Goal: Information Seeking & Learning: Learn about a topic

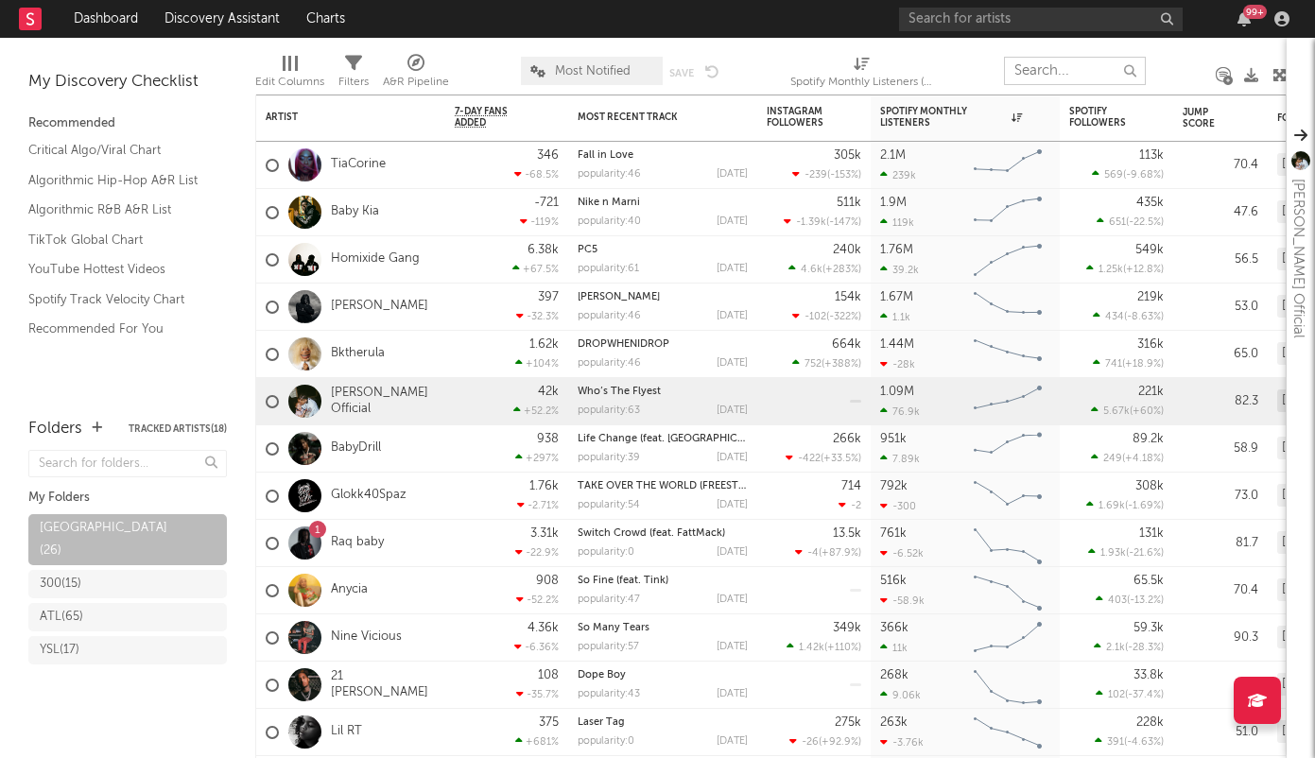
click at [1028, 65] on input "text" at bounding box center [1075, 71] width 142 height 28
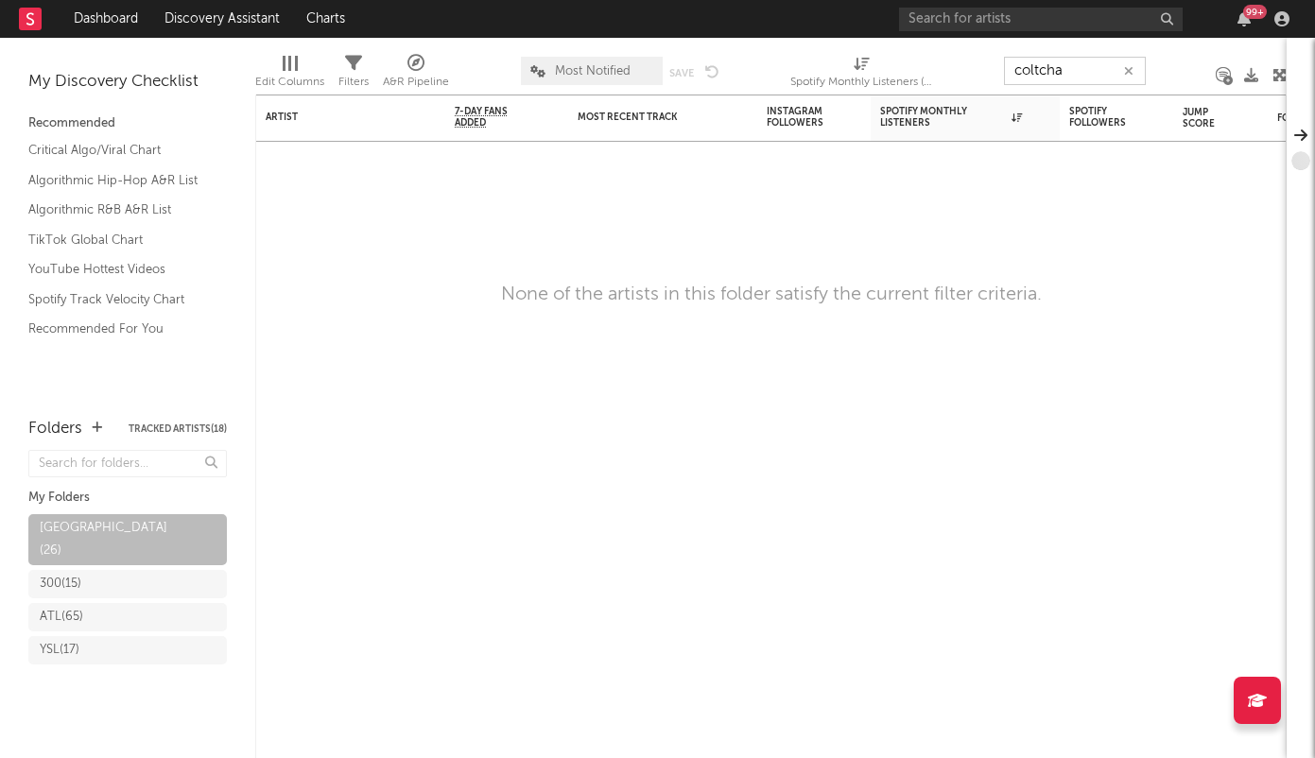
click at [1077, 76] on input "coltcha" at bounding box center [1075, 71] width 142 height 28
click at [1076, 71] on input "coltcha" at bounding box center [1075, 71] width 142 height 28
click at [118, 24] on link "Dashboard" at bounding box center [106, 19] width 91 height 38
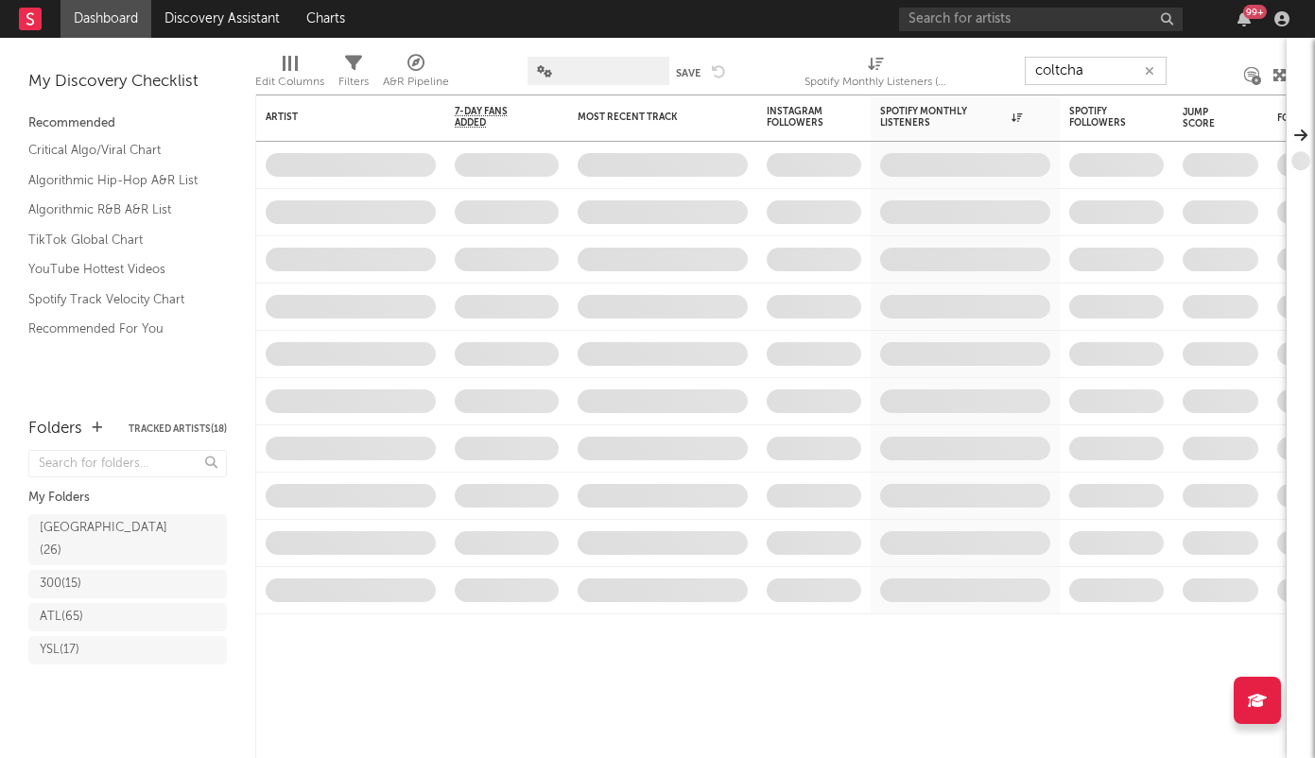
click at [1089, 67] on input "coltcha" at bounding box center [1096, 71] width 142 height 28
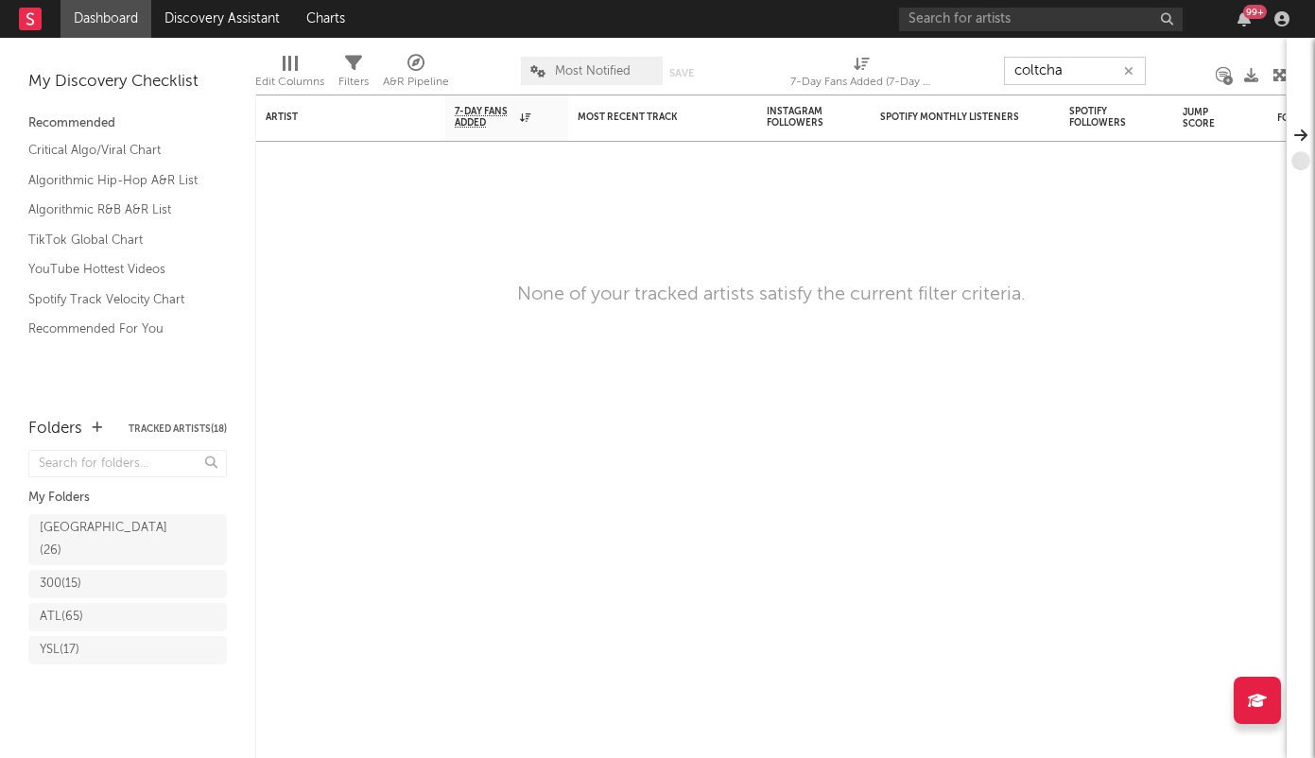
click at [1089, 67] on input "coltcha" at bounding box center [1075, 71] width 142 height 28
click at [1085, 69] on input "coltcha" at bounding box center [1075, 71] width 142 height 28
click at [1067, 74] on input "coltcha" at bounding box center [1075, 71] width 142 height 28
click at [104, 29] on link "Dashboard" at bounding box center [106, 19] width 91 height 38
click at [108, 24] on link "Dashboard" at bounding box center [106, 19] width 91 height 38
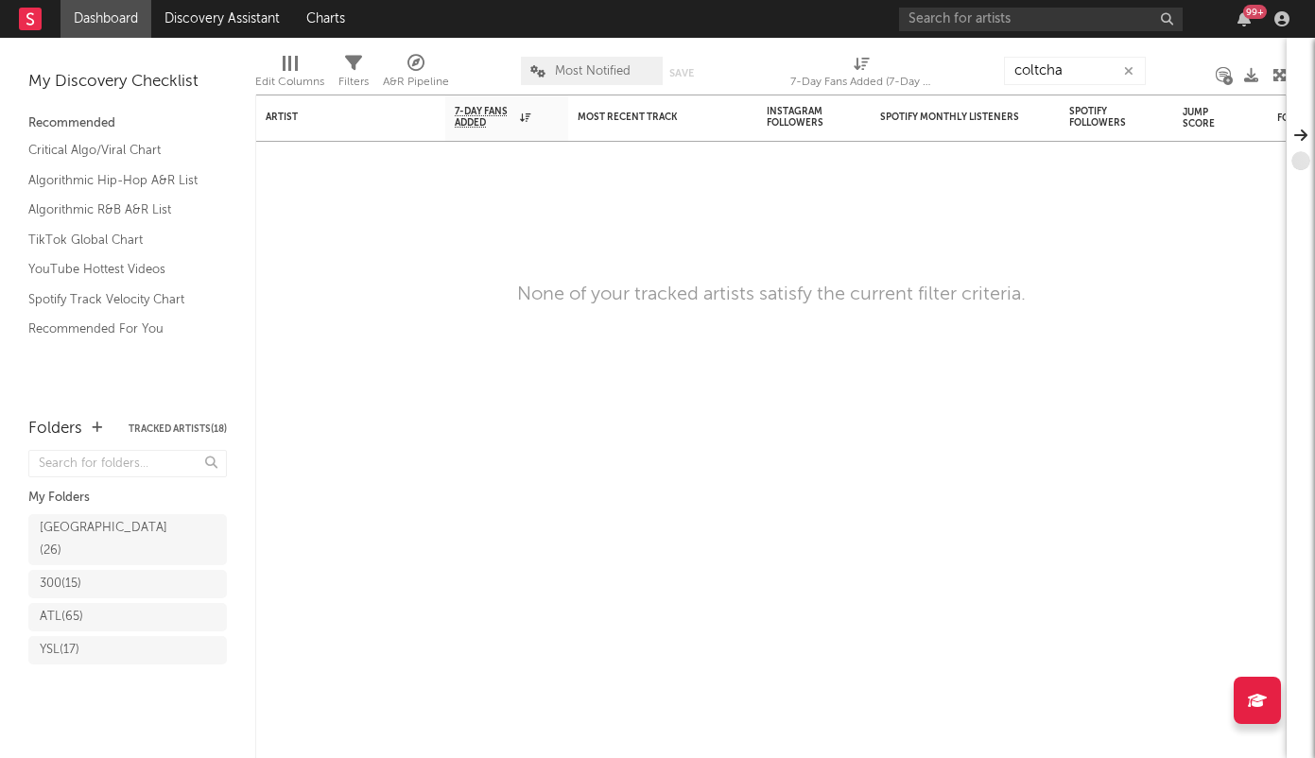
click at [37, 19] on rect at bounding box center [30, 19] width 23 height 23
click at [1094, 76] on input "coltcha" at bounding box center [1075, 71] width 142 height 28
type input "c"
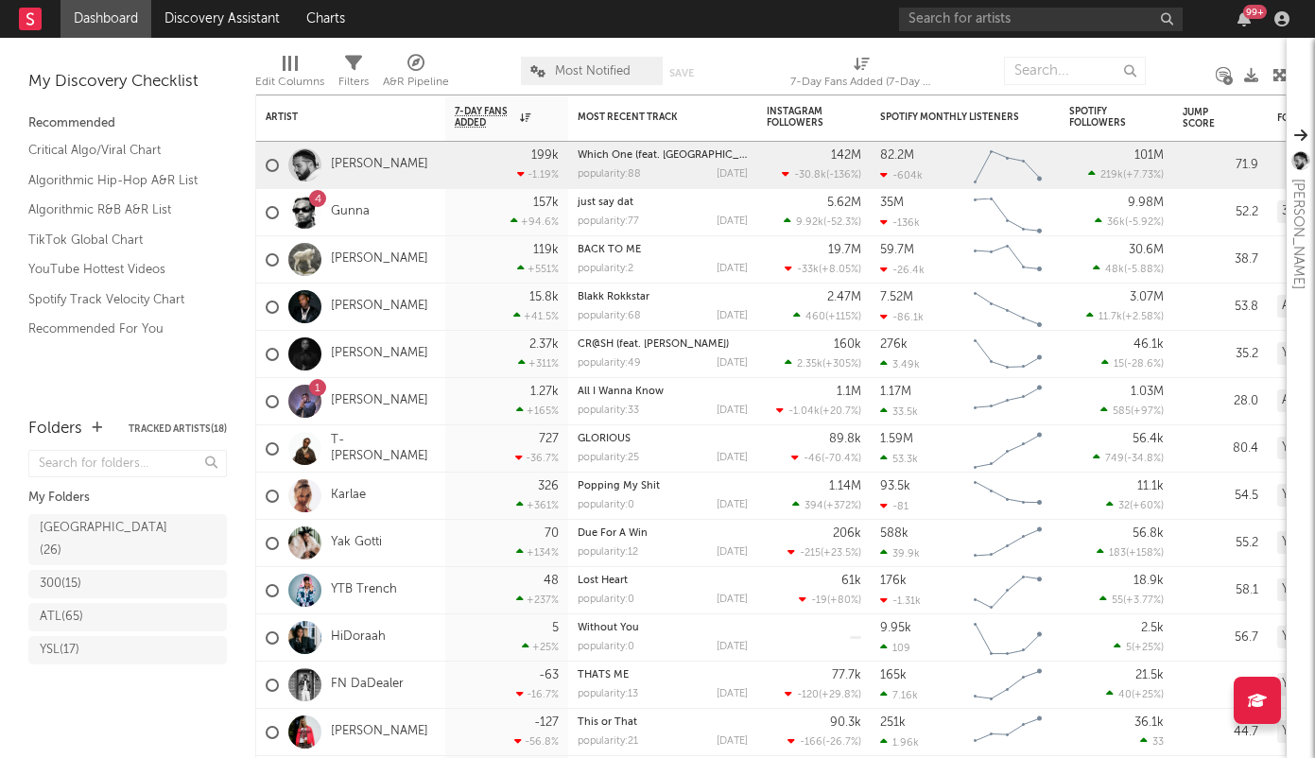
click at [47, 120] on div "Recommended" at bounding box center [127, 124] width 199 height 23
click at [1036, 74] on input "text" at bounding box center [1075, 71] width 142 height 28
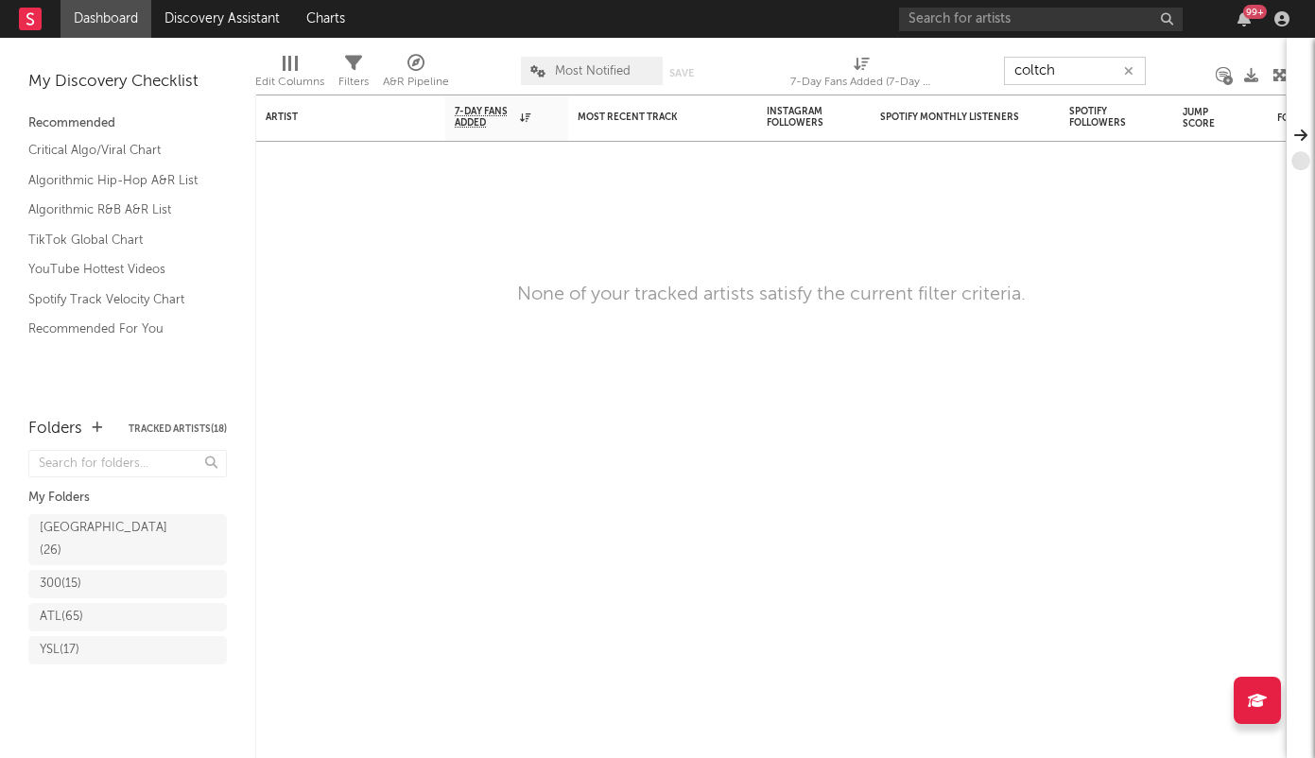
type input "coltcha"
click at [1222, 70] on icon at bounding box center [1223, 75] width 13 height 14
click at [1072, 65] on input "coltcha" at bounding box center [1075, 71] width 142 height 28
click at [1130, 67] on icon "button" at bounding box center [1128, 71] width 9 height 12
click at [1038, 68] on input "text" at bounding box center [1075, 71] width 142 height 28
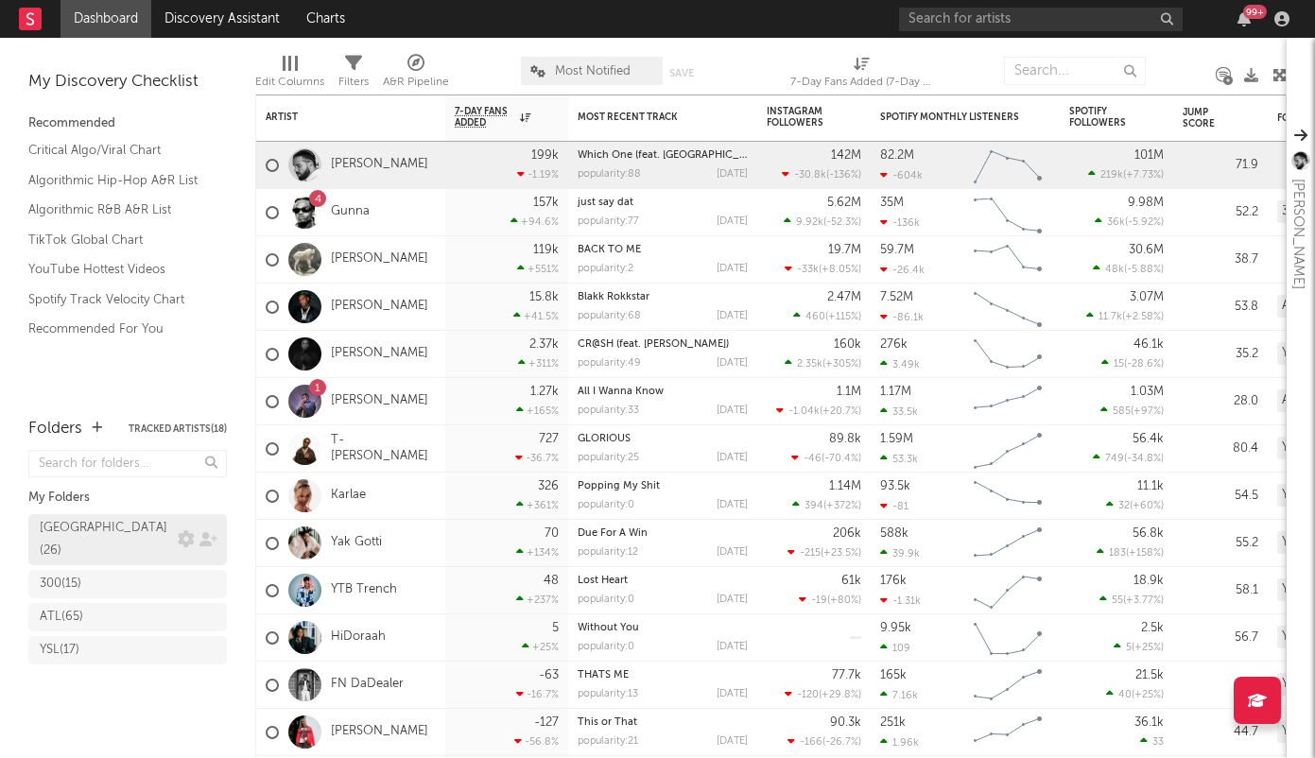
click at [95, 530] on div "[GEOGRAPHIC_DATA] ( 26 )" at bounding box center [106, 539] width 133 height 45
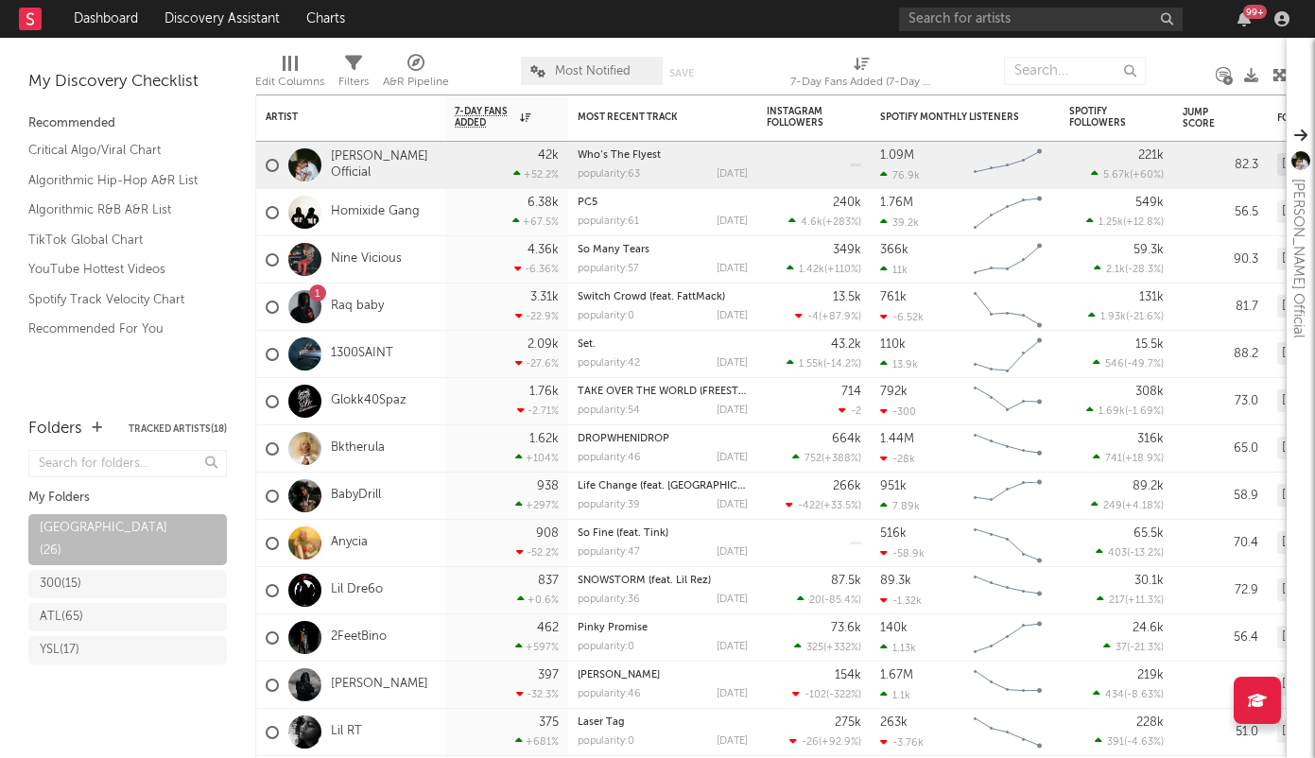
click at [1223, 73] on body "Dashboard Discovery Assistant Charts 99 + Notifications Settings Mark all as re…" at bounding box center [657, 379] width 1315 height 758
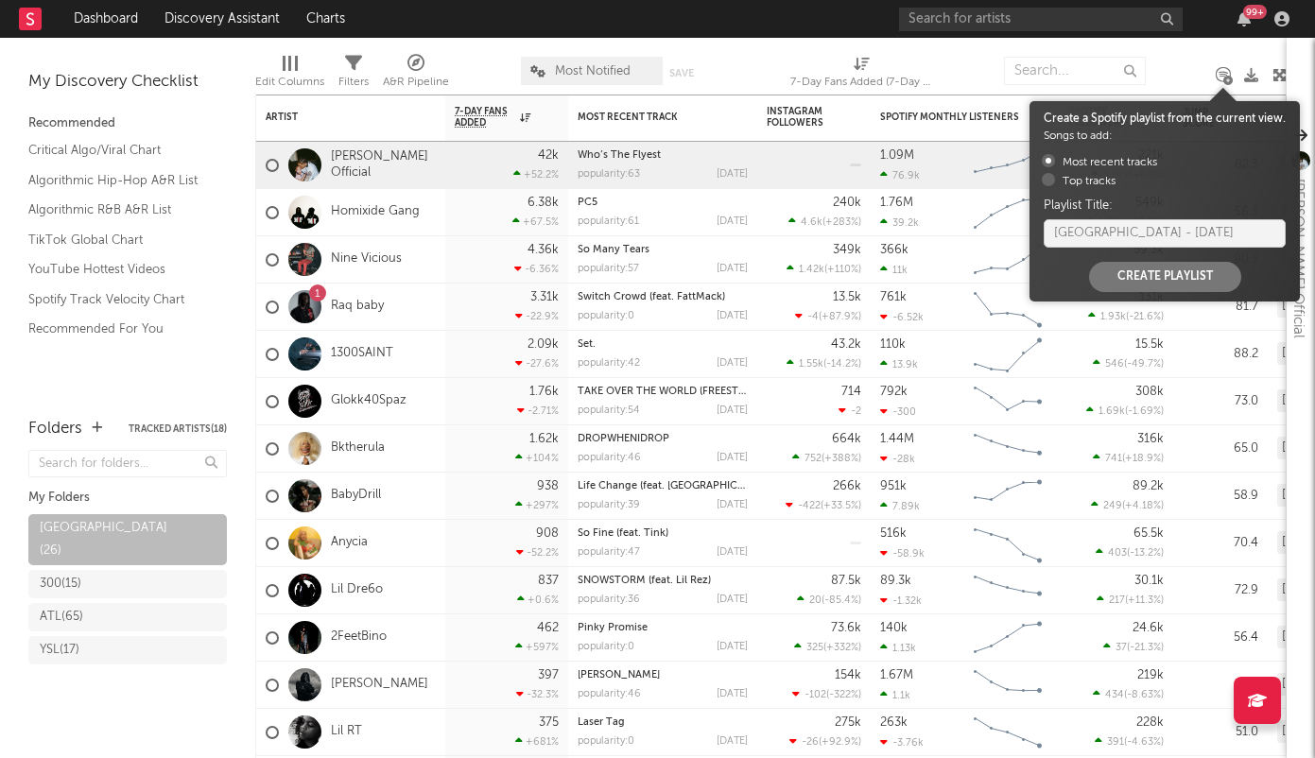
click at [1072, 179] on label "Top tracks" at bounding box center [1079, 181] width 74 height 17
click at [1042, 179] on input "Top tracks" at bounding box center [1036, 179] width 12 height 12
radio input "true"
click at [1084, 162] on label "Most recent tracks" at bounding box center [1099, 162] width 115 height 17
click at [1042, 162] on input "Most recent tracks" at bounding box center [1036, 160] width 12 height 12
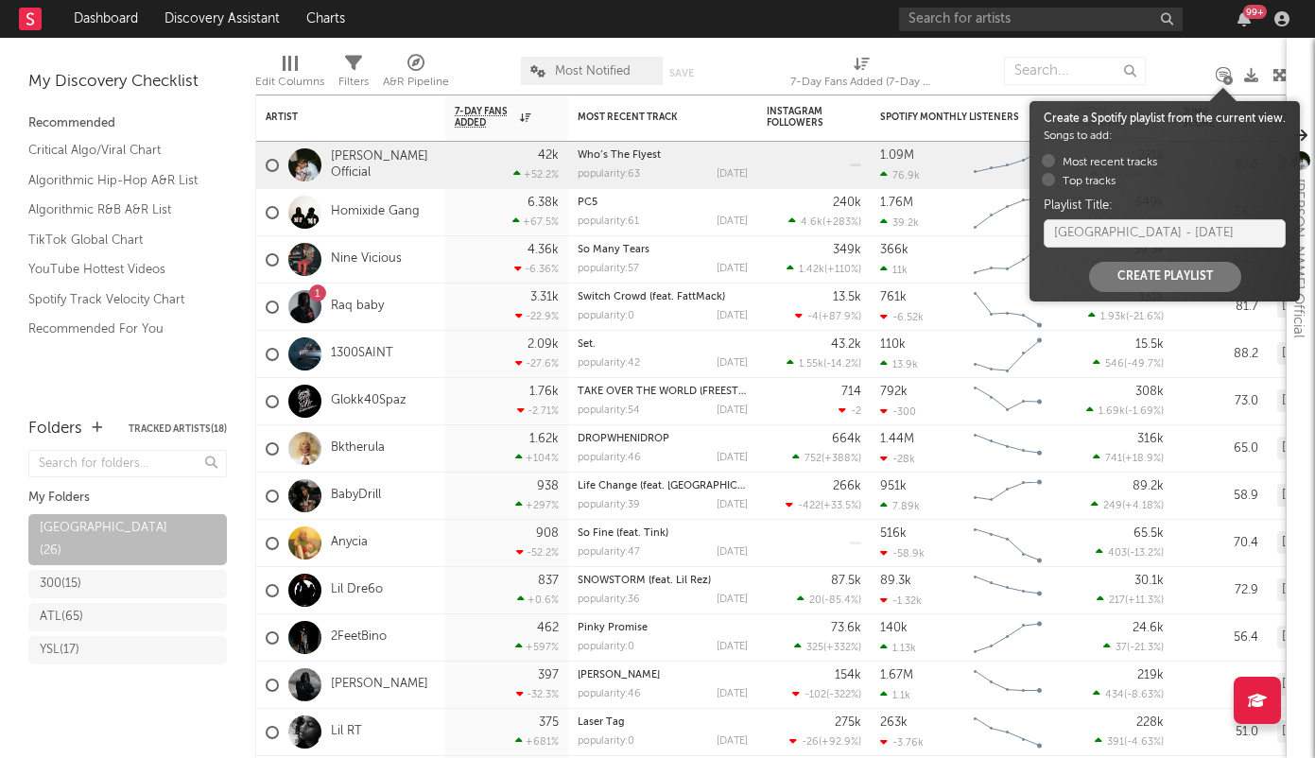
click at [1171, 278] on button "Create Playlist" at bounding box center [1165, 277] width 152 height 30
click at [1171, 281] on button "Create Playlist" at bounding box center [1165, 277] width 152 height 30
radio input "true"
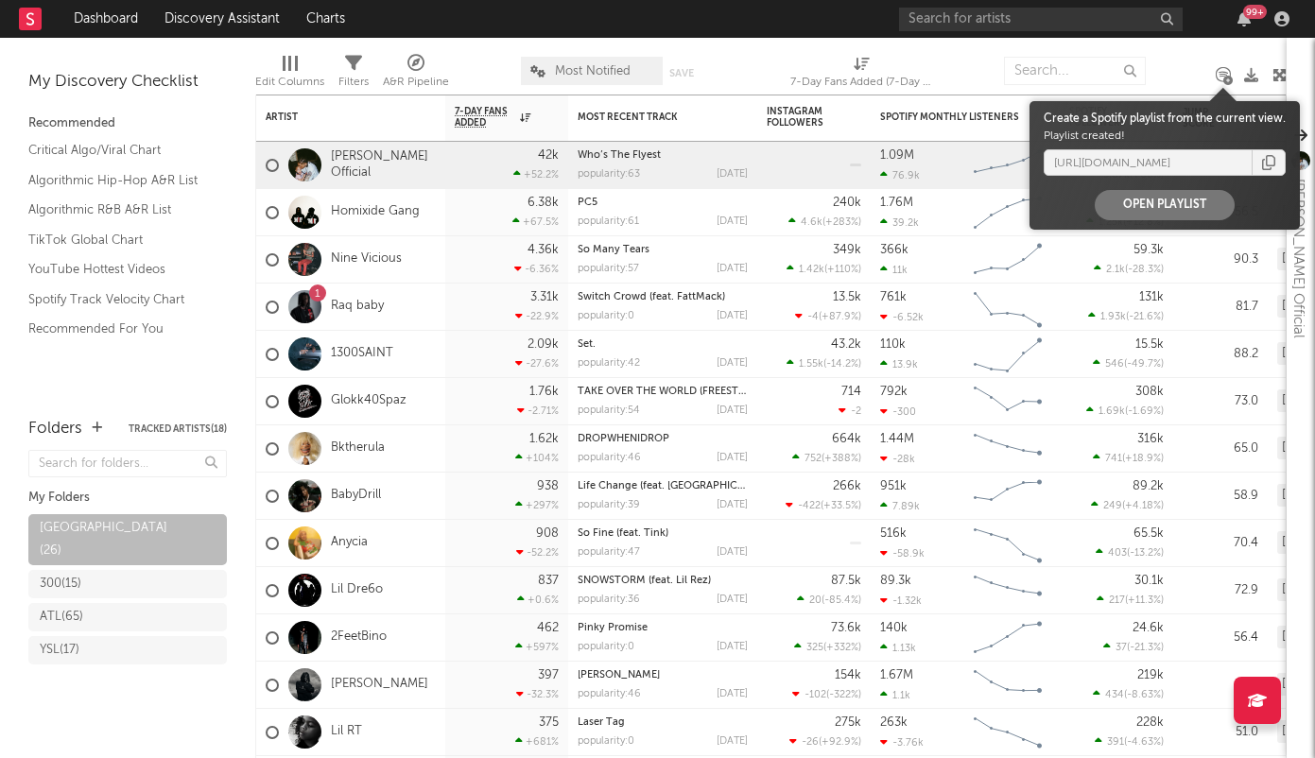
click at [1164, 200] on button "Open Playlist" at bounding box center [1165, 205] width 140 height 30
click at [101, 21] on link "Dashboard" at bounding box center [106, 19] width 91 height 38
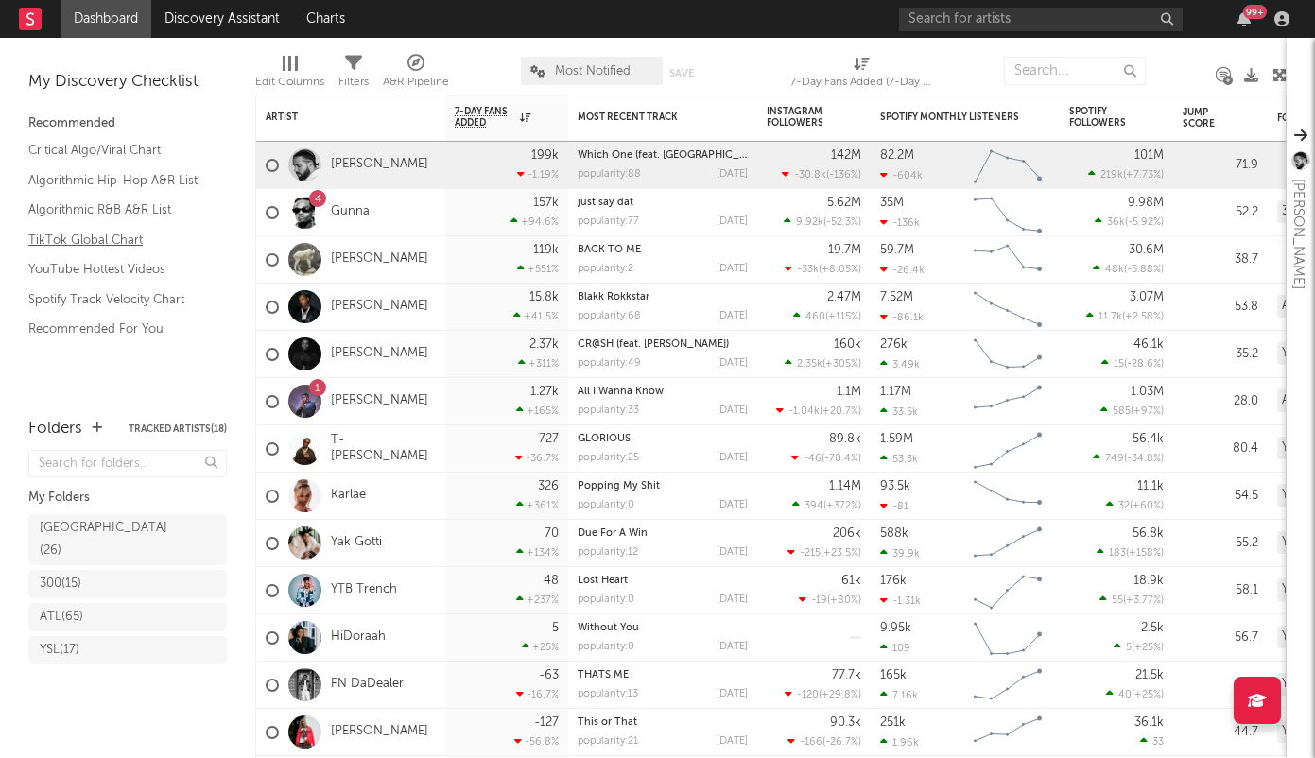
click at [108, 235] on link "TikTok Global Chart" at bounding box center [118, 240] width 180 height 21
click at [333, 17] on link "Charts" at bounding box center [325, 19] width 65 height 38
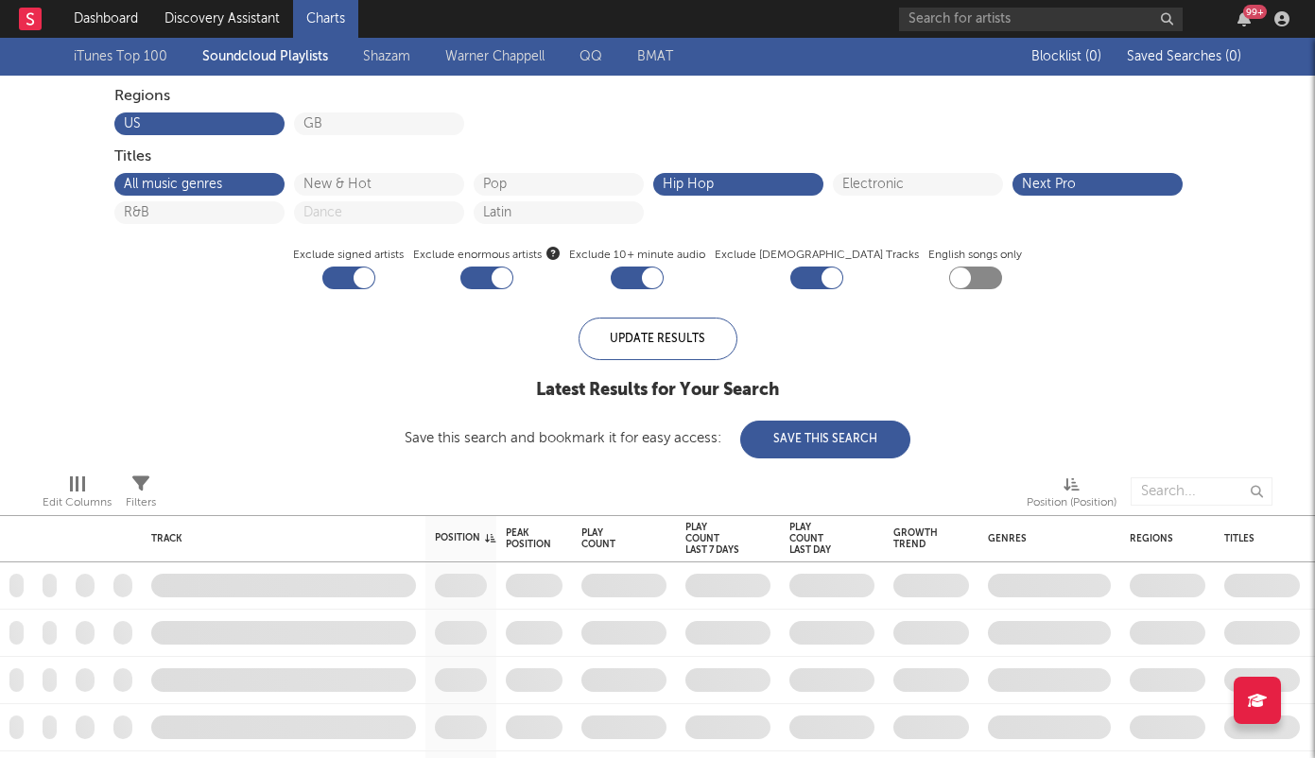
checkbox input "true"
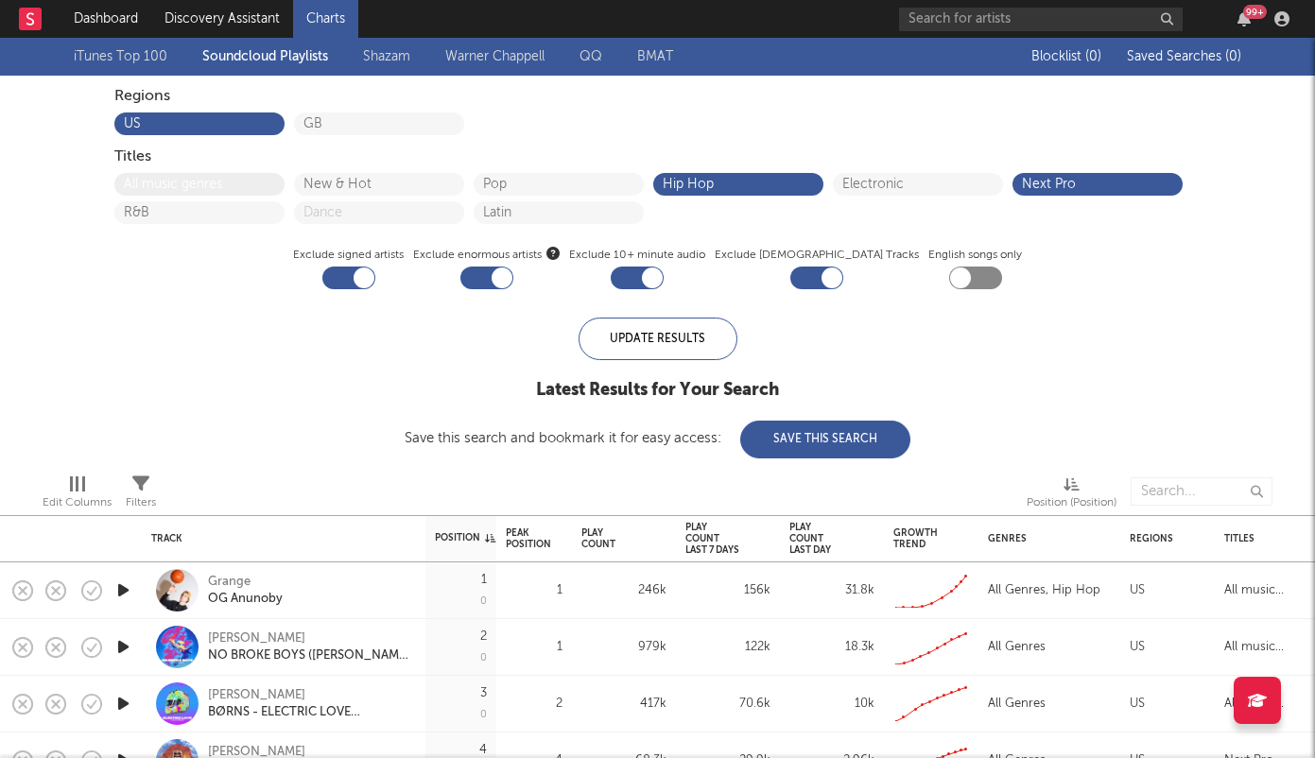
click at [212, 185] on button "All music genres" at bounding box center [199, 184] width 151 height 13
click at [340, 125] on button "GB" at bounding box center [379, 123] width 151 height 13
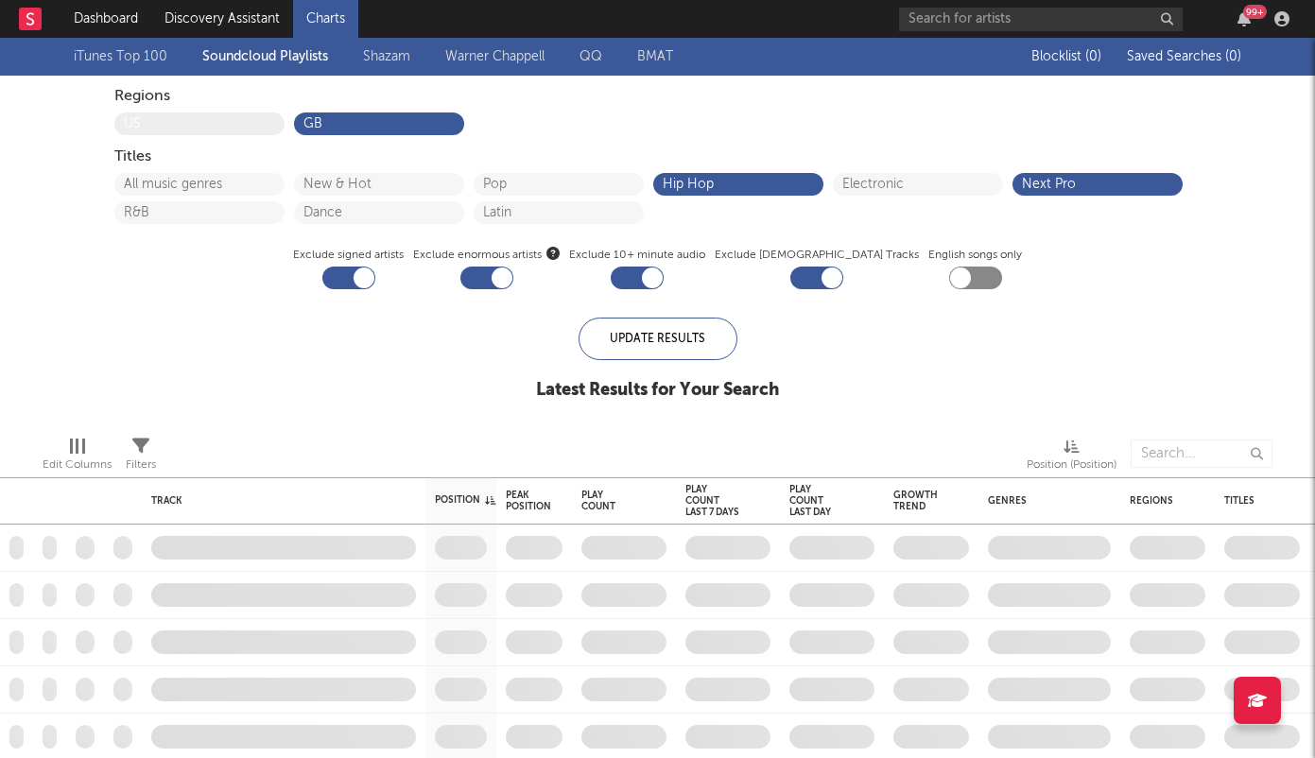
click at [235, 122] on button "US" at bounding box center [199, 123] width 151 height 13
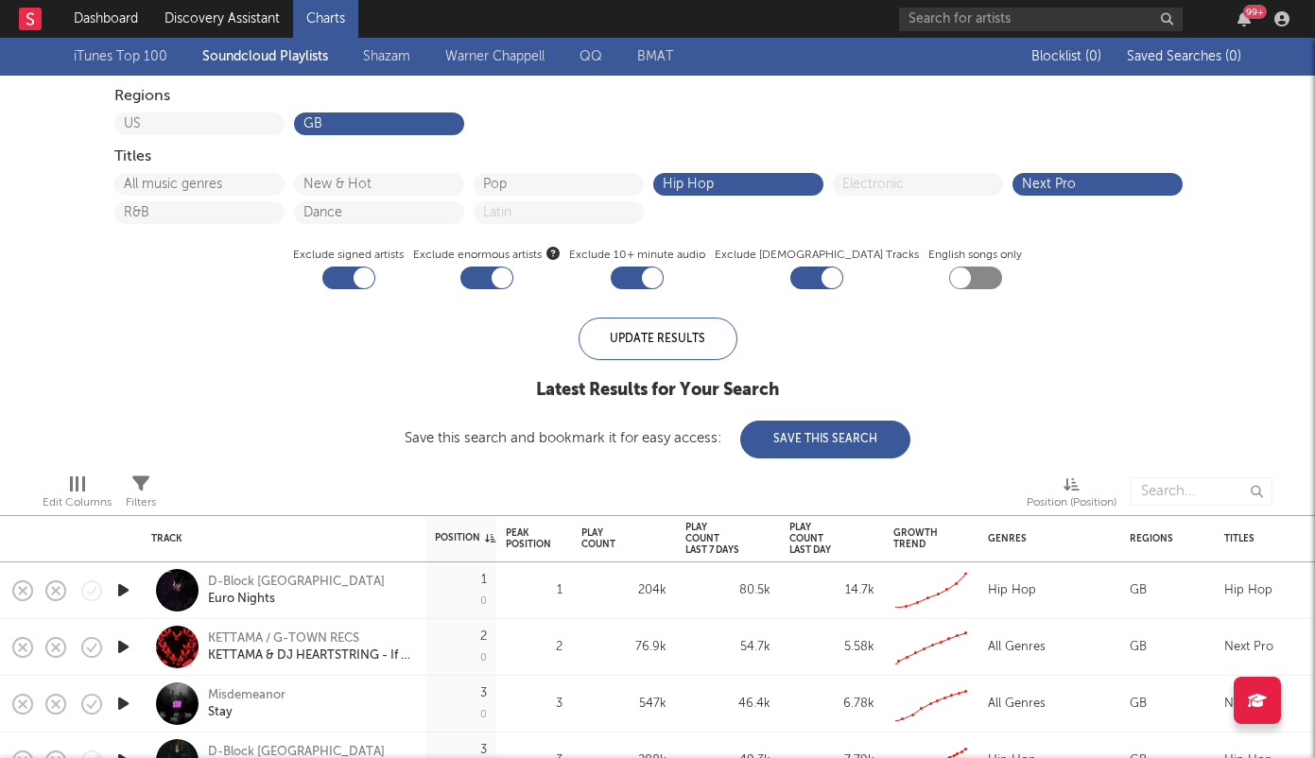
click at [396, 52] on link "Shazam" at bounding box center [386, 56] width 47 height 23
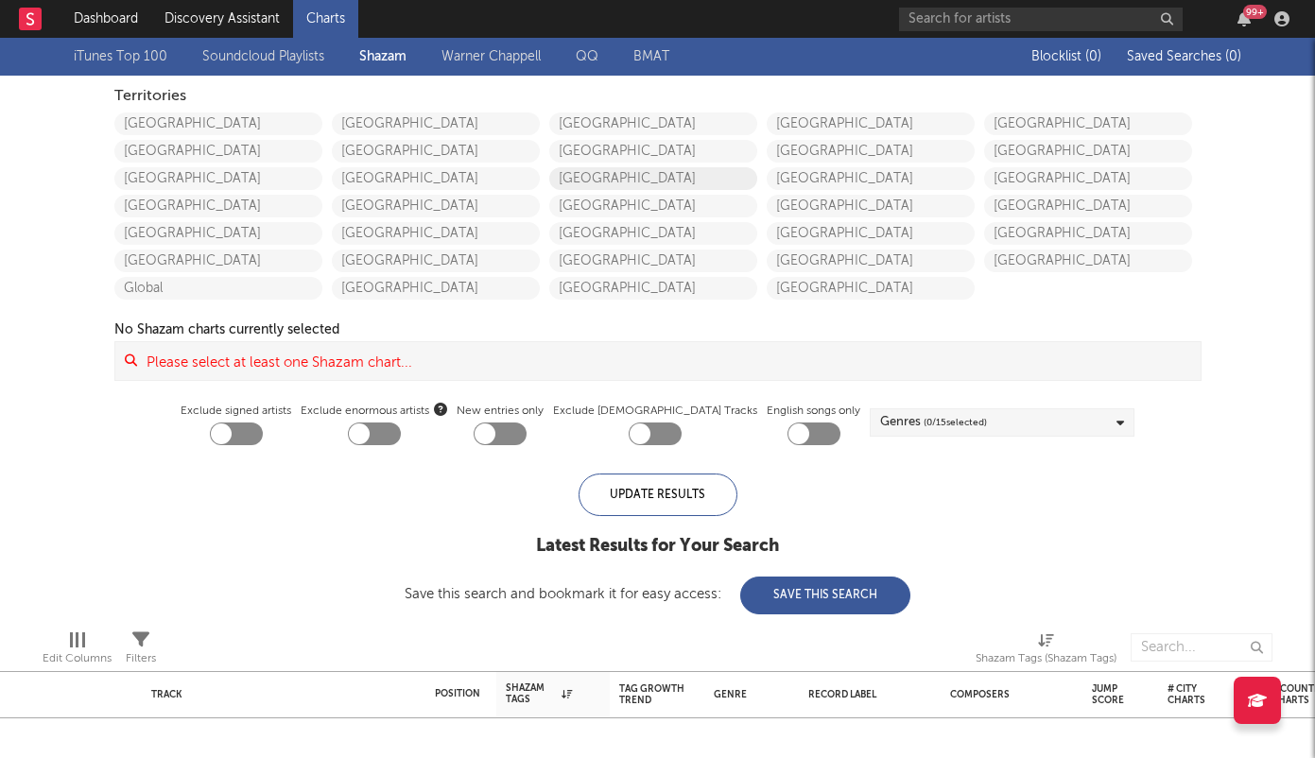
click at [606, 173] on link "[GEOGRAPHIC_DATA]" at bounding box center [653, 178] width 208 height 23
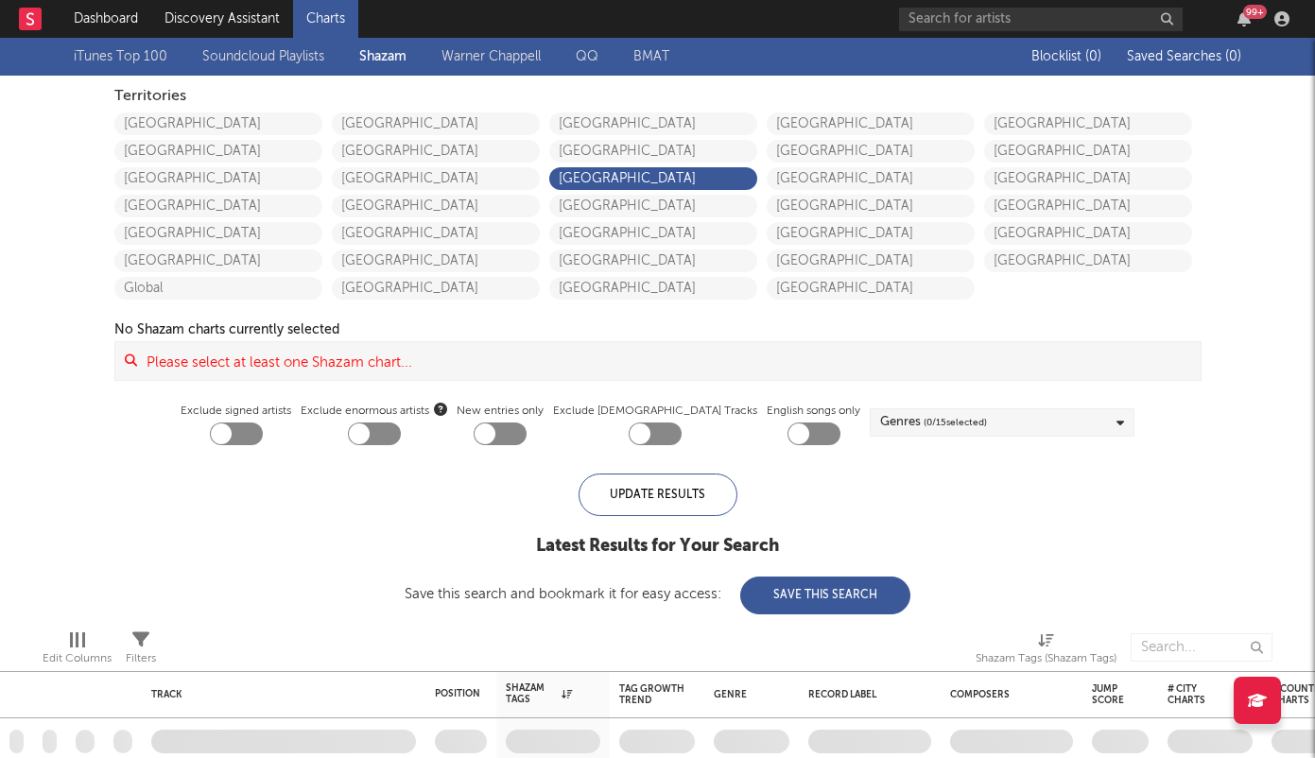
checkbox input "true"
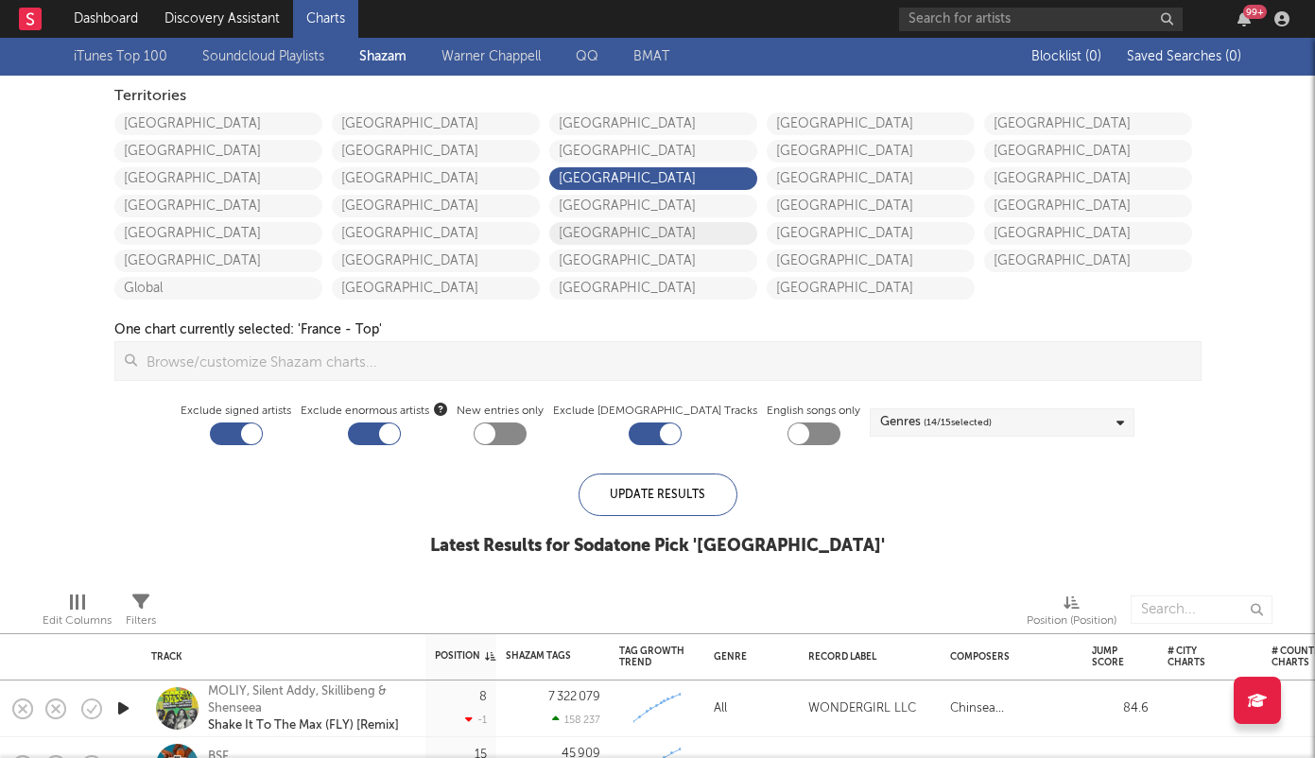
click at [655, 118] on link "[GEOGRAPHIC_DATA]" at bounding box center [653, 124] width 208 height 23
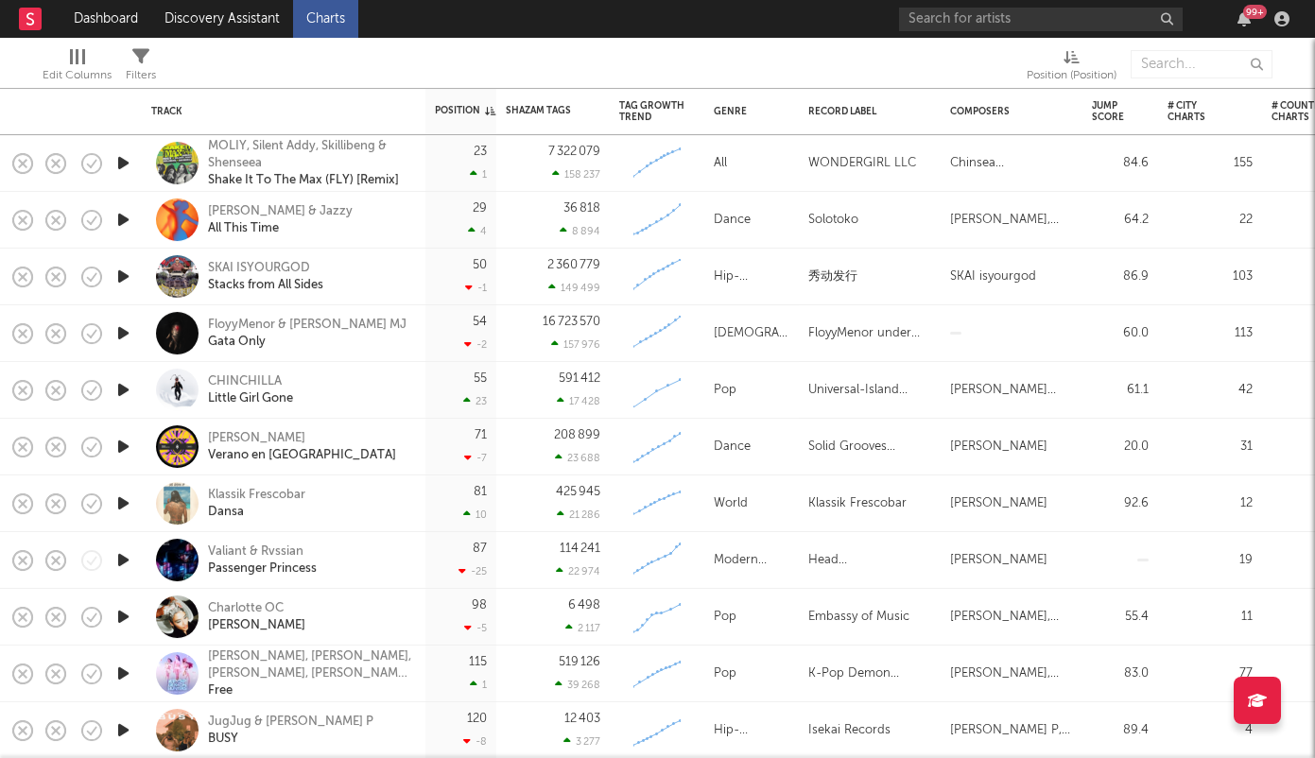
click at [119, 163] on icon "button" at bounding box center [123, 163] width 20 height 24
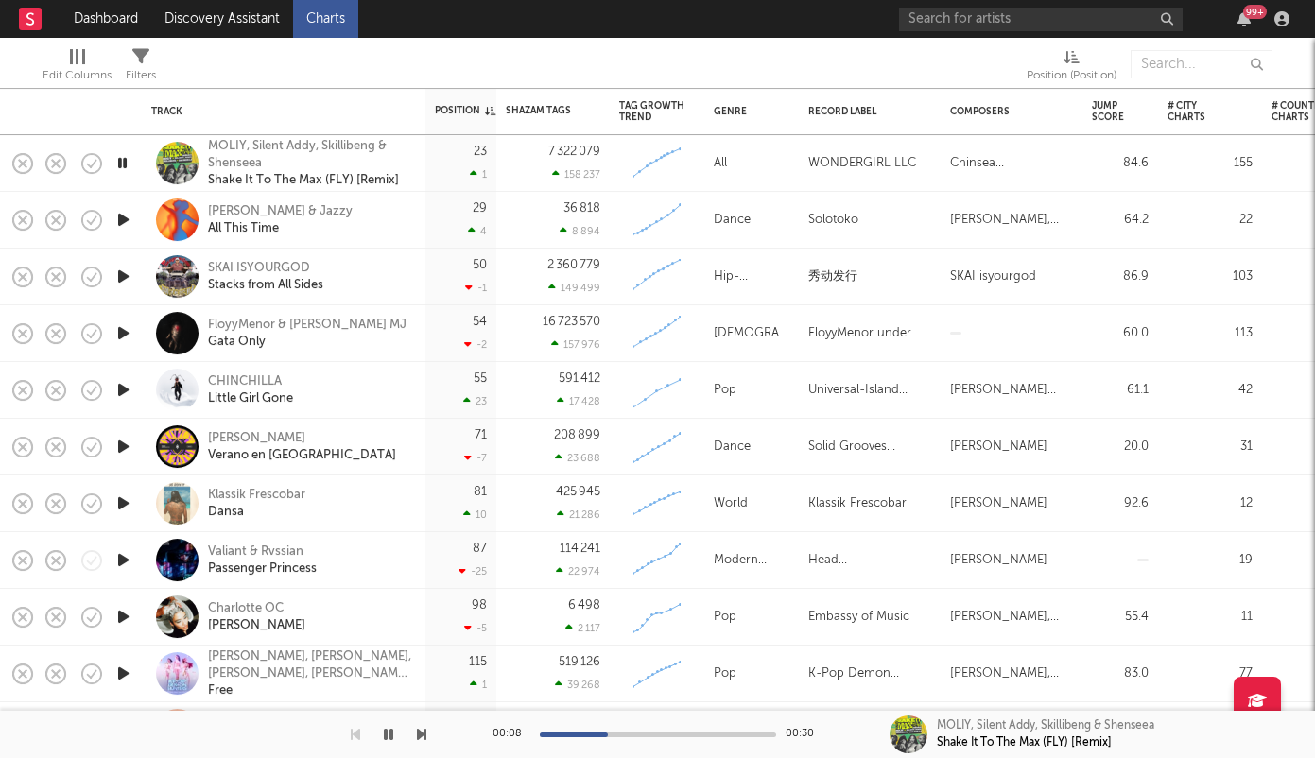
click at [121, 163] on icon "button" at bounding box center [122, 163] width 18 height 24
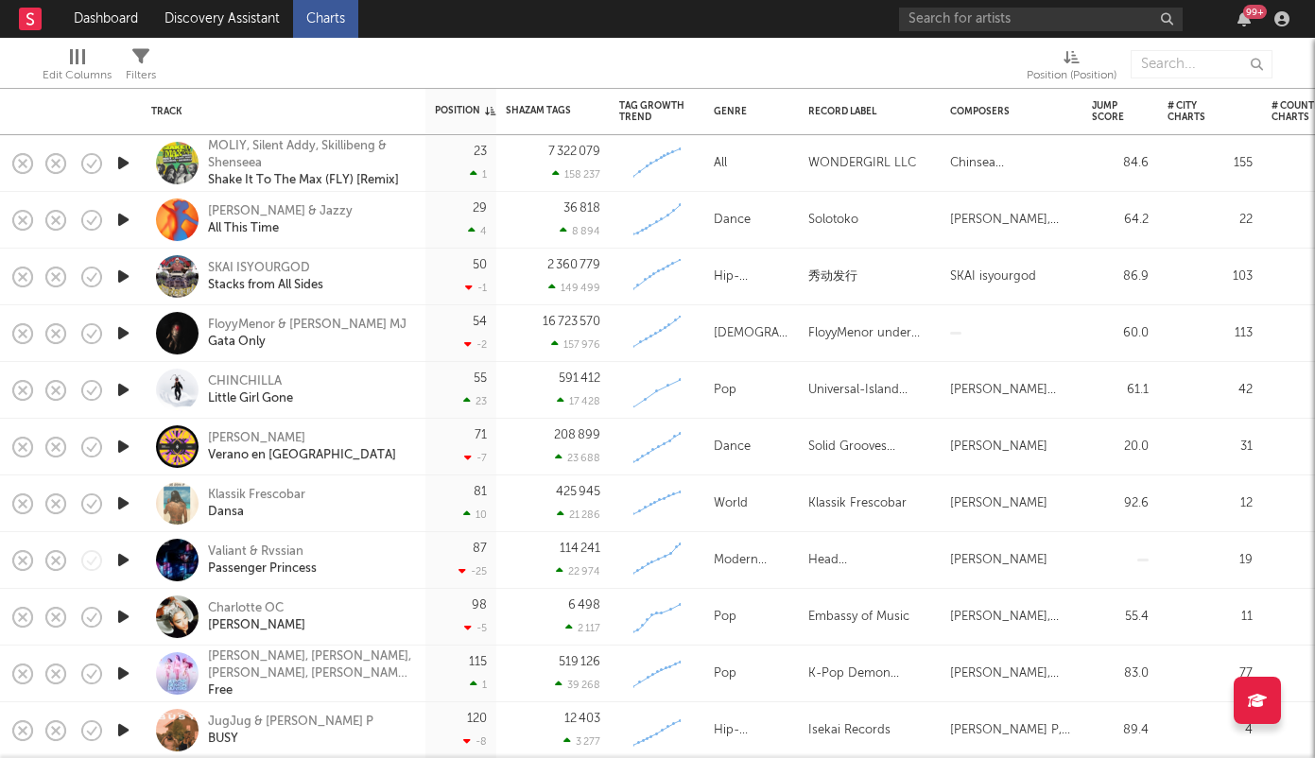
click at [121, 163] on icon "button" at bounding box center [123, 163] width 20 height 24
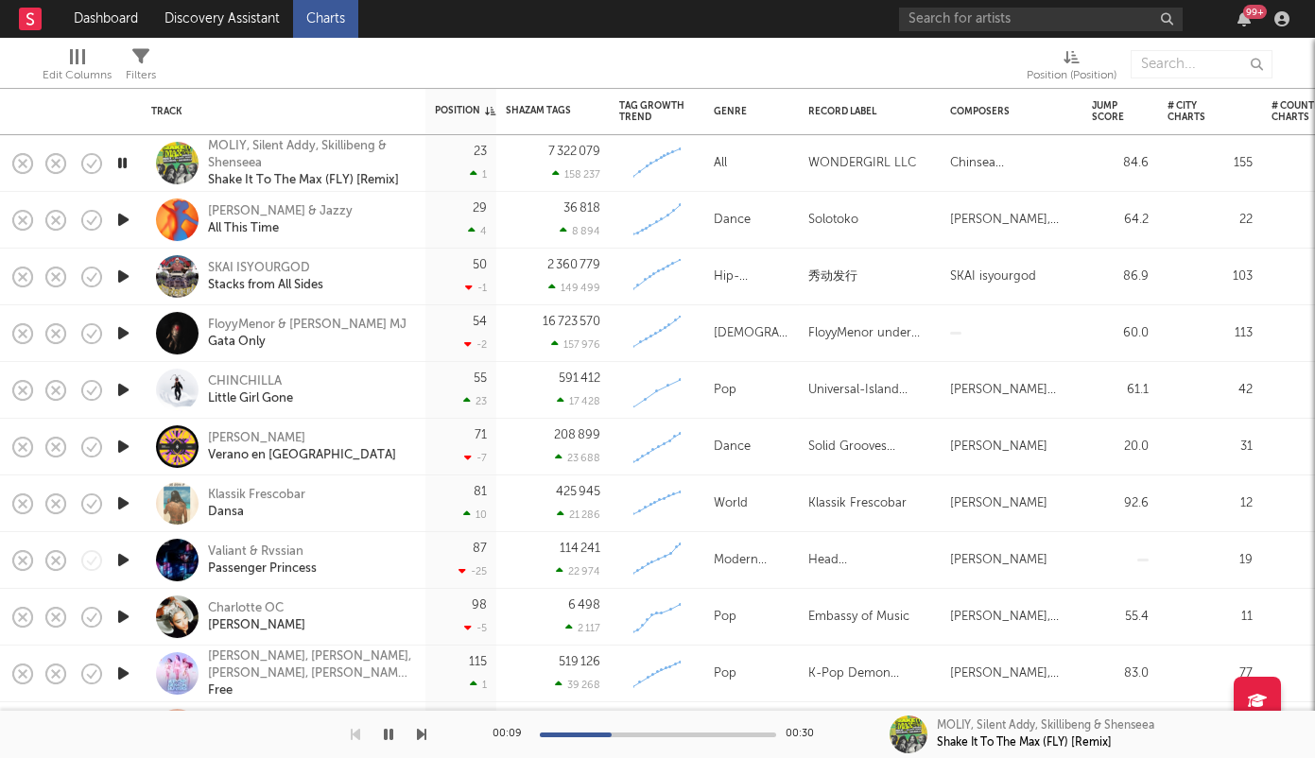
click at [121, 163] on icon "button" at bounding box center [122, 163] width 18 height 24
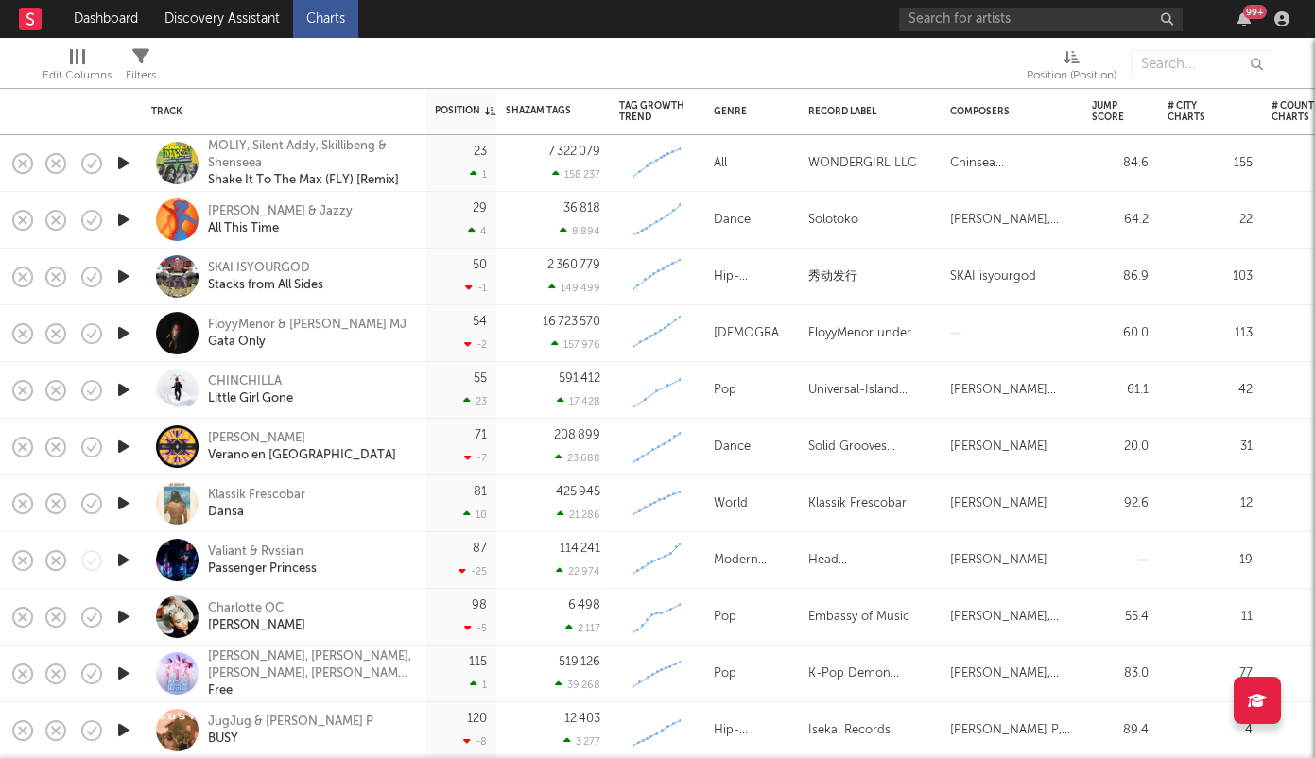
click at [121, 163] on icon "button" at bounding box center [123, 163] width 20 height 24
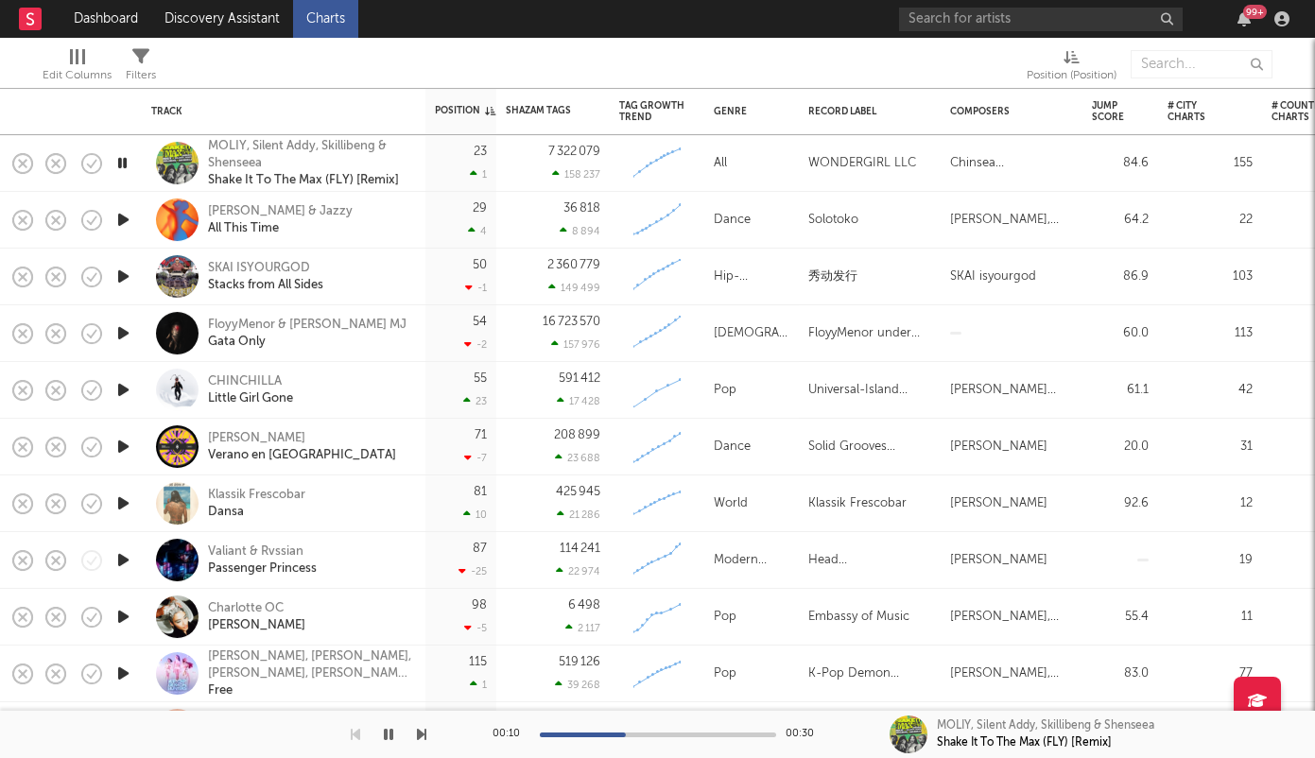
click at [117, 220] on icon "button" at bounding box center [123, 220] width 20 height 24
click at [122, 276] on icon "button" at bounding box center [123, 277] width 20 height 24
click at [119, 333] on icon "button" at bounding box center [123, 333] width 20 height 24
click at [593, 736] on div at bounding box center [658, 735] width 236 height 5
click at [661, 736] on div at bounding box center [658, 735] width 236 height 5
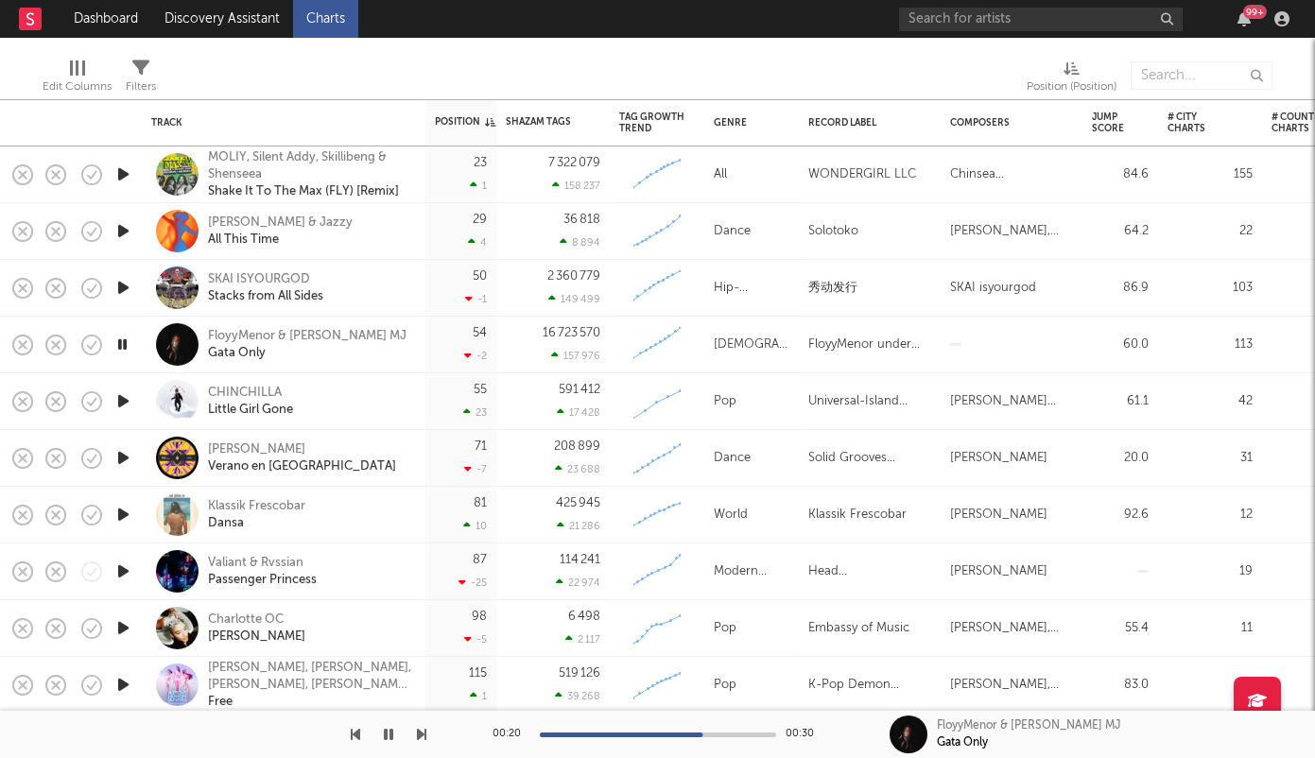
click at [127, 400] on icon "button" at bounding box center [123, 402] width 20 height 24
click at [123, 457] on icon "button" at bounding box center [123, 458] width 20 height 24
click at [724, 127] on div "Genre" at bounding box center [747, 122] width 66 height 11
click at [739, 131] on div "Genre" at bounding box center [752, 123] width 76 height 40
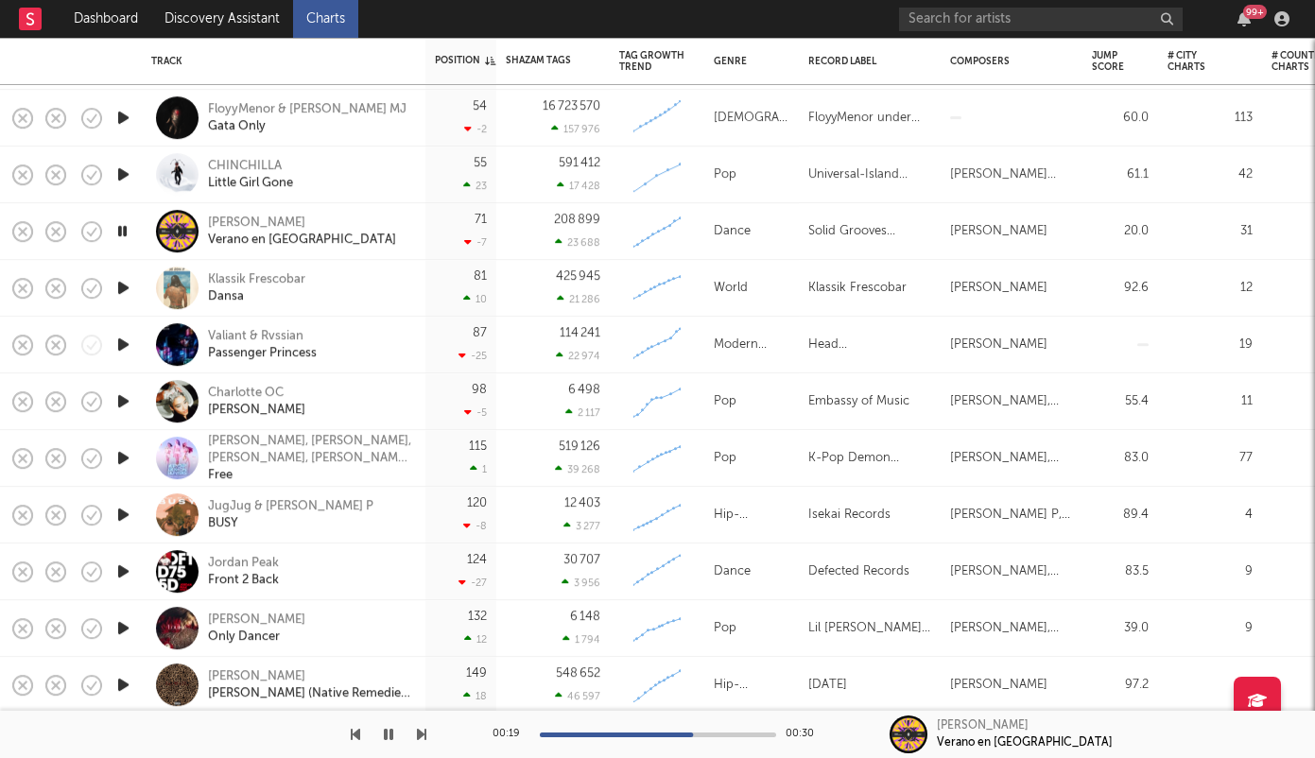
click at [115, 569] on icon "button" at bounding box center [123, 572] width 20 height 24
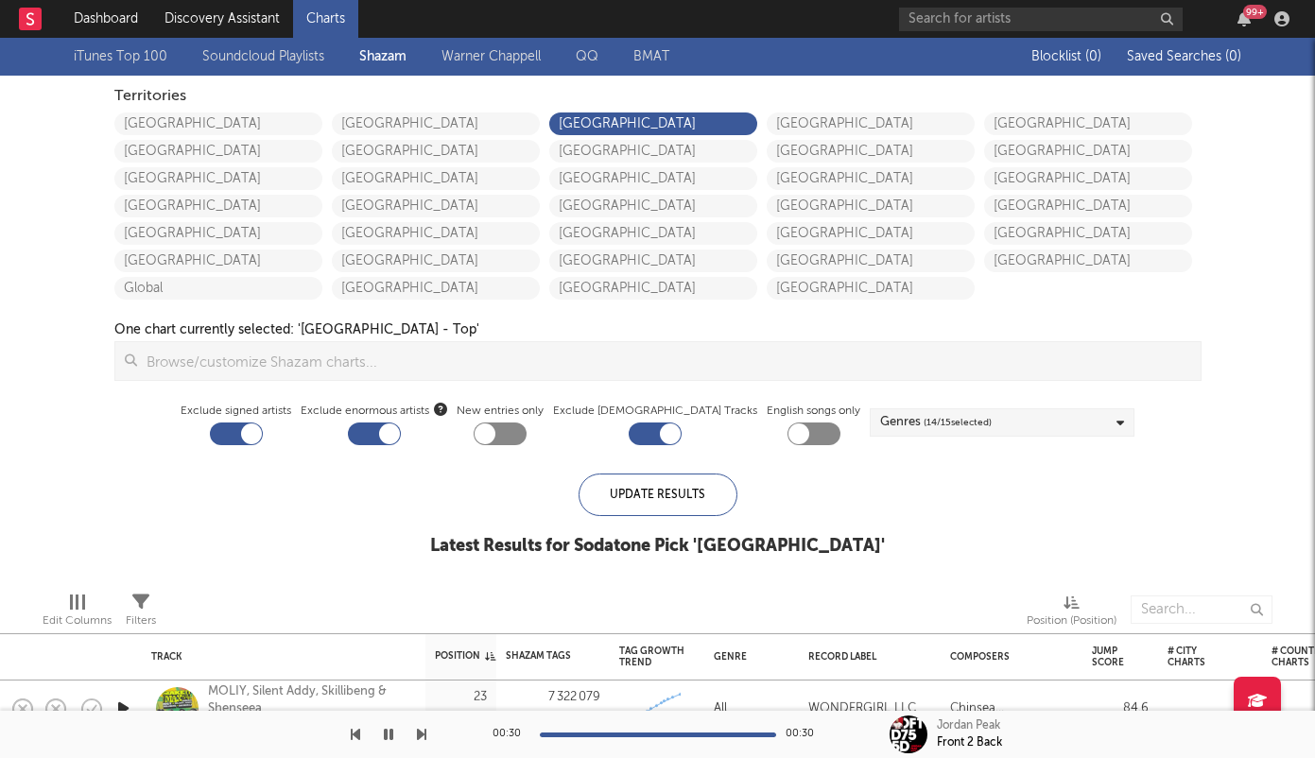
click at [511, 53] on link "Warner Chappell" at bounding box center [491, 56] width 99 height 23
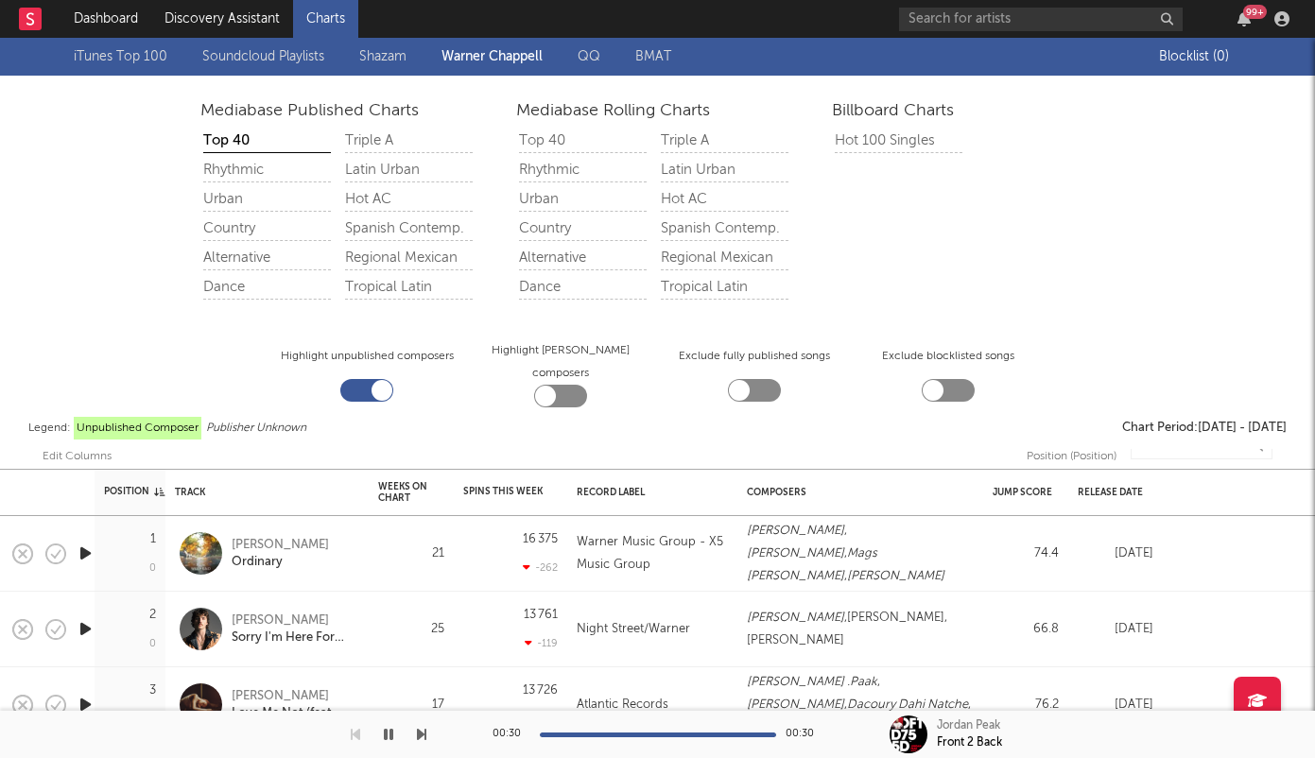
click at [233, 285] on div "Dance" at bounding box center [267, 288] width 128 height 24
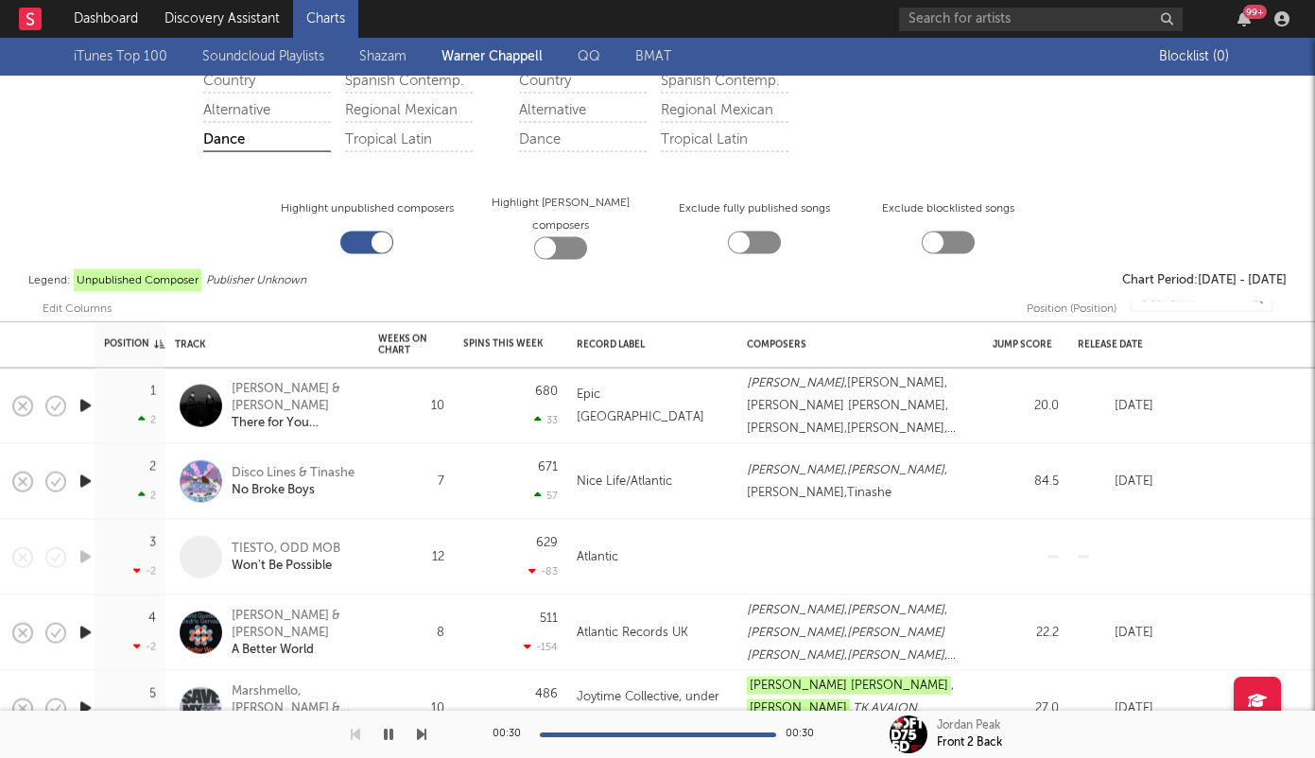
click at [87, 399] on icon "button" at bounding box center [86, 406] width 20 height 24
click at [84, 480] on icon "button" at bounding box center [86, 482] width 20 height 24
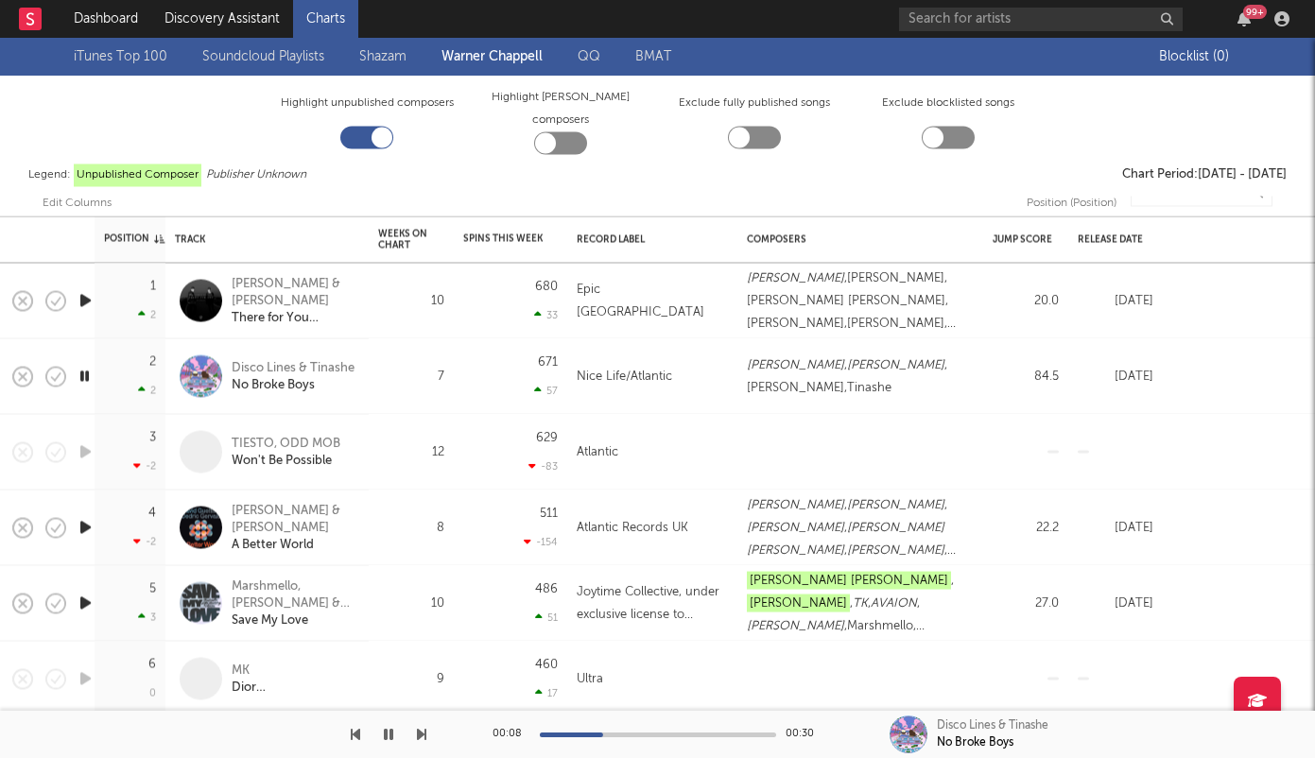
click at [78, 525] on icon "button" at bounding box center [86, 527] width 20 height 24
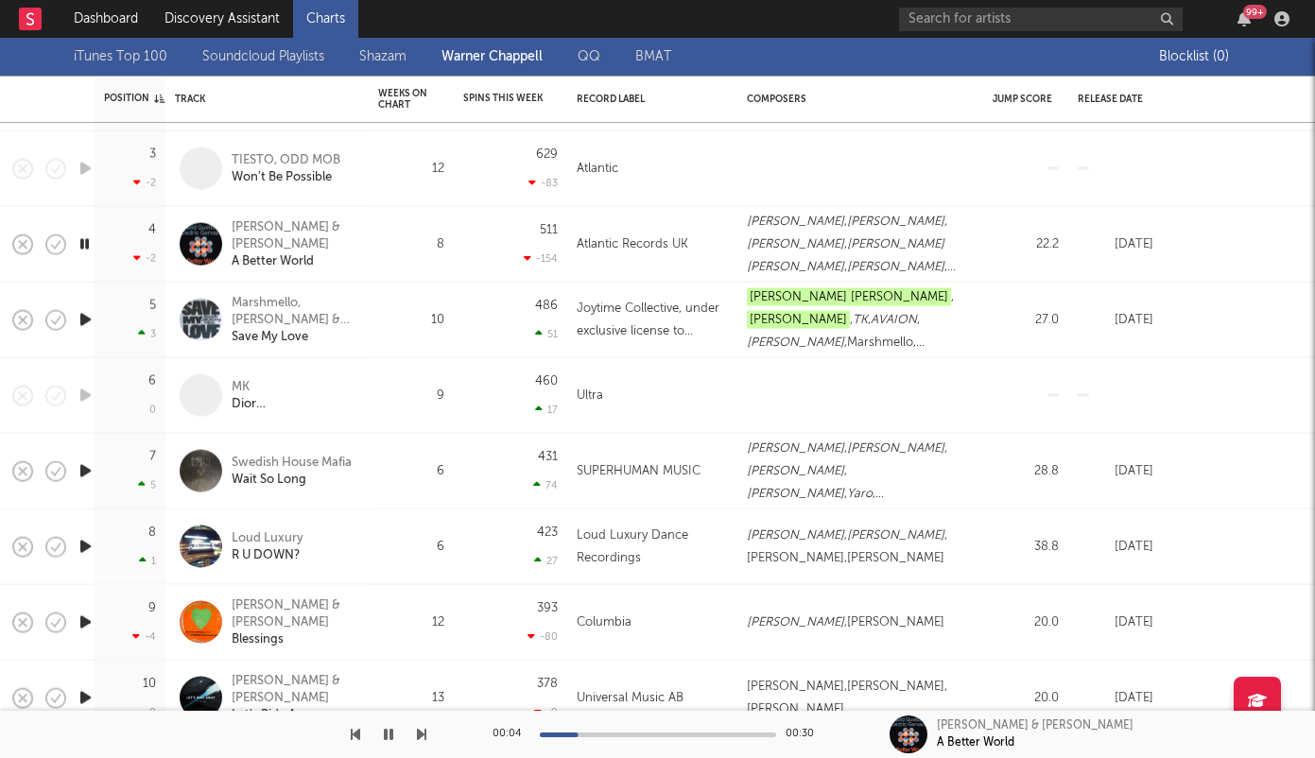
click at [83, 543] on icon "button" at bounding box center [86, 547] width 20 height 24
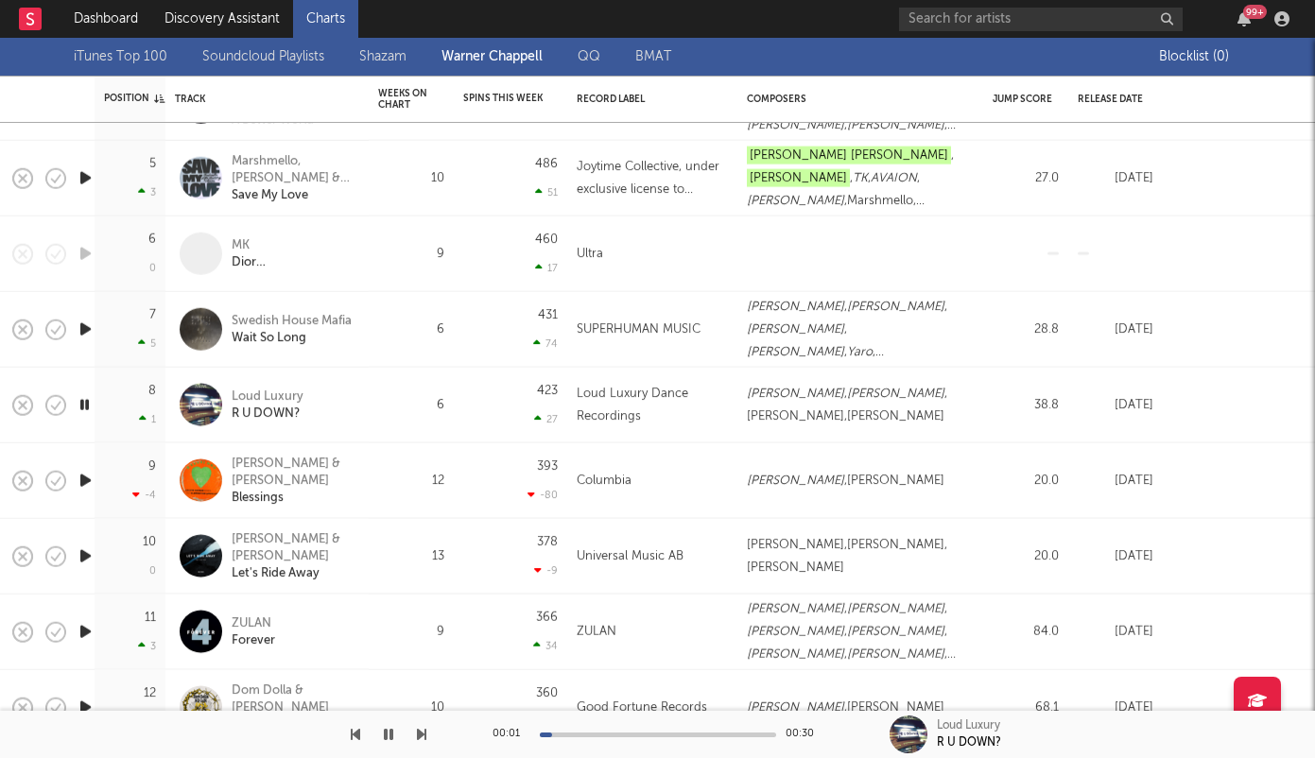
click at [83, 478] on icon "button" at bounding box center [86, 481] width 20 height 24
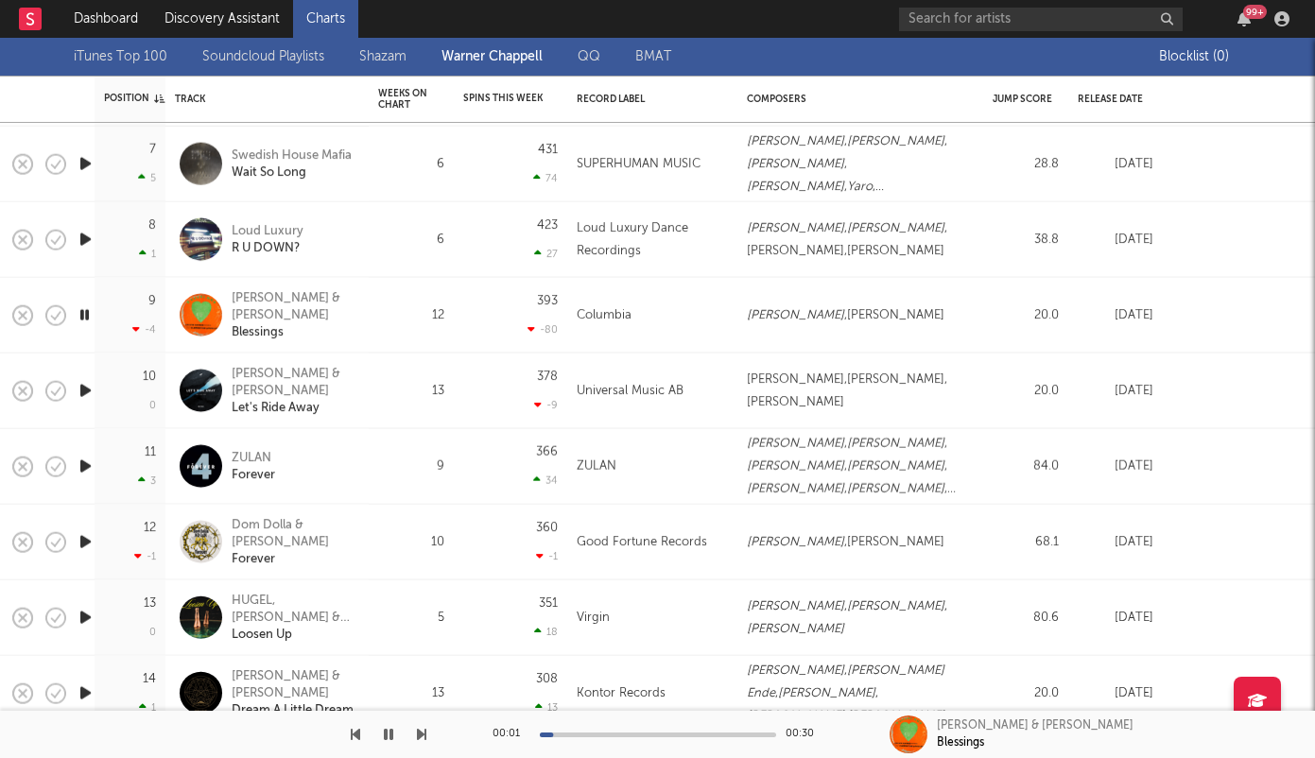
click at [86, 390] on icon "button" at bounding box center [86, 391] width 20 height 24
click at [86, 469] on icon "button" at bounding box center [86, 467] width 20 height 24
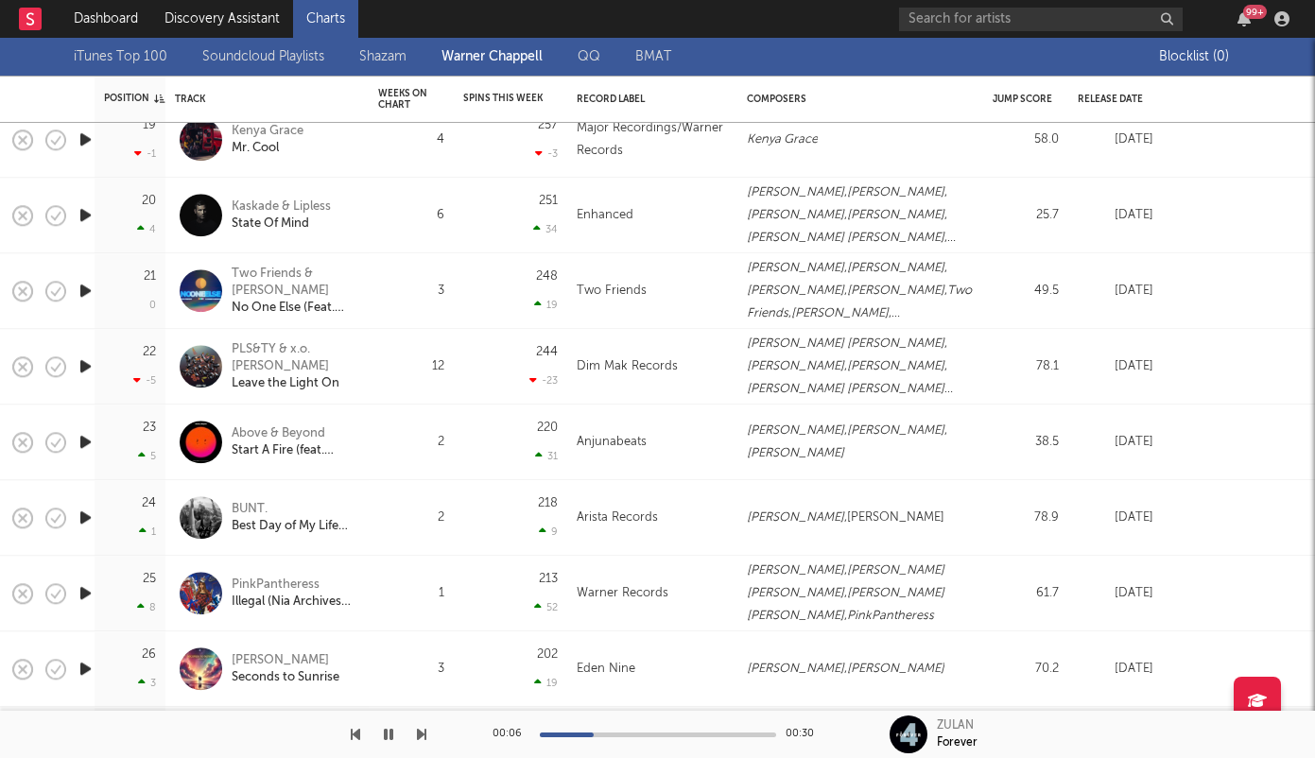
click at [88, 443] on icon "button" at bounding box center [86, 442] width 20 height 24
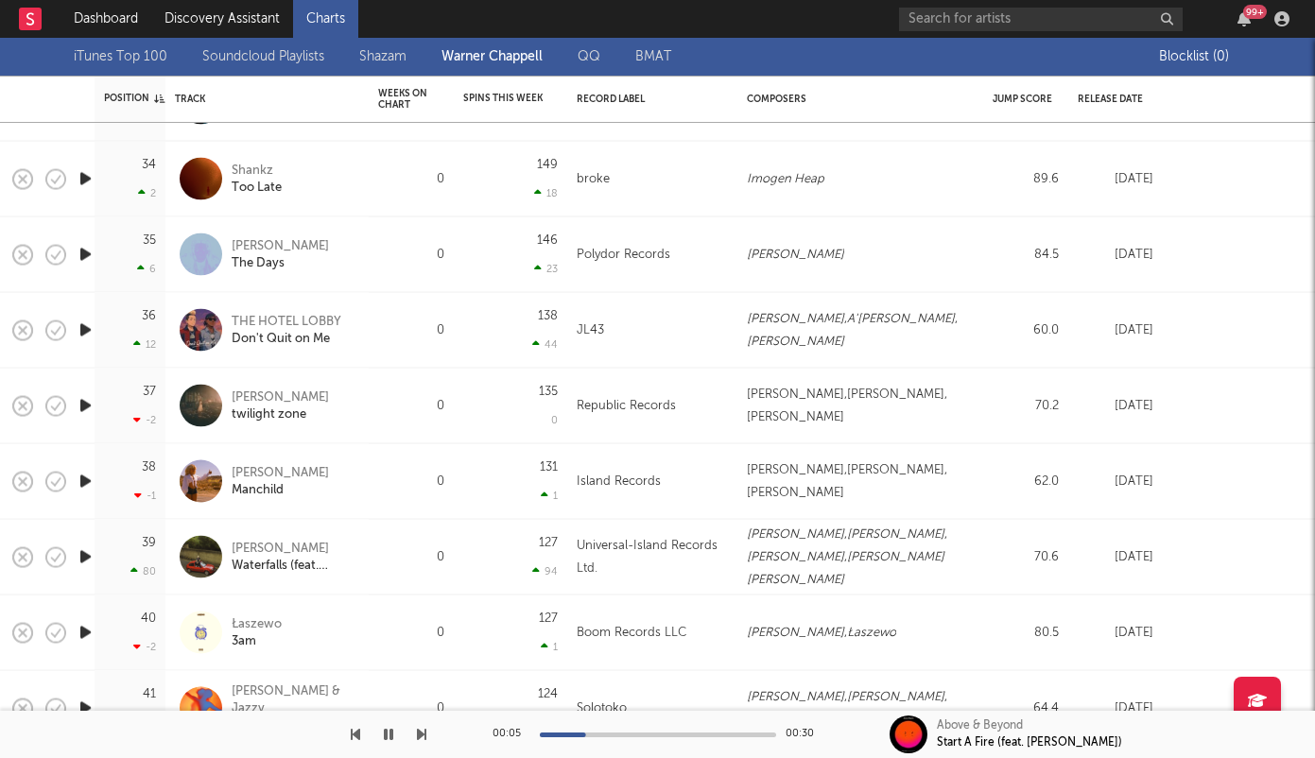
click at [89, 172] on icon "button" at bounding box center [86, 179] width 20 height 24
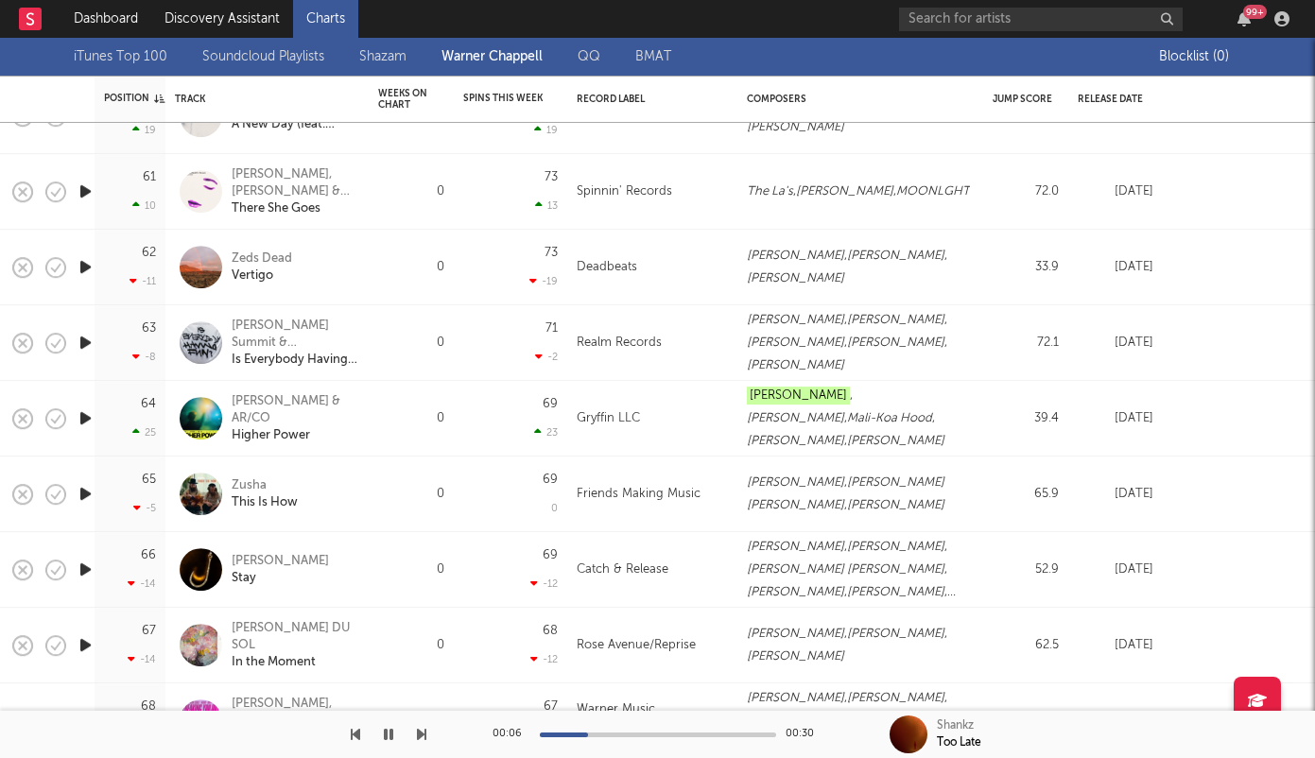
click at [83, 339] on icon "button" at bounding box center [86, 343] width 20 height 24
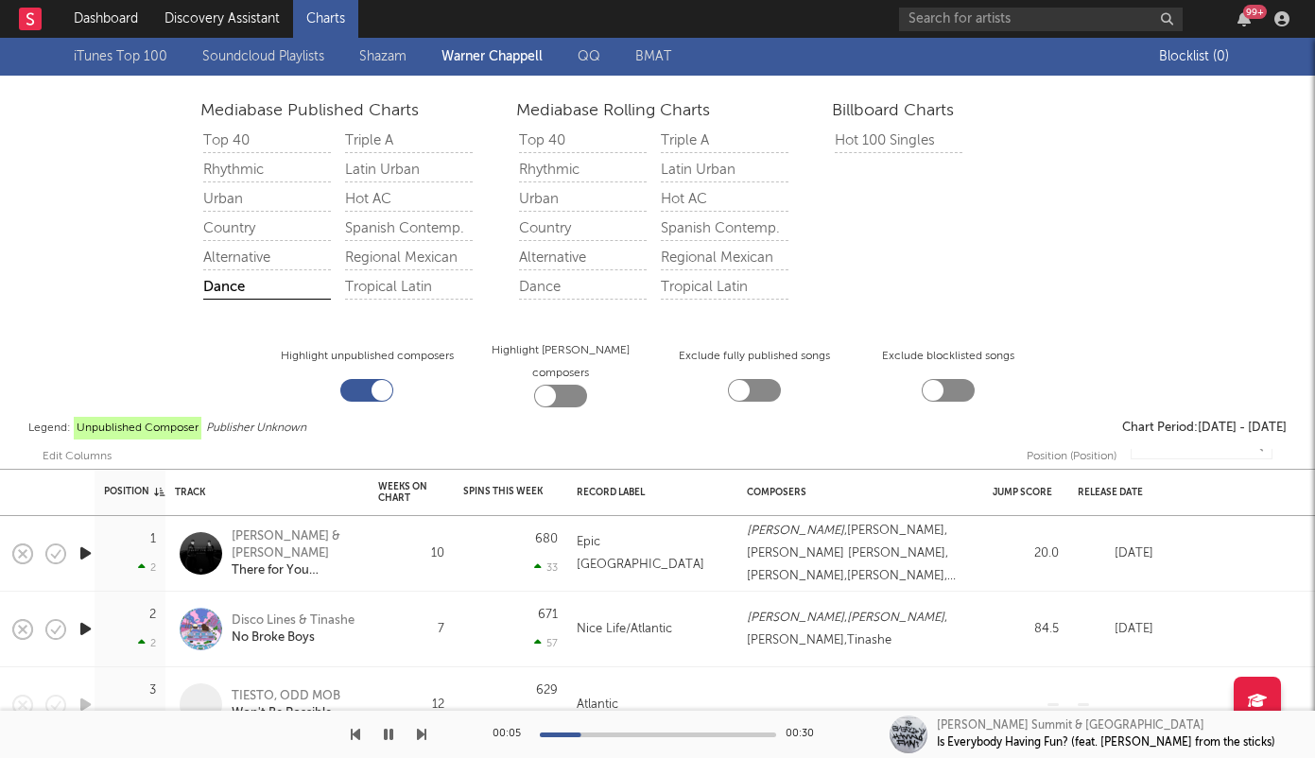
click at [143, 51] on link "iTunes Top 100" at bounding box center [121, 56] width 94 height 23
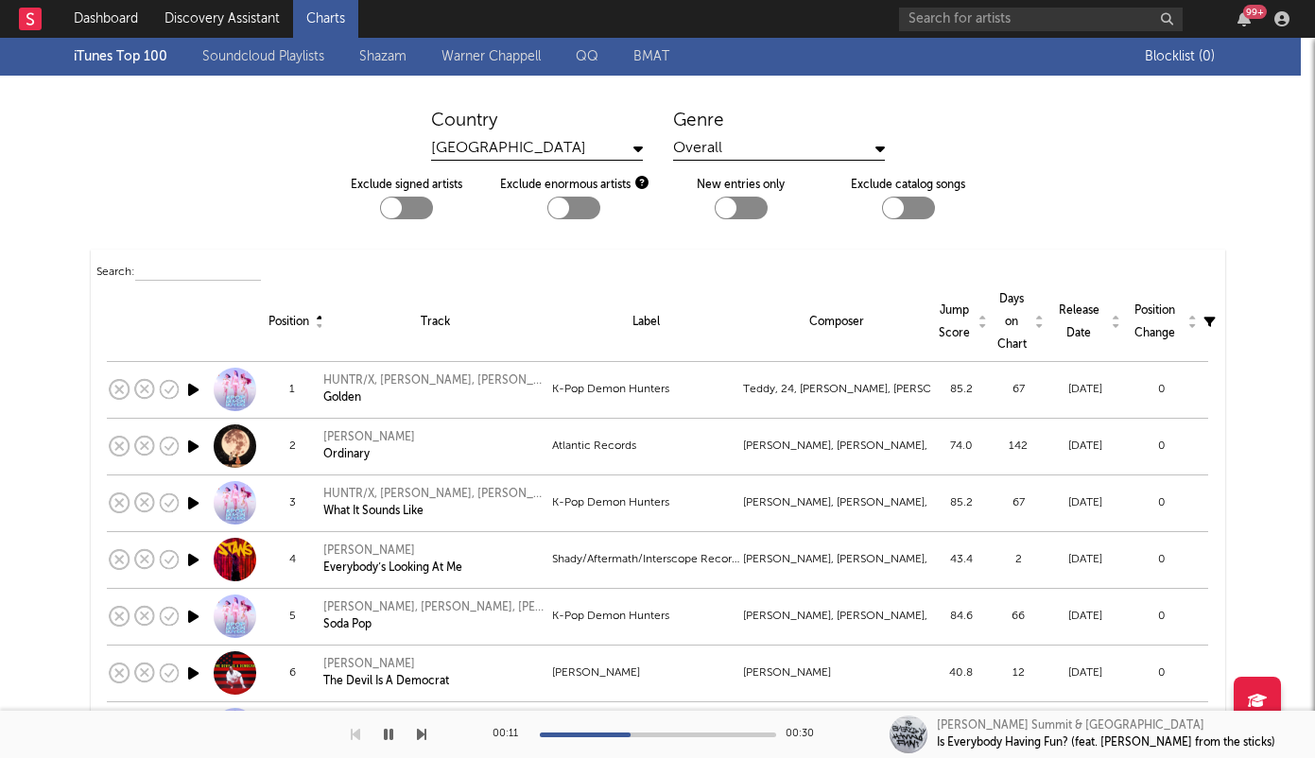
click at [937, 314] on div "Jump Score" at bounding box center [961, 322] width 48 height 45
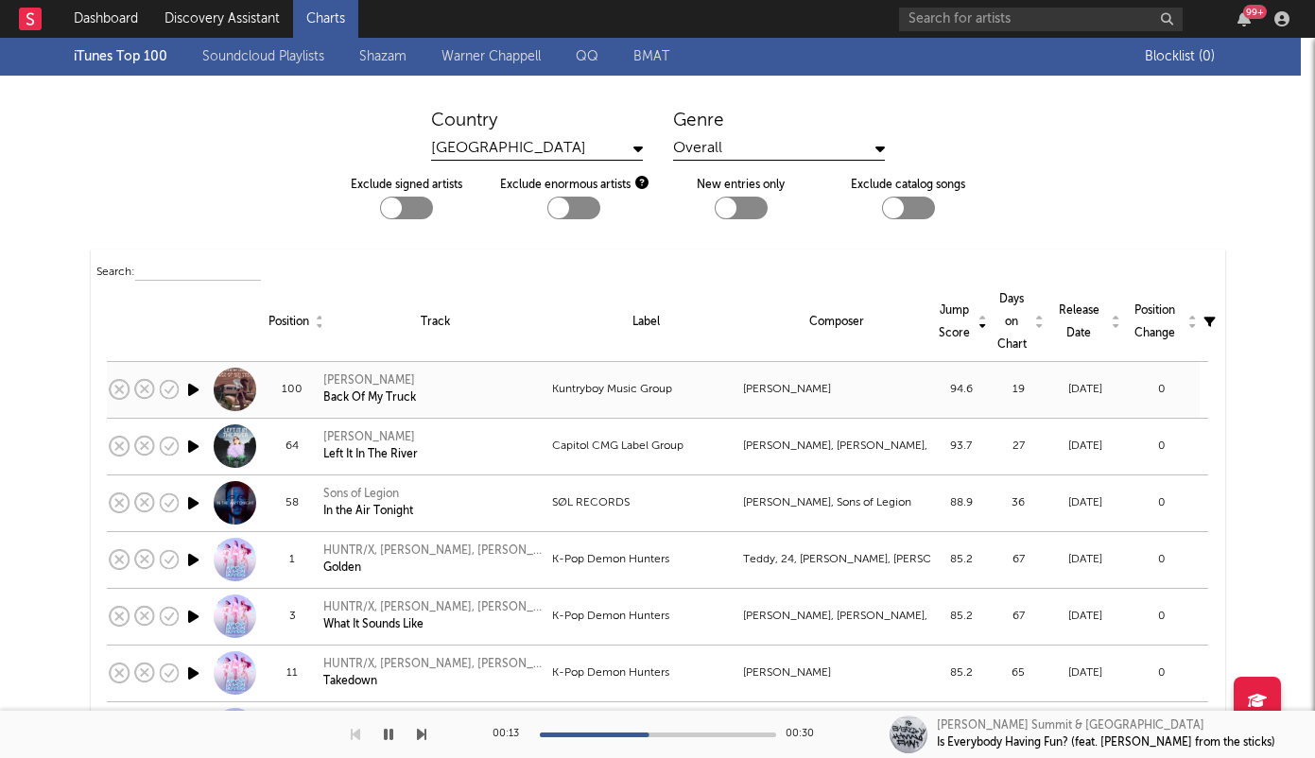
click at [185, 390] on icon "button" at bounding box center [193, 390] width 20 height 24
click at [597, 153] on div "[GEOGRAPHIC_DATA]" at bounding box center [537, 149] width 212 height 24
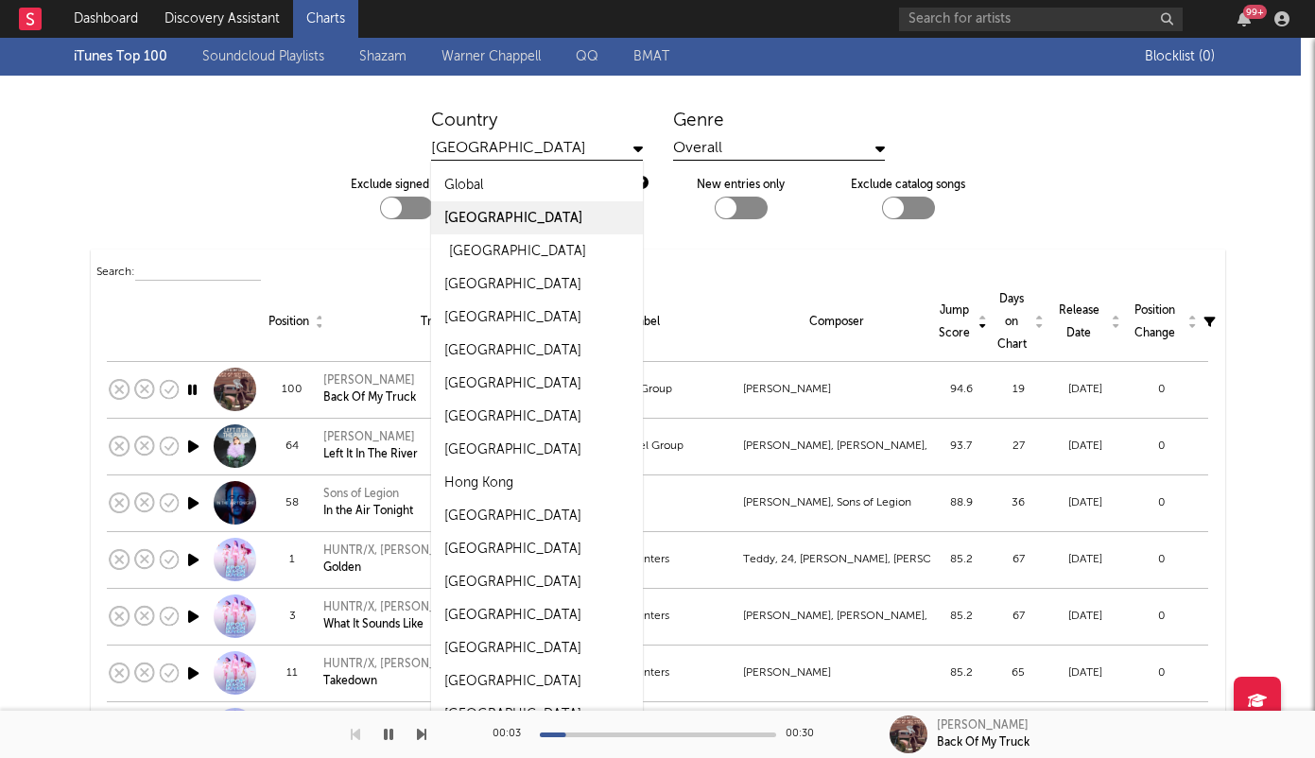
click at [514, 246] on div "[GEOGRAPHIC_DATA]" at bounding box center [517, 251] width 137 height 23
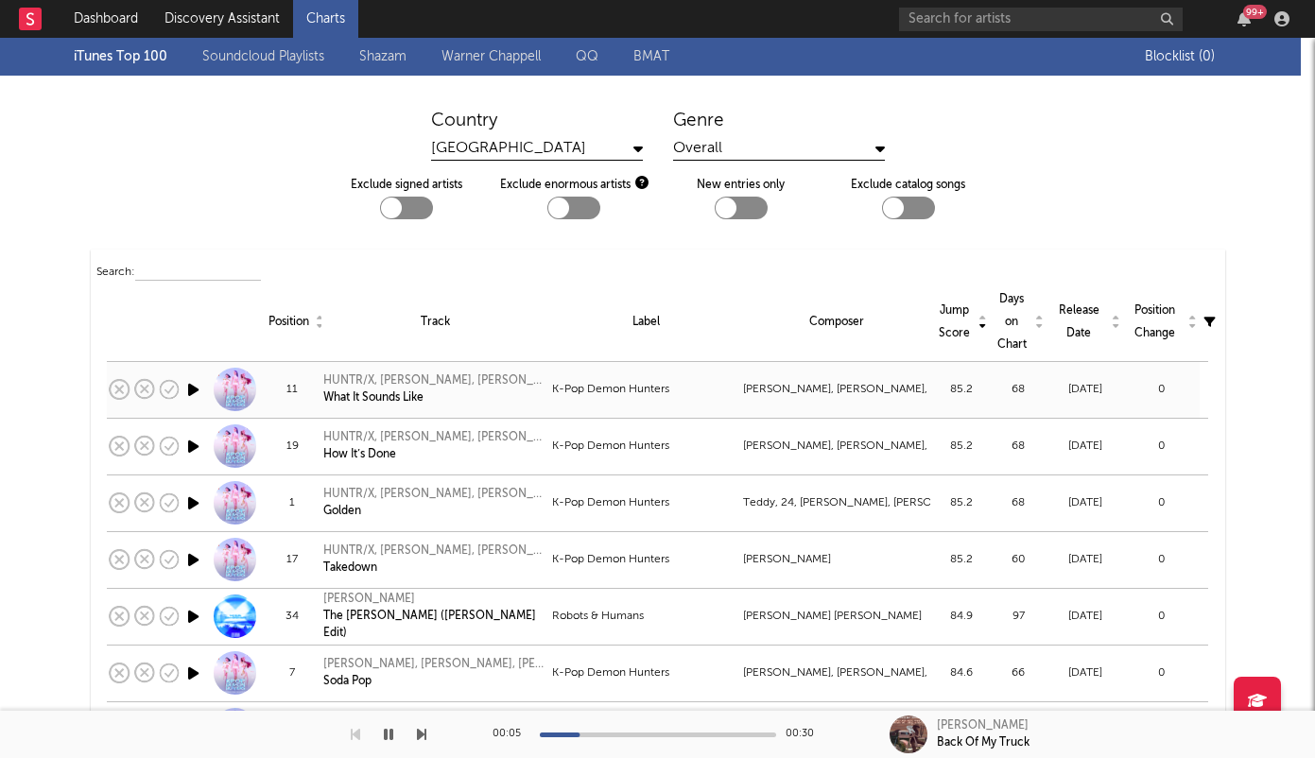
click at [185, 390] on icon "button" at bounding box center [193, 390] width 20 height 24
click at [949, 316] on div "Jump Score" at bounding box center [961, 322] width 48 height 45
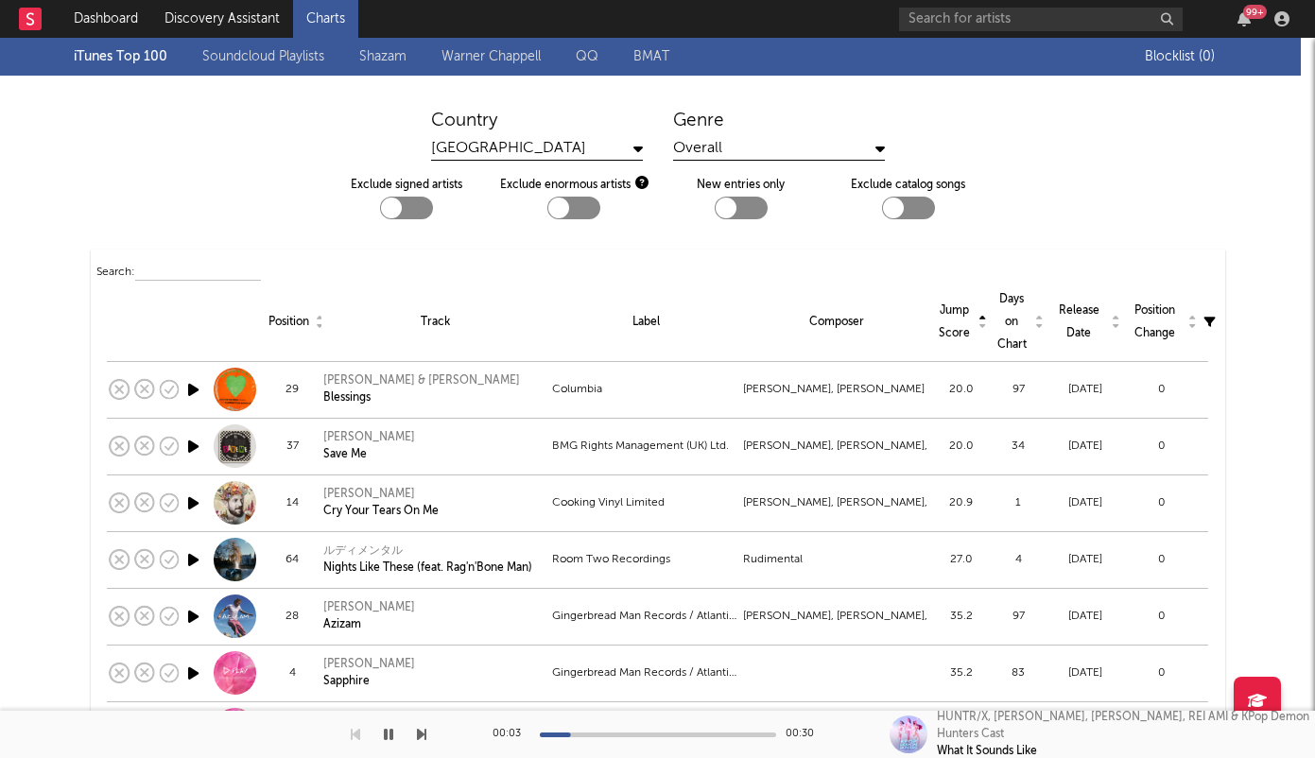
click at [949, 316] on div "Jump Score" at bounding box center [961, 322] width 48 height 45
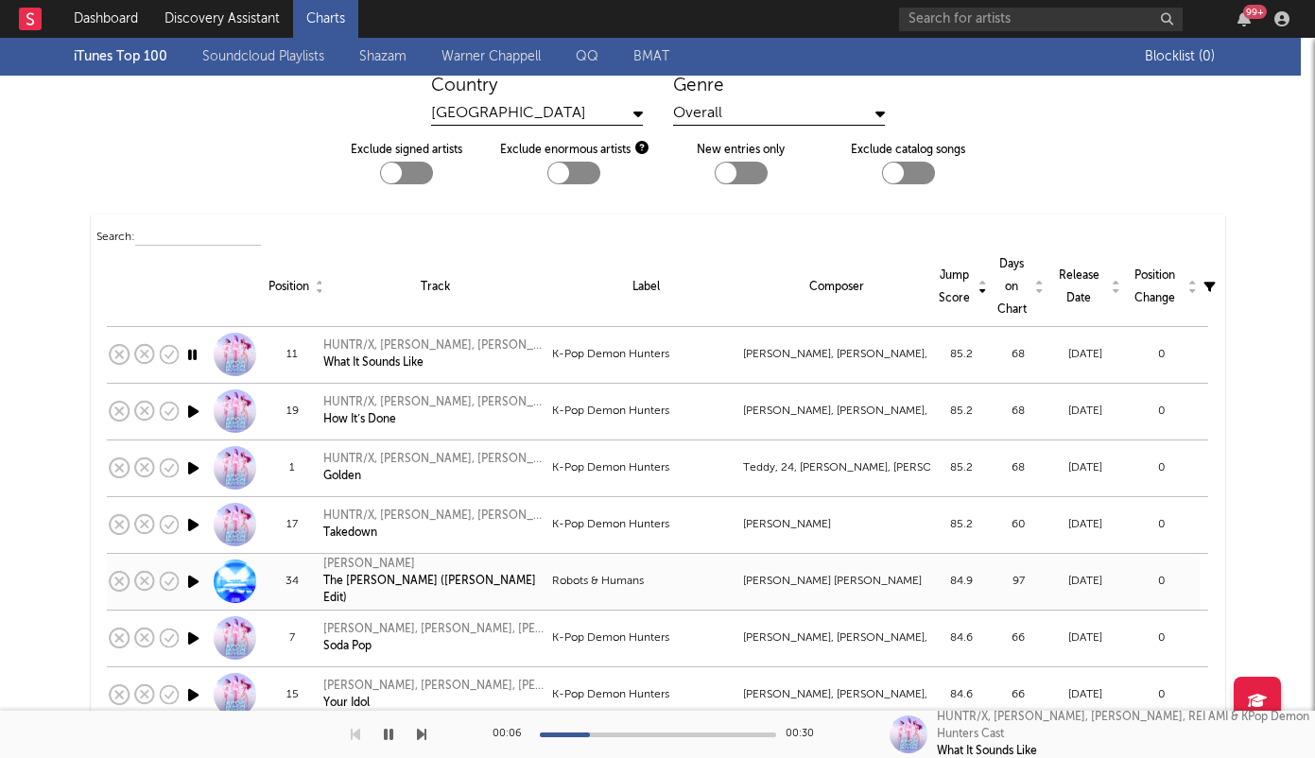
scroll to position [36, 0]
click at [186, 581] on icon "button" at bounding box center [193, 581] width 20 height 24
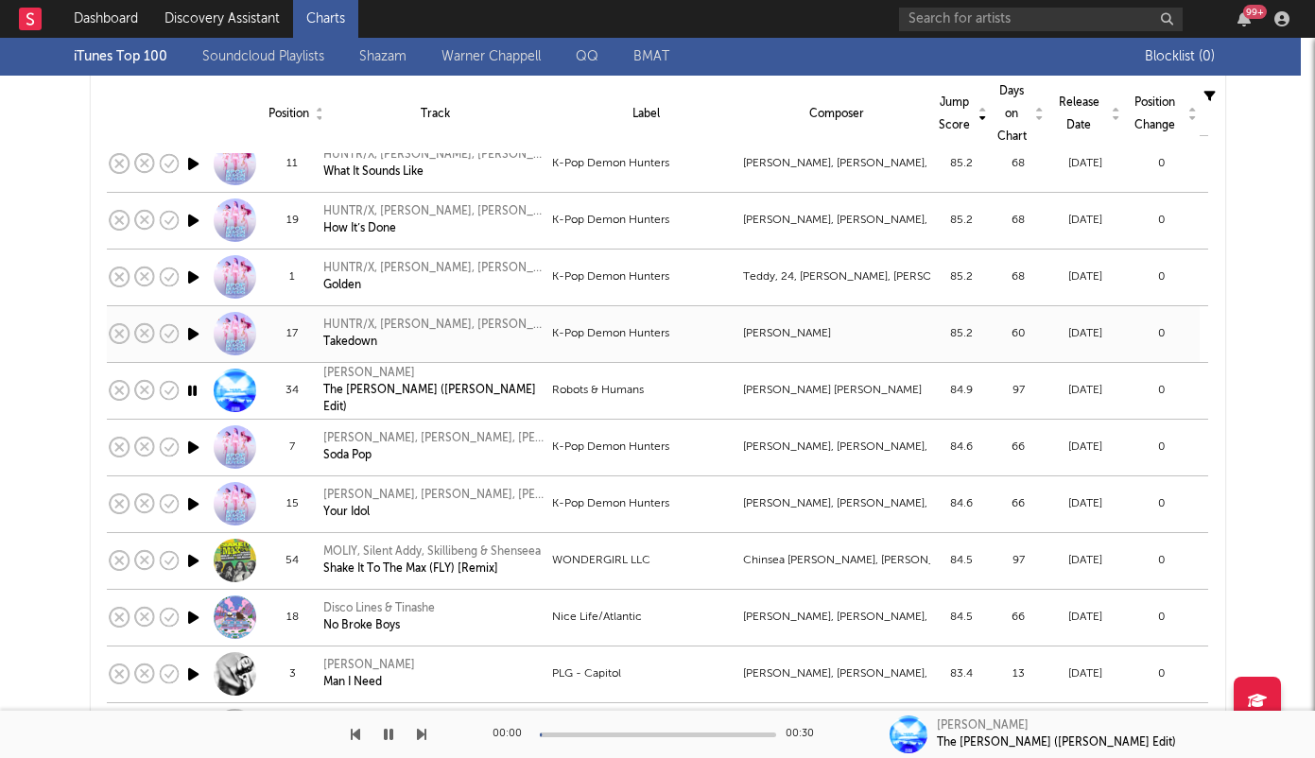
scroll to position [279, 0]
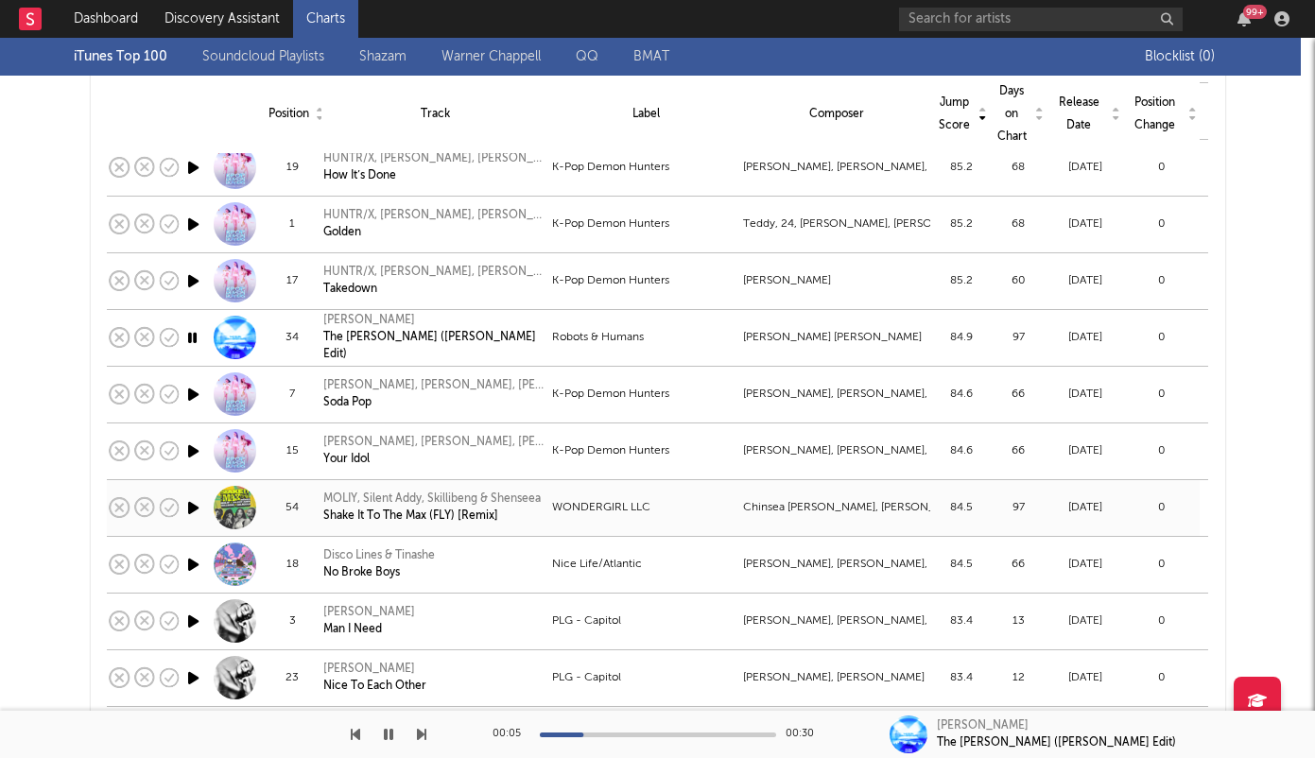
click at [185, 508] on icon "button" at bounding box center [193, 508] width 20 height 24
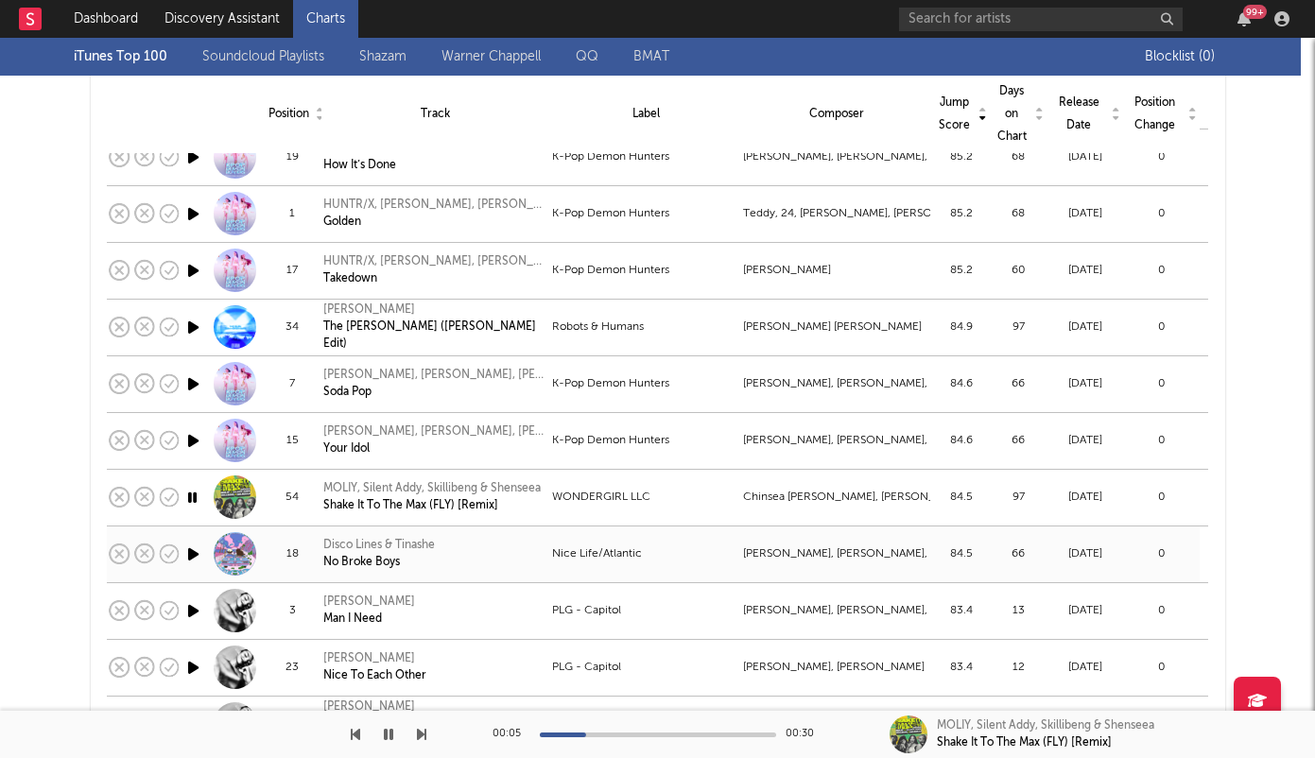
scroll to position [301, 0]
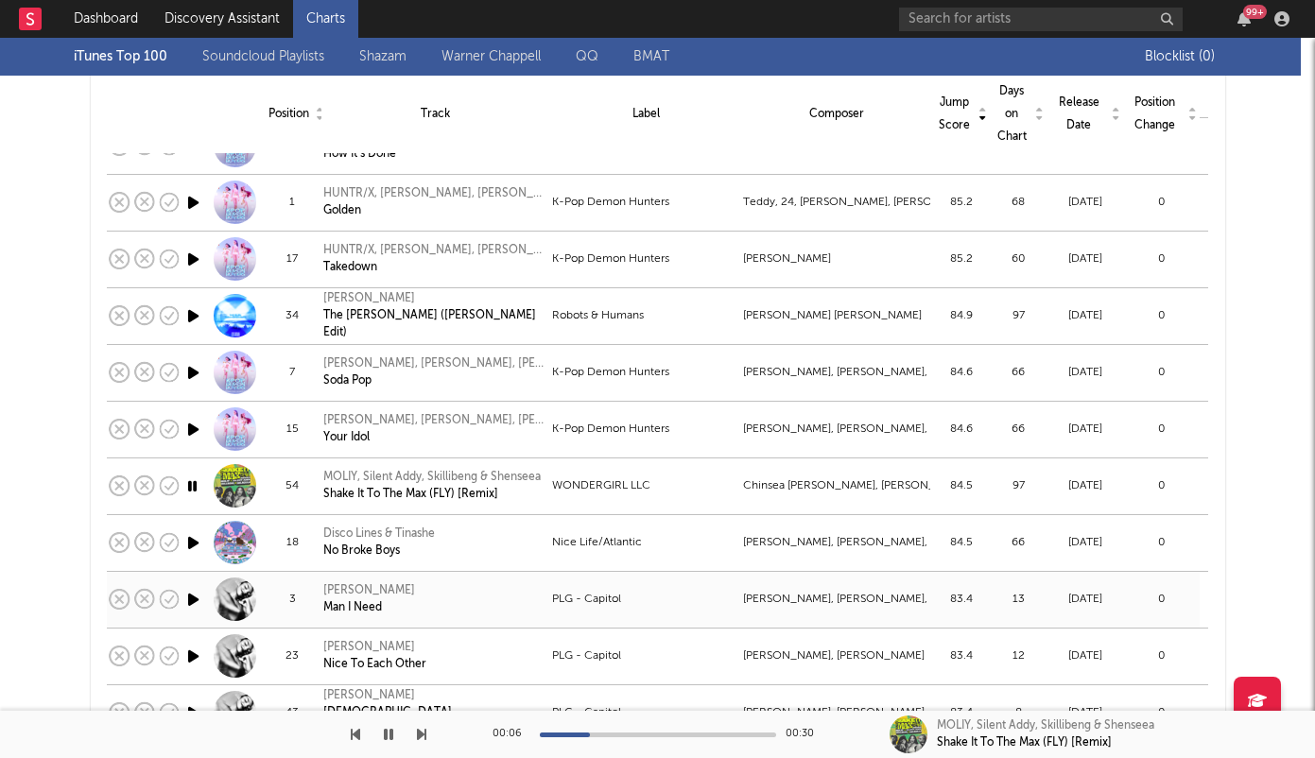
click at [183, 596] on icon "button" at bounding box center [193, 600] width 20 height 24
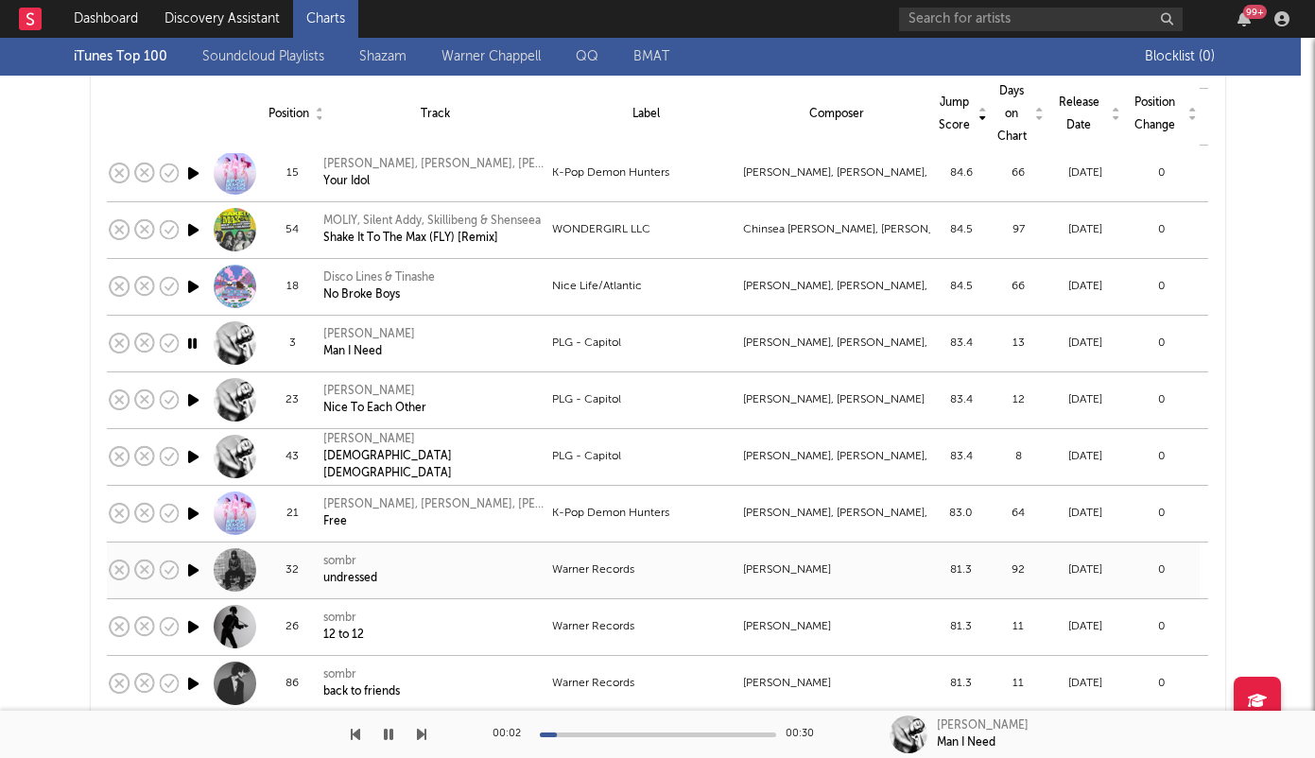
scroll to position [568, 0]
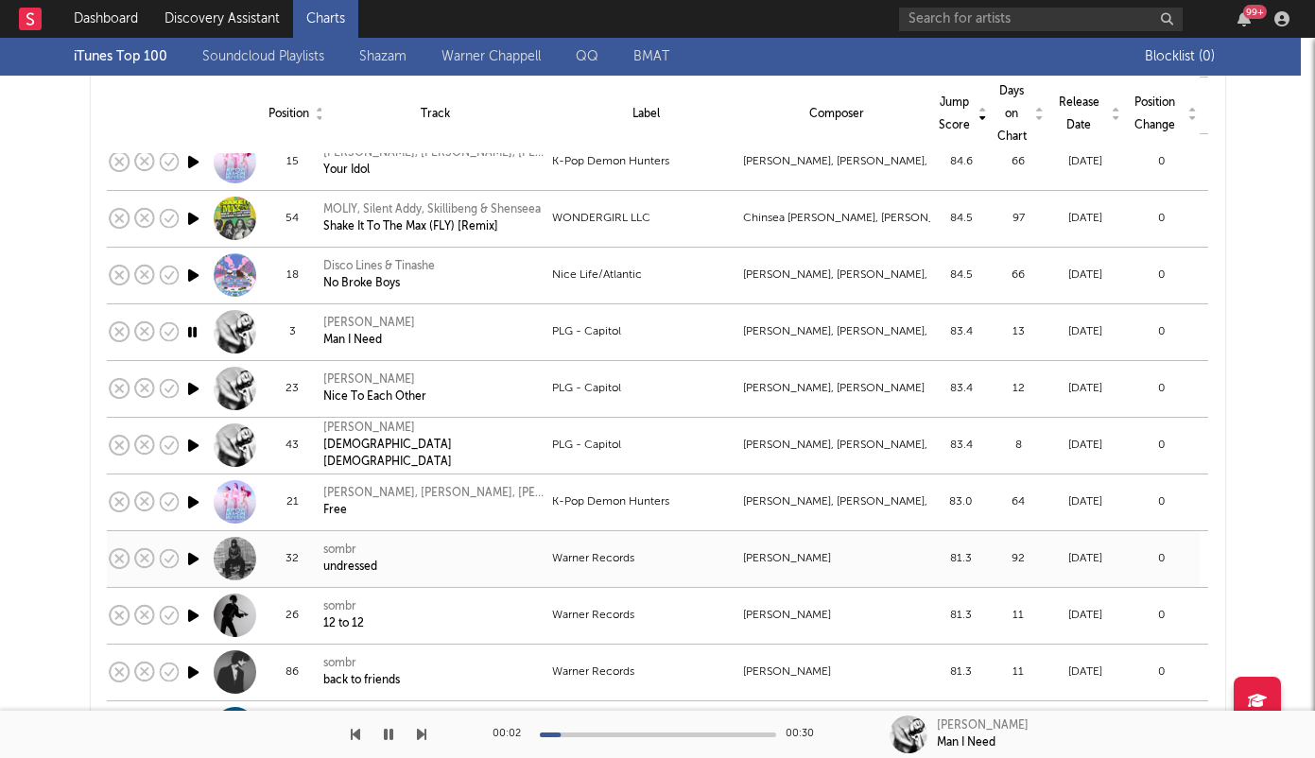
click at [191, 561] on icon "button" at bounding box center [193, 559] width 20 height 24
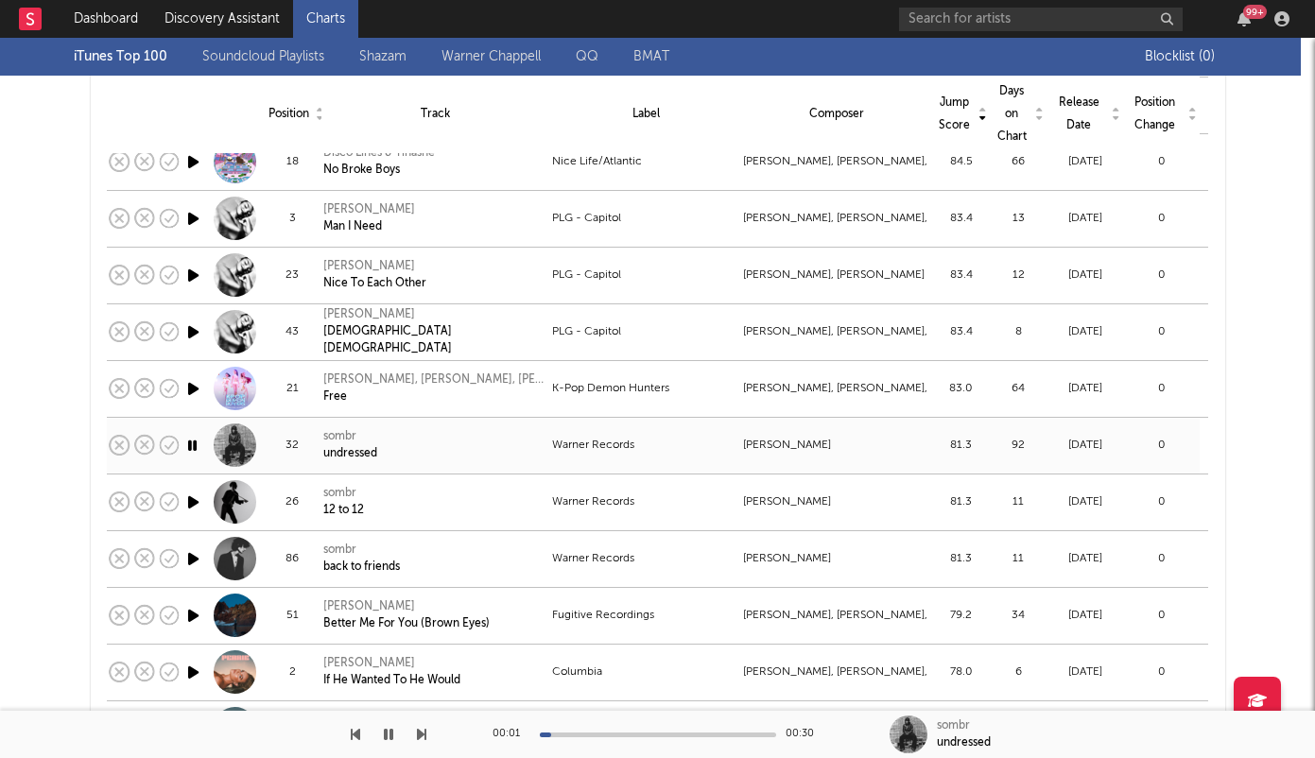
scroll to position [701, 0]
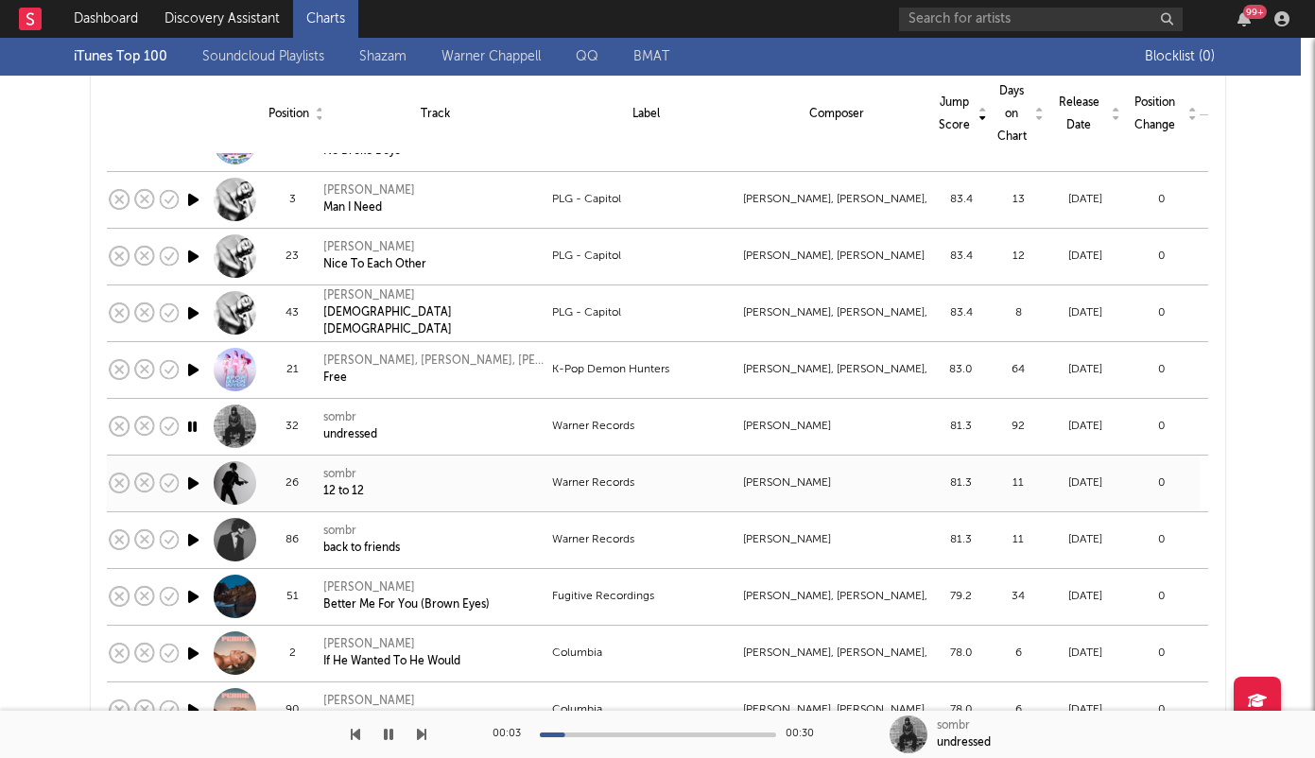
click at [183, 479] on icon "button" at bounding box center [193, 484] width 20 height 24
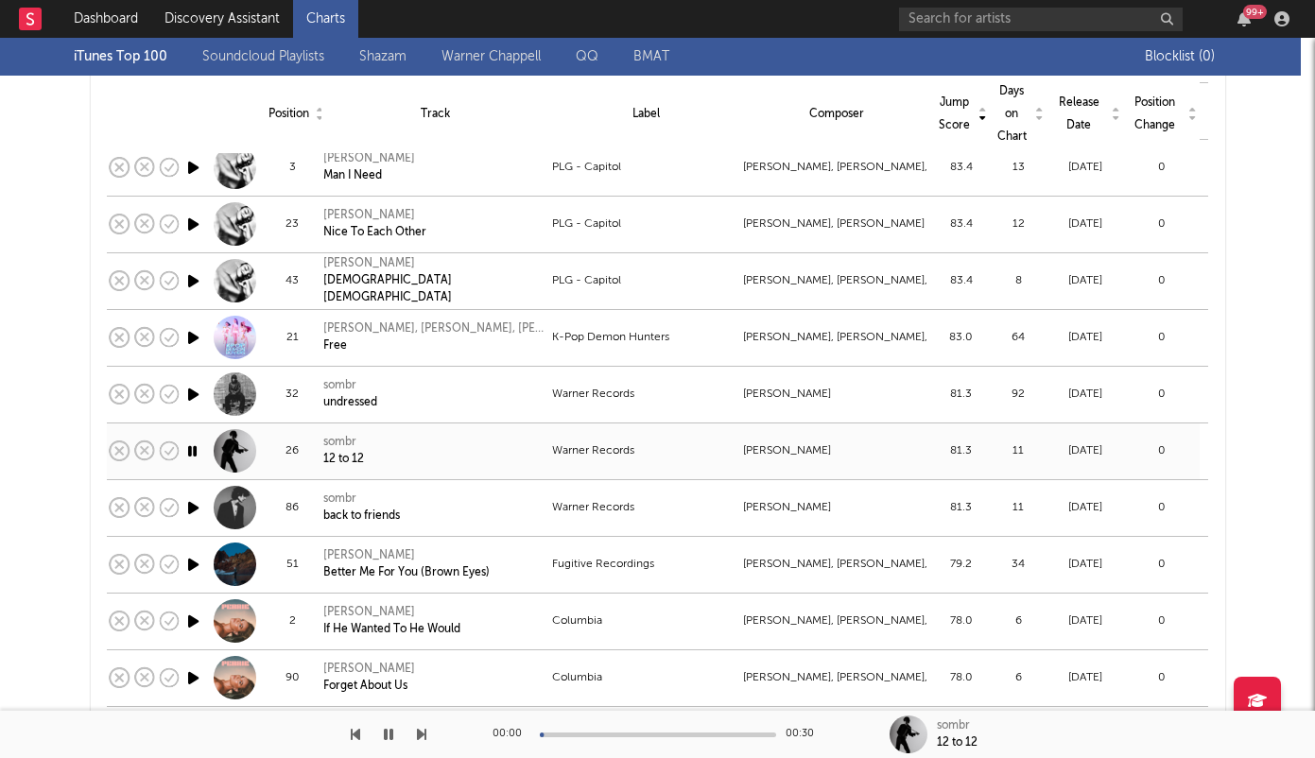
scroll to position [734, 0]
click at [183, 504] on icon "button" at bounding box center [193, 507] width 20 height 24
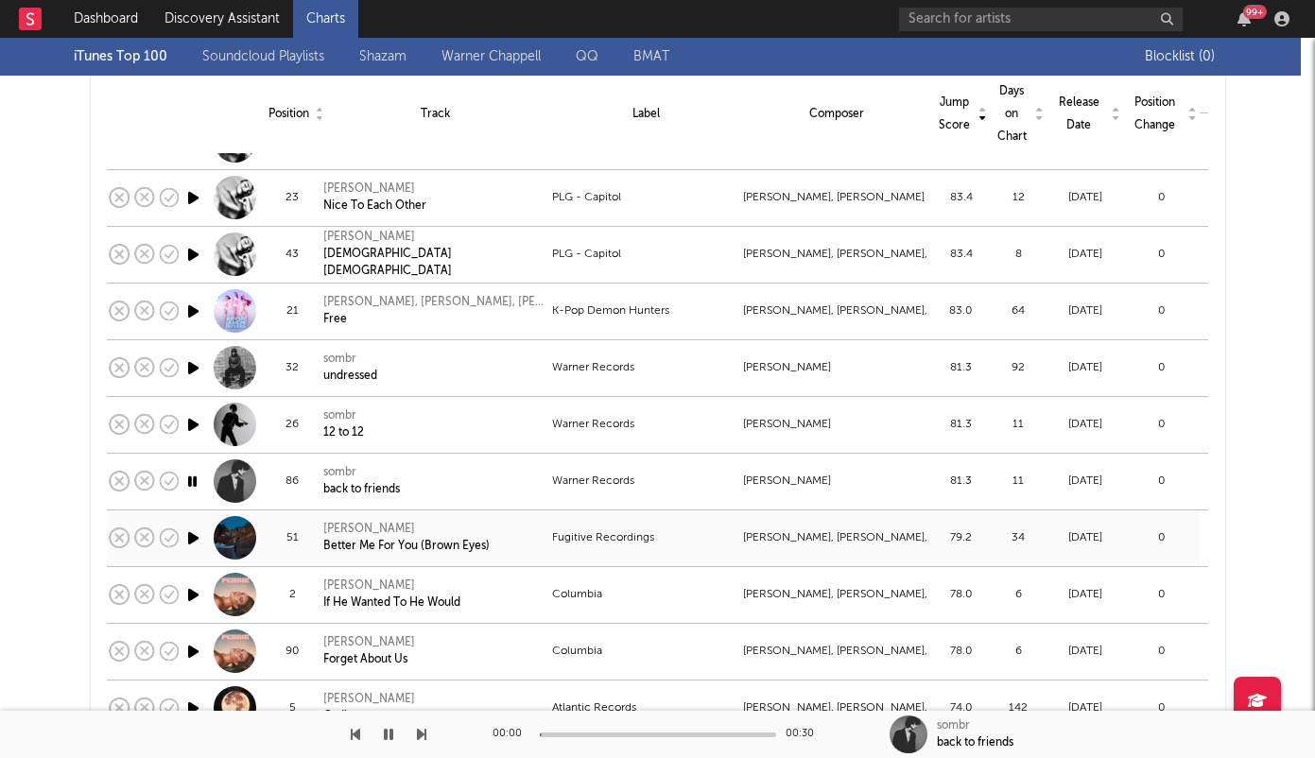
scroll to position [771, 0]
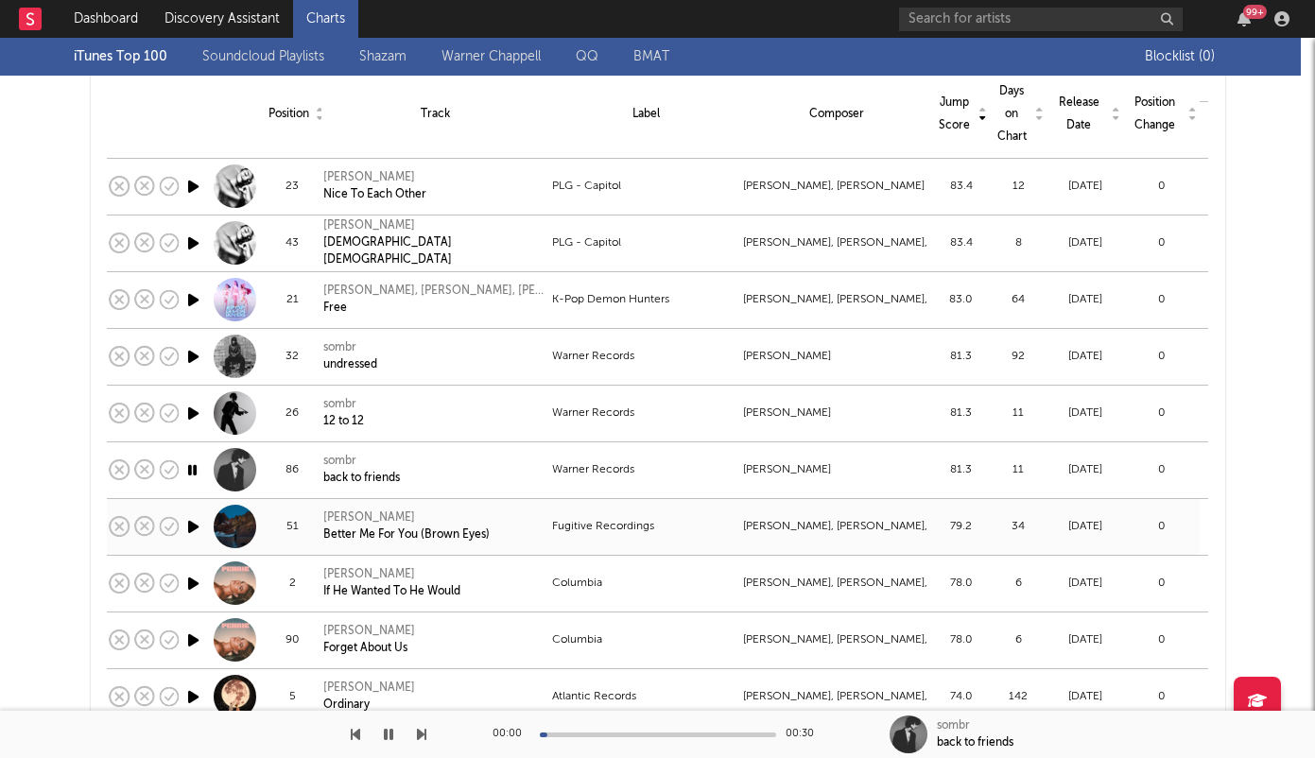
click at [189, 529] on icon "button" at bounding box center [193, 527] width 20 height 24
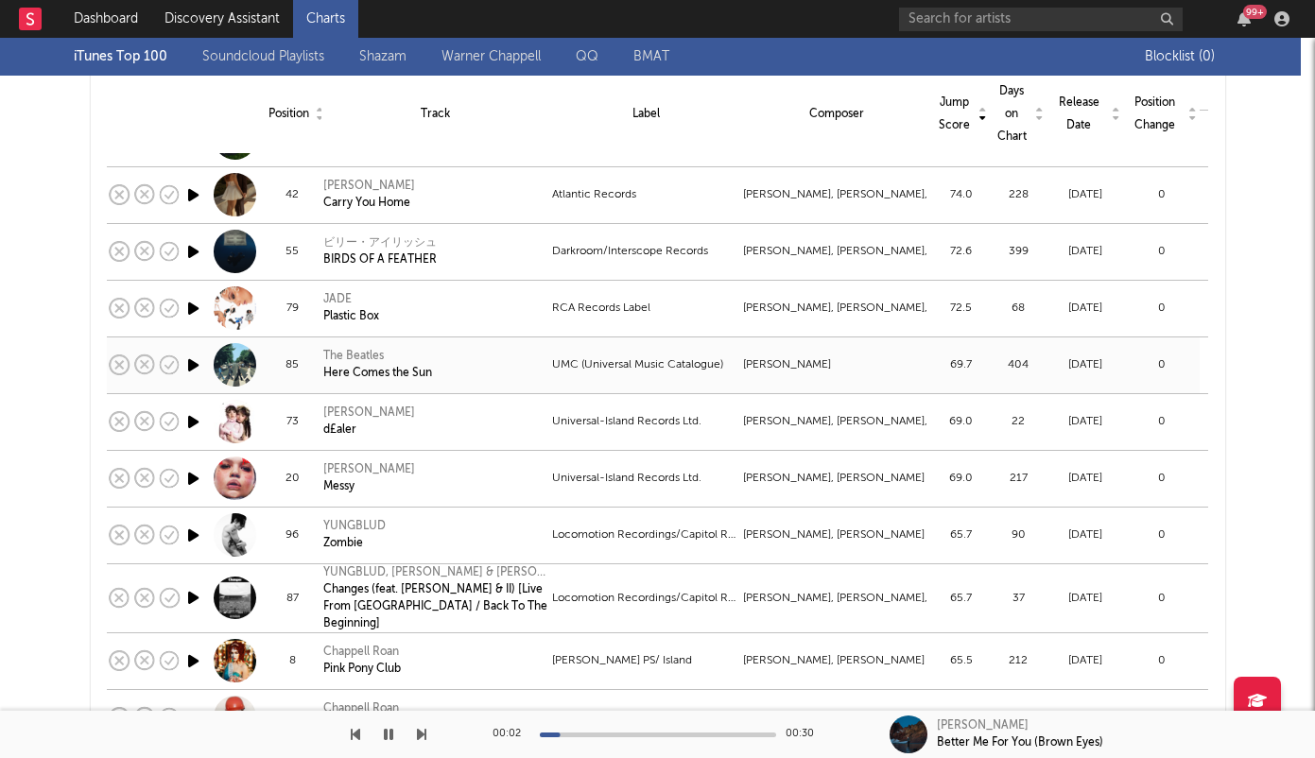
scroll to position [1561, 0]
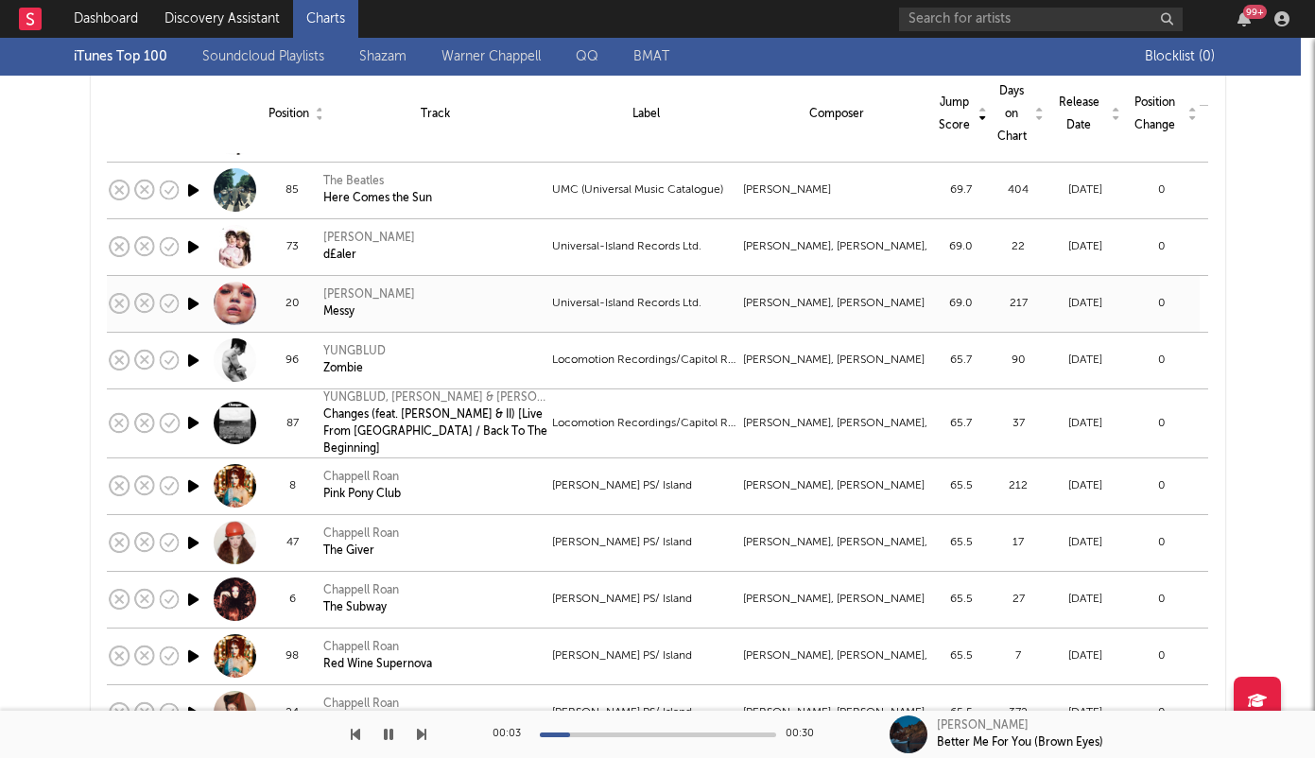
click at [183, 304] on icon "button" at bounding box center [193, 304] width 20 height 24
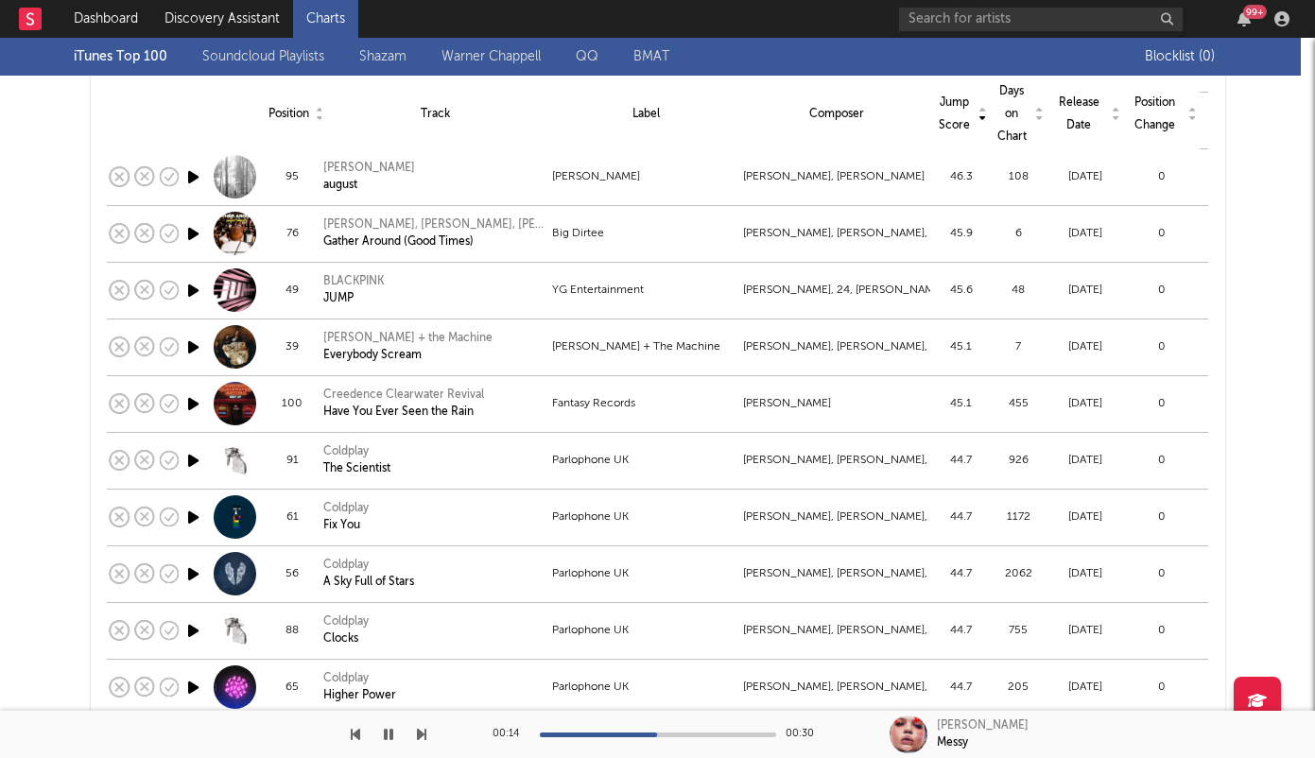
scroll to position [3754, 0]
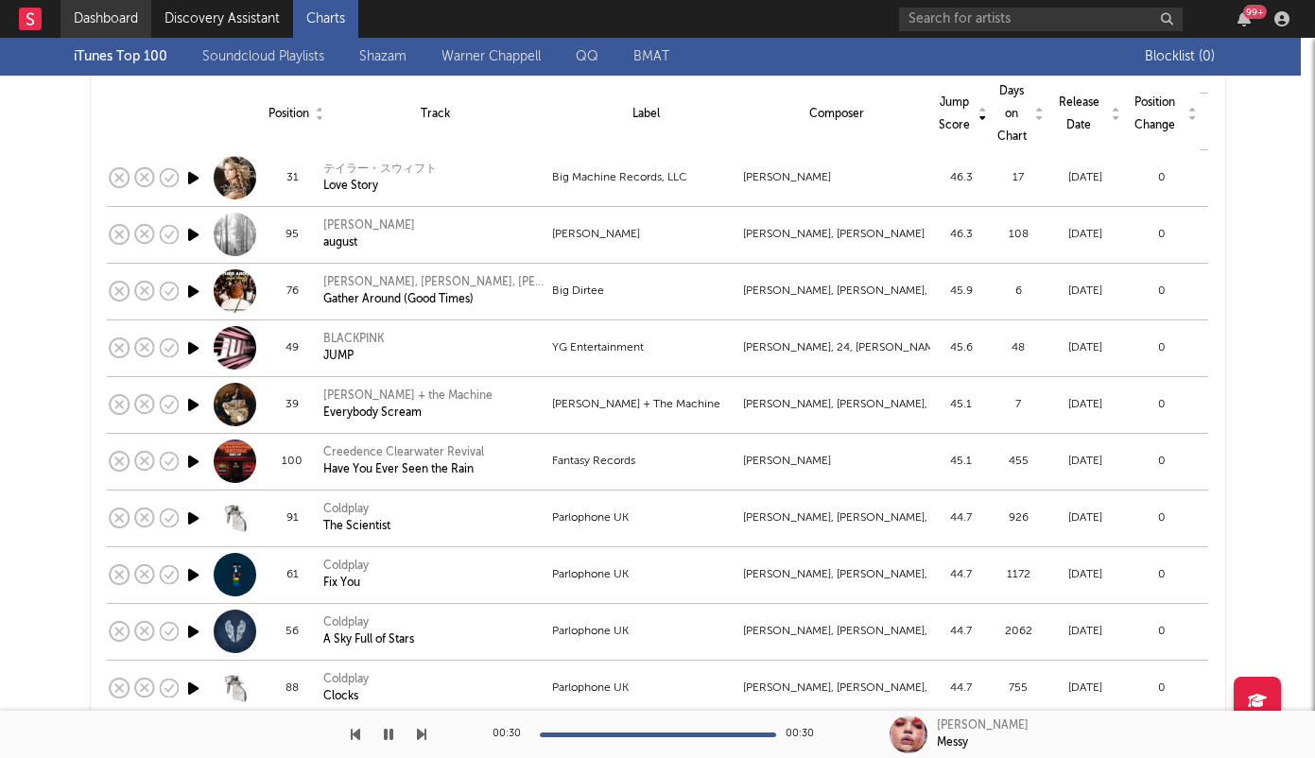
click at [125, 26] on link "Dashboard" at bounding box center [106, 19] width 91 height 38
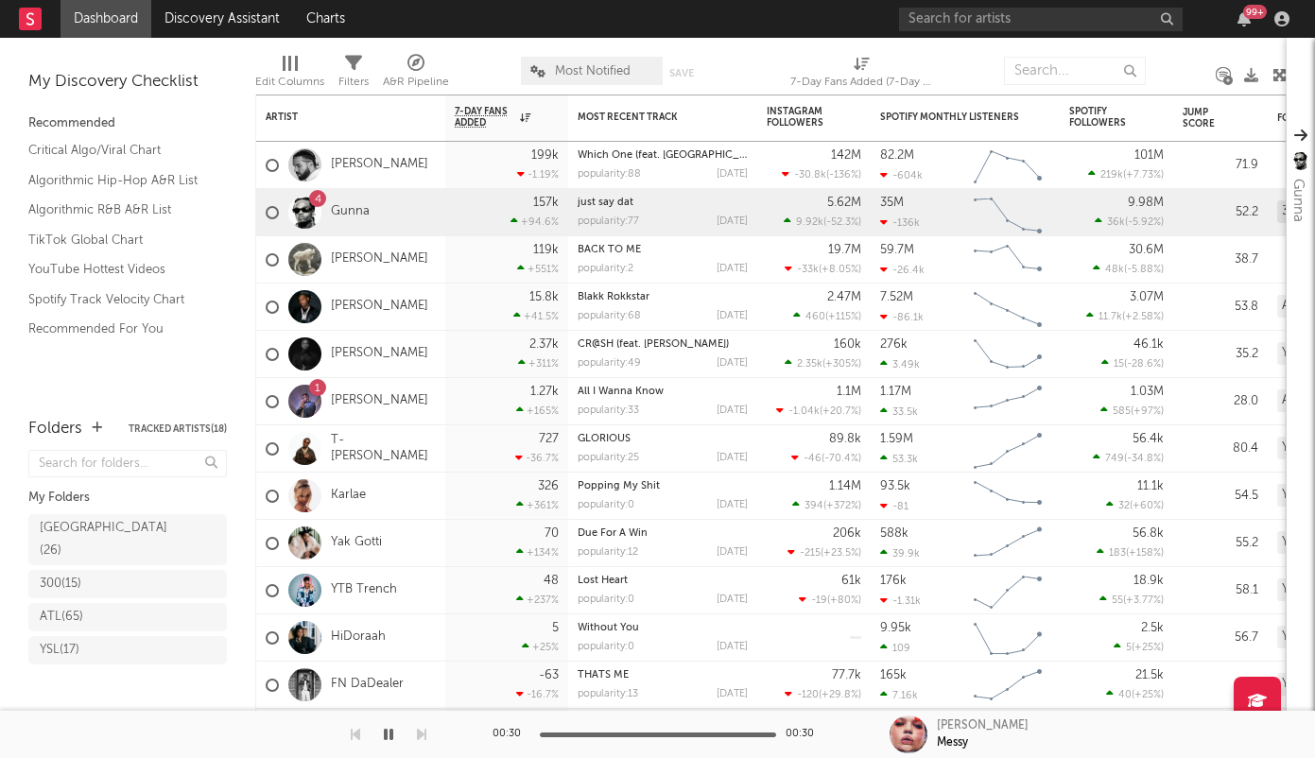
click at [126, 82] on div "My Discovery Checklist" at bounding box center [127, 82] width 199 height 23
click at [338, 15] on link "Charts" at bounding box center [325, 19] width 65 height 38
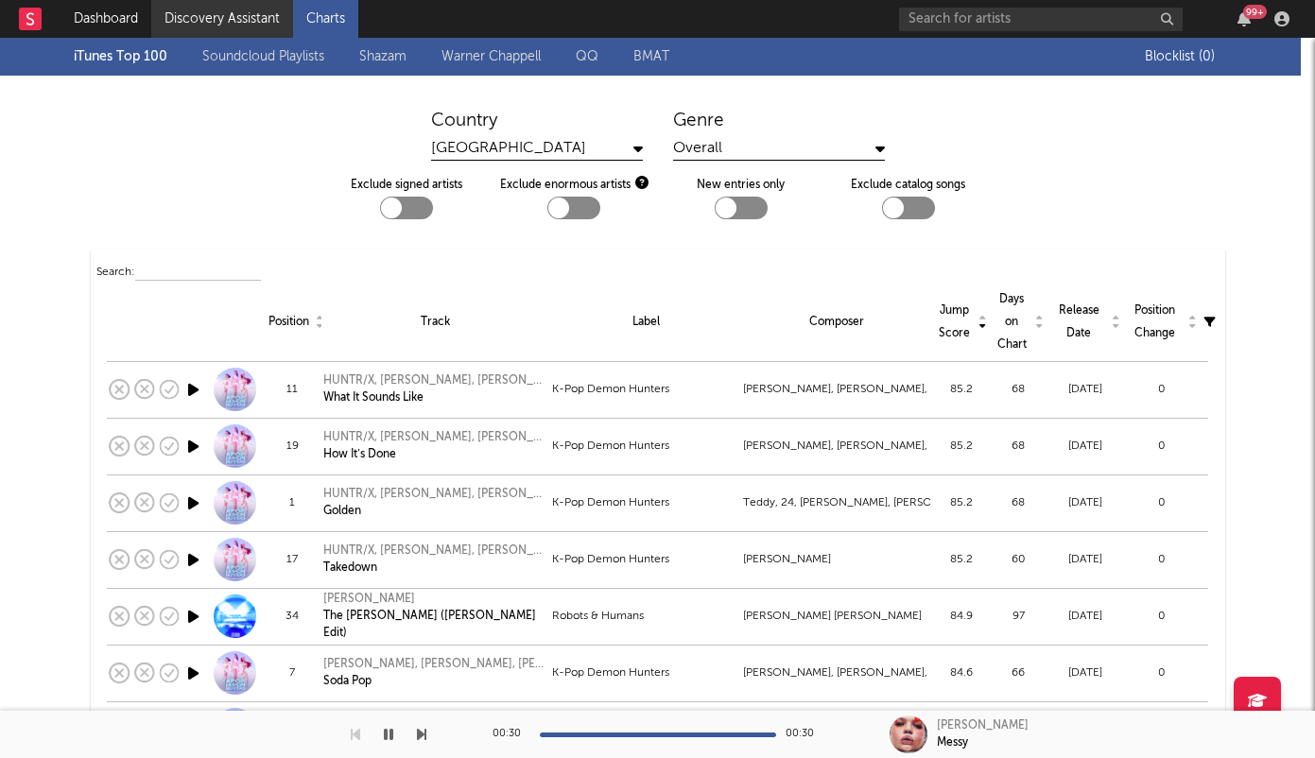
click at [218, 22] on link "Discovery Assistant" at bounding box center [222, 19] width 142 height 38
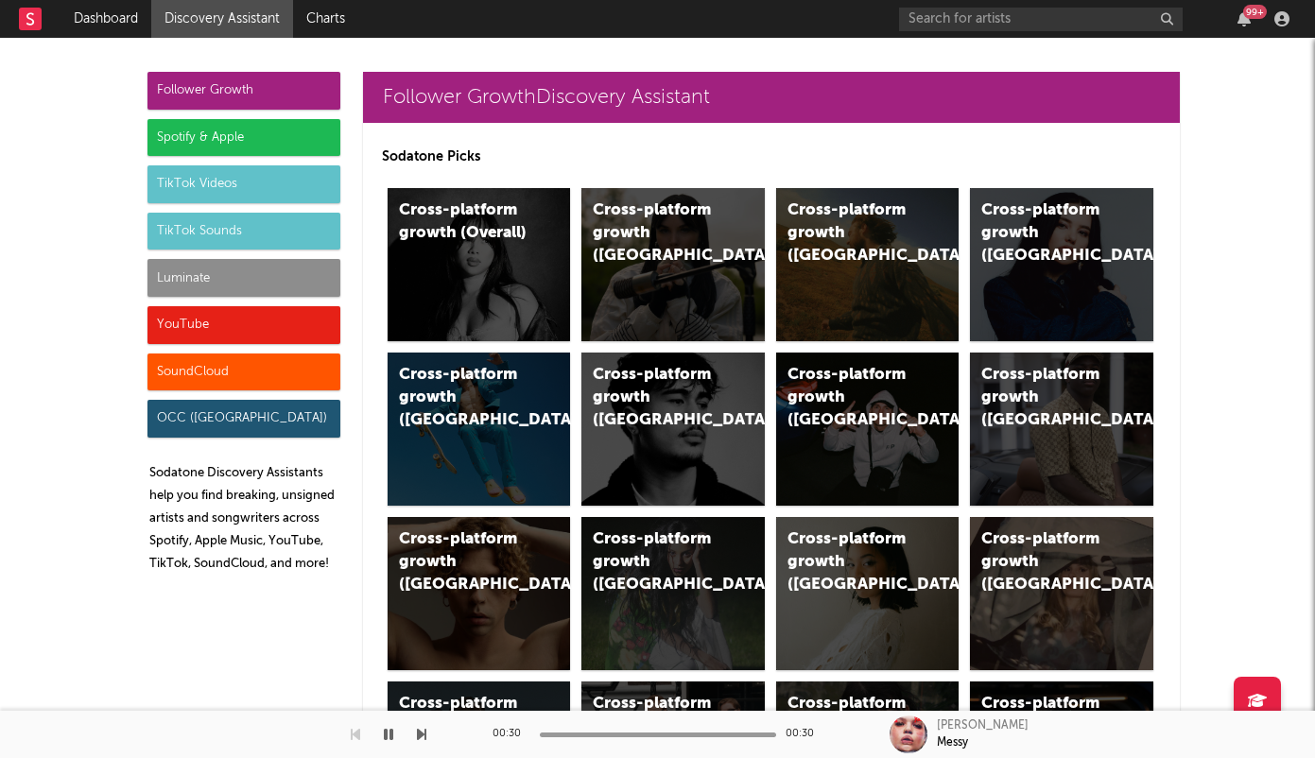
click at [181, 135] on div "Spotify & Apple" at bounding box center [244, 138] width 193 height 38
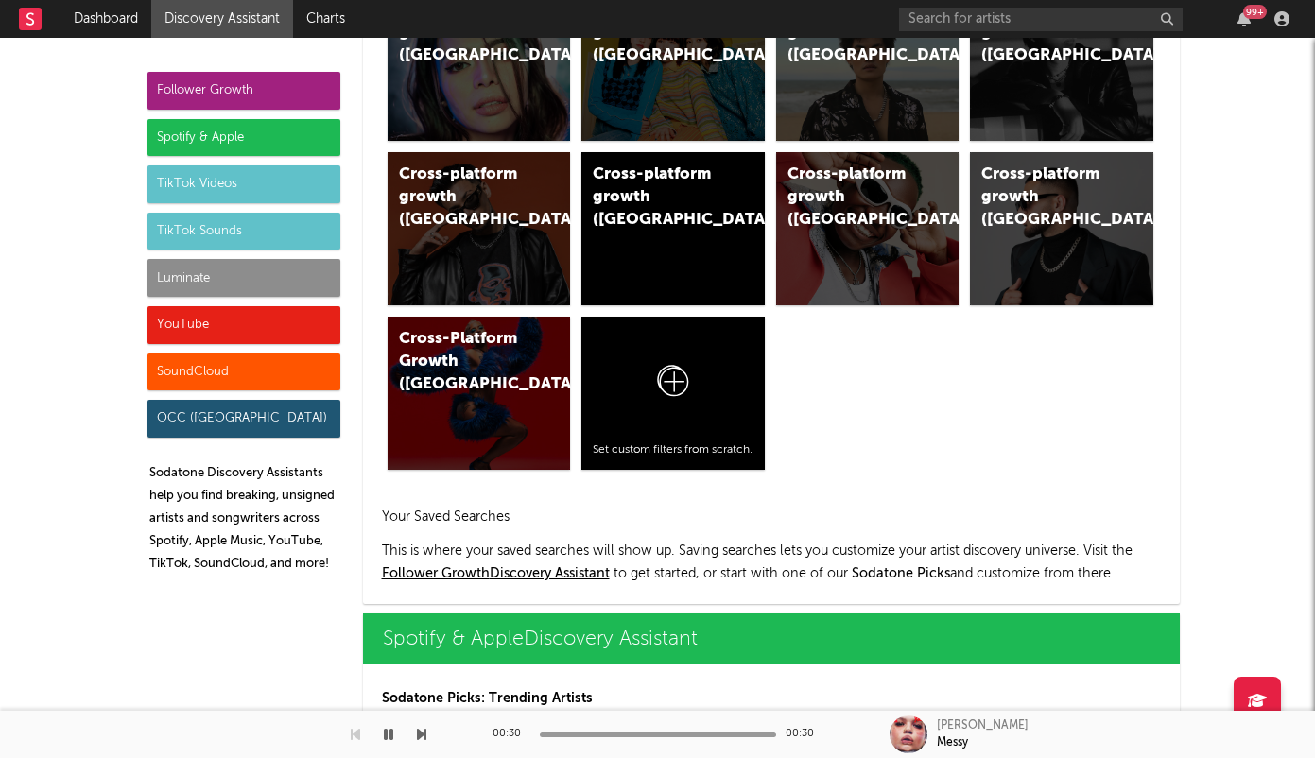
scroll to position [1890, 0]
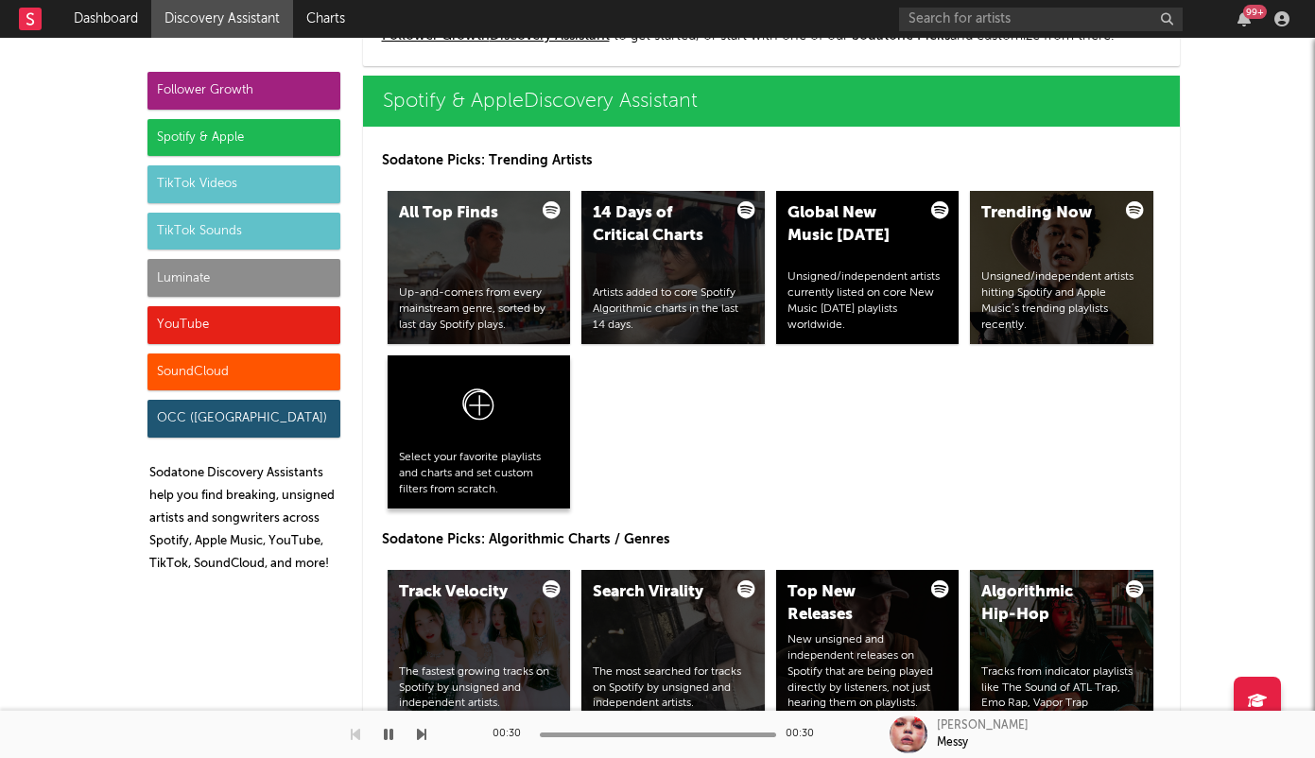
click at [502, 411] on div at bounding box center [479, 408] width 161 height 83
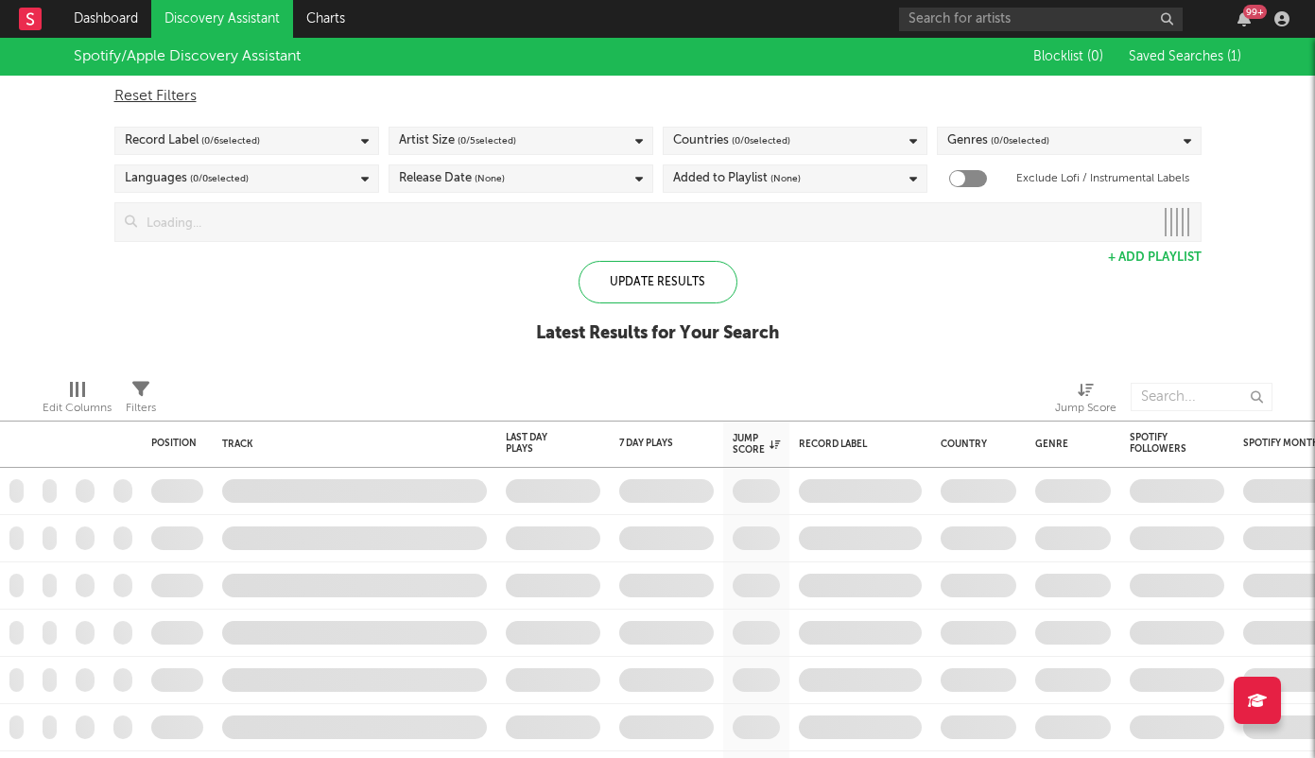
click at [1004, 135] on span "( 0 / 0 selected)" at bounding box center [1020, 141] width 59 height 23
click at [1187, 139] on icon at bounding box center [1188, 141] width 8 height 12
click at [1171, 140] on div "Genres ( 0 / 0 selected)" at bounding box center [1069, 141] width 265 height 28
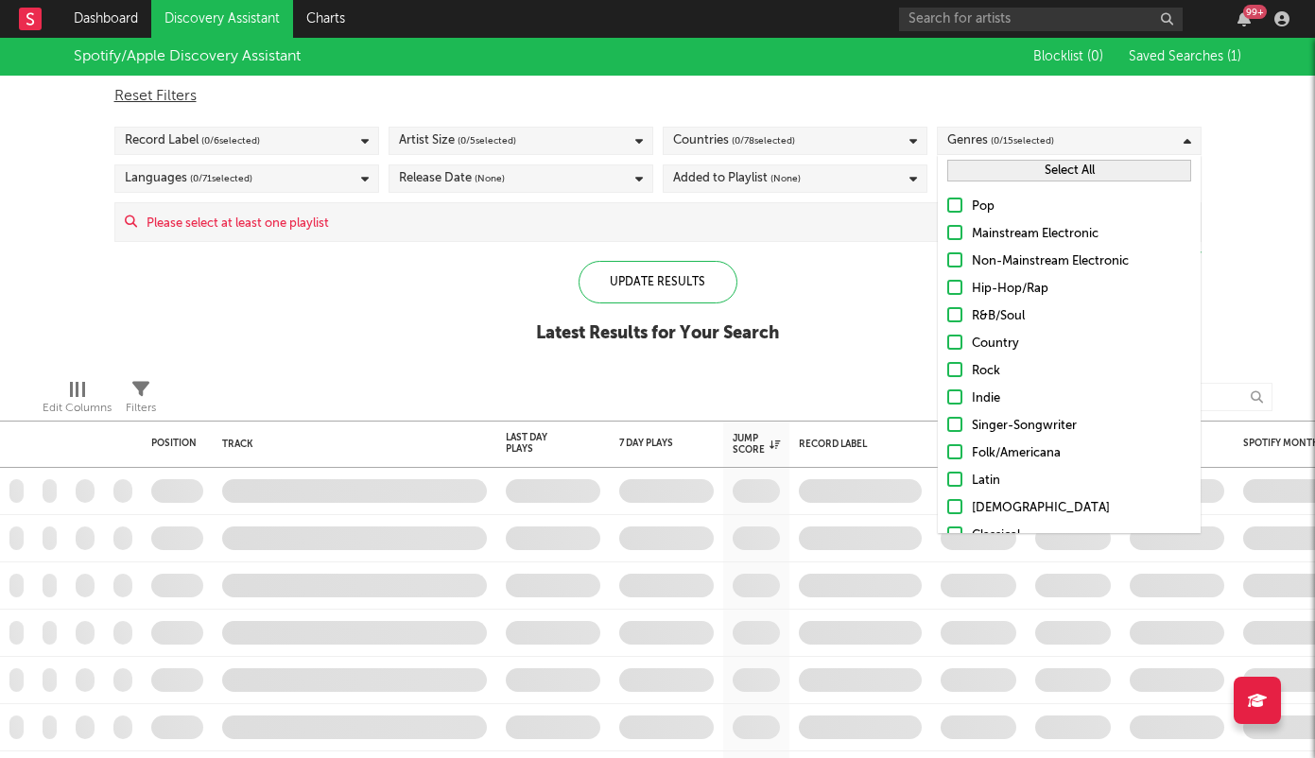
click at [956, 261] on div at bounding box center [954, 259] width 15 height 15
click at [947, 261] on input "Non-Mainstream Electronic" at bounding box center [947, 262] width 0 height 23
click at [260, 173] on div "Languages ( 0 / 71 selected)" at bounding box center [246, 179] width 265 height 28
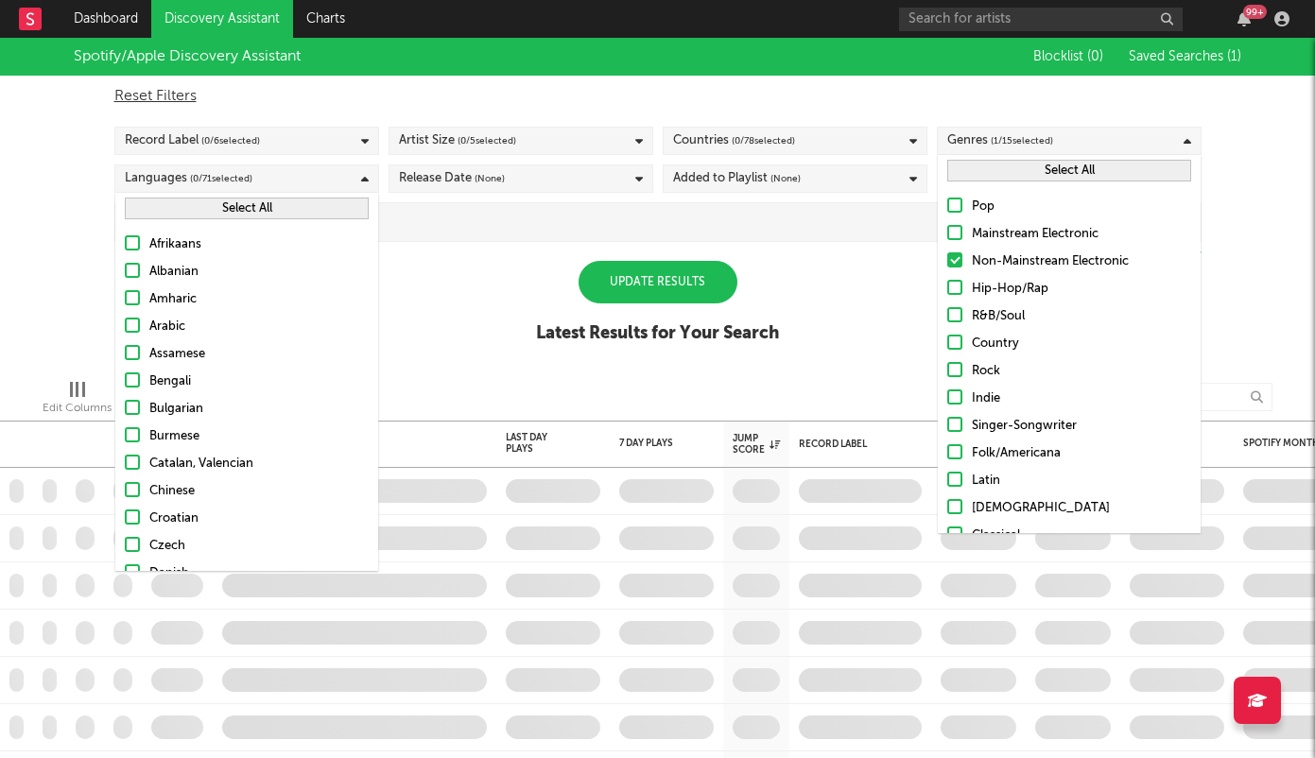
click at [737, 143] on span "( 0 / 78 selected)" at bounding box center [763, 141] width 63 height 23
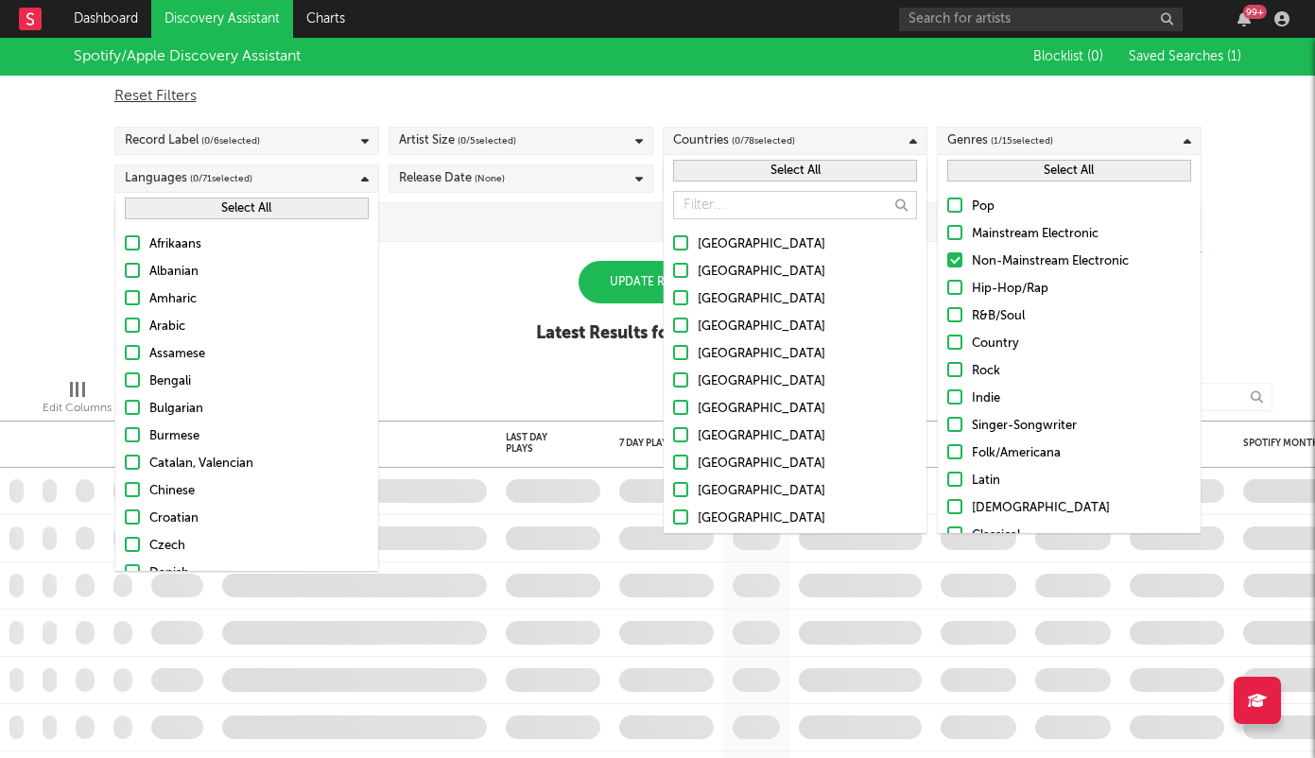
click at [740, 325] on div "[GEOGRAPHIC_DATA]" at bounding box center [807, 327] width 219 height 23
click at [673, 325] on input "[GEOGRAPHIC_DATA]" at bounding box center [673, 327] width 0 height 23
click at [726, 431] on div "[GEOGRAPHIC_DATA]" at bounding box center [807, 436] width 219 height 23
click at [673, 431] on input "[GEOGRAPHIC_DATA]" at bounding box center [673, 436] width 0 height 23
click at [721, 381] on div "[GEOGRAPHIC_DATA]" at bounding box center [807, 382] width 219 height 23
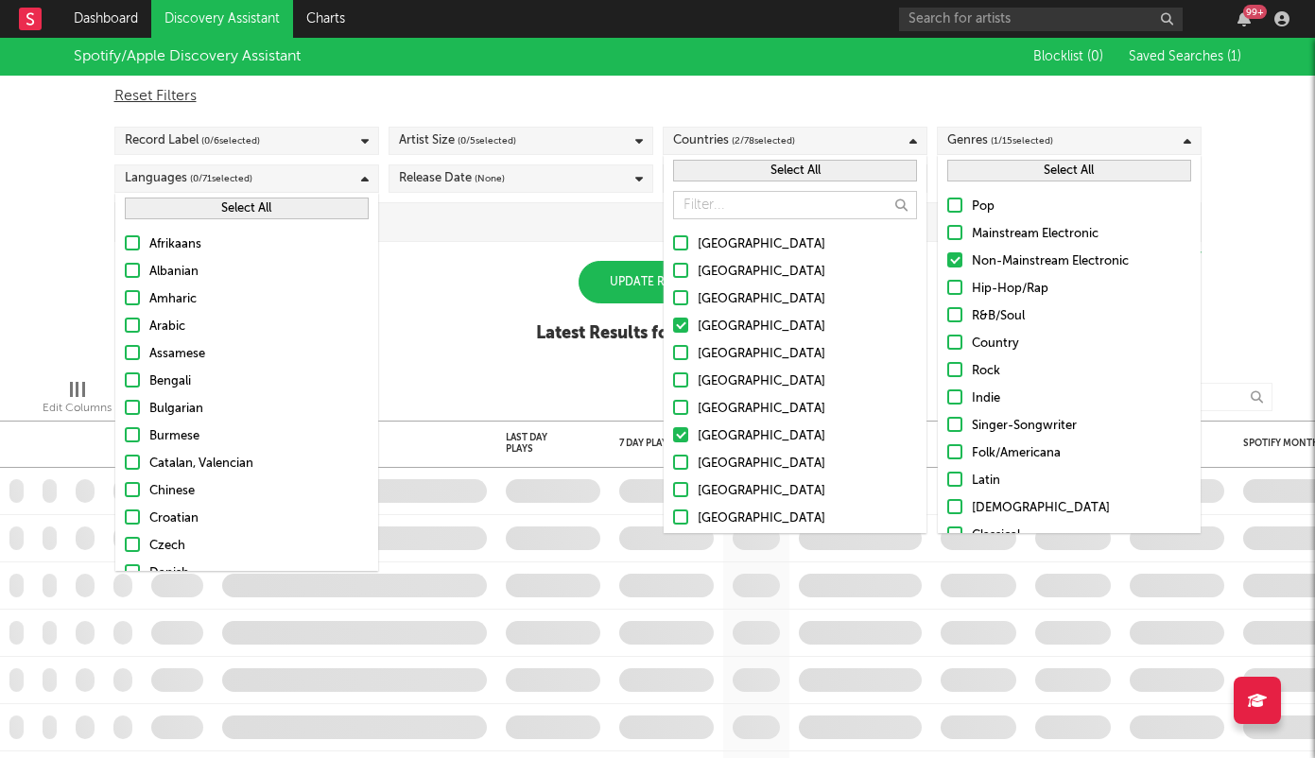
click at [673, 381] on input "[GEOGRAPHIC_DATA]" at bounding box center [673, 382] width 0 height 23
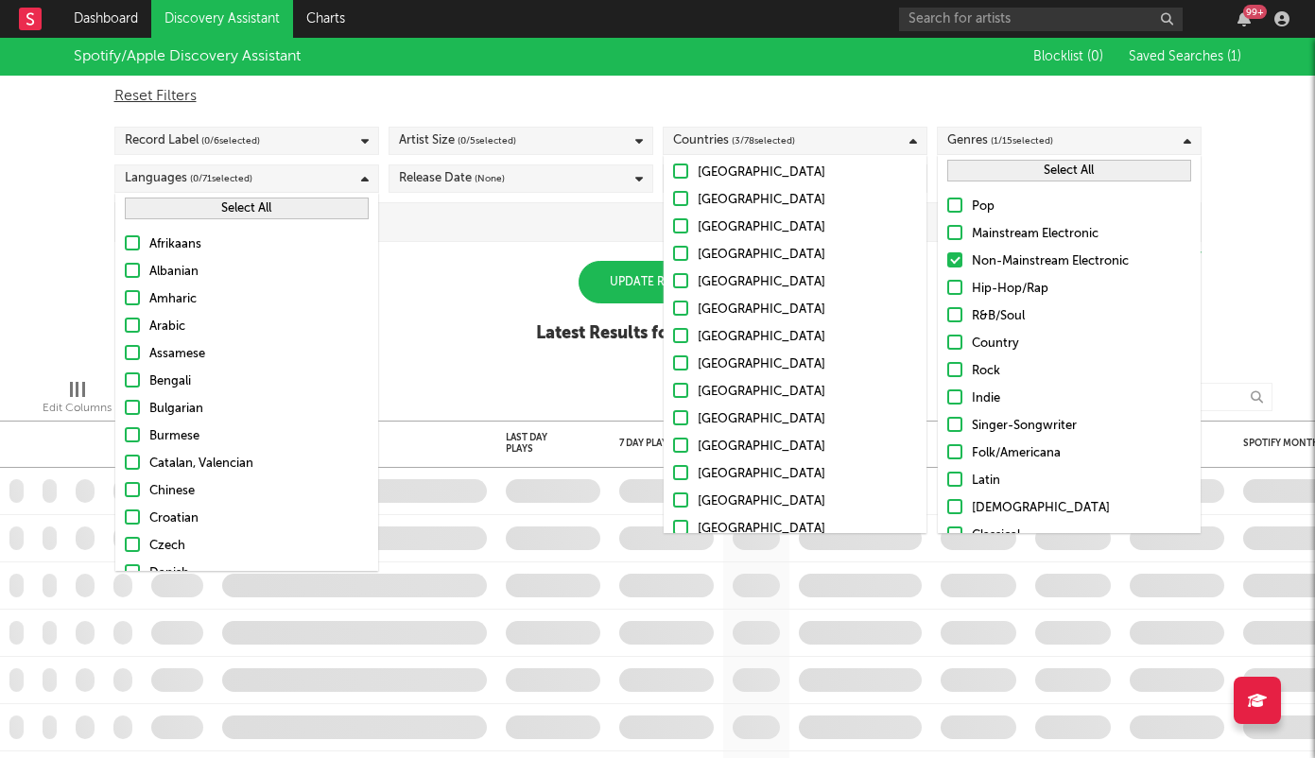
scroll to position [792, 0]
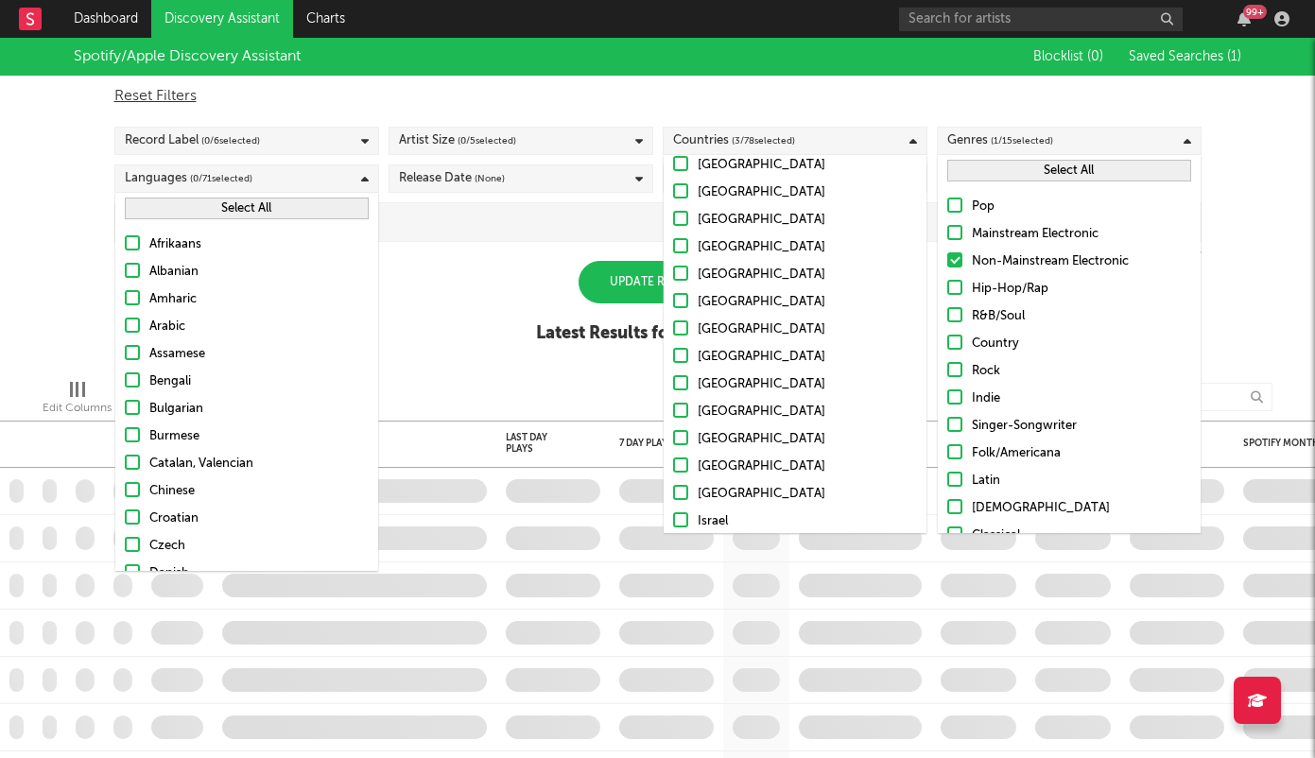
click at [448, 178] on div "Release Date (None)" at bounding box center [452, 178] width 106 height 23
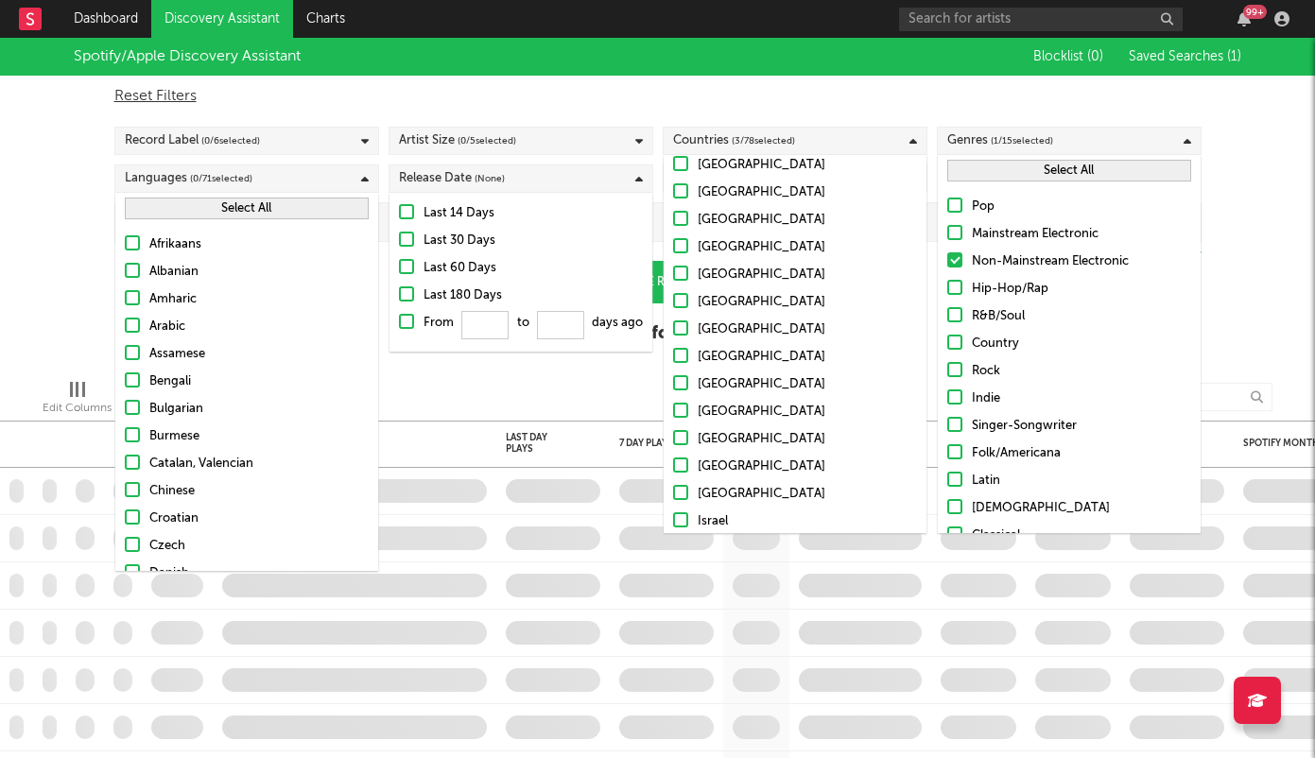
click at [456, 287] on div "Last 180 Days" at bounding box center [533, 296] width 219 height 23
click at [399, 287] on input "Last 180 Days" at bounding box center [399, 296] width 0 height 23
click at [448, 140] on div "Artist Size ( 0 / 5 selected)" at bounding box center [457, 141] width 117 height 23
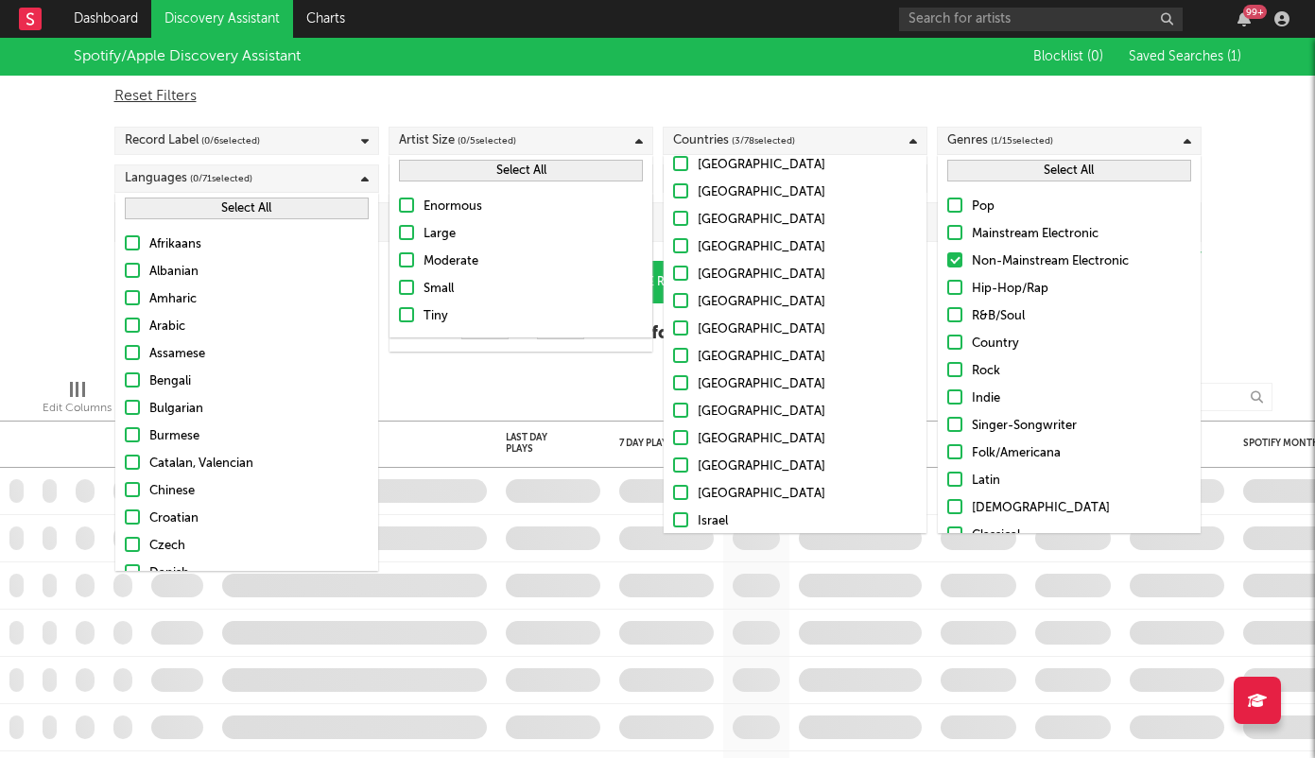
click at [453, 138] on div "Artist Size ( 0 / 5 selected)" at bounding box center [457, 141] width 117 height 23
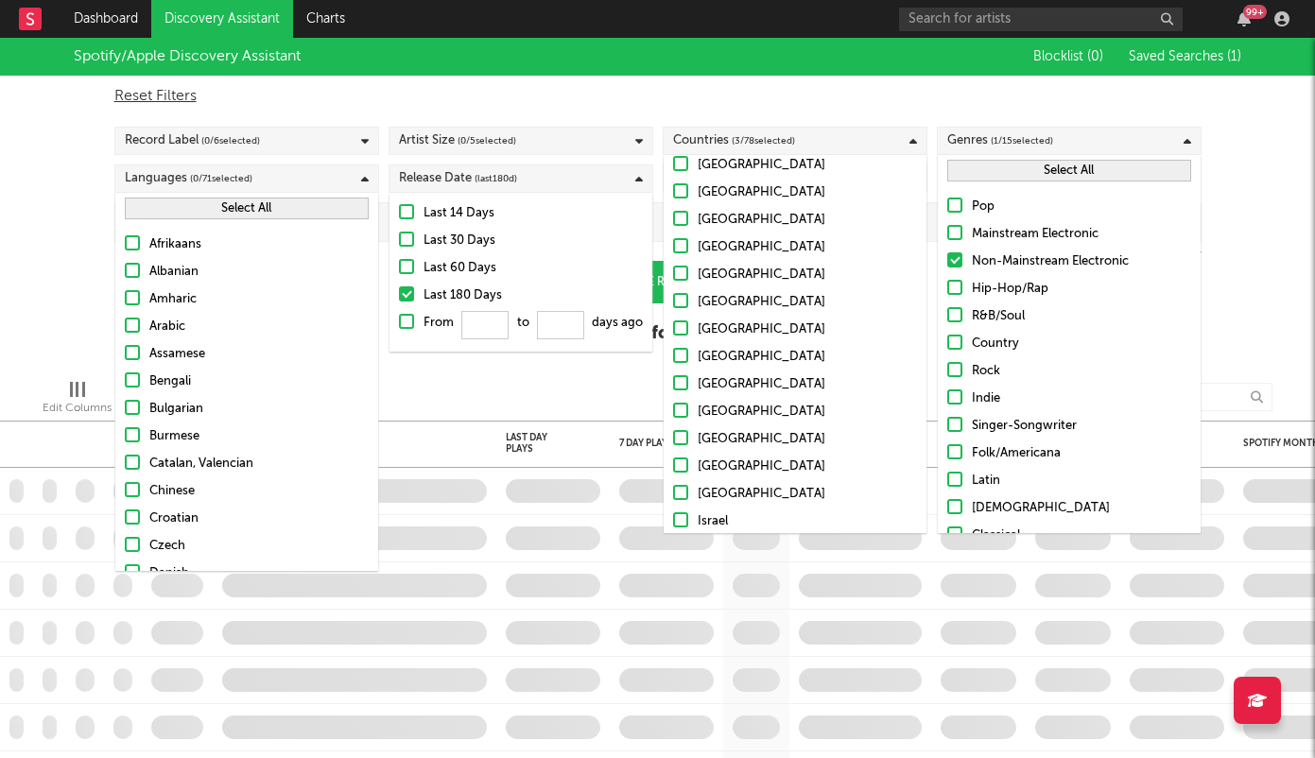
click at [353, 181] on div "Languages ( 0 / 71 selected)" at bounding box center [246, 179] width 265 height 28
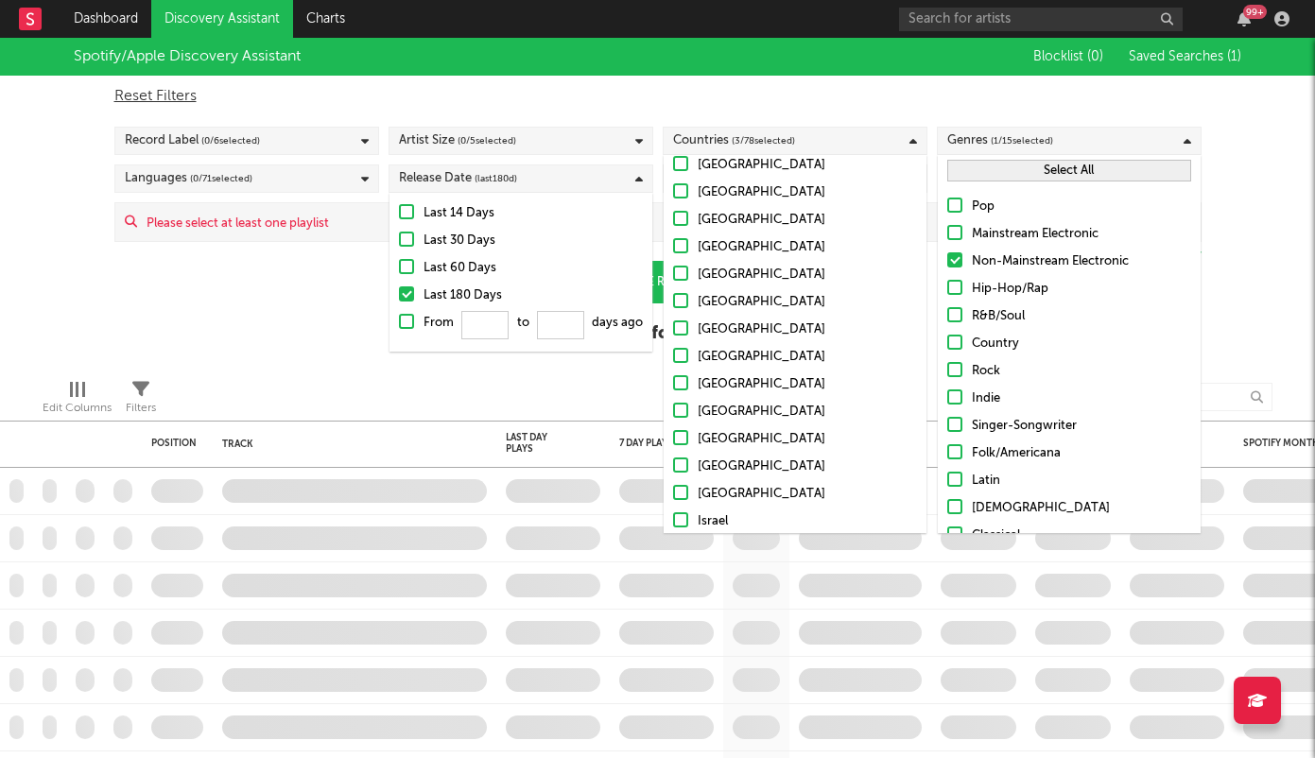
click at [264, 173] on div "Languages ( 0 / 71 selected)" at bounding box center [246, 179] width 265 height 28
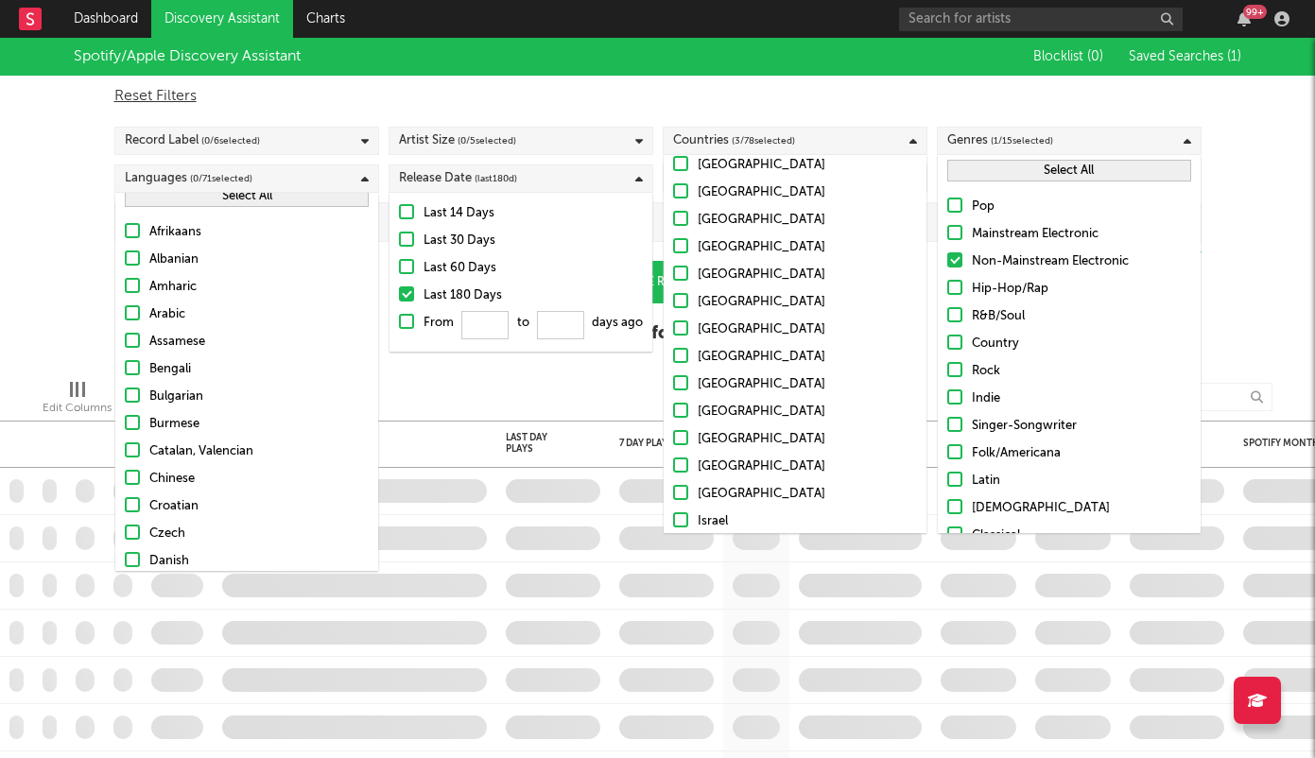
scroll to position [27, 0]
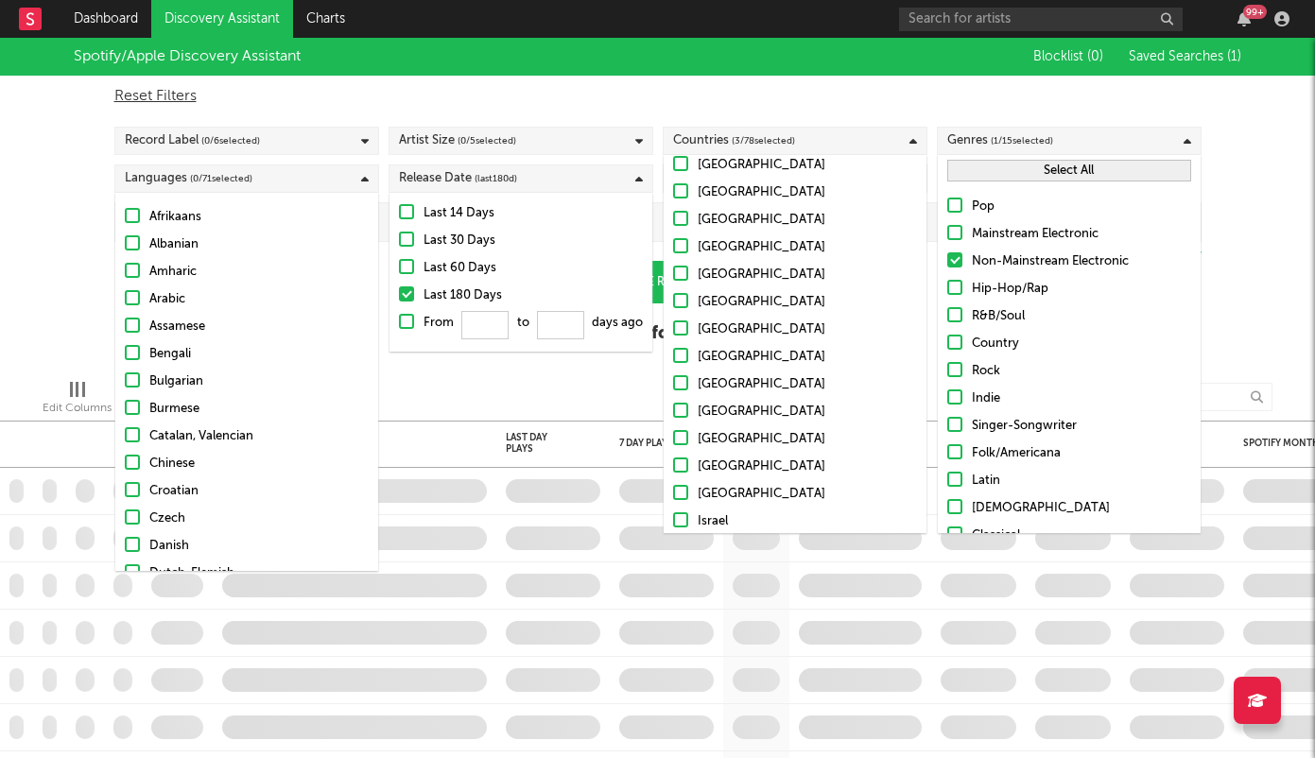
click at [338, 183] on div "Languages ( 0 / 71 selected)" at bounding box center [246, 179] width 265 height 28
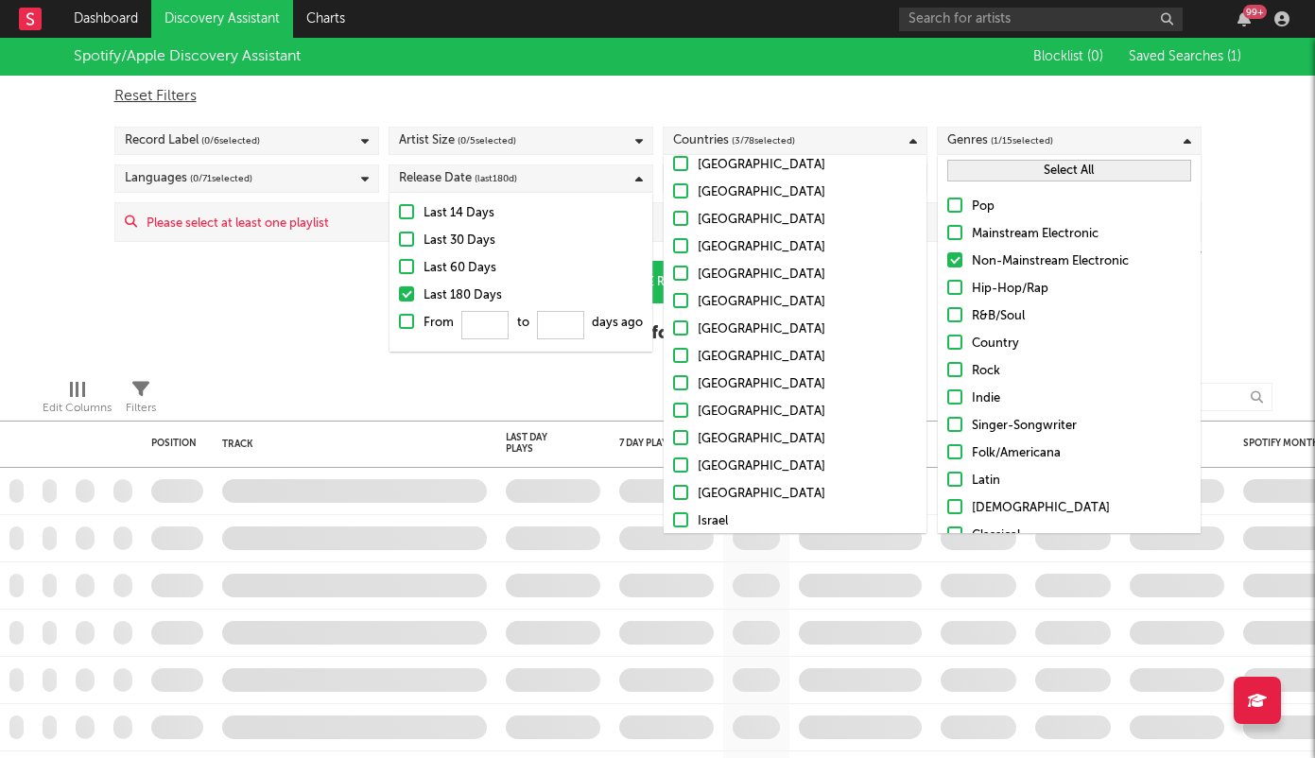
click at [806, 144] on div "Countries ( 3 / 78 selected)" at bounding box center [795, 141] width 265 height 28
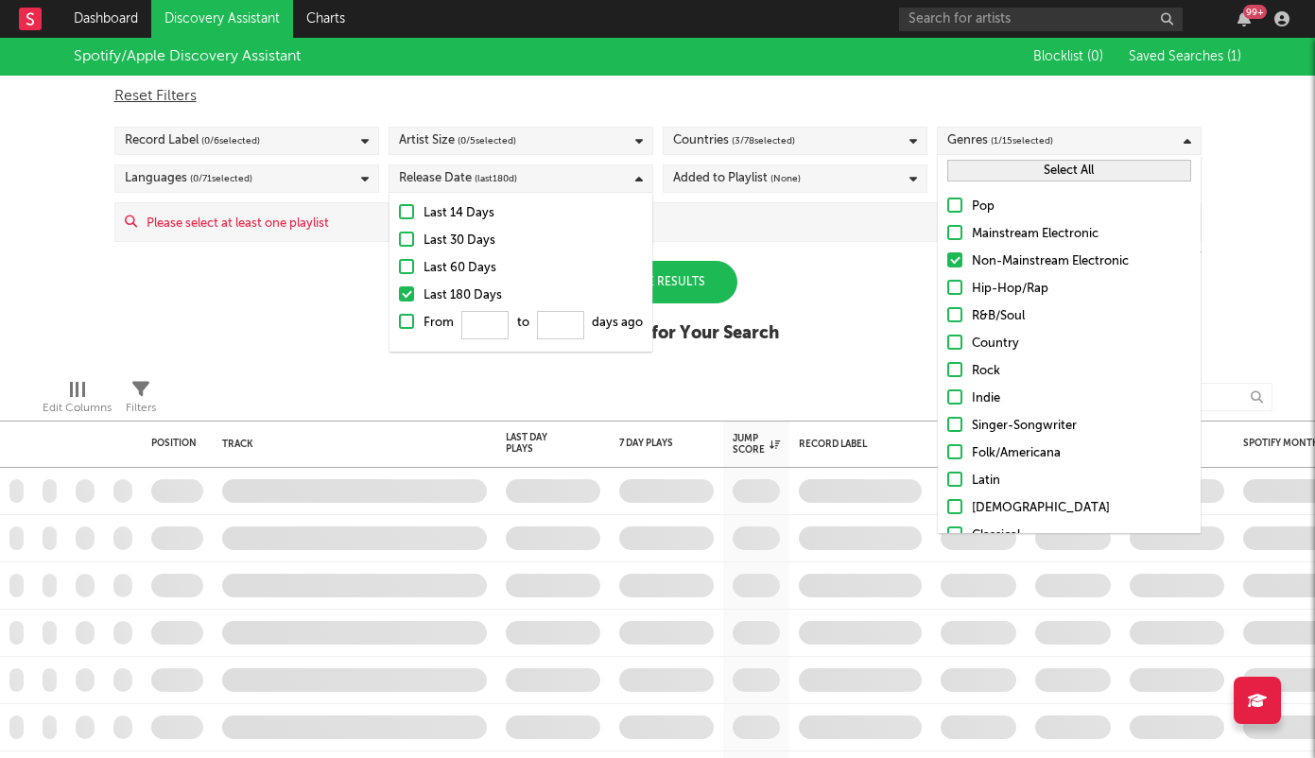
click at [1028, 142] on span "( 1 / 15 selected)" at bounding box center [1022, 141] width 62 height 23
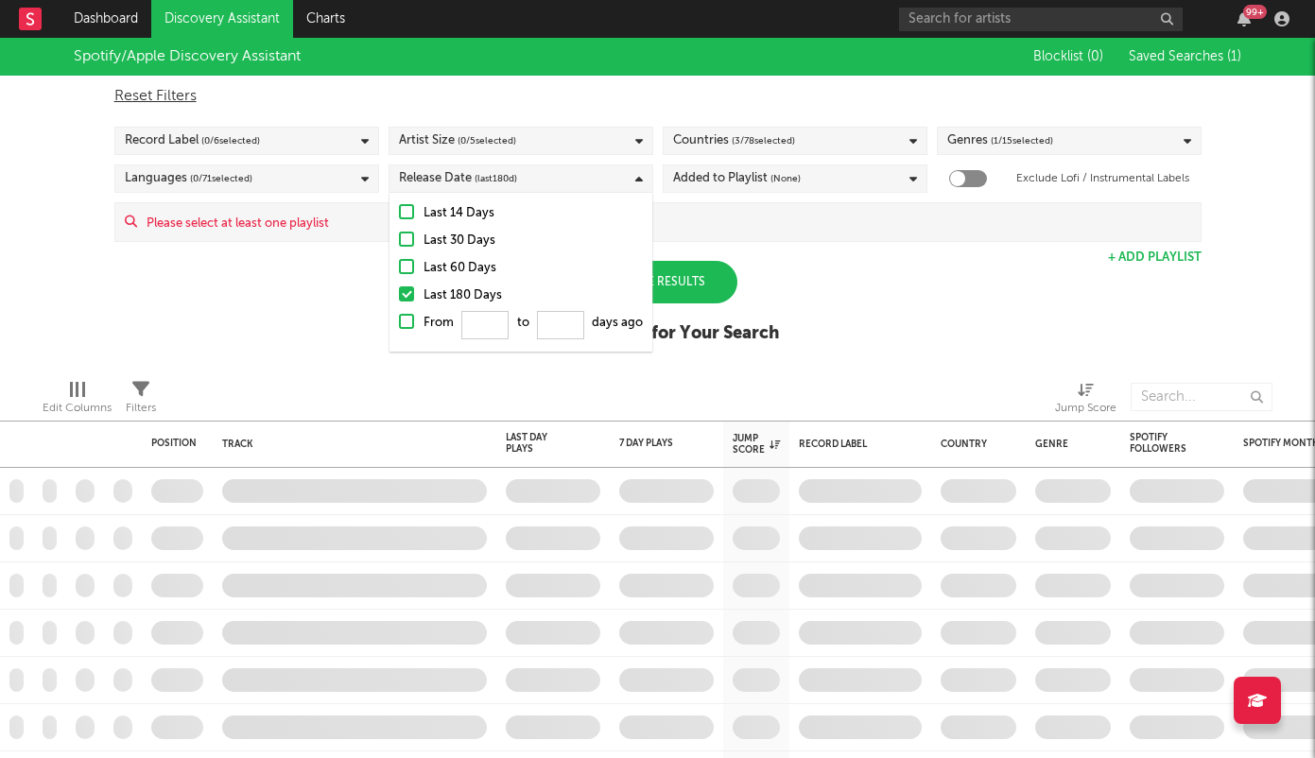
click at [847, 182] on div "Added to Playlist (None)" at bounding box center [795, 179] width 265 height 28
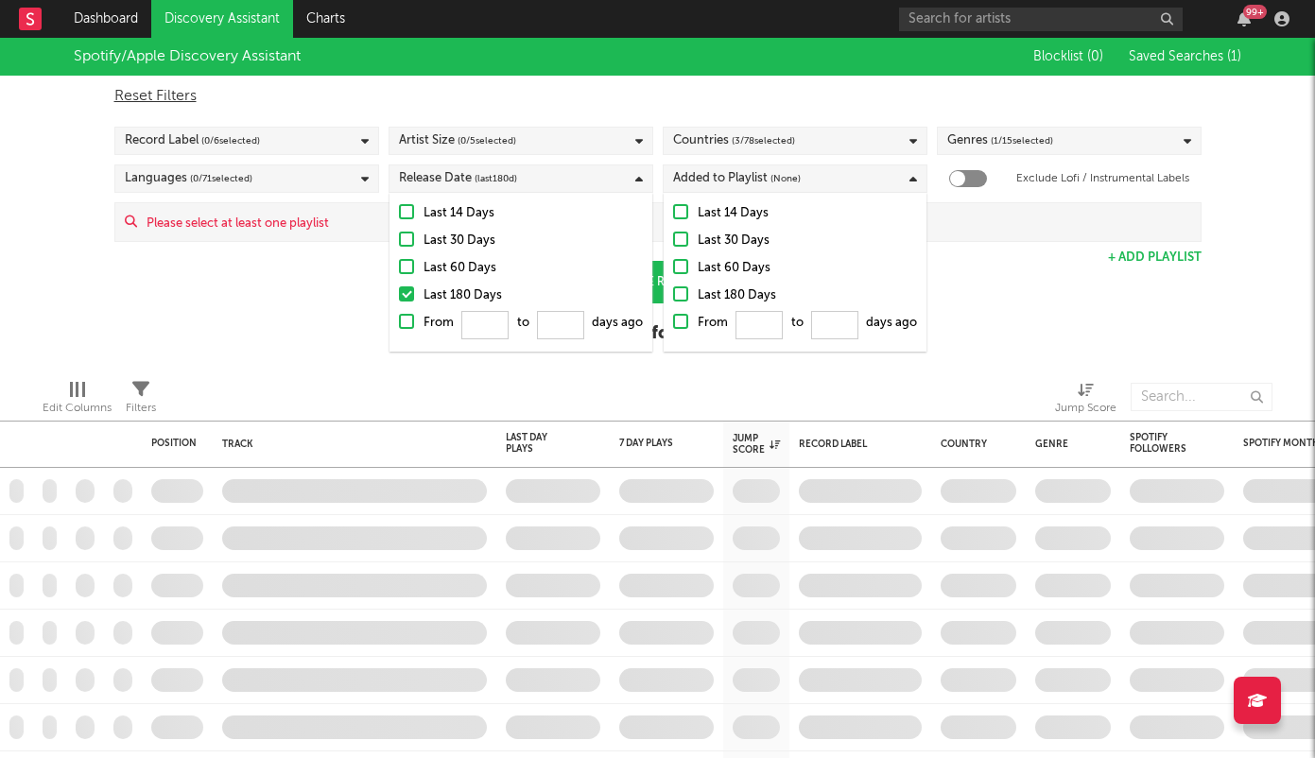
click at [732, 292] on div "Last 180 Days" at bounding box center [807, 296] width 219 height 23
click at [673, 292] on input "Last 180 Days" at bounding box center [673, 296] width 0 height 23
click at [878, 174] on div "Added to Playlist (last 180 d)" at bounding box center [795, 179] width 265 height 28
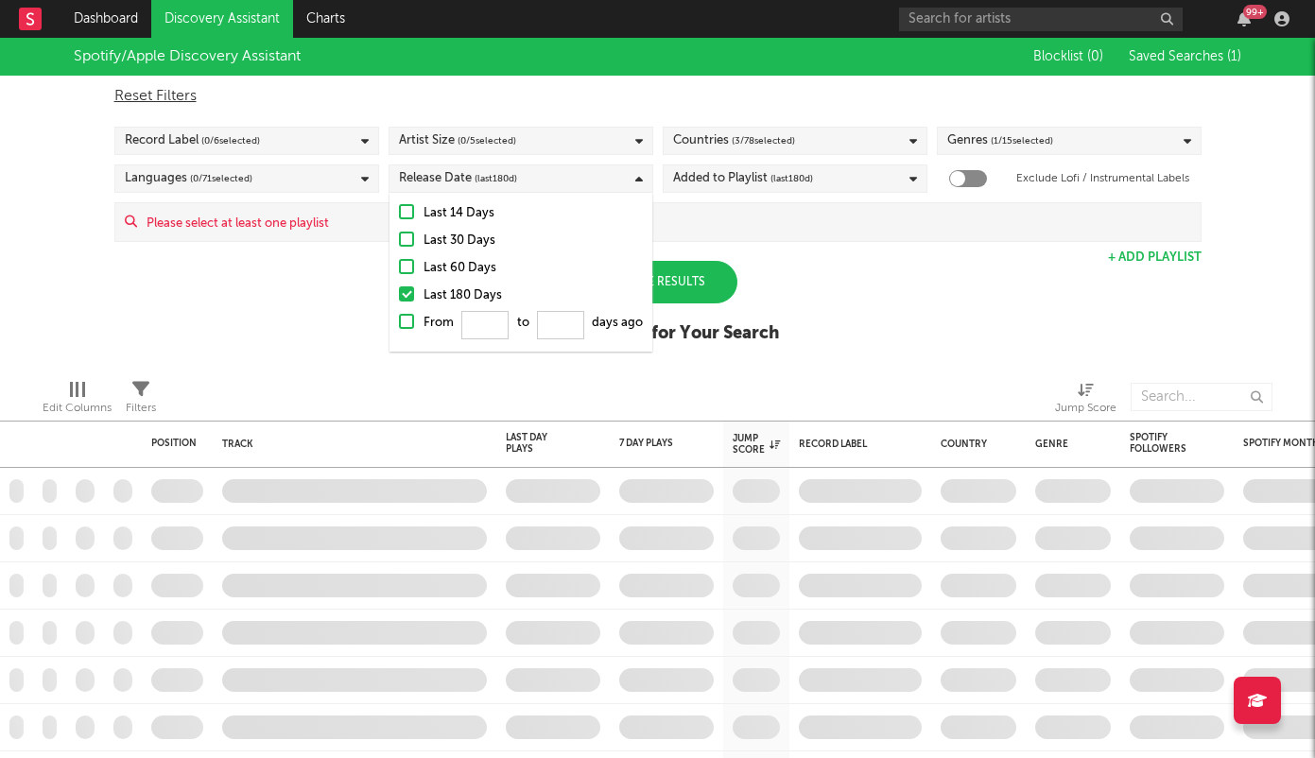
click at [878, 174] on div "Added to Playlist (last 180 d)" at bounding box center [795, 179] width 265 height 28
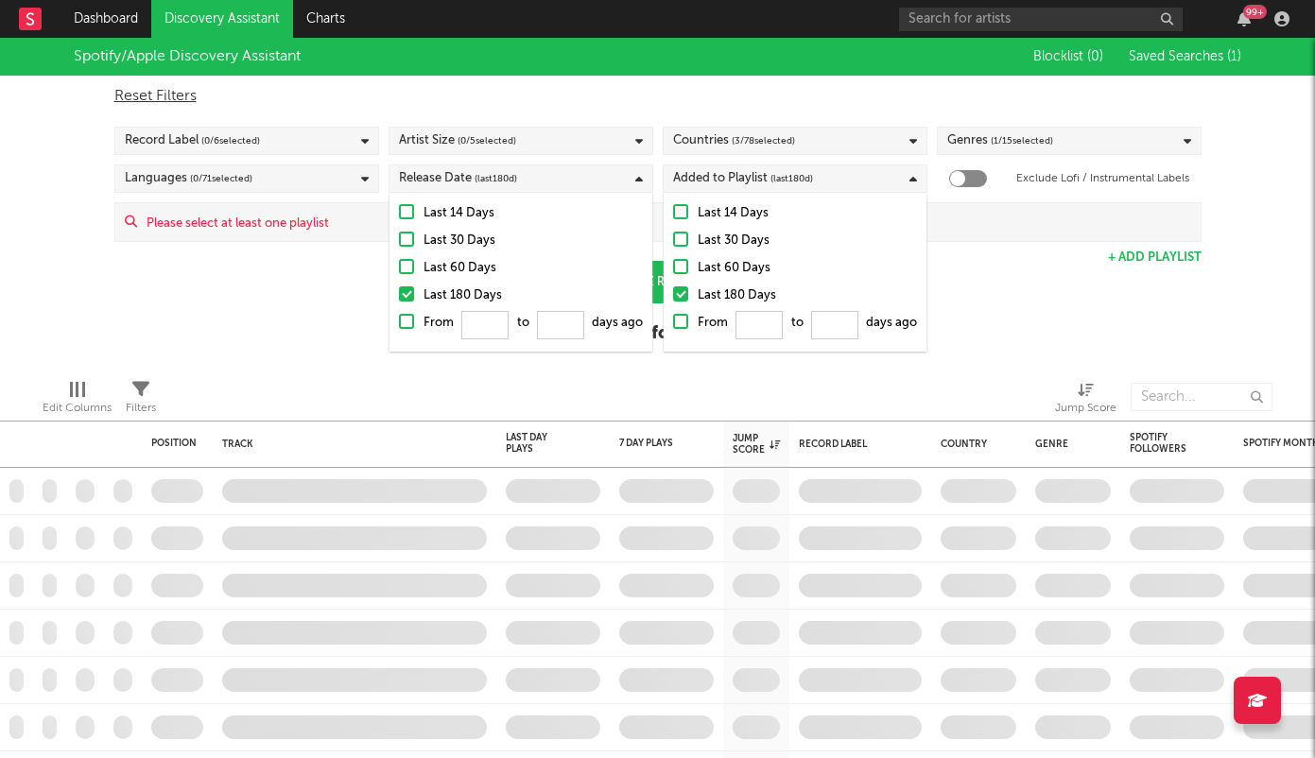
click at [706, 299] on div "Last 180 Days" at bounding box center [807, 296] width 219 height 23
click at [673, 299] on input "Last 180 Days" at bounding box center [673, 296] width 0 height 23
click at [980, 280] on div "Spotify/Apple Discovery Assistant Blocklist ( 0 ) Saved Searches ( 1 ) Reset Fi…" at bounding box center [657, 201] width 1315 height 326
drag, startPoint x: 882, startPoint y: 173, endPoint x: 745, endPoint y: 176, distance: 137.1
click at [882, 173] on div "Added to Playlist (None)" at bounding box center [795, 179] width 265 height 28
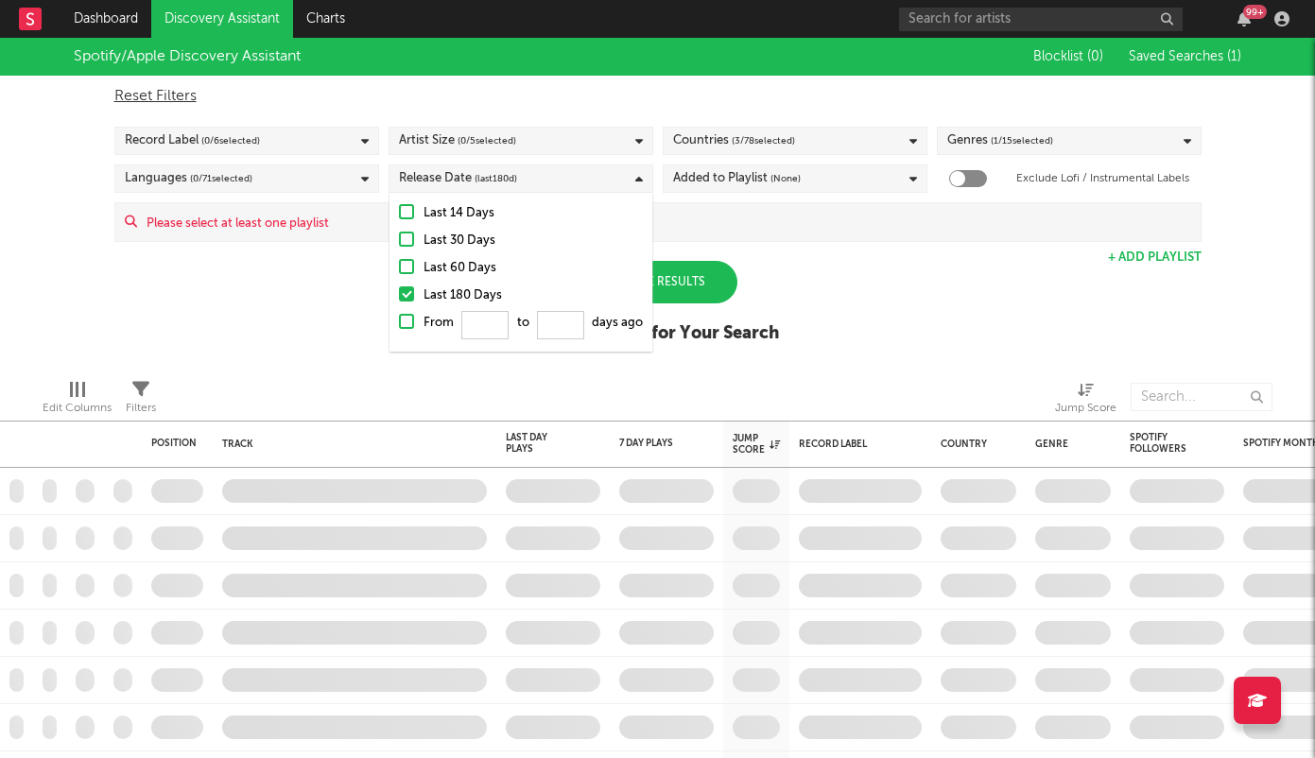
click at [589, 178] on div "Release Date (last 180 d)" at bounding box center [521, 179] width 265 height 28
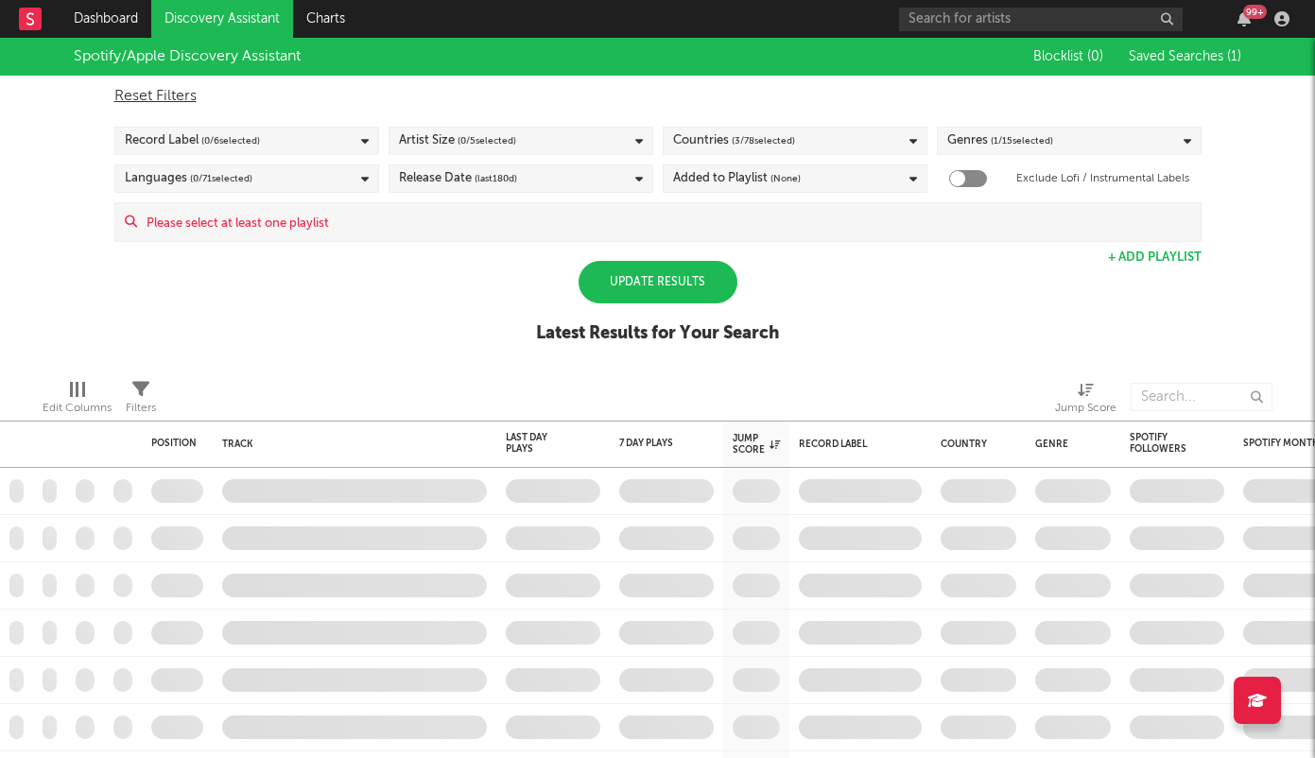
click at [806, 181] on div "Added to Playlist (None)" at bounding box center [795, 179] width 265 height 28
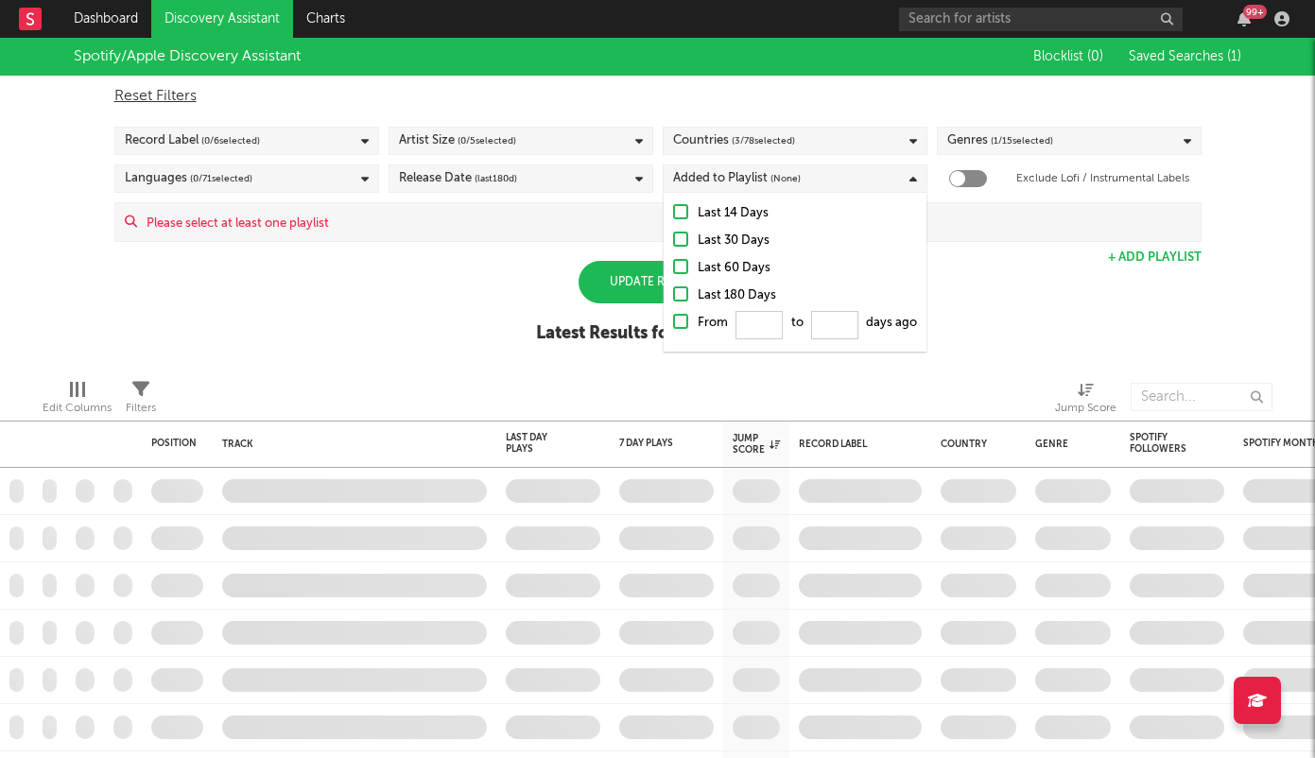
click at [698, 293] on div "Last 180 Days" at bounding box center [807, 296] width 219 height 23
click at [673, 293] on input "Last 180 Days" at bounding box center [673, 296] width 0 height 23
click at [491, 261] on div "Spotify/Apple Discovery Assistant Blocklist ( 0 ) Saved Searches ( 1 ) Reset Fi…" at bounding box center [657, 201] width 1315 height 326
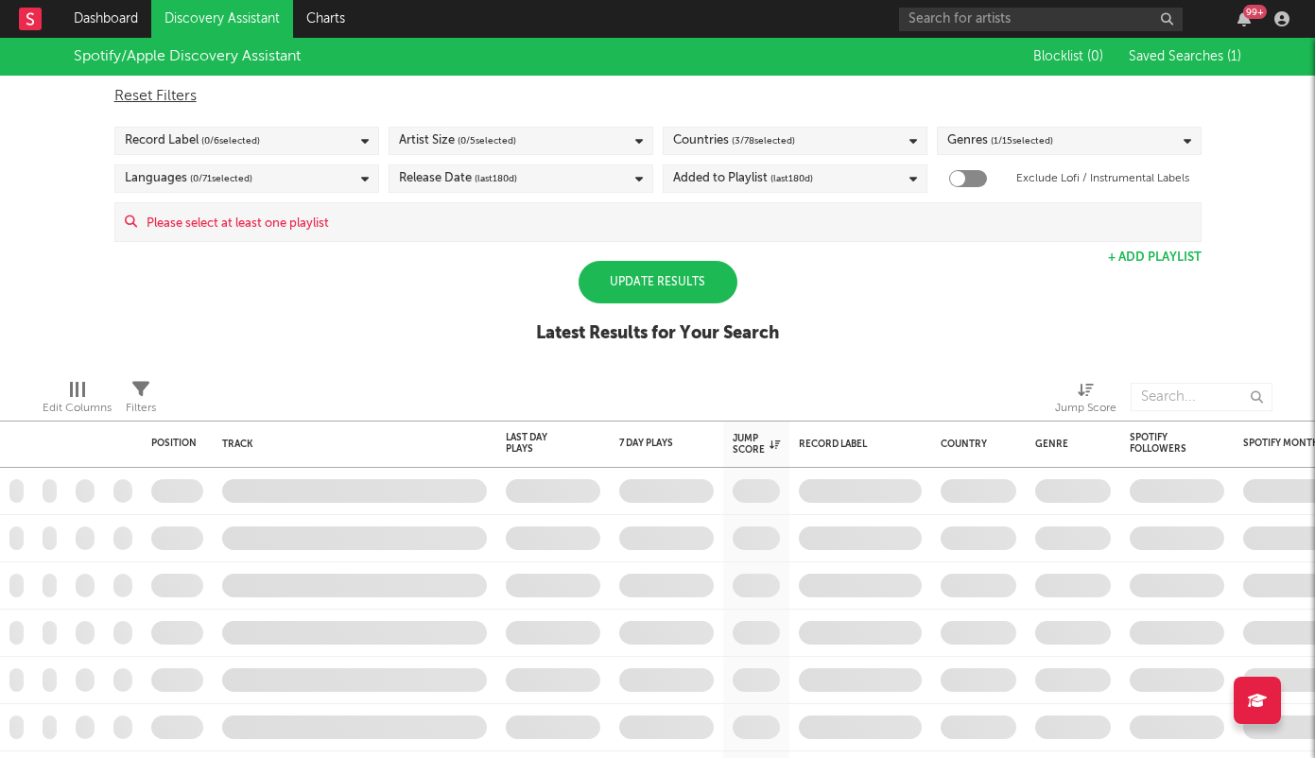
click at [644, 281] on div "Update Results" at bounding box center [658, 282] width 159 height 43
click at [182, 223] on input at bounding box center [669, 222] width 1064 height 38
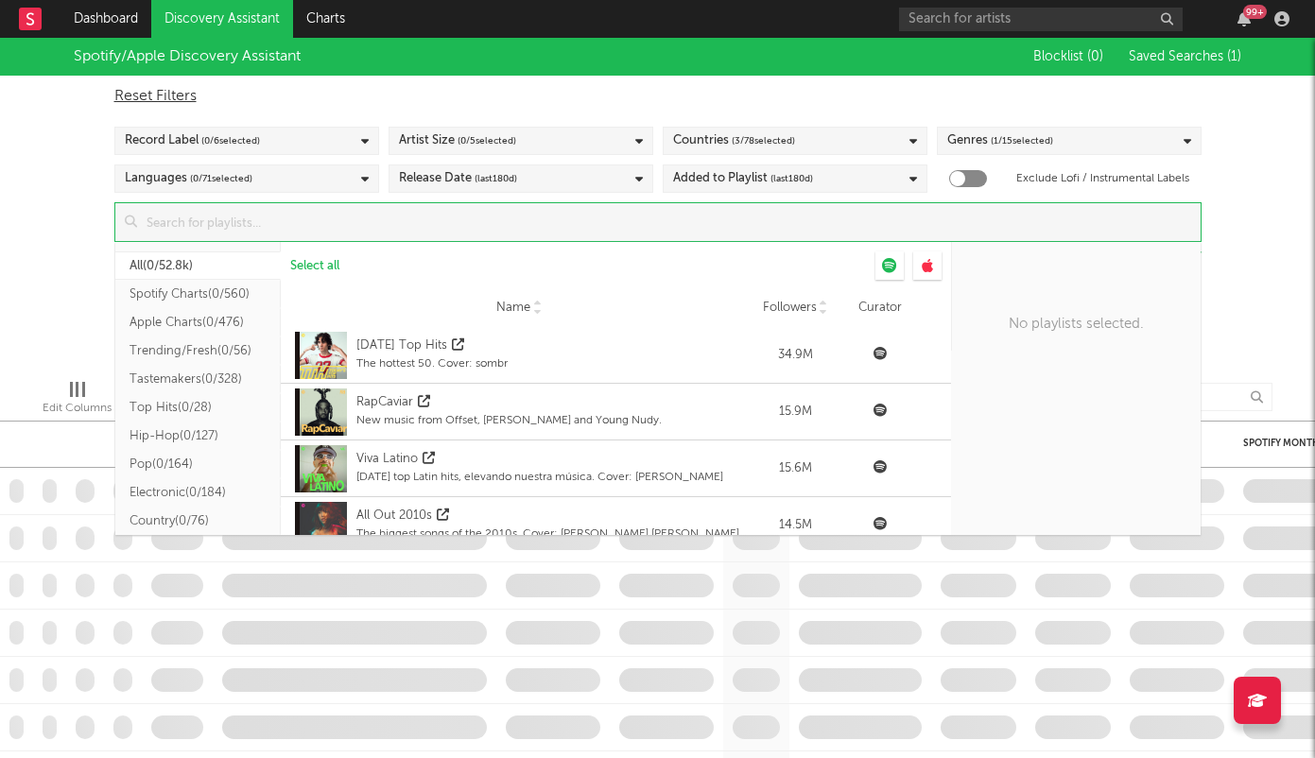
click at [202, 495] on button "Electronic ( 0/184 )" at bounding box center [197, 492] width 165 height 28
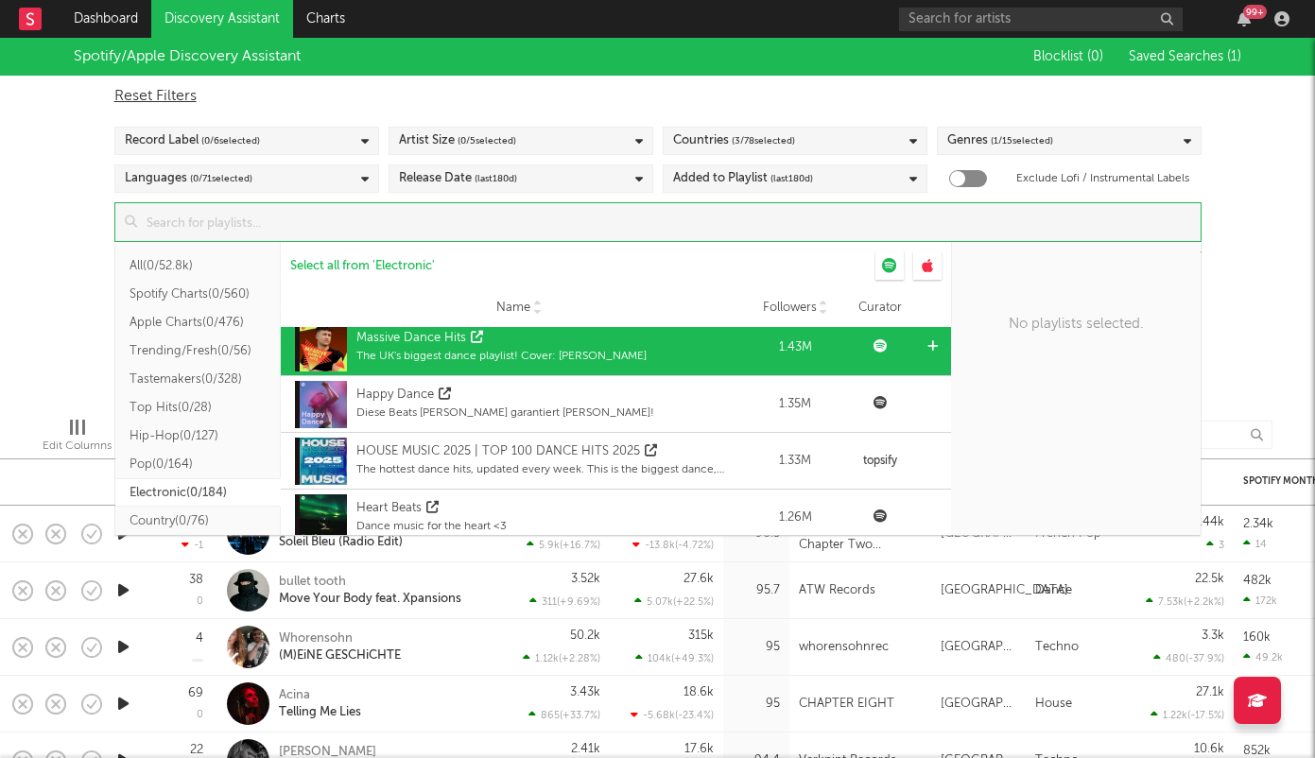
scroll to position [1258, 0]
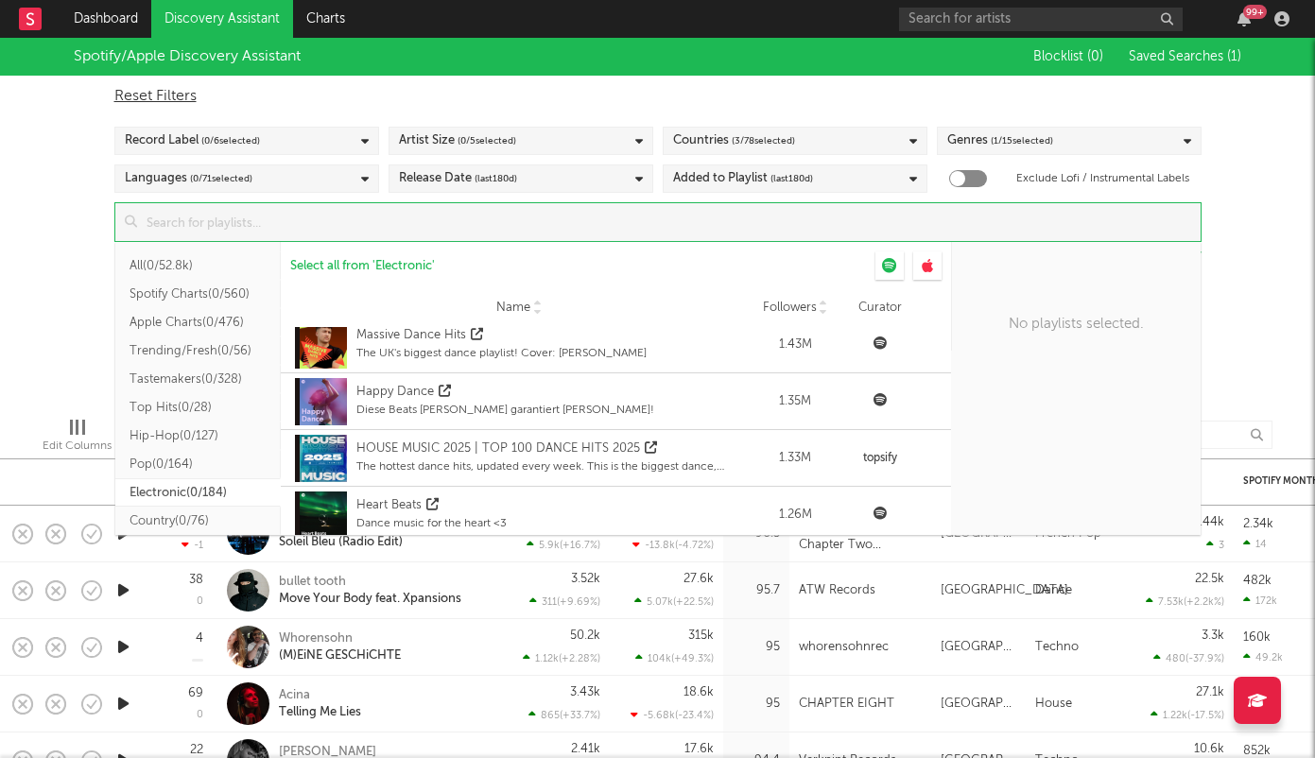
click at [1266, 310] on div "Spotify/Apple Discovery Assistant Blocklist ( 0 ) Saved Searches ( 1 ) Reset Fi…" at bounding box center [657, 220] width 1315 height 364
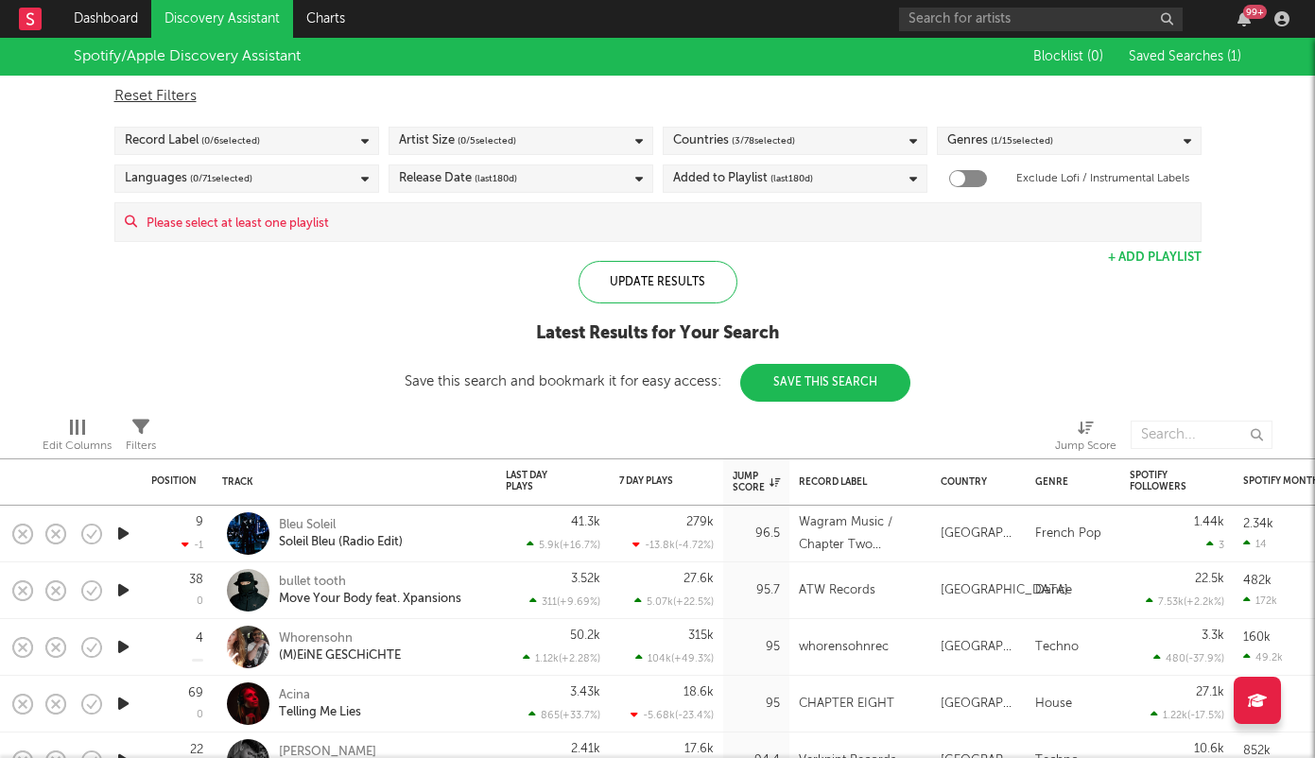
click at [116, 535] on icon "button" at bounding box center [123, 534] width 20 height 24
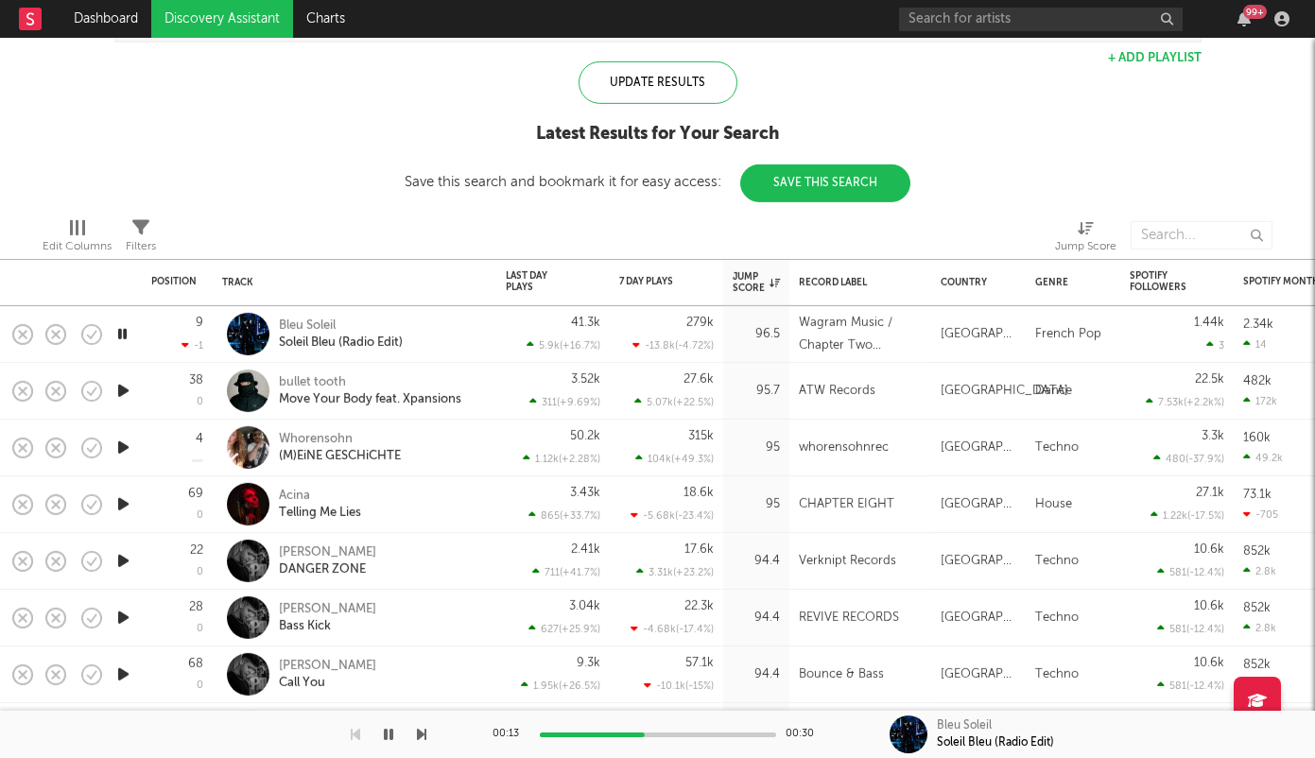
click at [119, 395] on icon "button" at bounding box center [123, 391] width 20 height 24
click at [118, 446] on icon "button" at bounding box center [123, 448] width 20 height 24
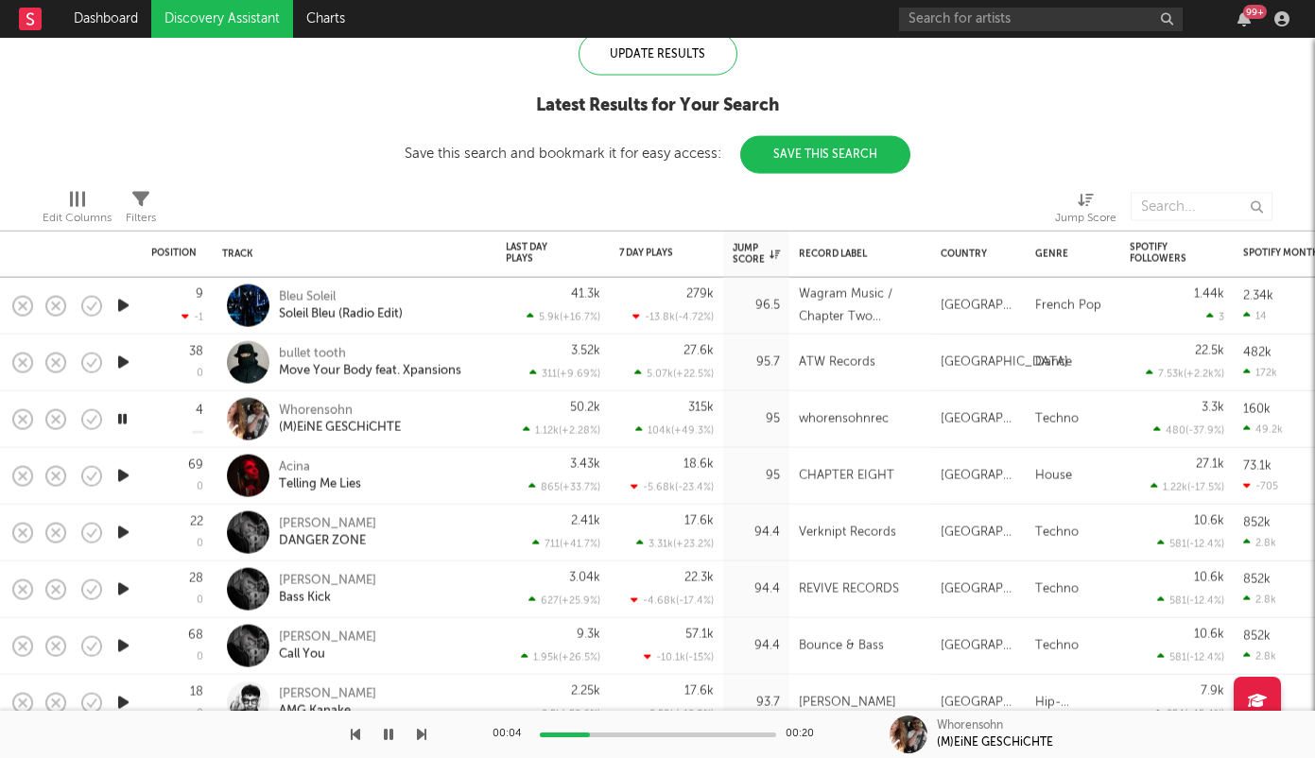
click at [122, 478] on icon "button" at bounding box center [123, 476] width 20 height 24
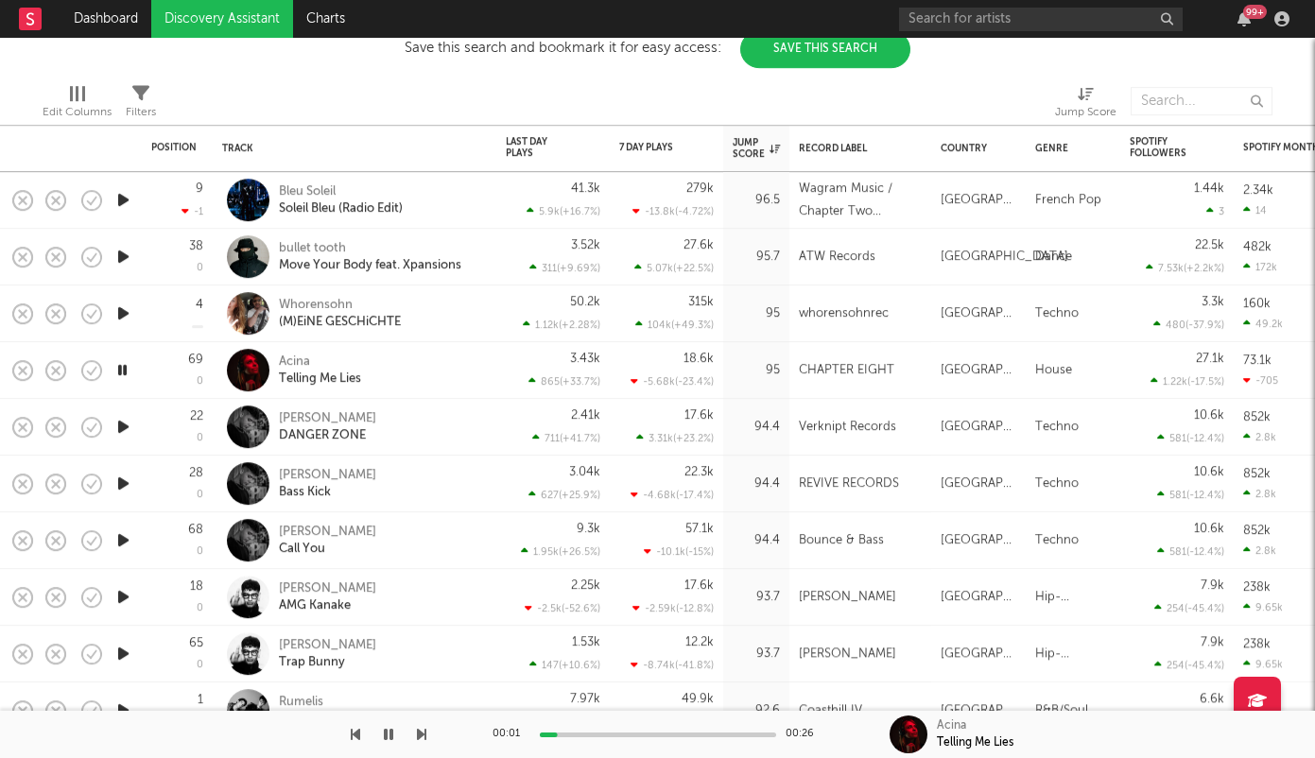
click at [121, 429] on icon "button" at bounding box center [123, 427] width 20 height 24
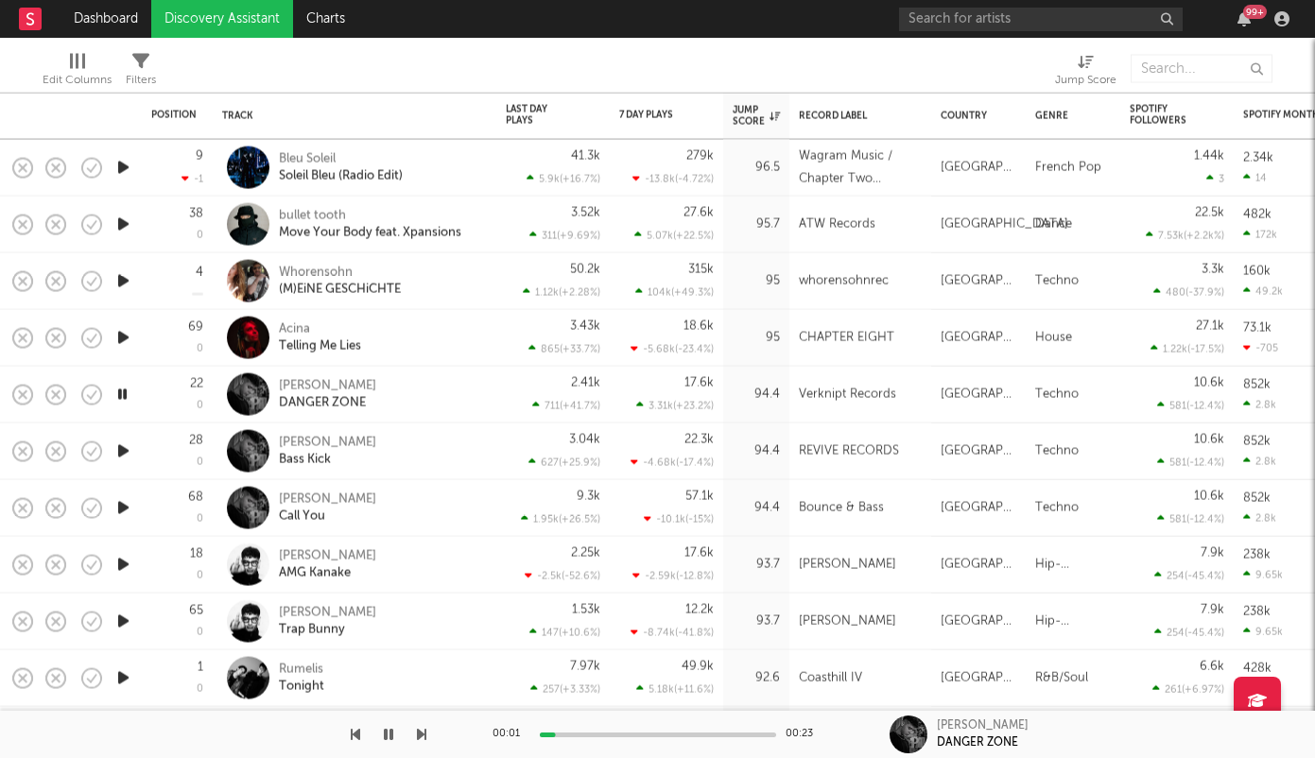
click at [127, 448] on icon "button" at bounding box center [123, 452] width 20 height 24
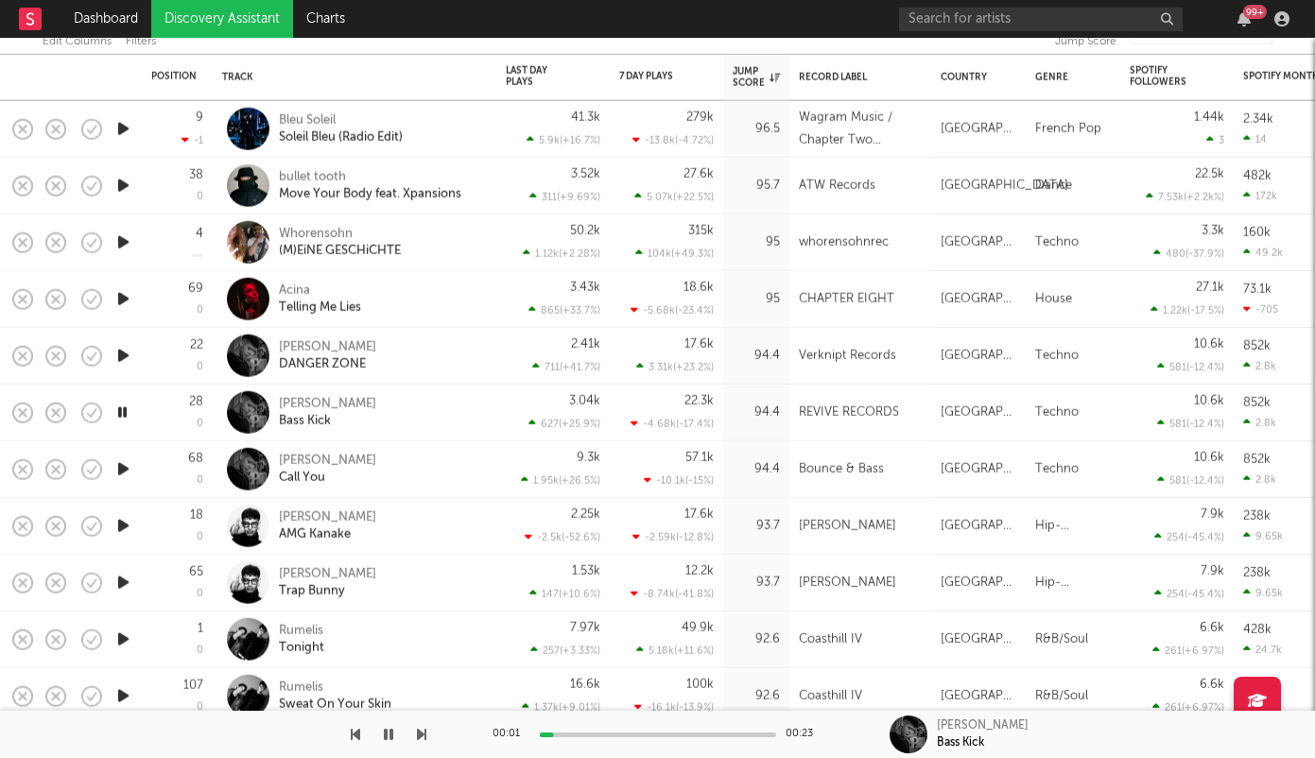
click at [117, 525] on icon "button" at bounding box center [123, 526] width 20 height 24
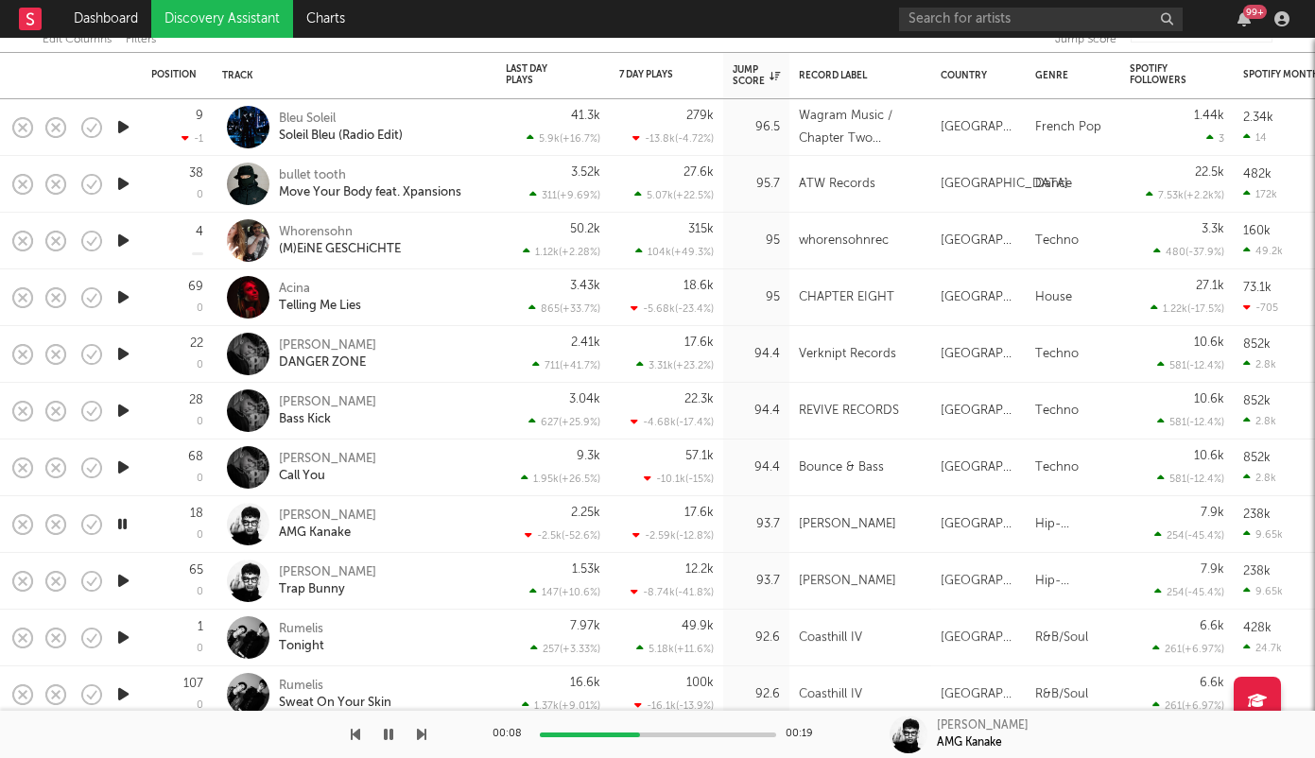
click at [130, 294] on icon "button" at bounding box center [123, 298] width 20 height 24
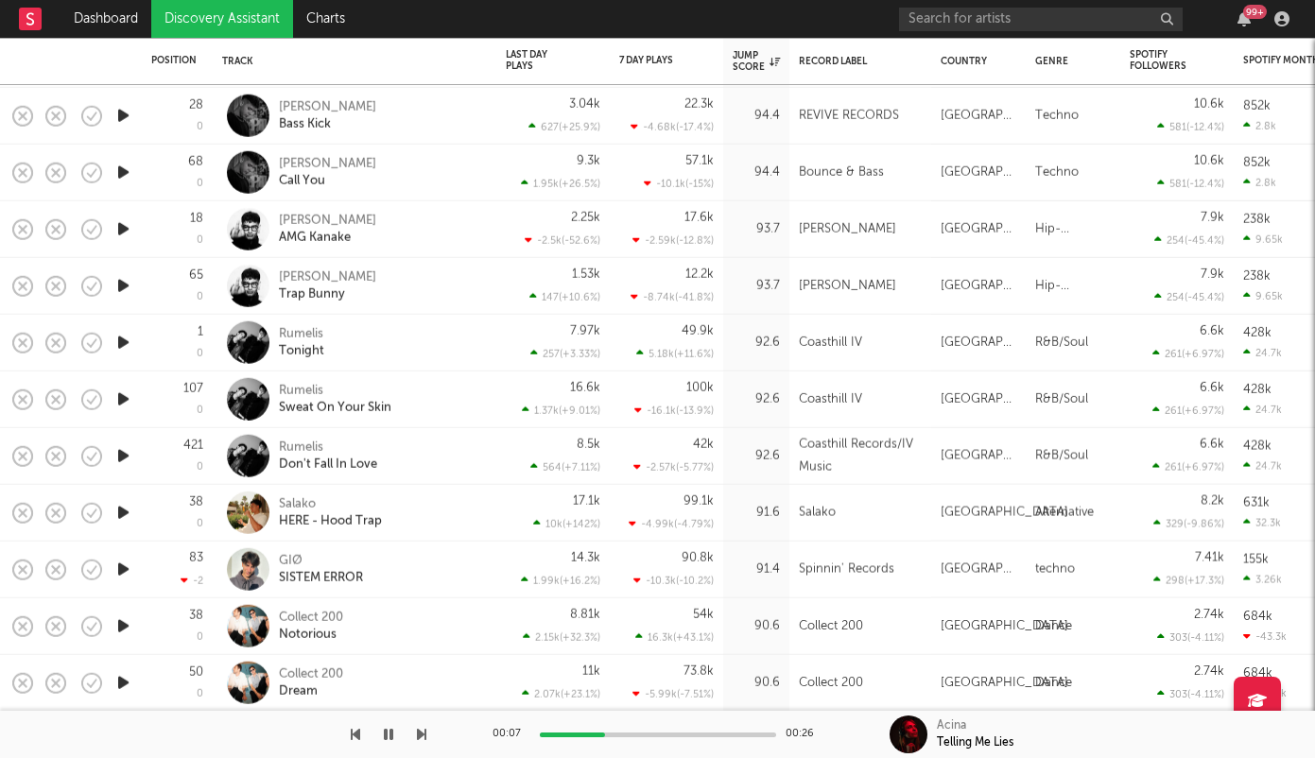
click at [119, 570] on icon "button" at bounding box center [123, 570] width 20 height 24
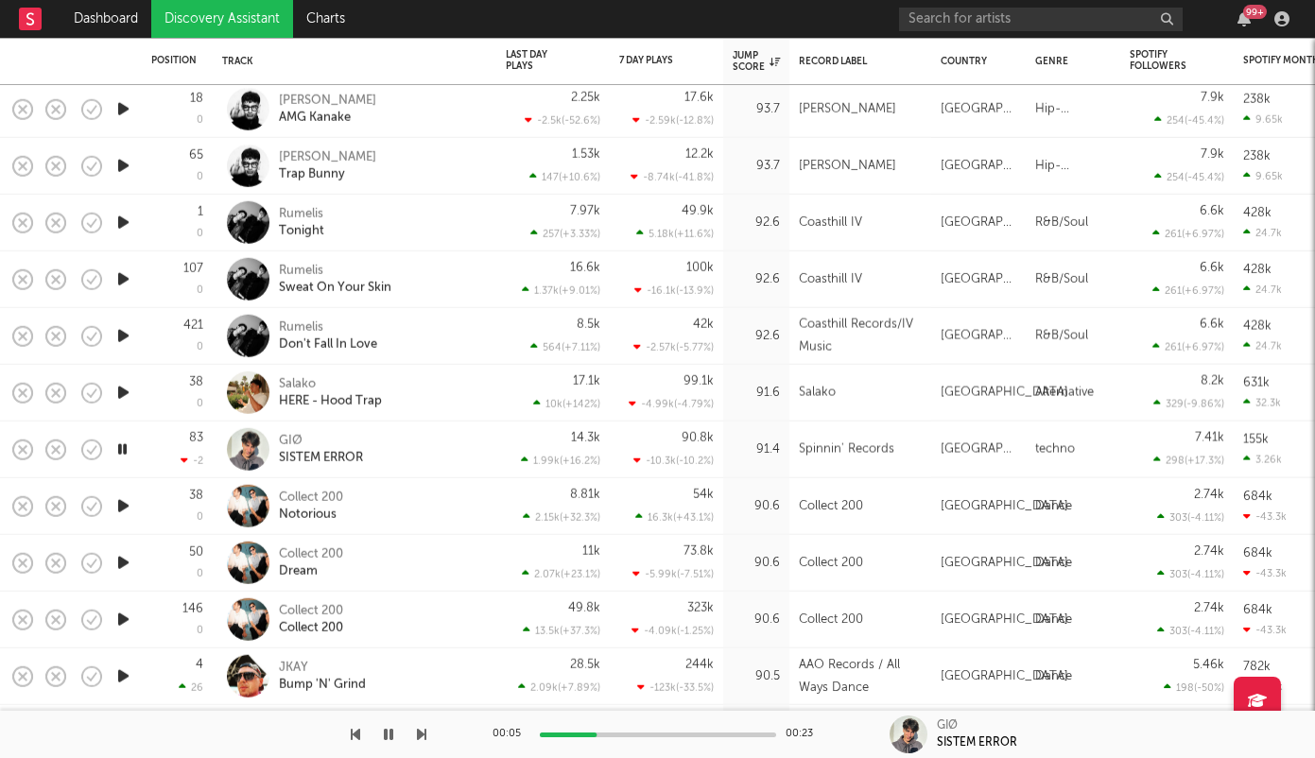
click at [651, 735] on div at bounding box center [658, 735] width 236 height 5
click at [121, 510] on icon "button" at bounding box center [123, 507] width 20 height 24
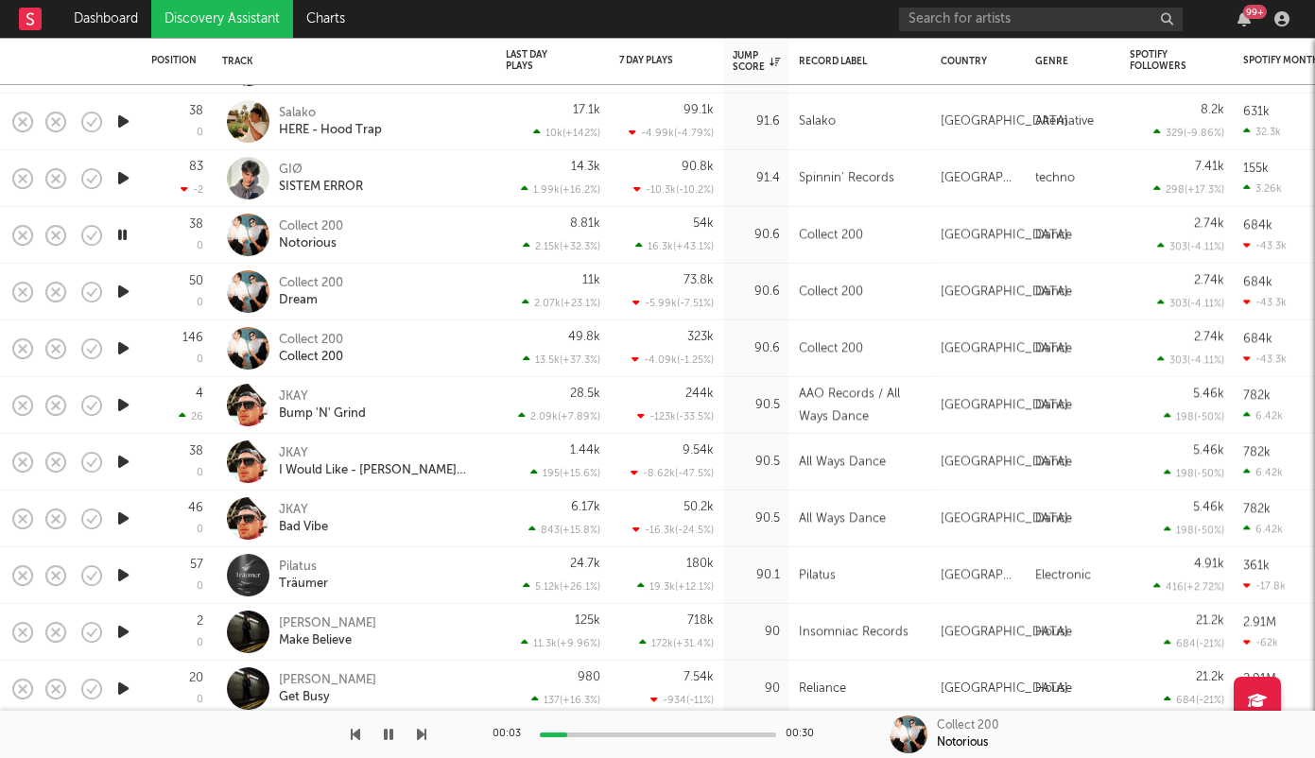
click at [122, 353] on icon "button" at bounding box center [123, 349] width 20 height 24
click at [125, 403] on icon "button" at bounding box center [123, 405] width 20 height 24
click at [123, 460] on icon "button" at bounding box center [123, 462] width 20 height 24
click at [124, 519] on icon "button" at bounding box center [123, 519] width 20 height 24
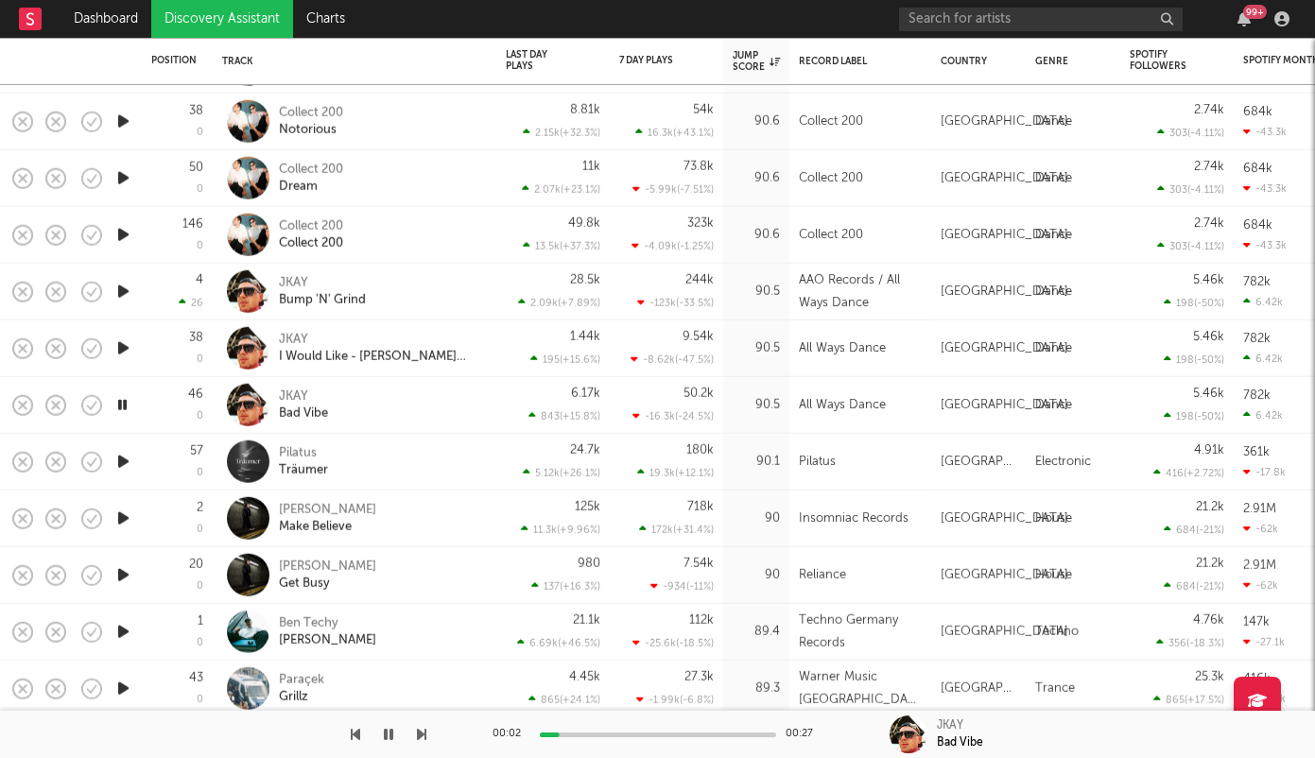
click at [120, 460] on icon "button" at bounding box center [123, 462] width 20 height 24
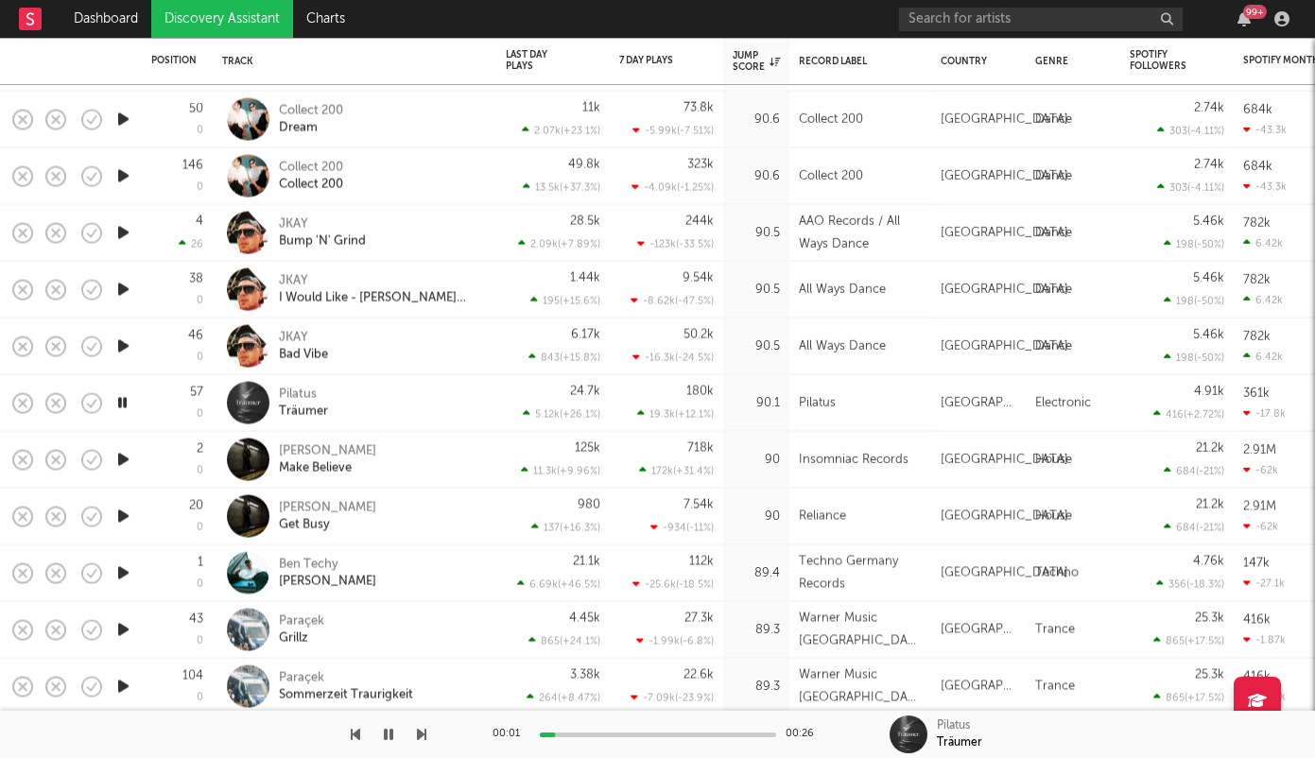
click at [123, 454] on icon "button" at bounding box center [123, 460] width 20 height 24
click at [119, 513] on icon "button" at bounding box center [123, 517] width 20 height 24
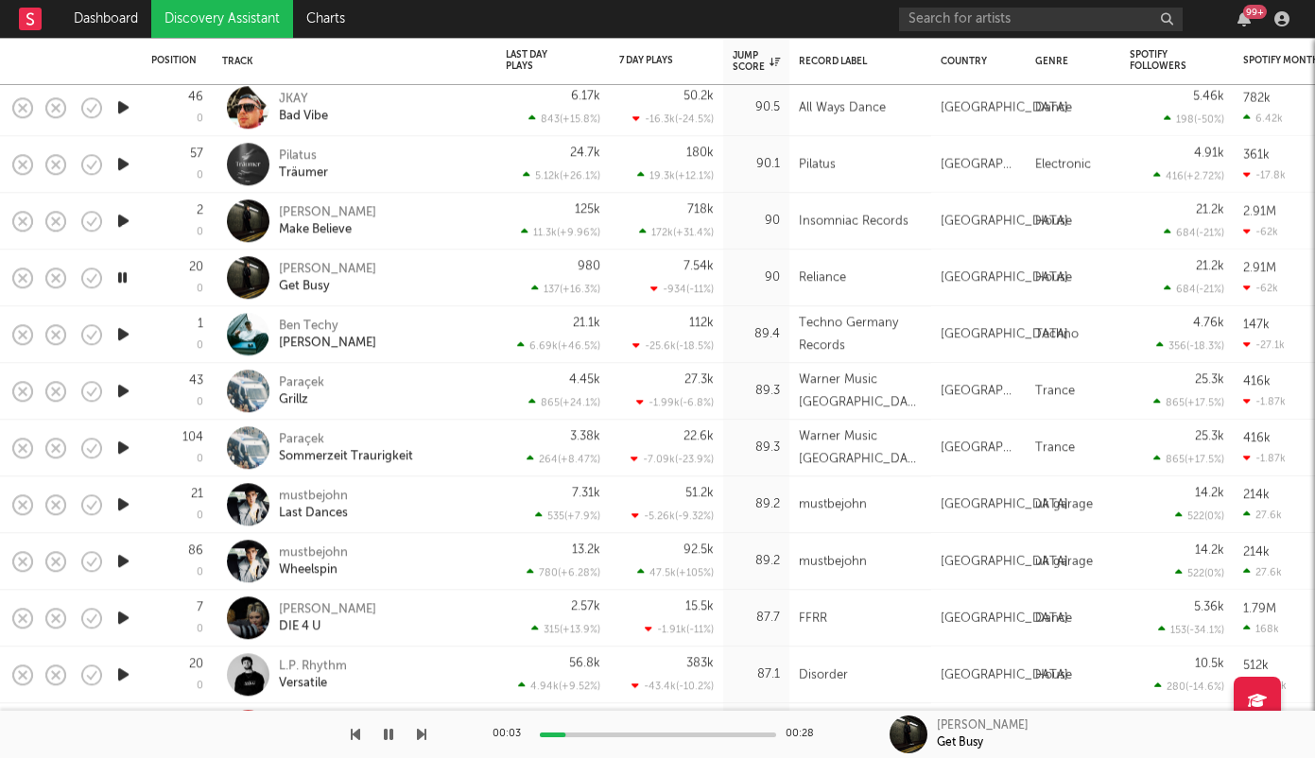
click at [119, 390] on icon "button" at bounding box center [123, 391] width 20 height 24
click at [121, 502] on icon "button" at bounding box center [123, 505] width 20 height 24
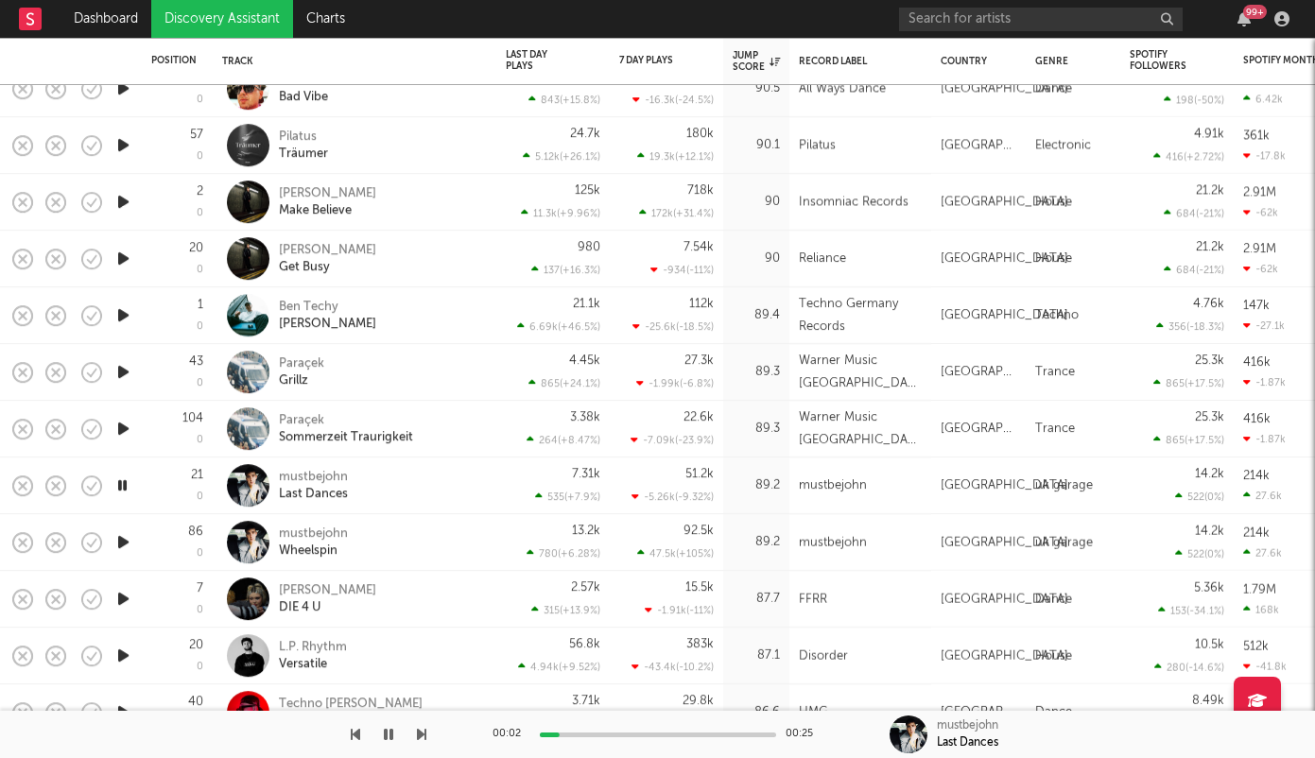
click at [618, 733] on div at bounding box center [658, 735] width 236 height 5
click at [122, 540] on icon "button" at bounding box center [123, 542] width 20 height 24
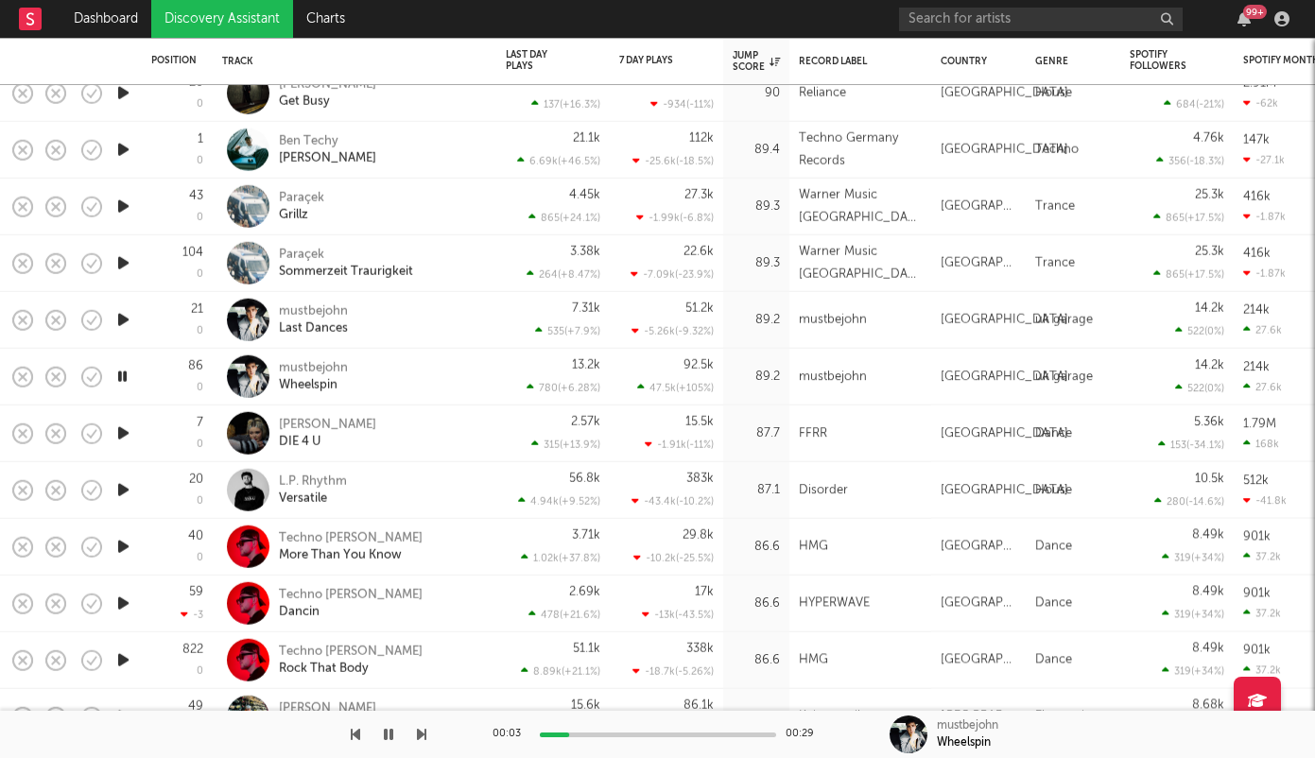
click at [125, 428] on icon "button" at bounding box center [123, 434] width 20 height 24
click at [124, 489] on icon "button" at bounding box center [123, 490] width 20 height 24
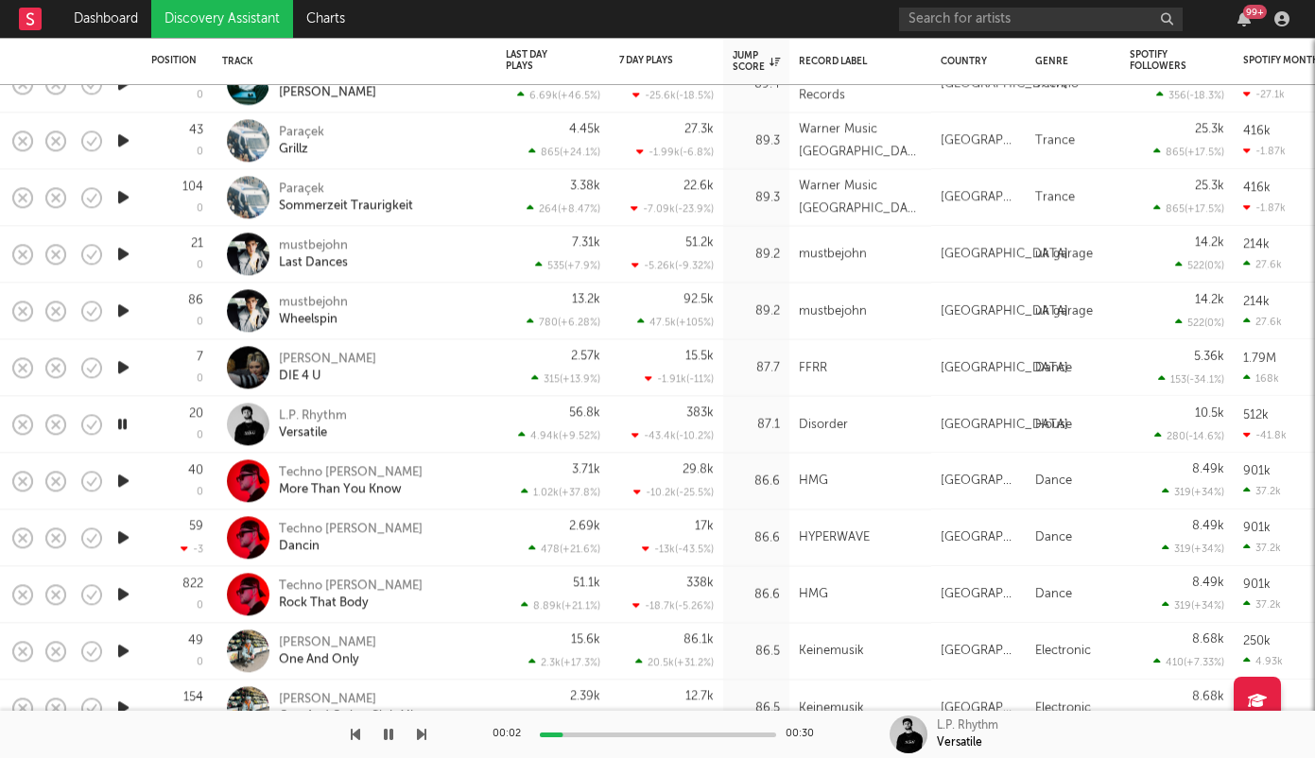
click at [638, 736] on div at bounding box center [658, 735] width 236 height 5
click at [121, 477] on icon "button" at bounding box center [123, 481] width 20 height 24
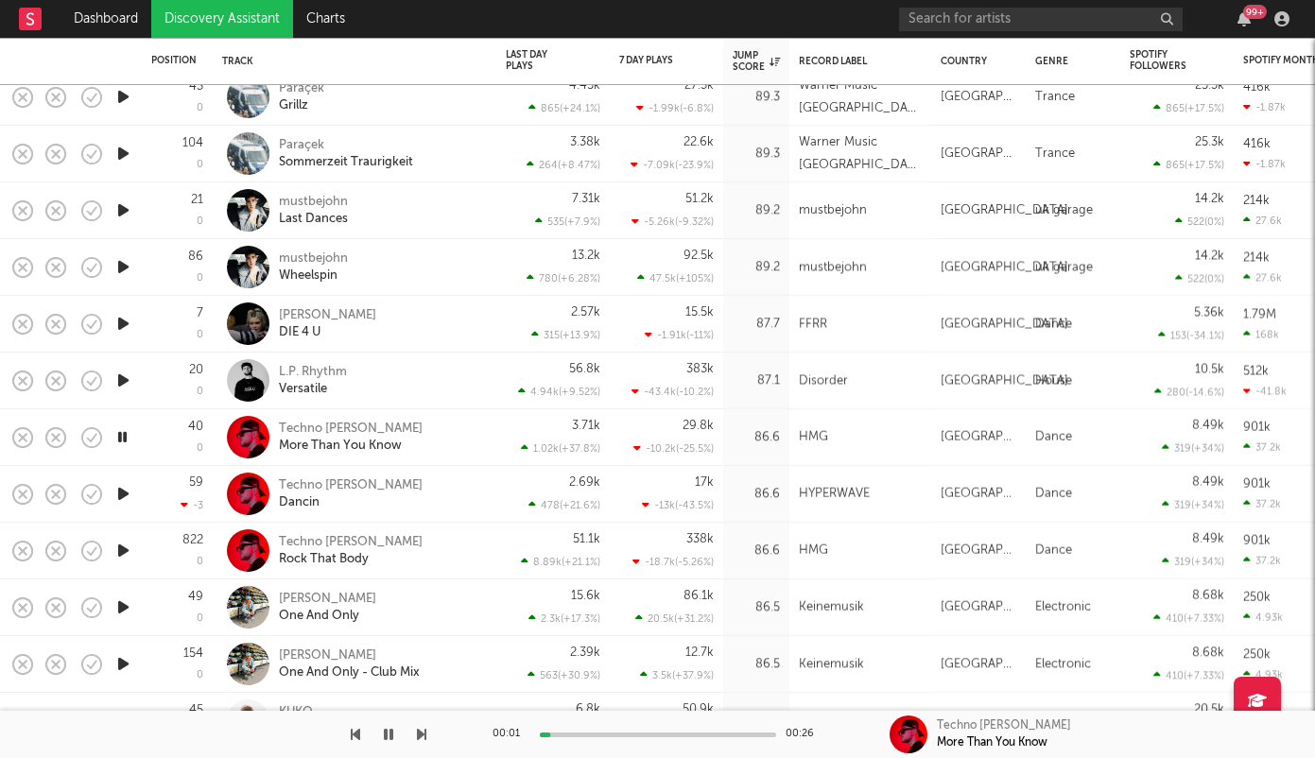
click at [120, 489] on icon "button" at bounding box center [123, 494] width 20 height 24
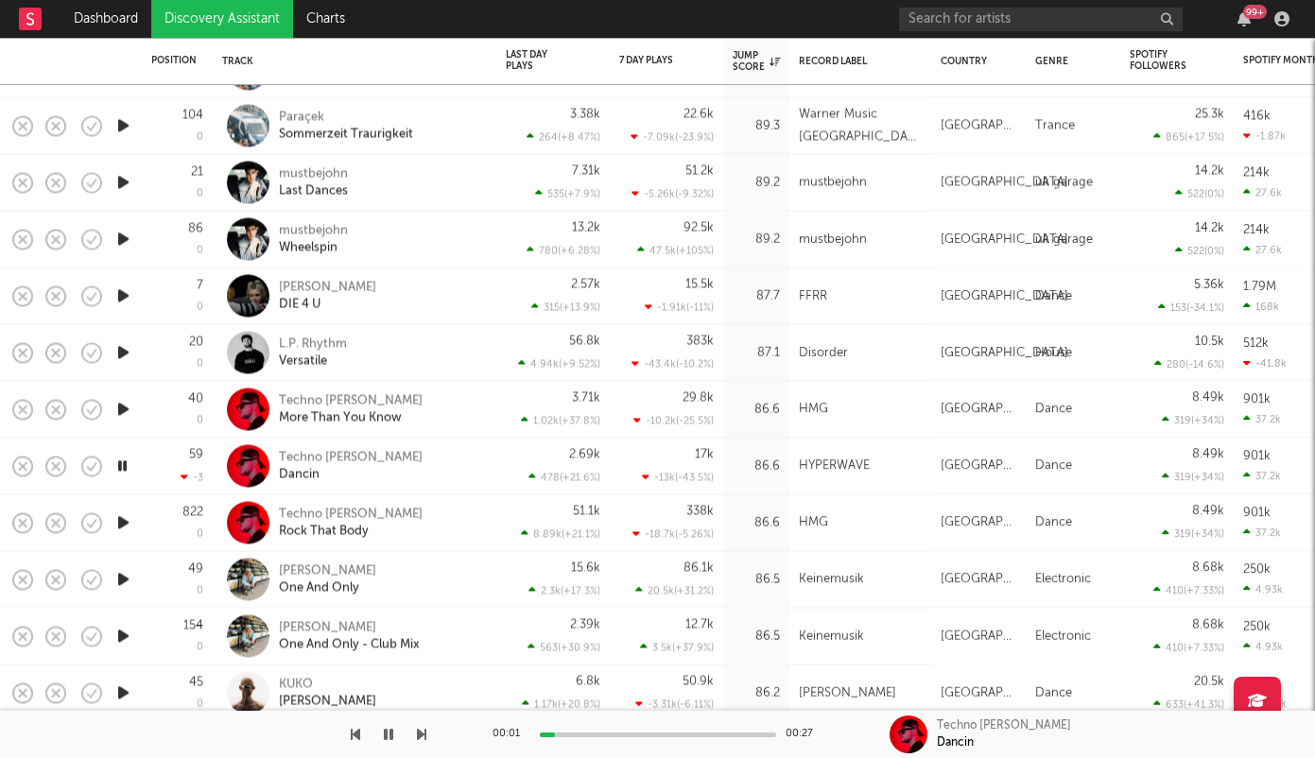
click at [124, 521] on icon "button" at bounding box center [123, 523] width 20 height 24
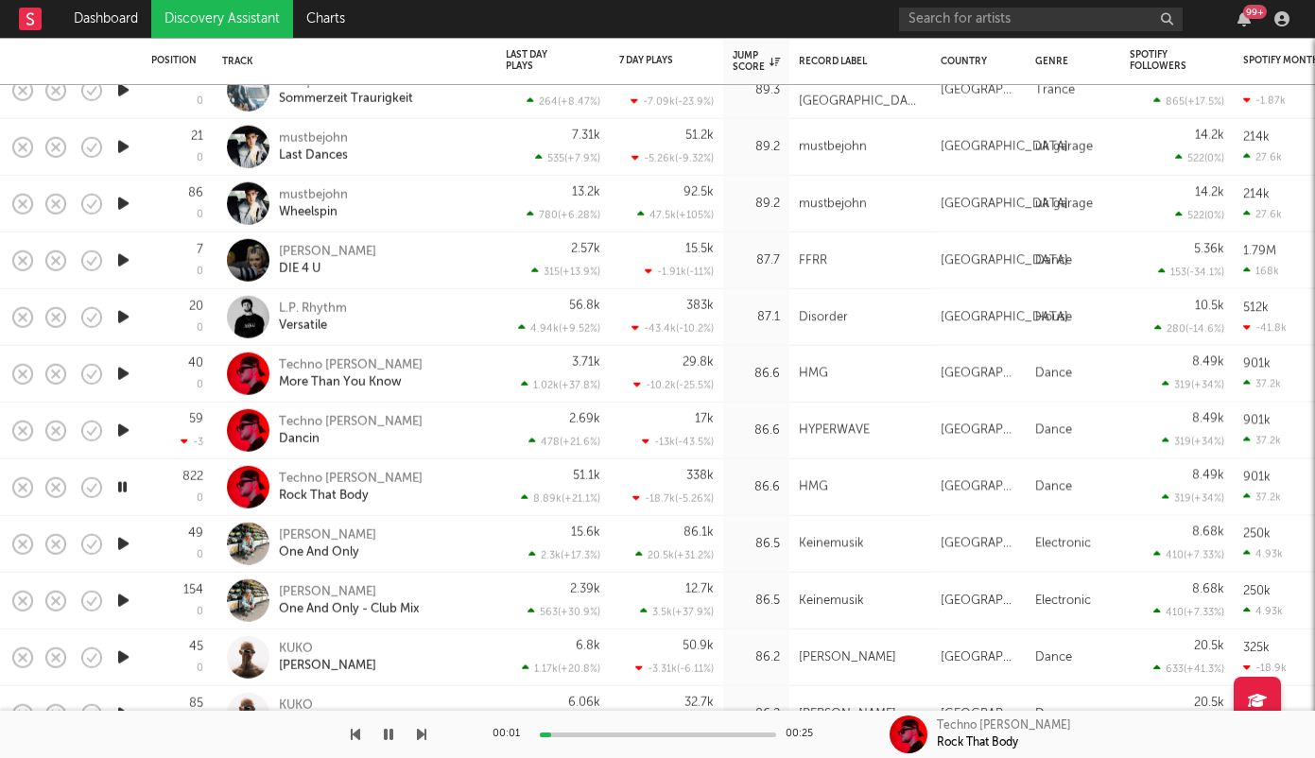
click at [122, 541] on icon "button" at bounding box center [123, 544] width 20 height 24
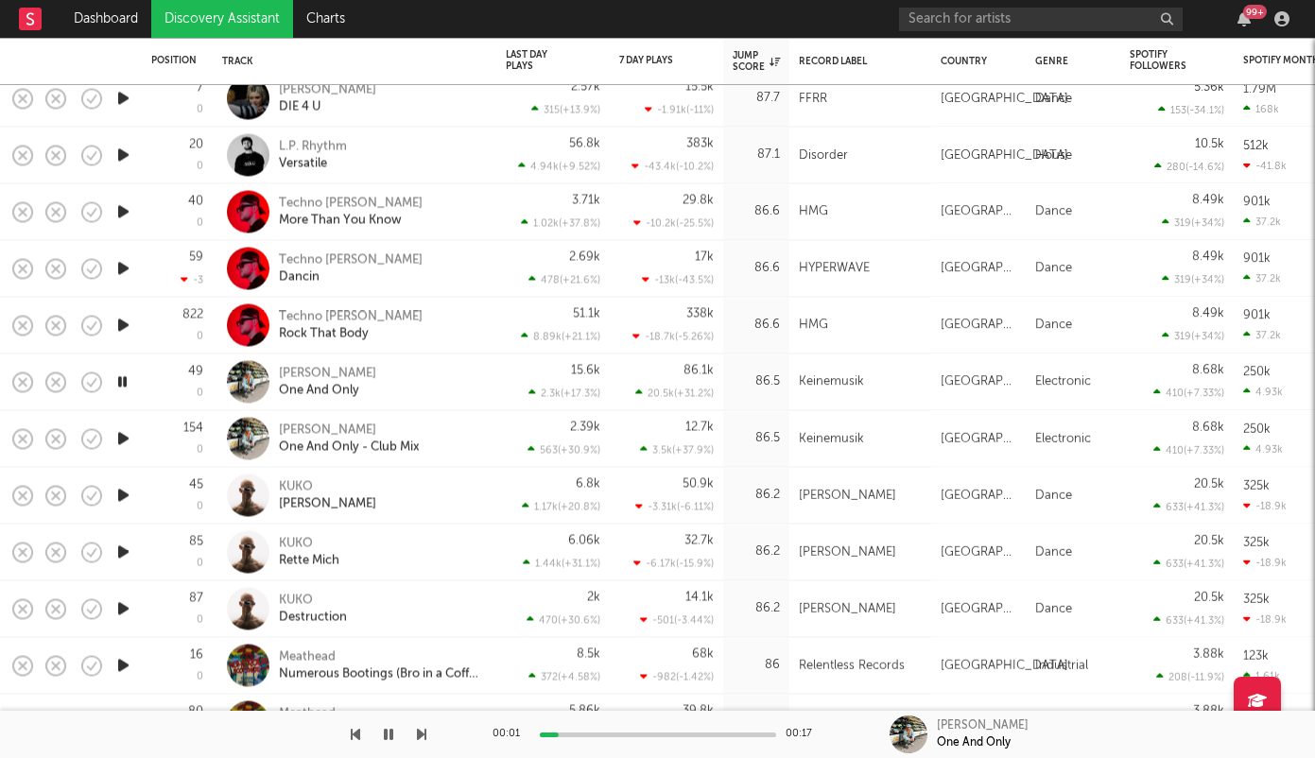
click at [124, 436] on icon "button" at bounding box center [123, 438] width 20 height 24
click at [123, 493] on icon "button" at bounding box center [123, 495] width 20 height 24
click at [129, 553] on icon "button" at bounding box center [123, 552] width 20 height 24
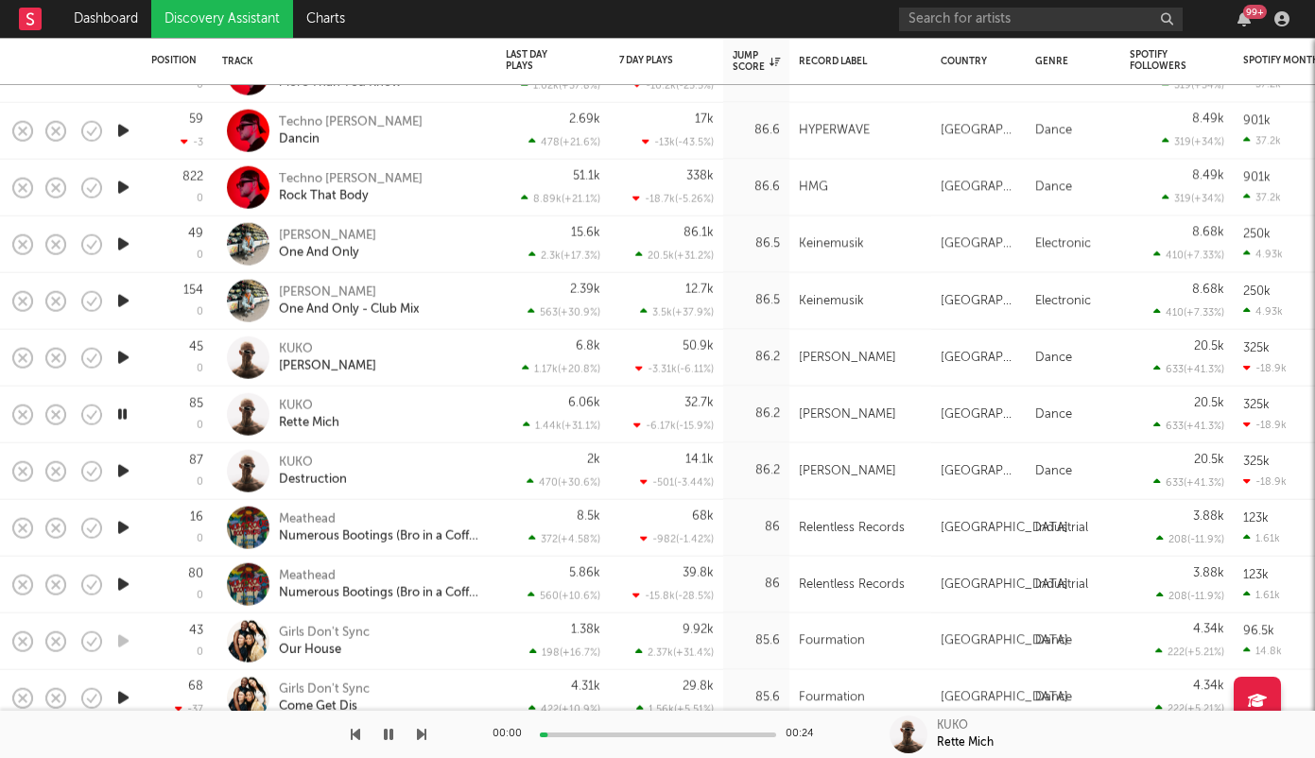
click at [119, 474] on icon "button" at bounding box center [123, 472] width 20 height 24
click at [120, 524] on icon "button" at bounding box center [123, 528] width 20 height 24
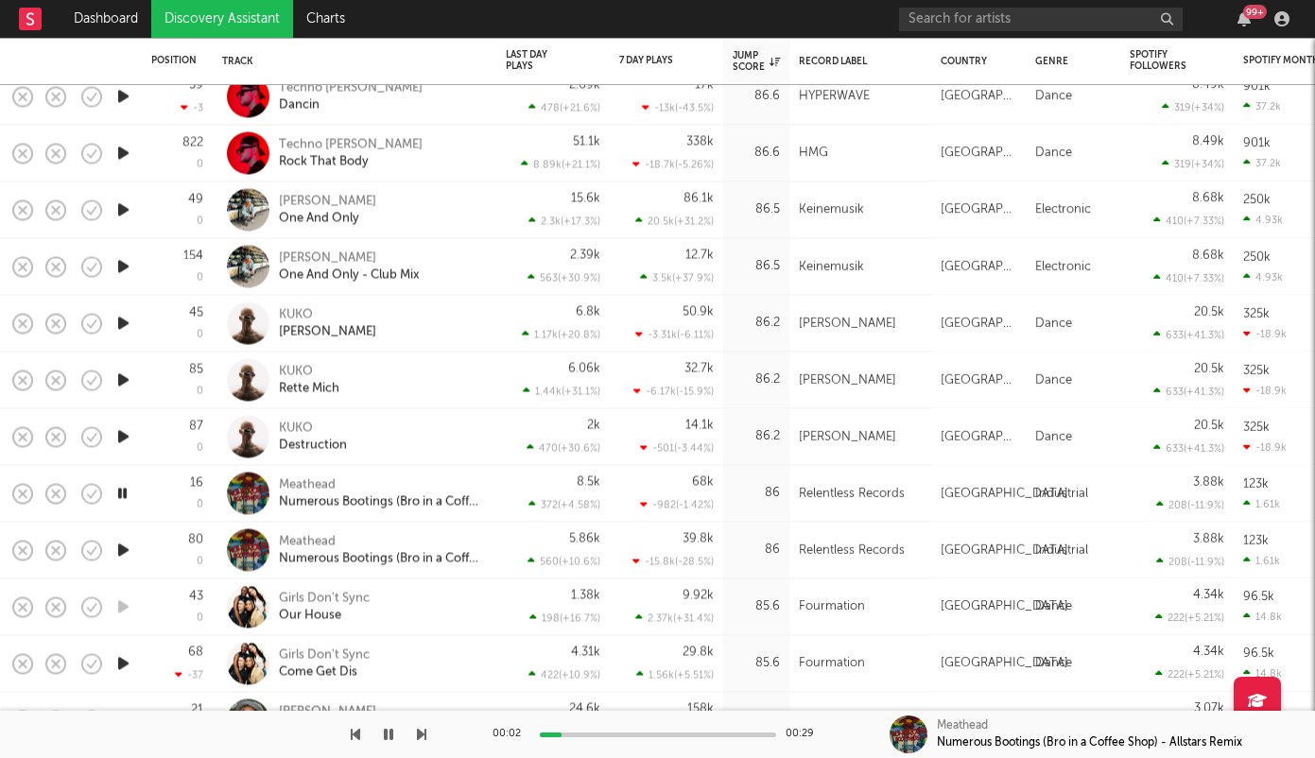
click at [608, 733] on div at bounding box center [658, 735] width 236 height 5
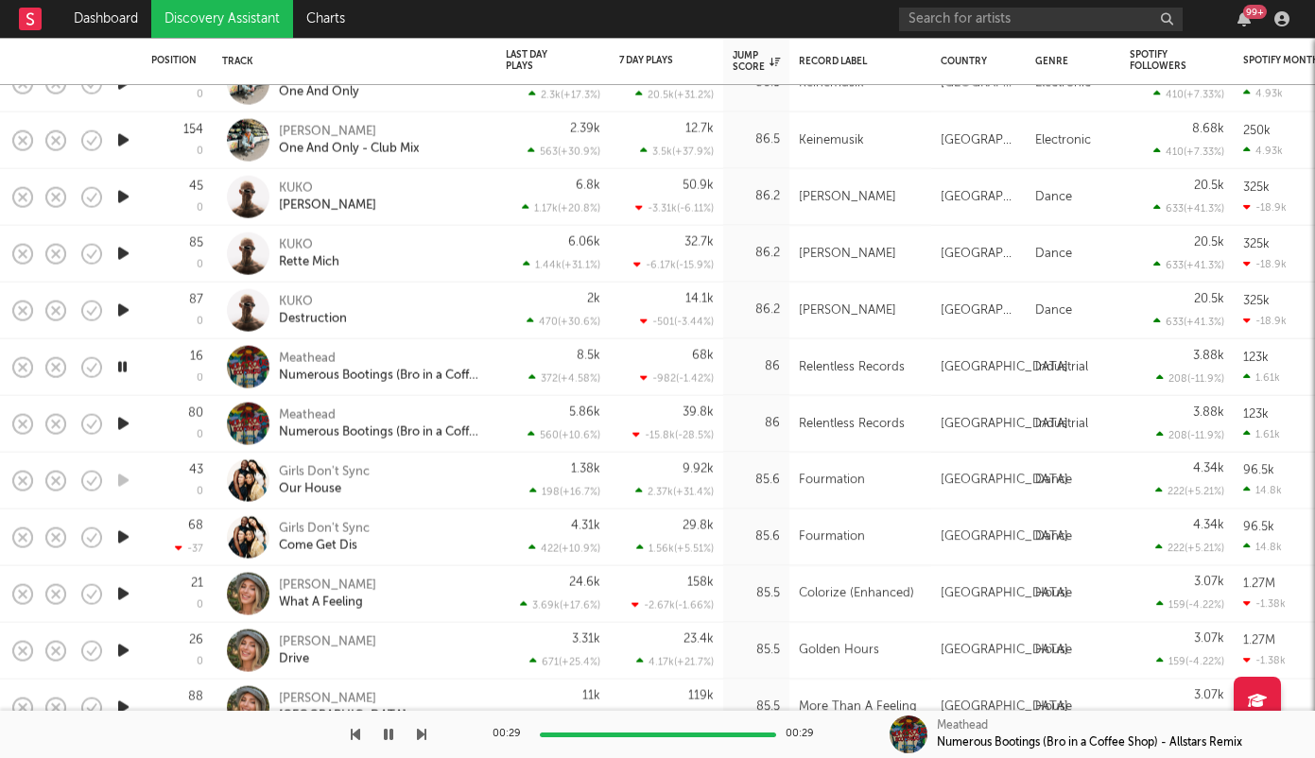
click at [130, 534] on icon "button" at bounding box center [123, 538] width 20 height 24
click at [122, 535] on icon "button" at bounding box center [122, 538] width 18 height 24
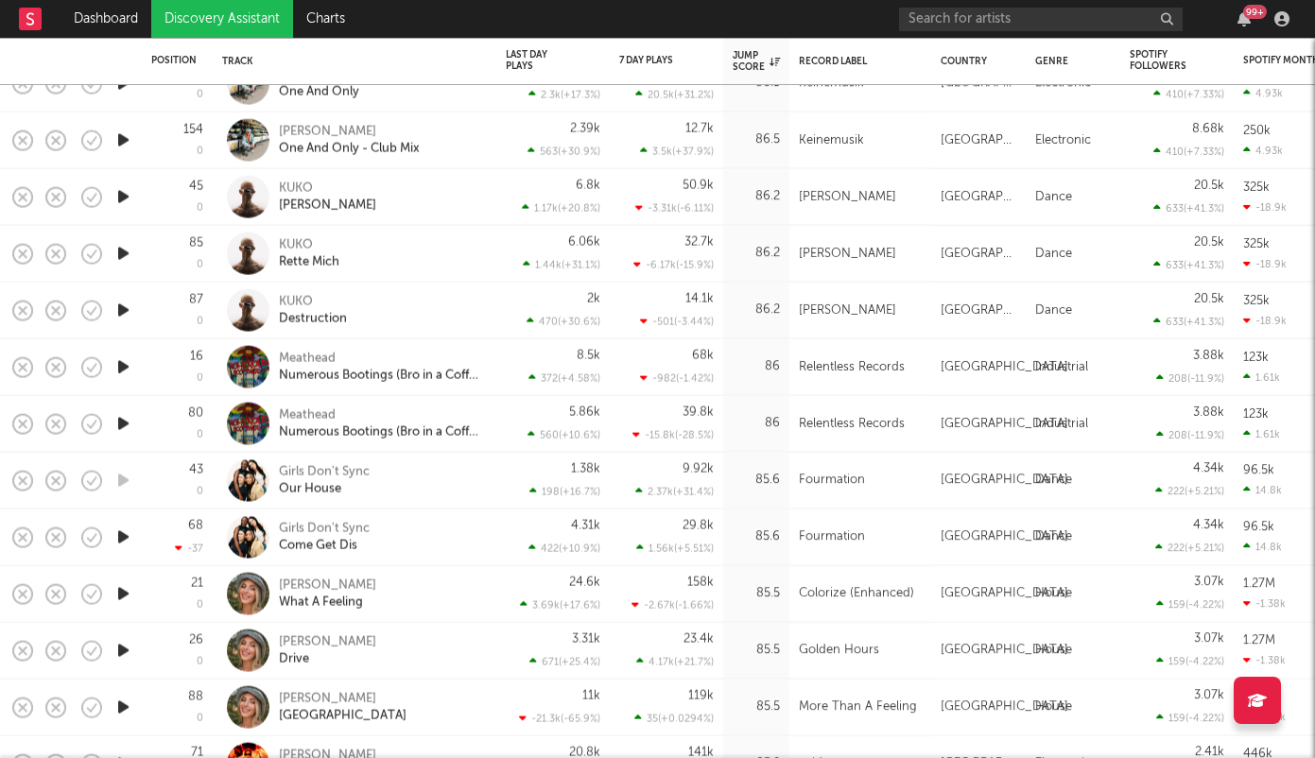
click at [120, 589] on icon "button" at bounding box center [123, 594] width 20 height 24
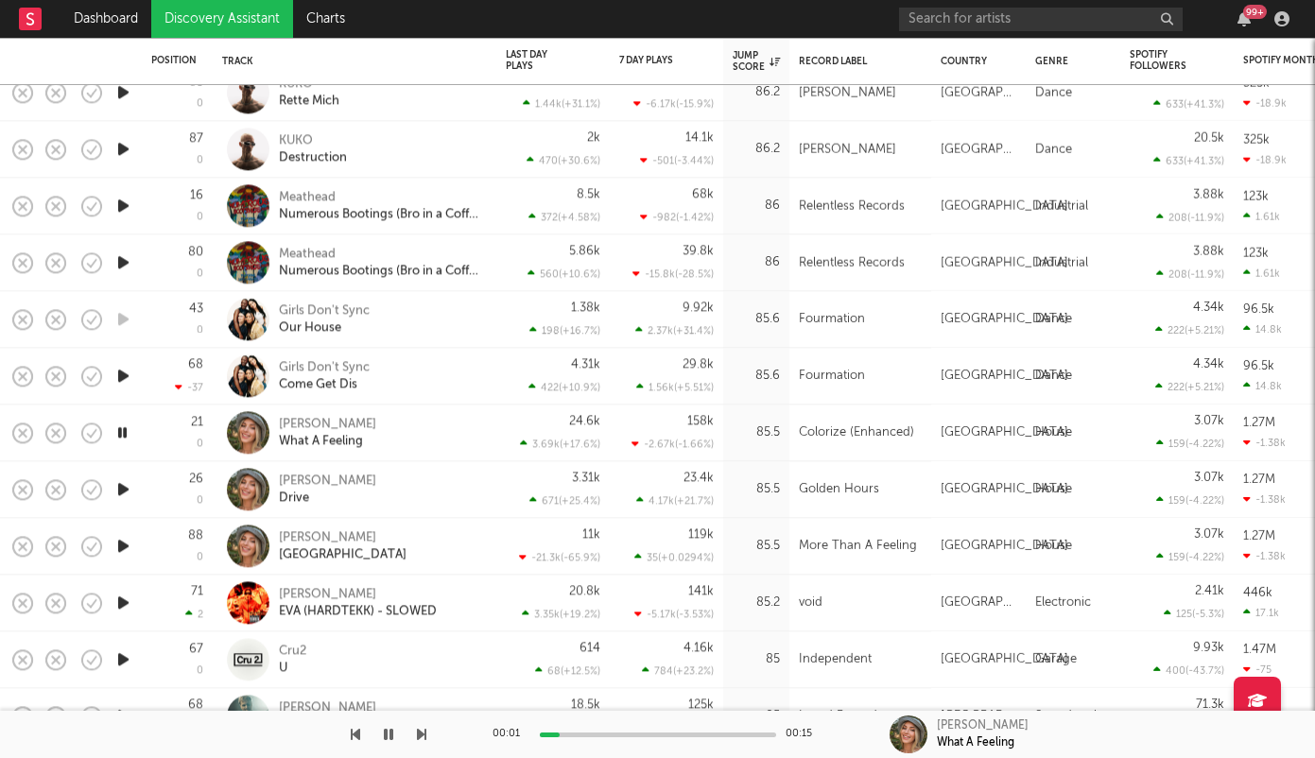
click at [124, 597] on icon "button" at bounding box center [123, 603] width 20 height 24
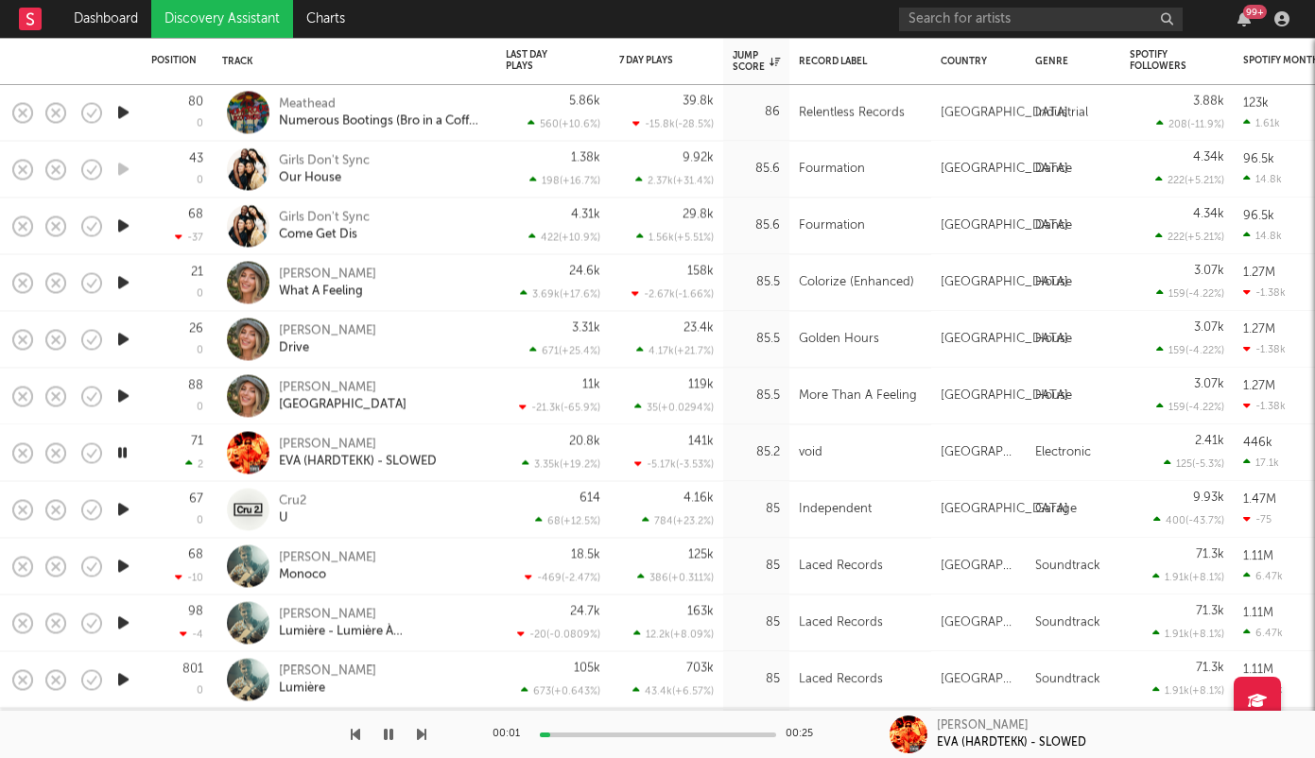
click at [121, 513] on icon "button" at bounding box center [123, 509] width 20 height 24
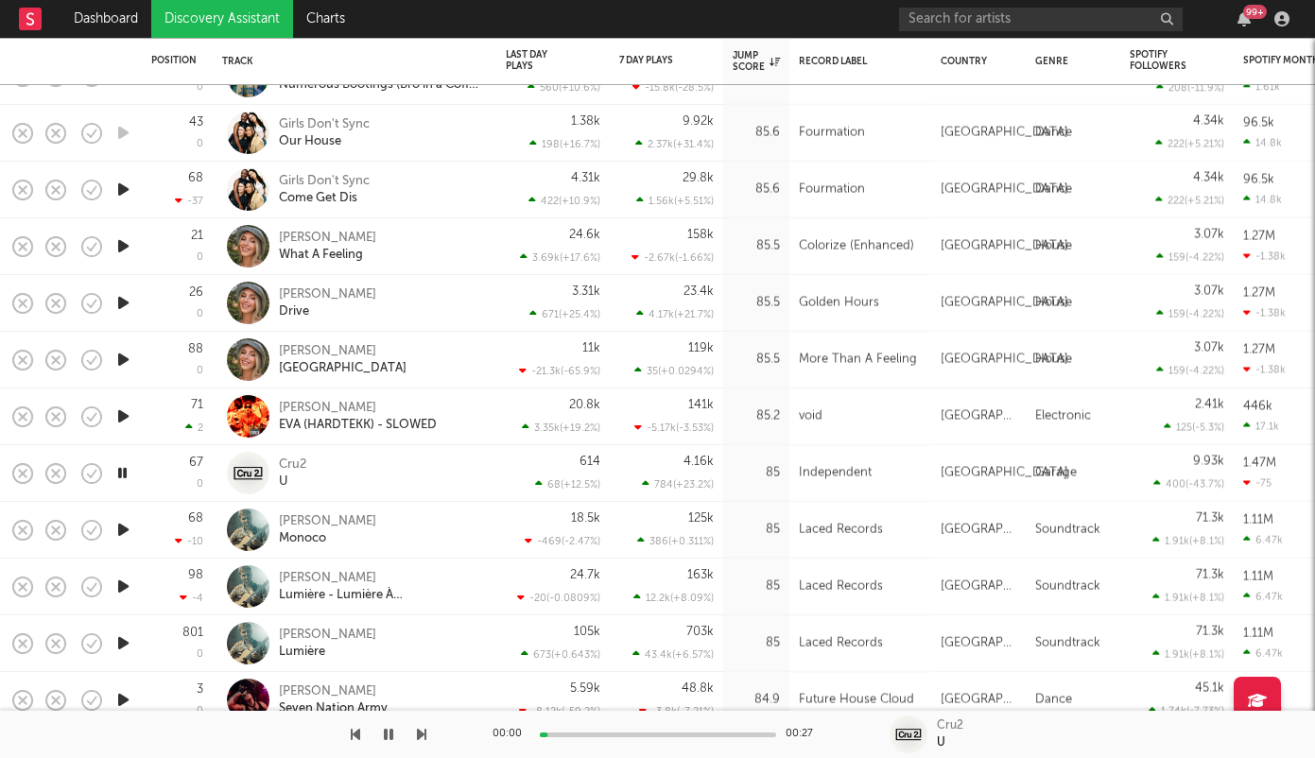
click at [126, 527] on icon "button" at bounding box center [123, 530] width 20 height 24
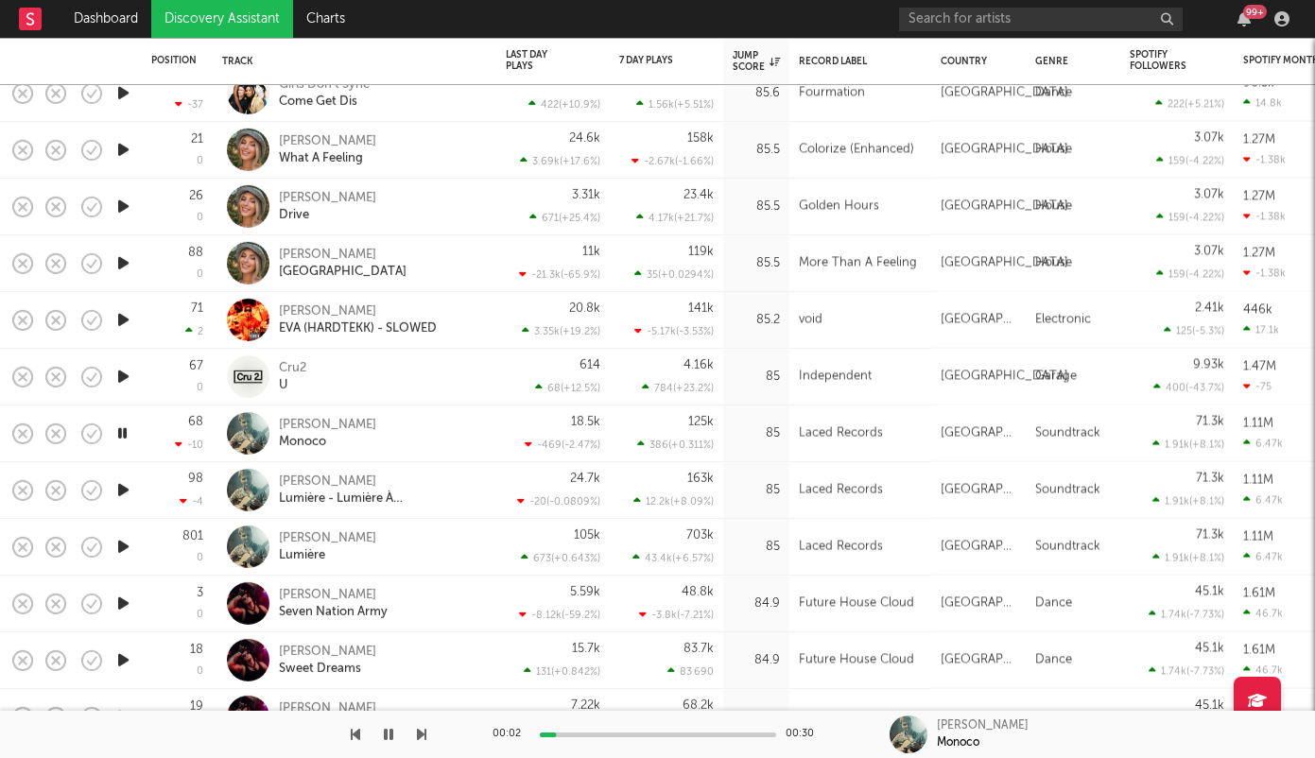
click at [629, 729] on div "00:02 00:30" at bounding box center [658, 734] width 331 height 47
click at [631, 735] on div at bounding box center [658, 735] width 236 height 5
click at [126, 490] on icon "button" at bounding box center [123, 490] width 20 height 24
click at [616, 728] on div "00:00 00:30" at bounding box center [658, 734] width 331 height 47
click at [616, 733] on div at bounding box center [658, 735] width 236 height 5
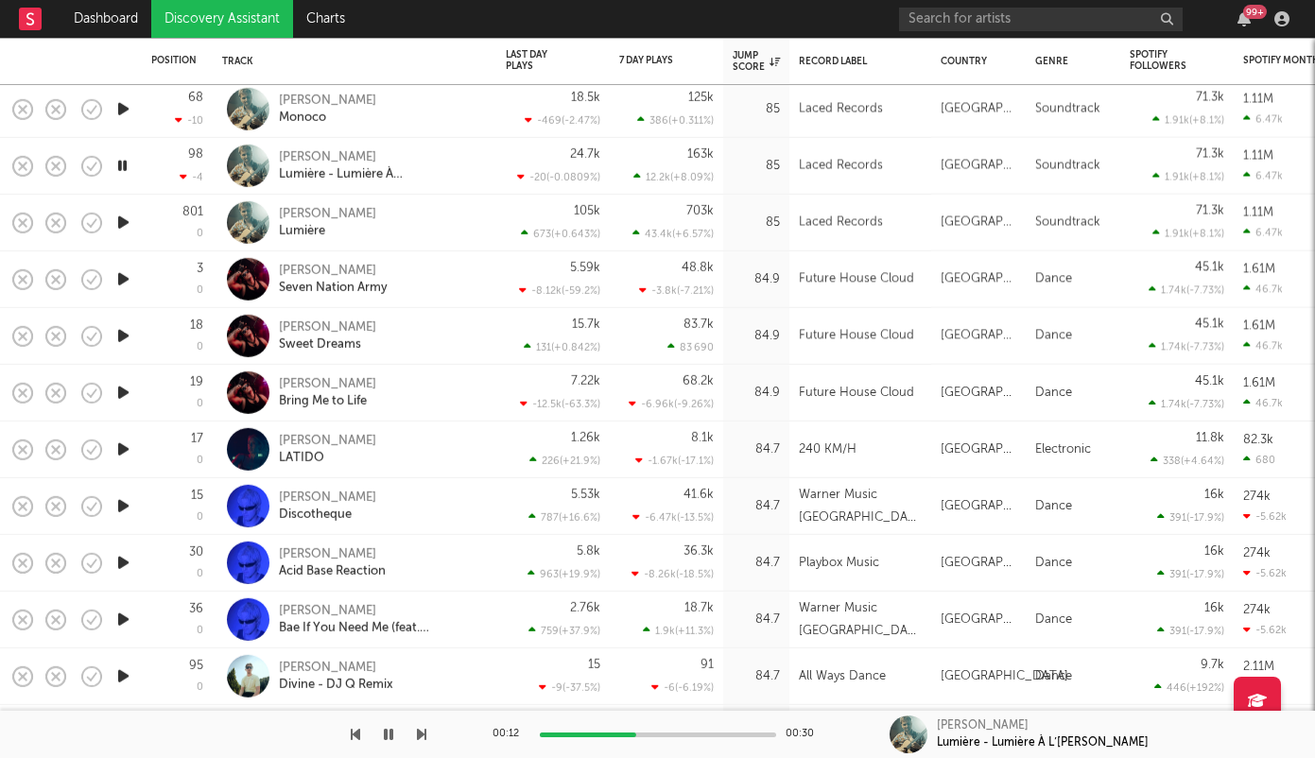
click at [128, 445] on icon "button" at bounding box center [123, 450] width 20 height 24
click at [126, 507] on icon "button" at bounding box center [123, 507] width 20 height 24
click at [122, 561] on icon "button" at bounding box center [123, 563] width 20 height 24
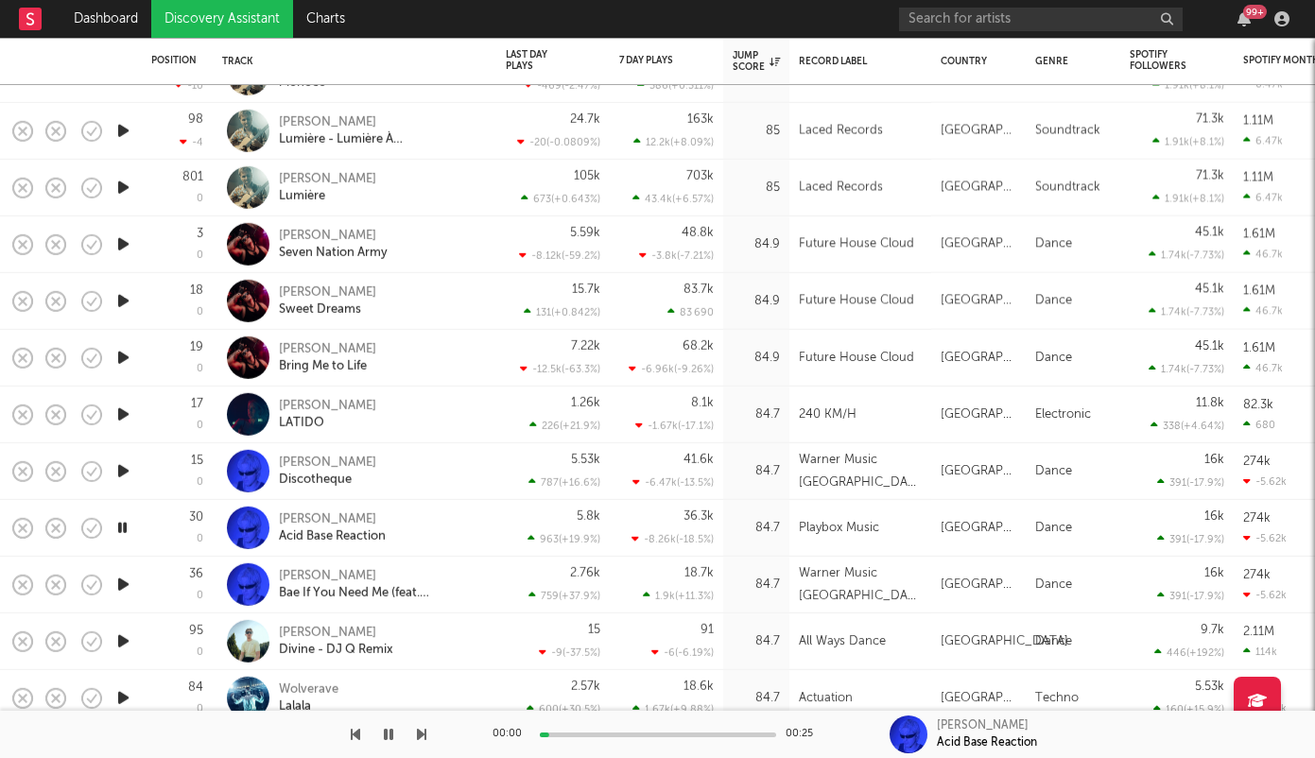
click at [124, 578] on icon "button" at bounding box center [123, 585] width 20 height 24
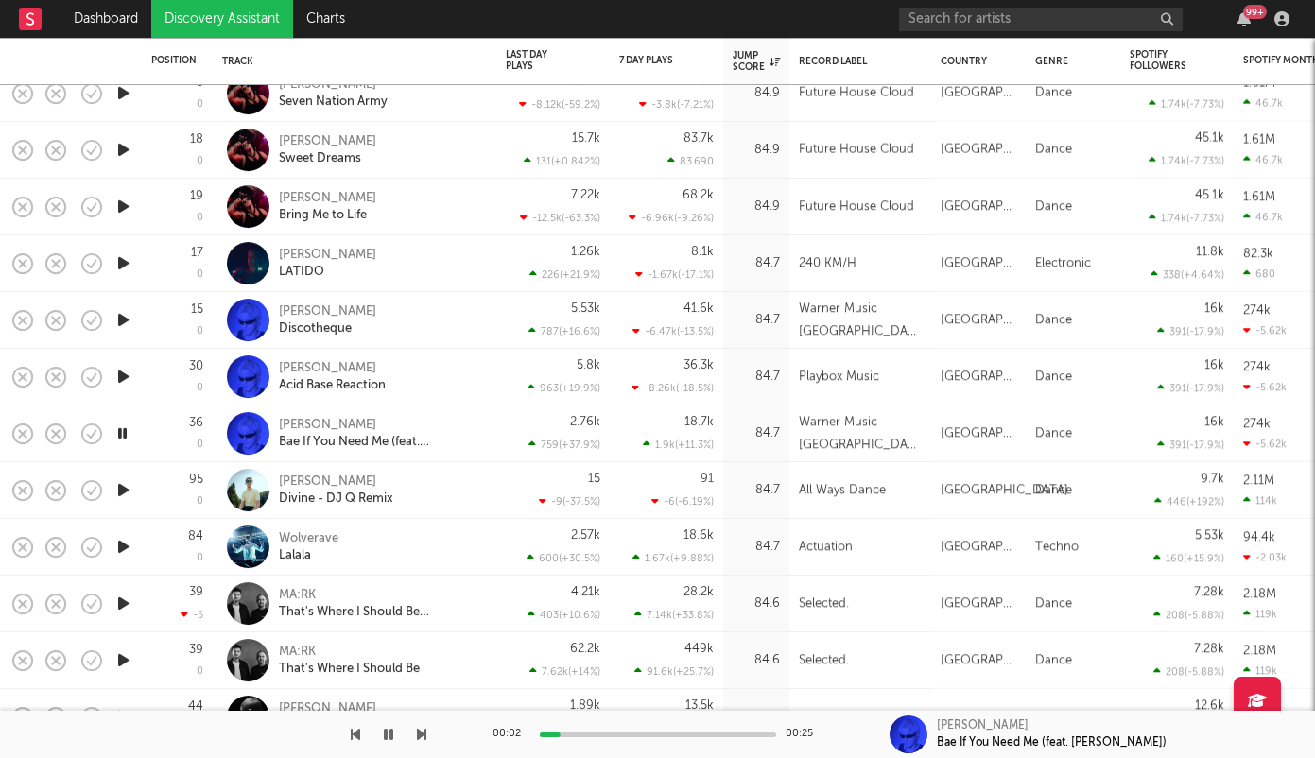
click at [127, 488] on icon "button" at bounding box center [123, 490] width 20 height 24
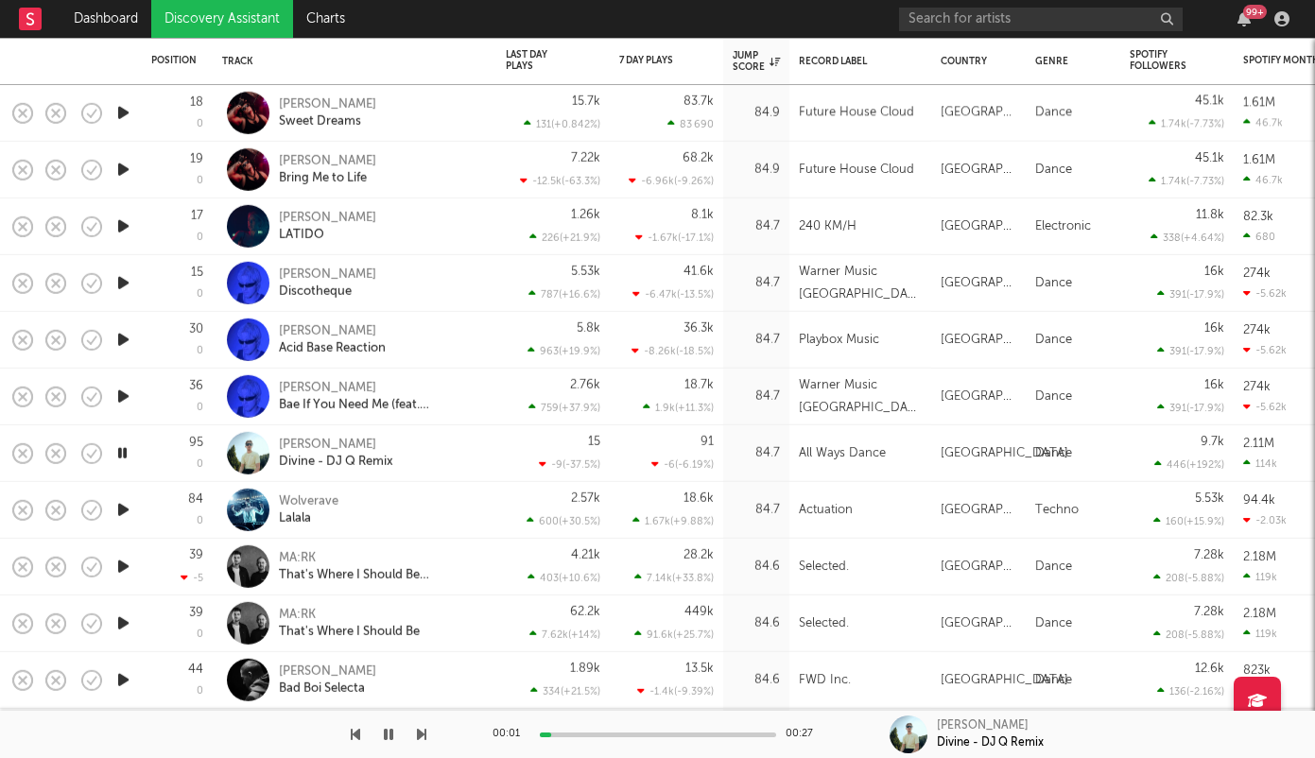
click at [124, 508] on icon "button" at bounding box center [123, 510] width 20 height 24
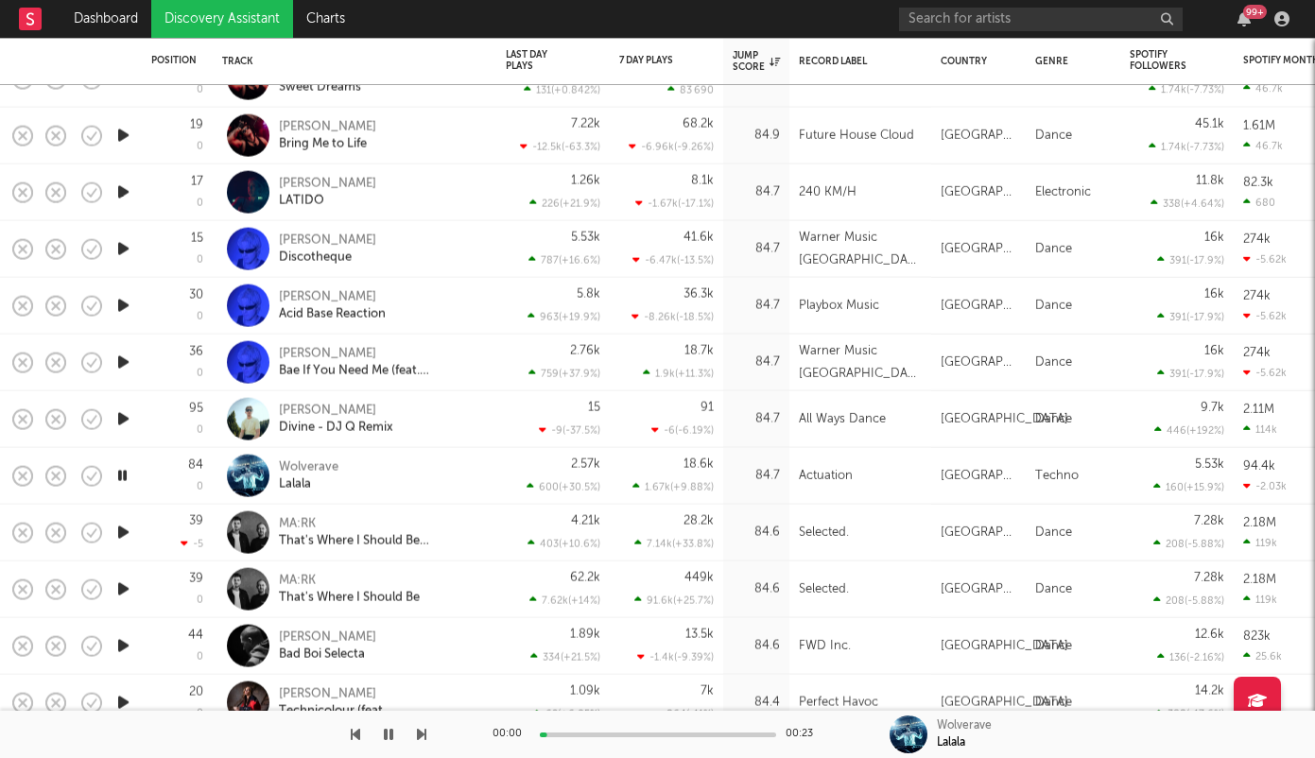
click at [124, 528] on icon "button" at bounding box center [123, 533] width 20 height 24
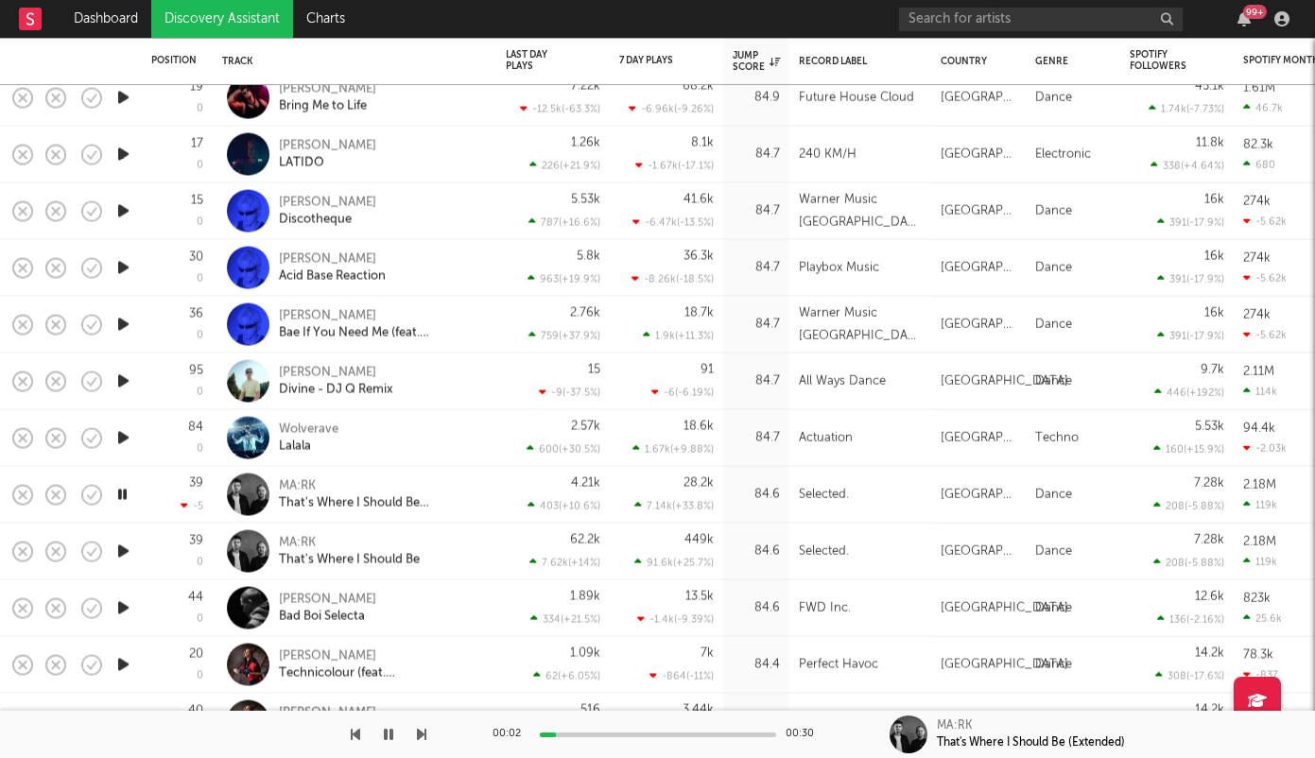
click at [630, 733] on div at bounding box center [658, 735] width 236 height 5
click at [691, 733] on div at bounding box center [658, 735] width 236 height 5
click at [121, 547] on icon "button" at bounding box center [123, 552] width 20 height 24
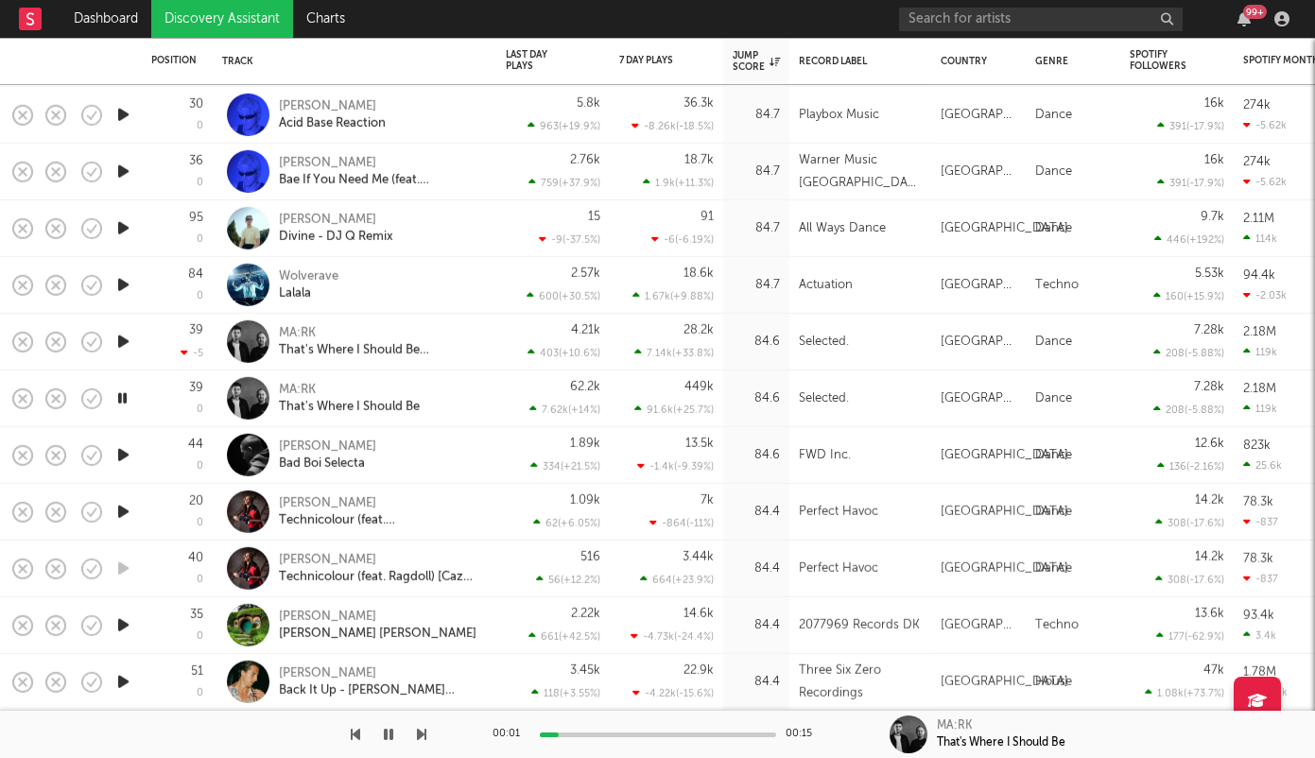
click at [128, 447] on icon "button" at bounding box center [123, 455] width 20 height 24
click at [130, 509] on icon "button" at bounding box center [123, 512] width 20 height 24
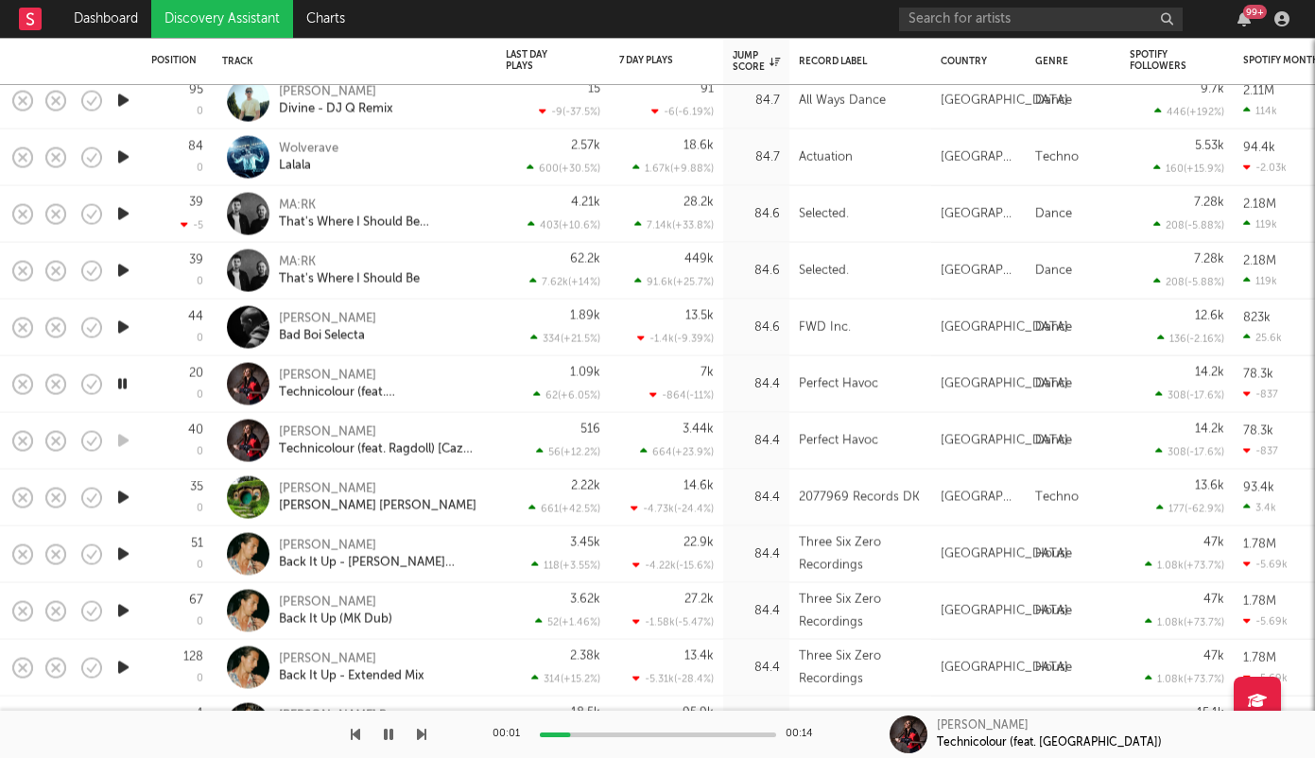
click at [122, 495] on icon "button" at bounding box center [123, 498] width 20 height 24
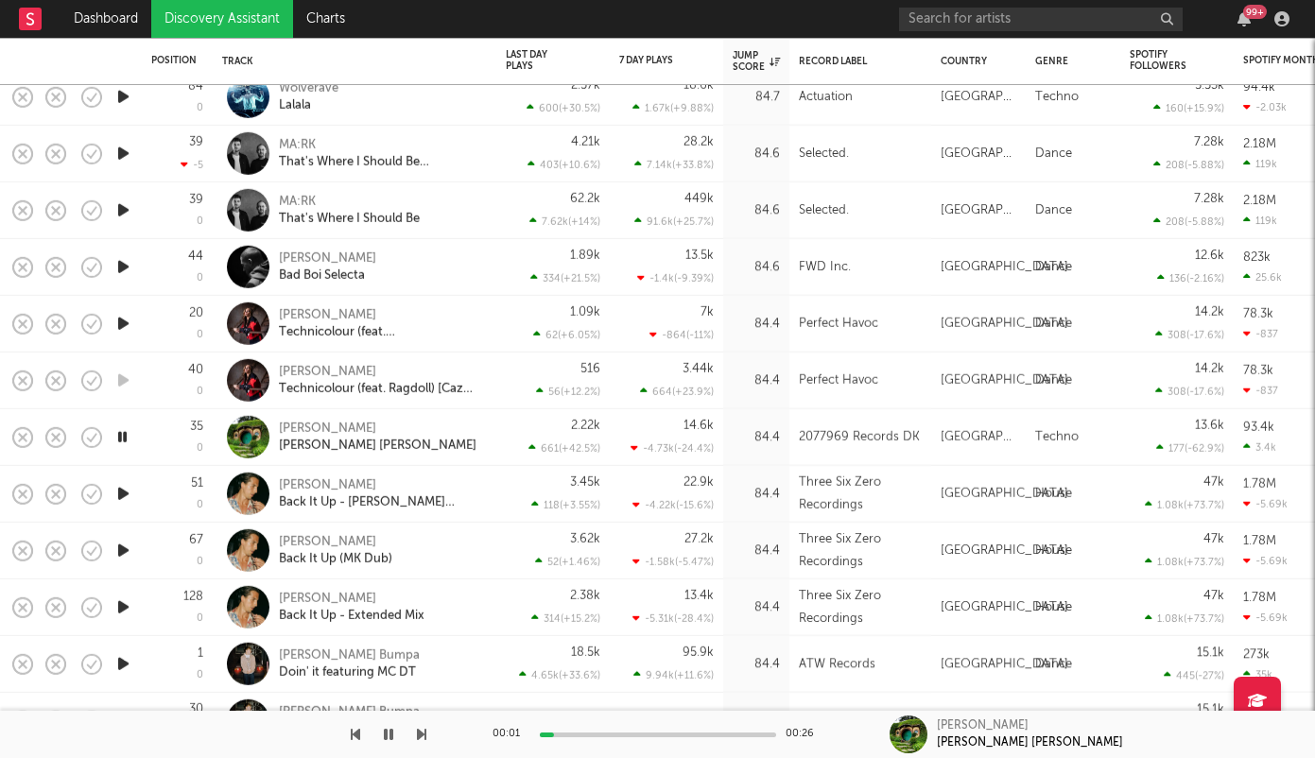
click at [122, 487] on icon "button" at bounding box center [123, 494] width 20 height 24
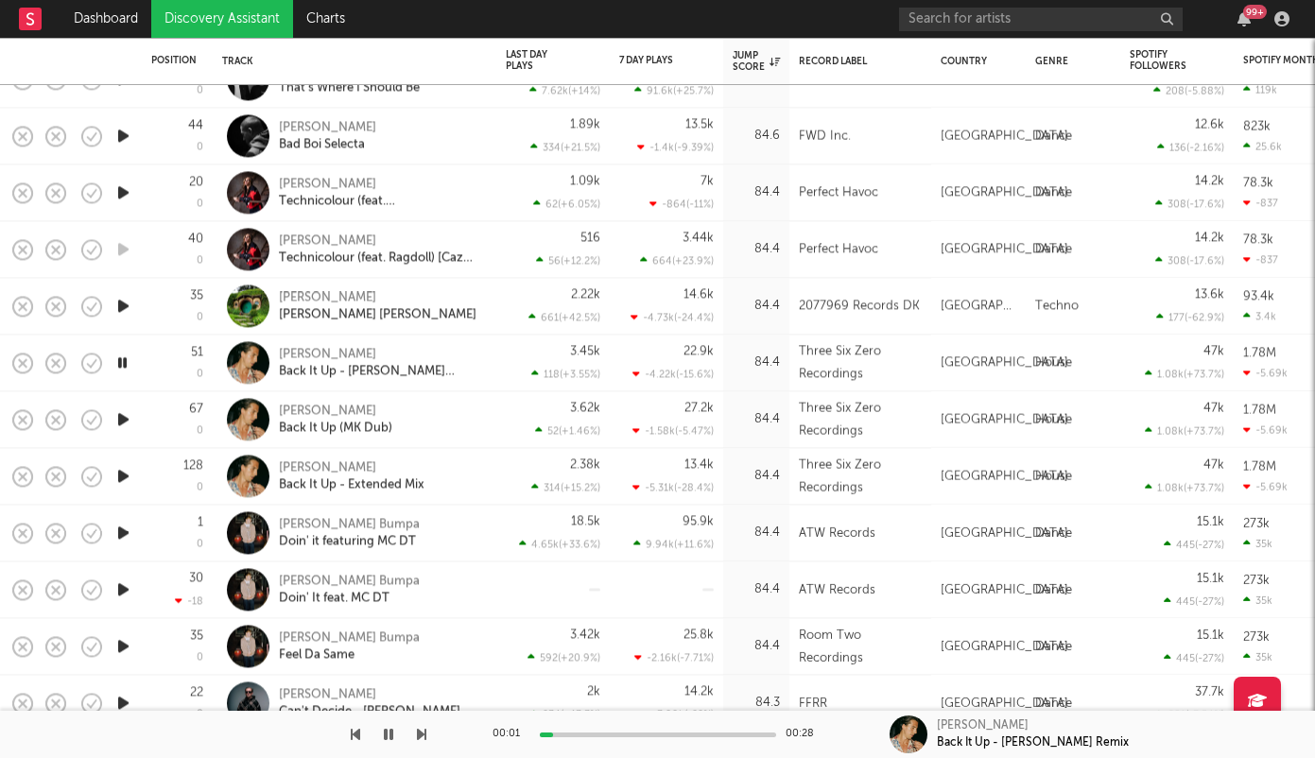
click at [119, 417] on icon "button" at bounding box center [123, 420] width 20 height 24
click at [124, 478] on icon "button" at bounding box center [123, 476] width 20 height 24
click at [119, 534] on icon "button" at bounding box center [123, 533] width 20 height 24
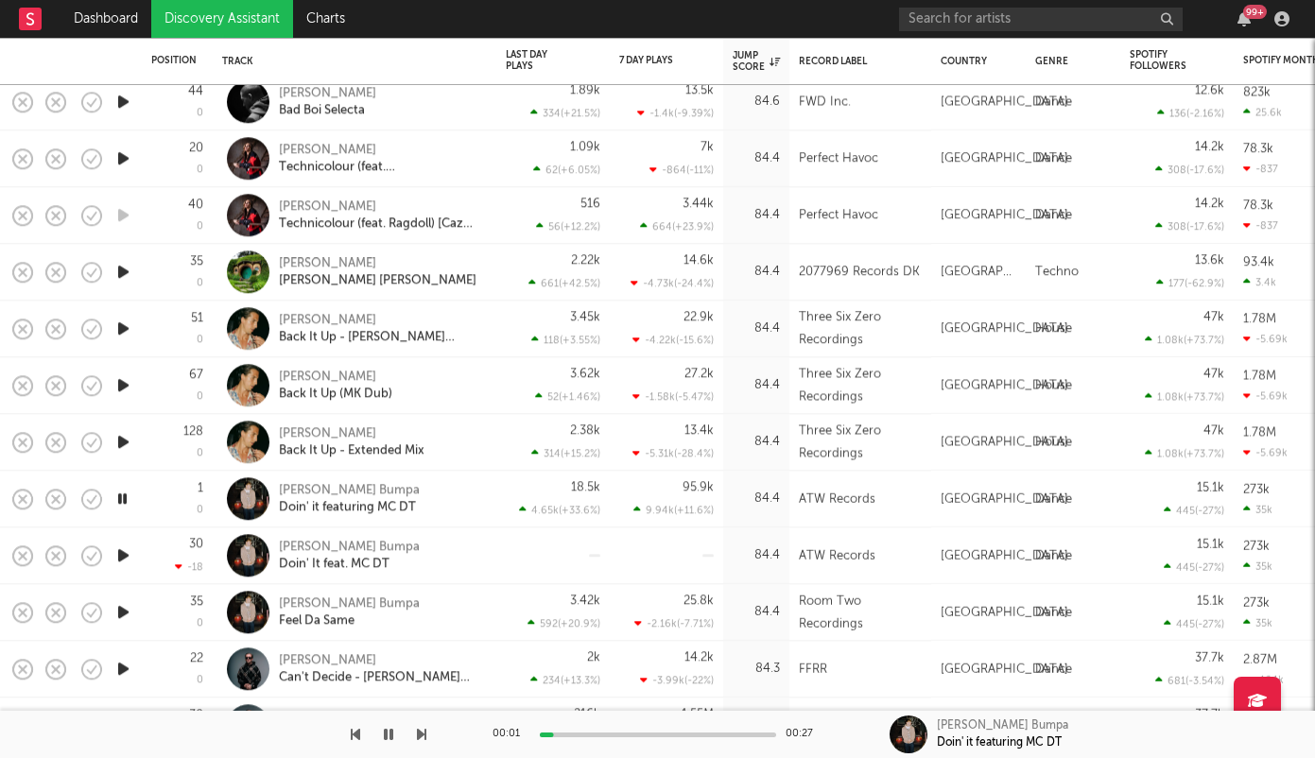
click at [639, 735] on div at bounding box center [658, 735] width 236 height 5
click at [728, 735] on div at bounding box center [658, 735] width 236 height 5
click at [759, 735] on div at bounding box center [658, 735] width 236 height 5
click at [130, 616] on icon "button" at bounding box center [123, 612] width 20 height 24
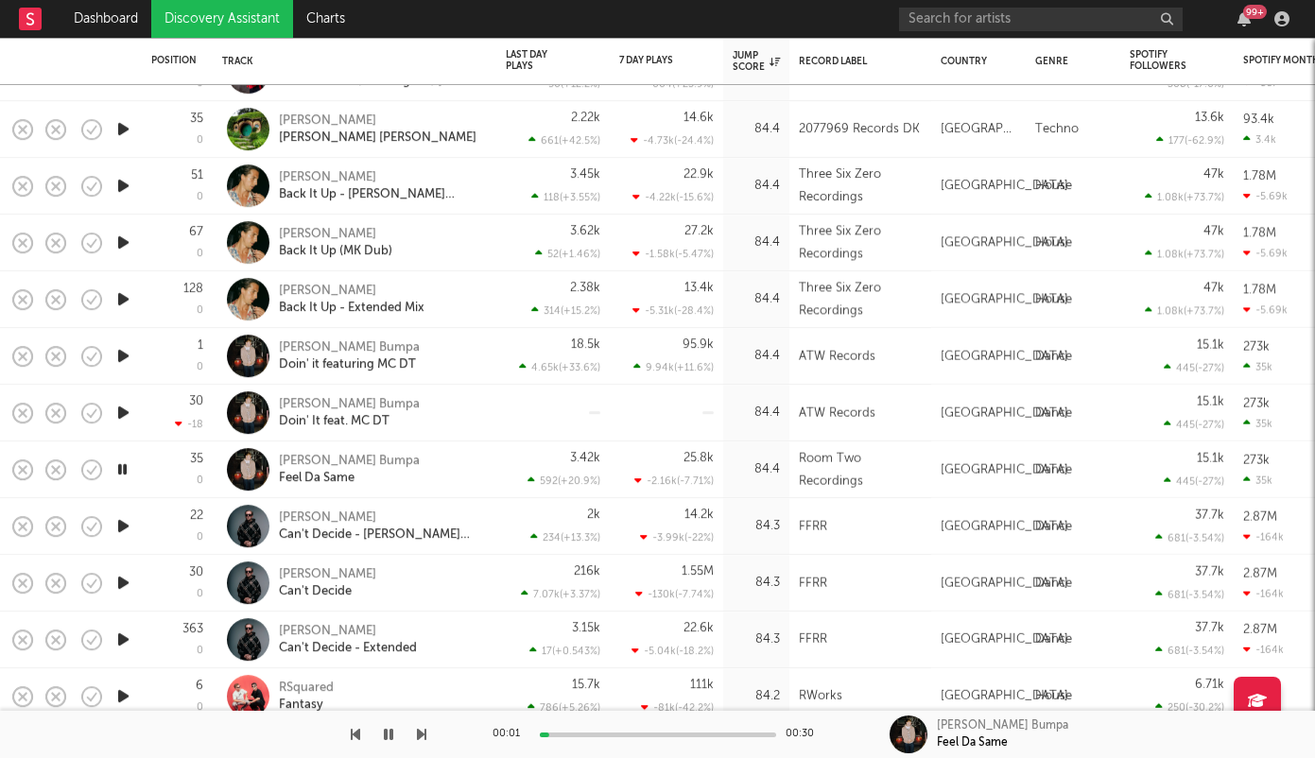
click at [121, 525] on icon "button" at bounding box center [123, 526] width 20 height 24
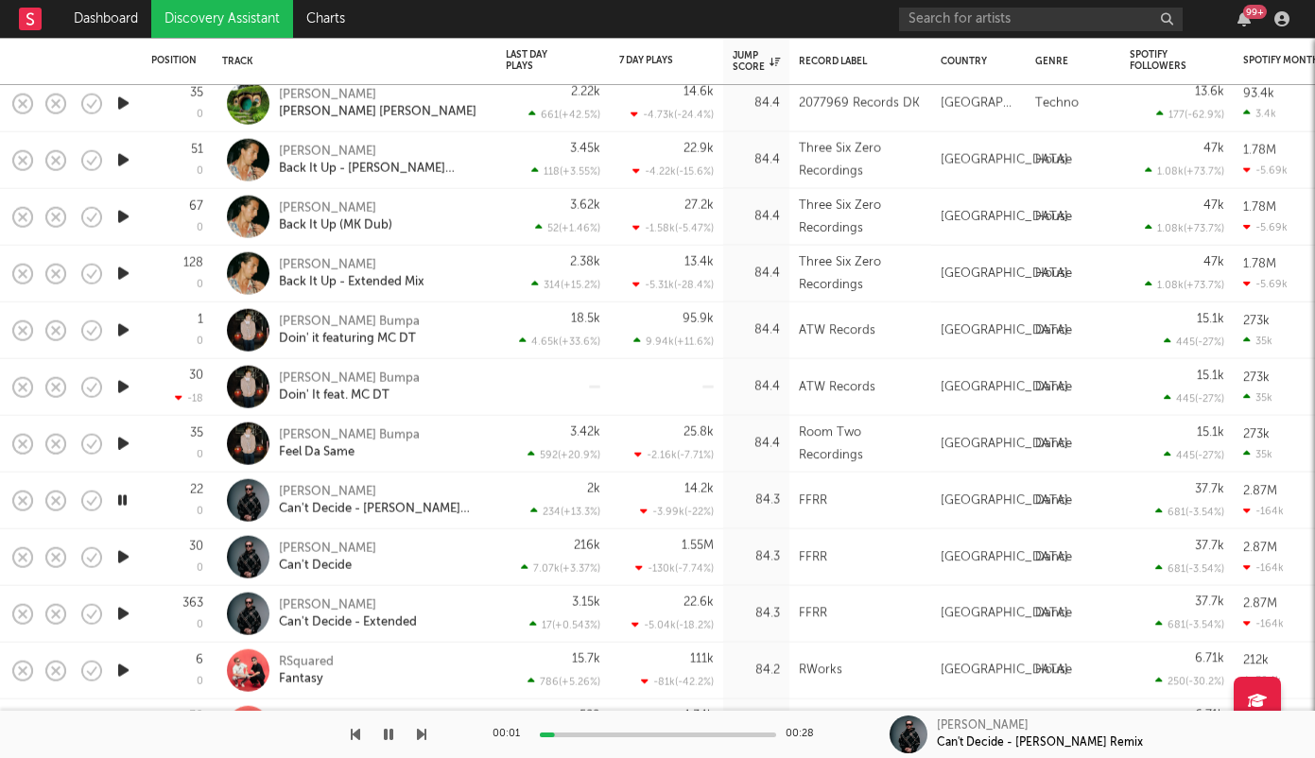
click at [125, 550] on icon "button" at bounding box center [123, 558] width 20 height 24
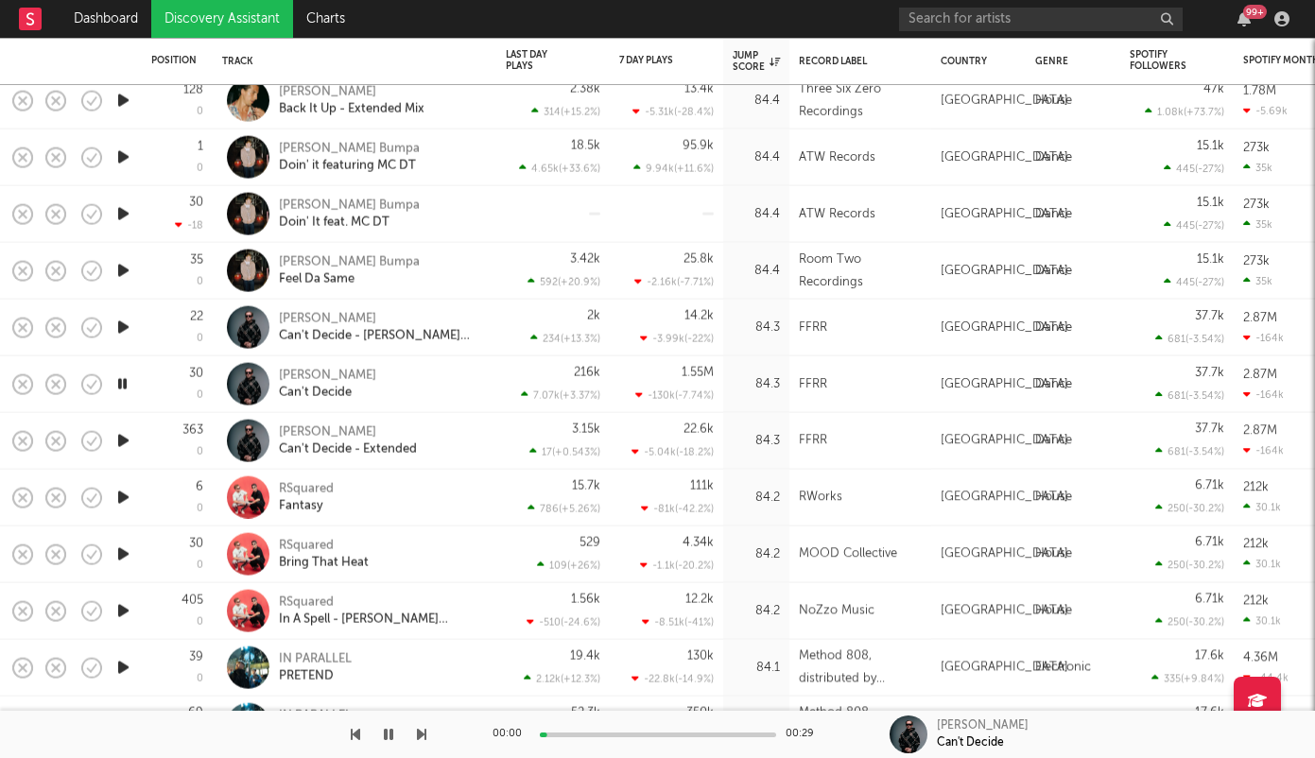
click at [126, 487] on icon "button" at bounding box center [123, 498] width 20 height 24
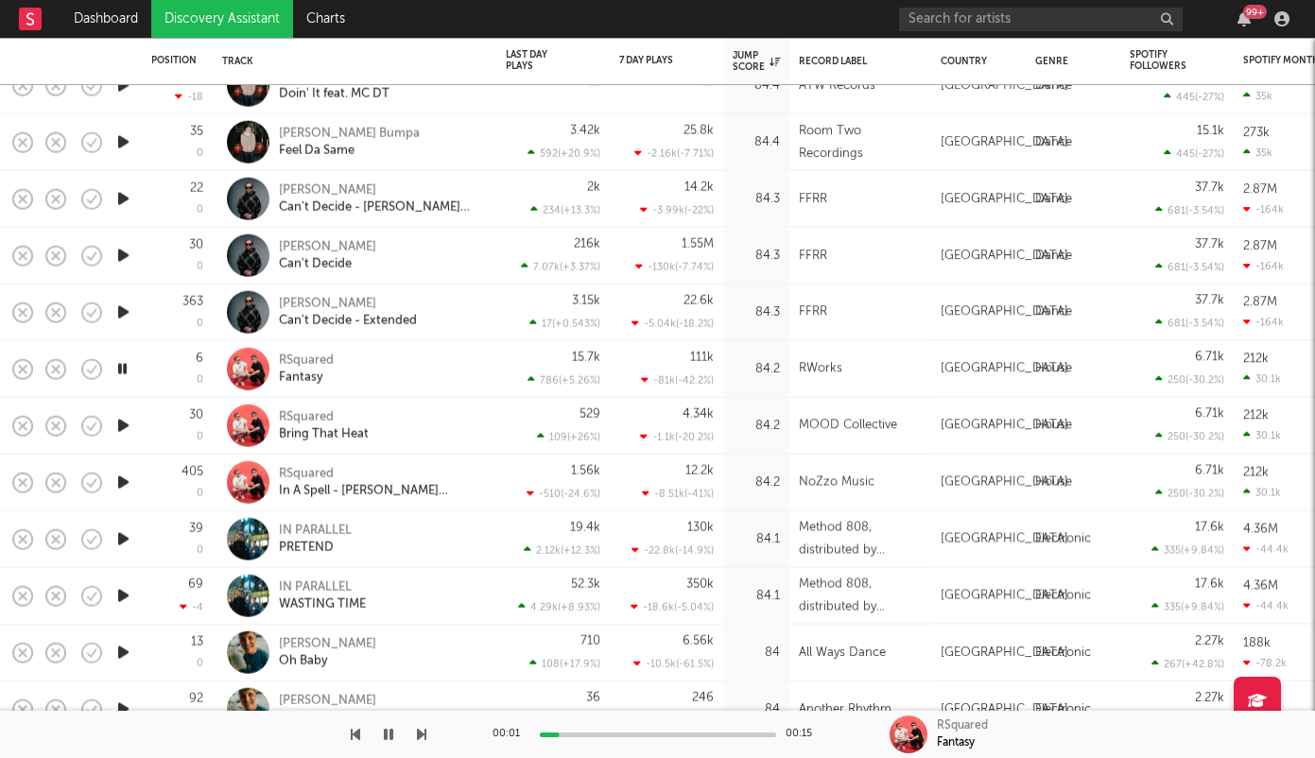
click at [121, 426] on icon "button" at bounding box center [123, 426] width 20 height 24
click at [125, 482] on icon "button" at bounding box center [123, 483] width 20 height 24
click at [124, 542] on icon "button" at bounding box center [123, 540] width 20 height 24
click at [629, 735] on div at bounding box center [658, 735] width 236 height 5
click at [702, 736] on div at bounding box center [658, 735] width 236 height 5
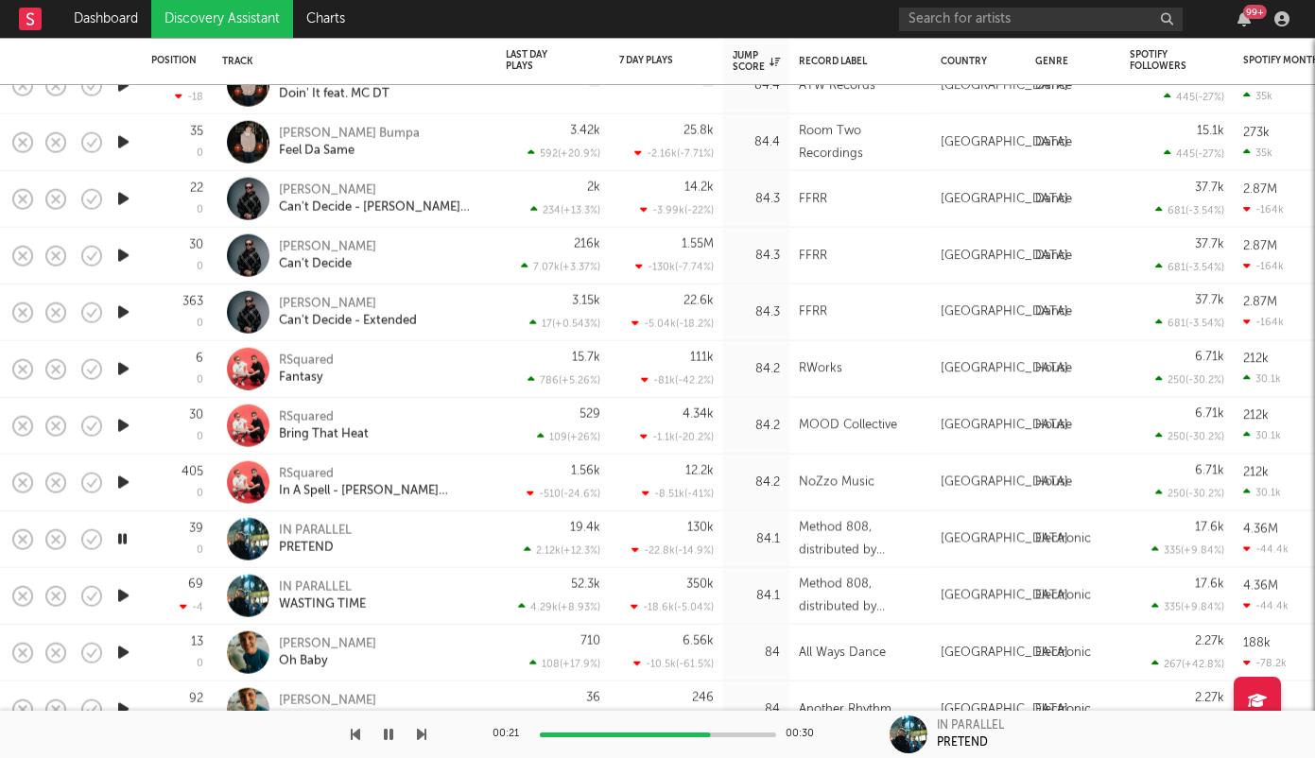
click at [127, 594] on icon "button" at bounding box center [123, 596] width 20 height 24
click at [593, 734] on div at bounding box center [658, 735] width 236 height 5
click at [650, 737] on div "00:07 00:27" at bounding box center [658, 734] width 331 height 47
click at [650, 735] on div at bounding box center [658, 735] width 236 height 5
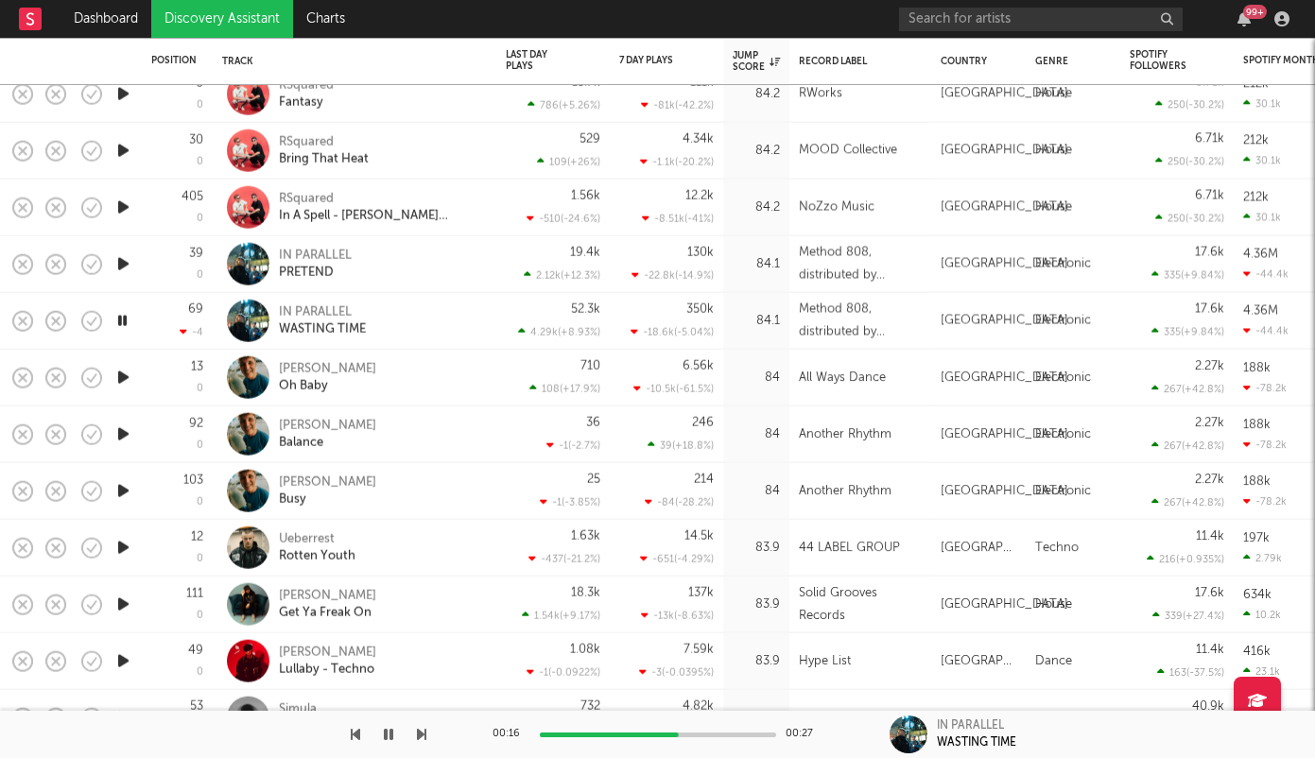
click at [122, 378] on icon "button" at bounding box center [123, 378] width 20 height 24
click at [128, 431] on icon "button" at bounding box center [123, 435] width 20 height 24
click at [116, 492] on icon "button" at bounding box center [123, 491] width 20 height 24
click at [123, 546] on icon "button" at bounding box center [123, 548] width 20 height 24
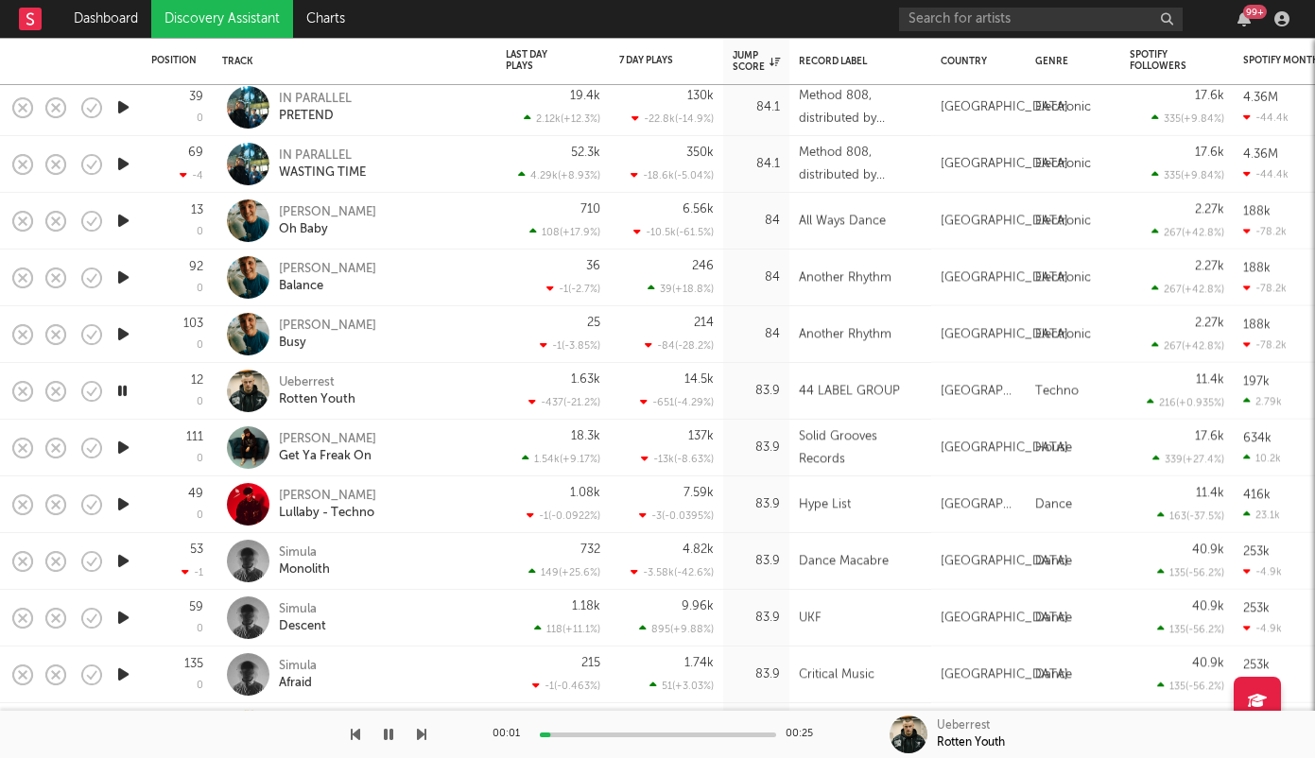
click at [122, 448] on icon "button" at bounding box center [123, 448] width 20 height 24
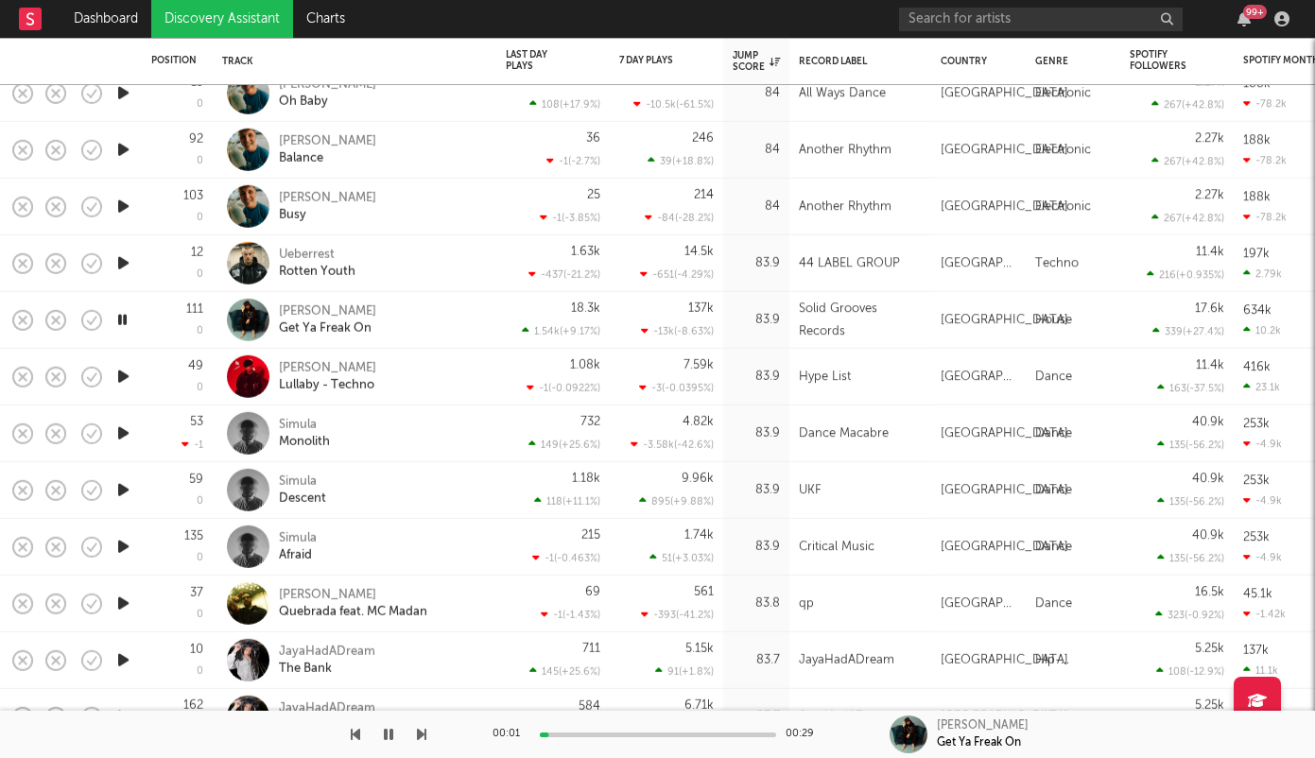
click at [124, 369] on icon "button" at bounding box center [123, 377] width 20 height 24
click at [127, 427] on icon "button" at bounding box center [123, 434] width 20 height 24
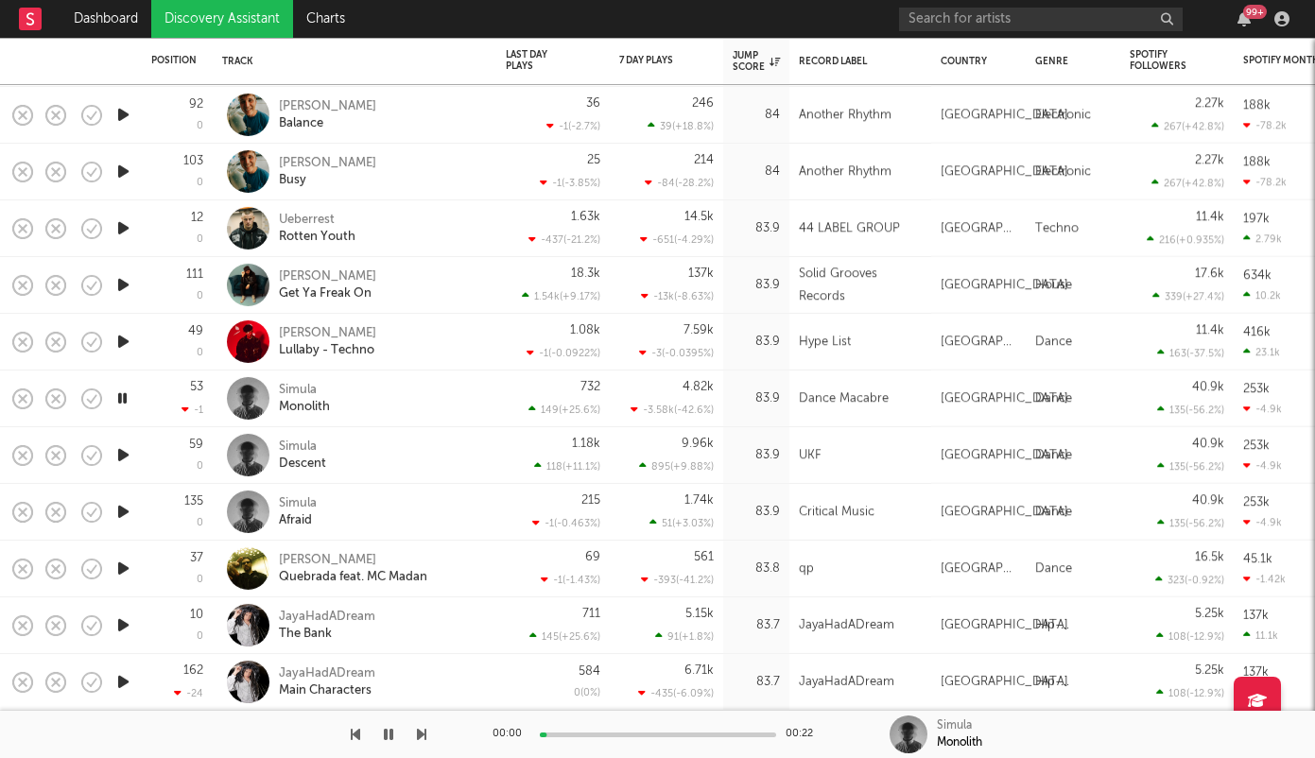
click at [129, 450] on icon "button" at bounding box center [123, 455] width 20 height 24
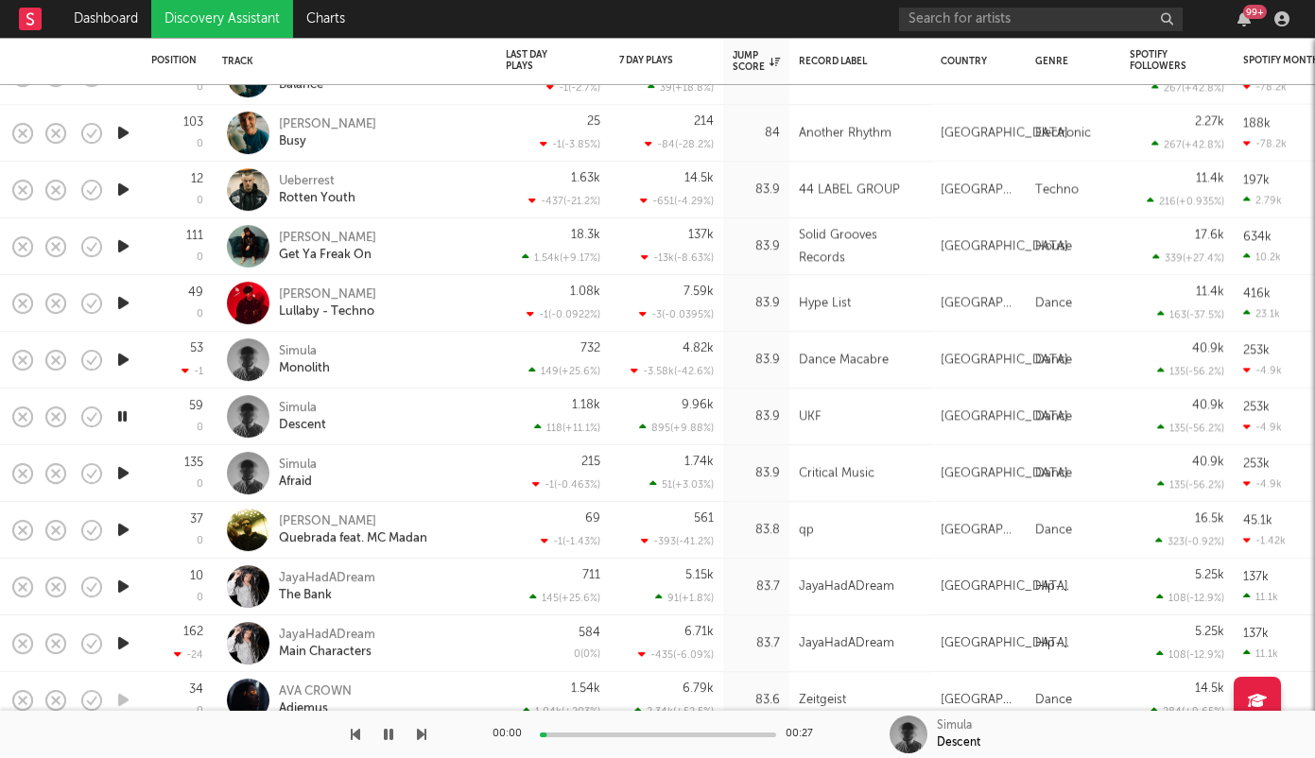
click at [127, 470] on icon "button" at bounding box center [123, 473] width 20 height 24
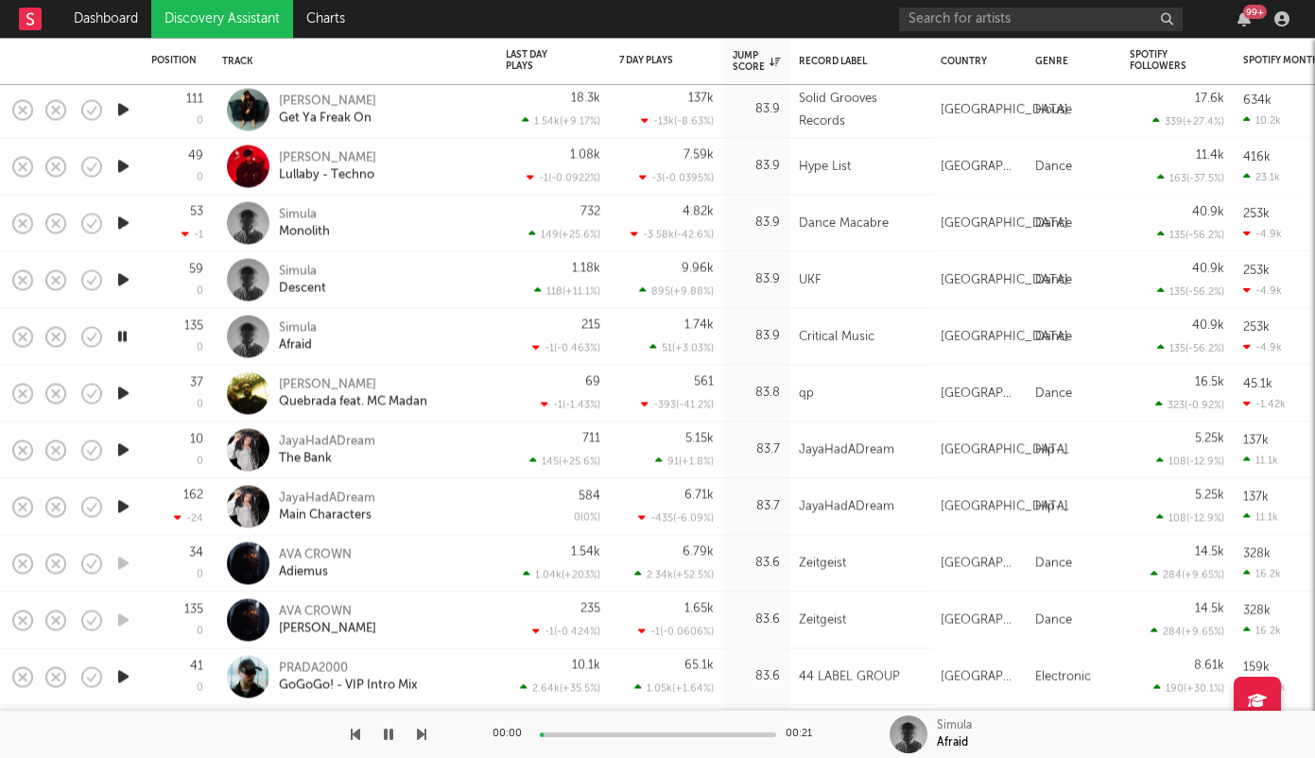
click at [118, 390] on icon "button" at bounding box center [123, 393] width 20 height 24
click at [634, 734] on div at bounding box center [658, 735] width 236 height 5
click at [128, 444] on icon "button" at bounding box center [123, 450] width 20 height 24
click at [628, 737] on div at bounding box center [658, 735] width 236 height 5
click at [126, 501] on icon "button" at bounding box center [123, 507] width 20 height 24
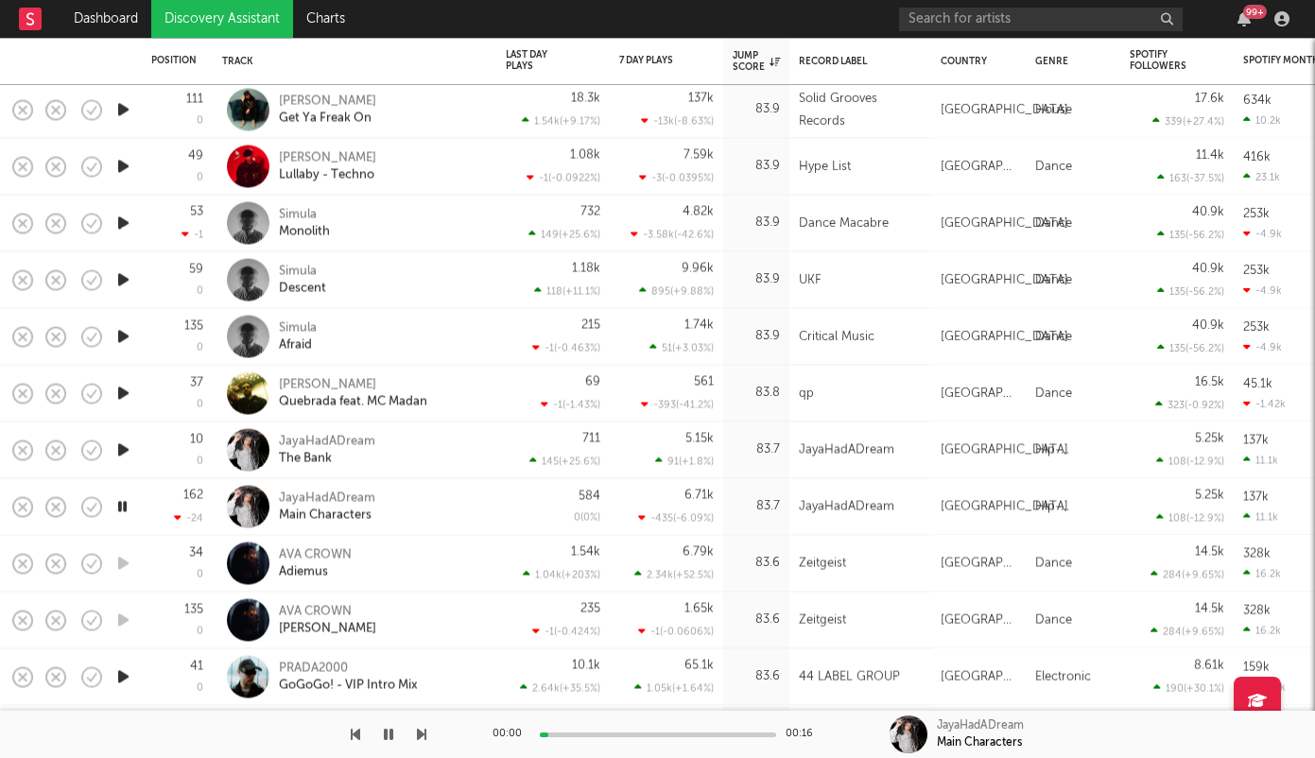
click at [125, 450] on icon "button" at bounding box center [123, 450] width 20 height 24
click at [635, 735] on div at bounding box center [658, 735] width 236 height 5
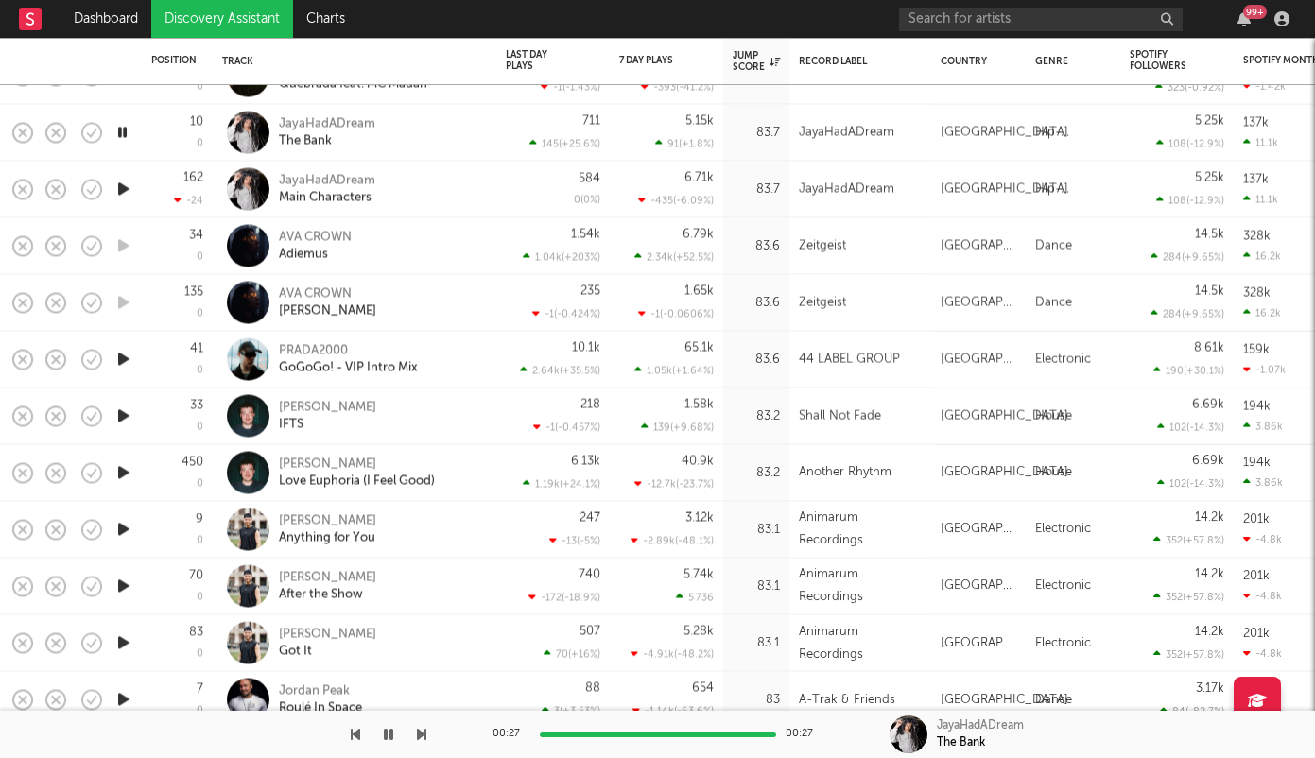
click at [120, 357] on icon "button" at bounding box center [123, 360] width 20 height 24
click at [121, 414] on icon "button" at bounding box center [123, 417] width 20 height 24
click at [121, 470] on icon "button" at bounding box center [123, 473] width 20 height 24
click at [123, 521] on icon "button" at bounding box center [123, 530] width 20 height 24
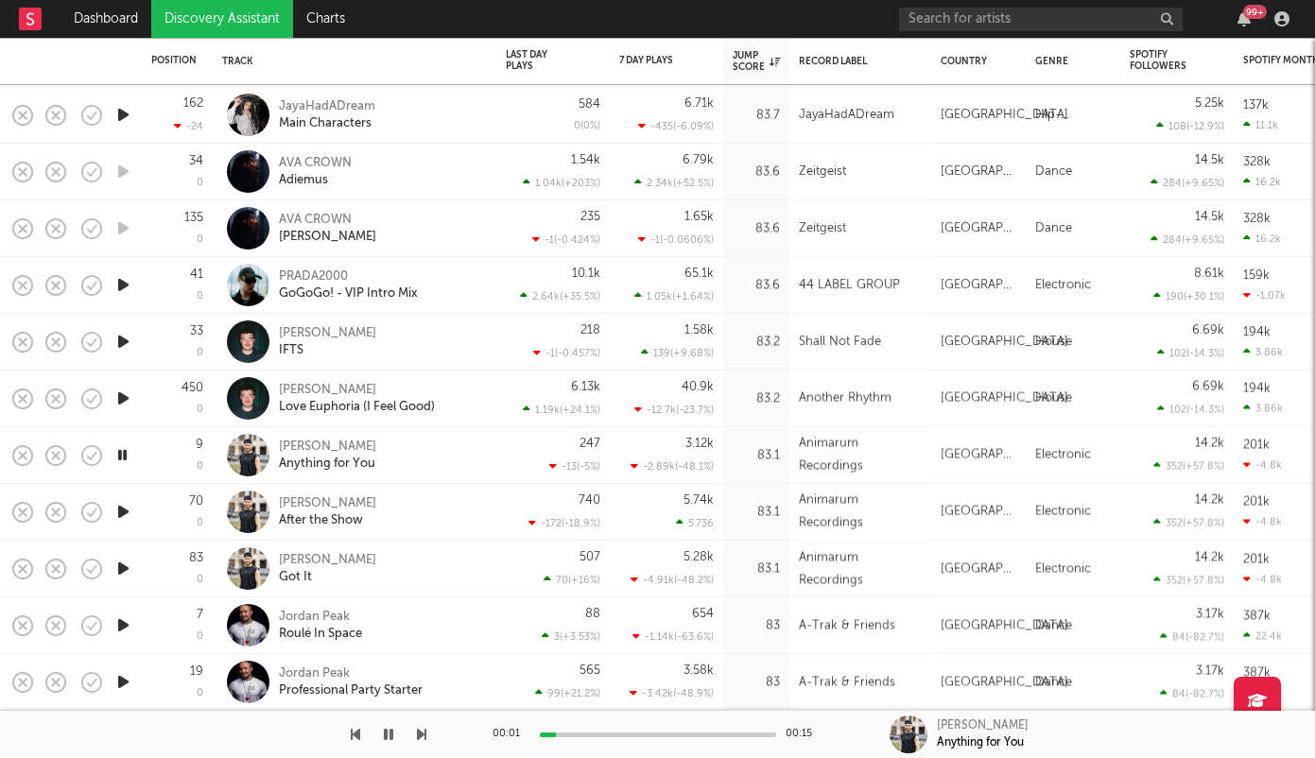
click at [124, 566] on icon "button" at bounding box center [123, 569] width 20 height 24
click at [121, 623] on icon "button" at bounding box center [123, 626] width 20 height 24
click at [643, 734] on div at bounding box center [658, 735] width 236 height 5
click at [124, 680] on icon "button" at bounding box center [123, 682] width 20 height 24
click at [122, 684] on icon "button" at bounding box center [122, 682] width 18 height 24
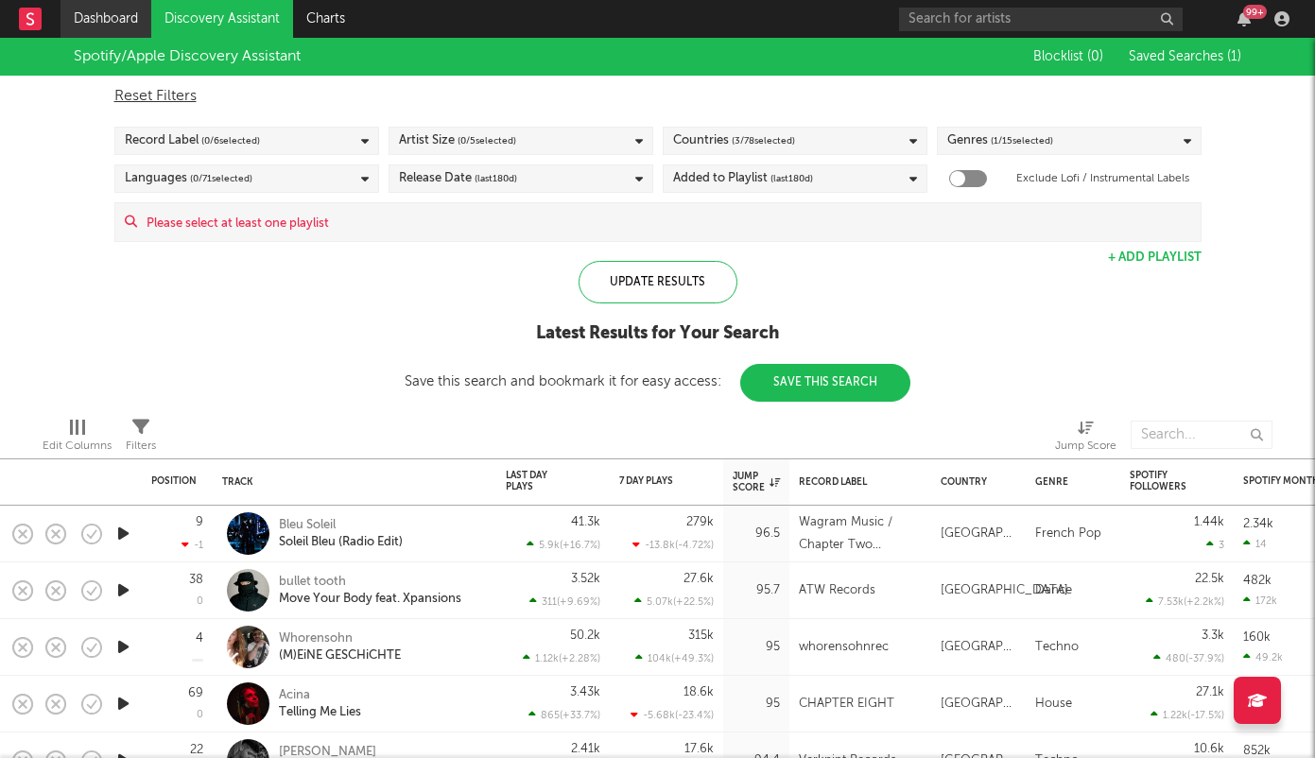
click at [116, 23] on link "Dashboard" at bounding box center [106, 19] width 91 height 38
